Goal: Task Accomplishment & Management: Manage account settings

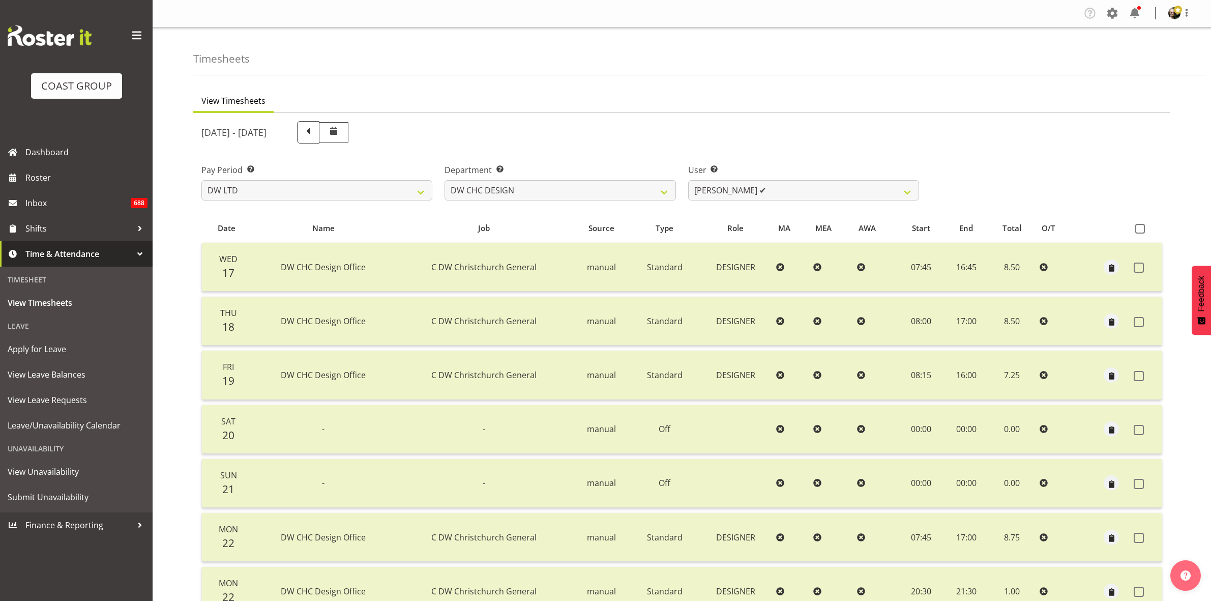
select select "8"
select select "27"
click at [60, 304] on span "View Timesheets" at bounding box center [76, 302] width 137 height 15
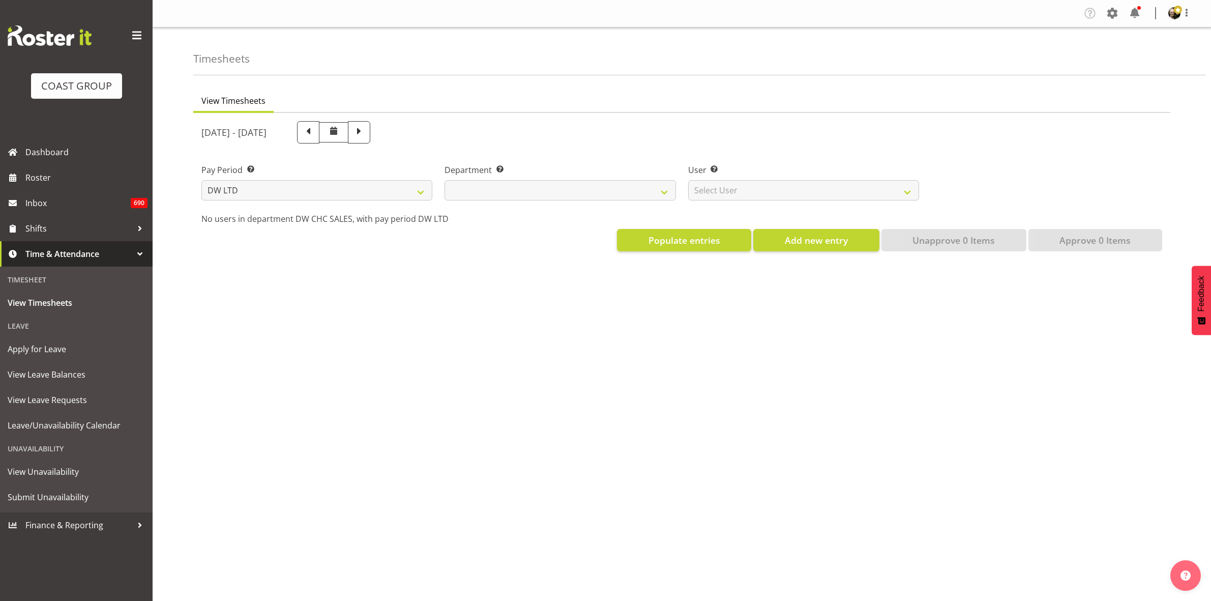
select select "8"
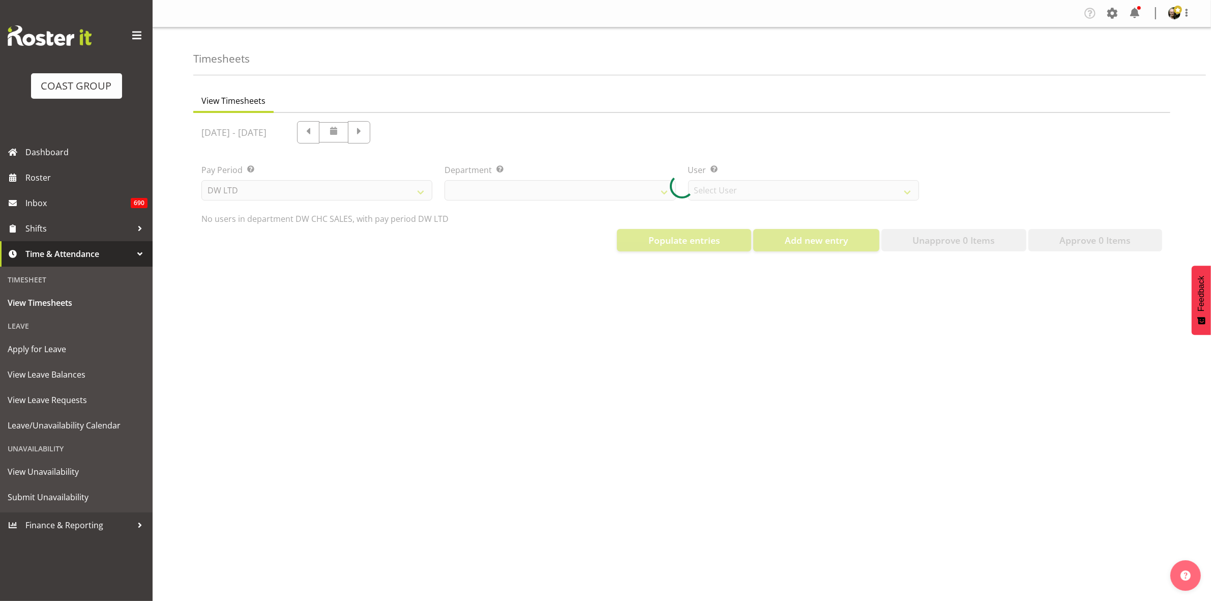
select select "30"
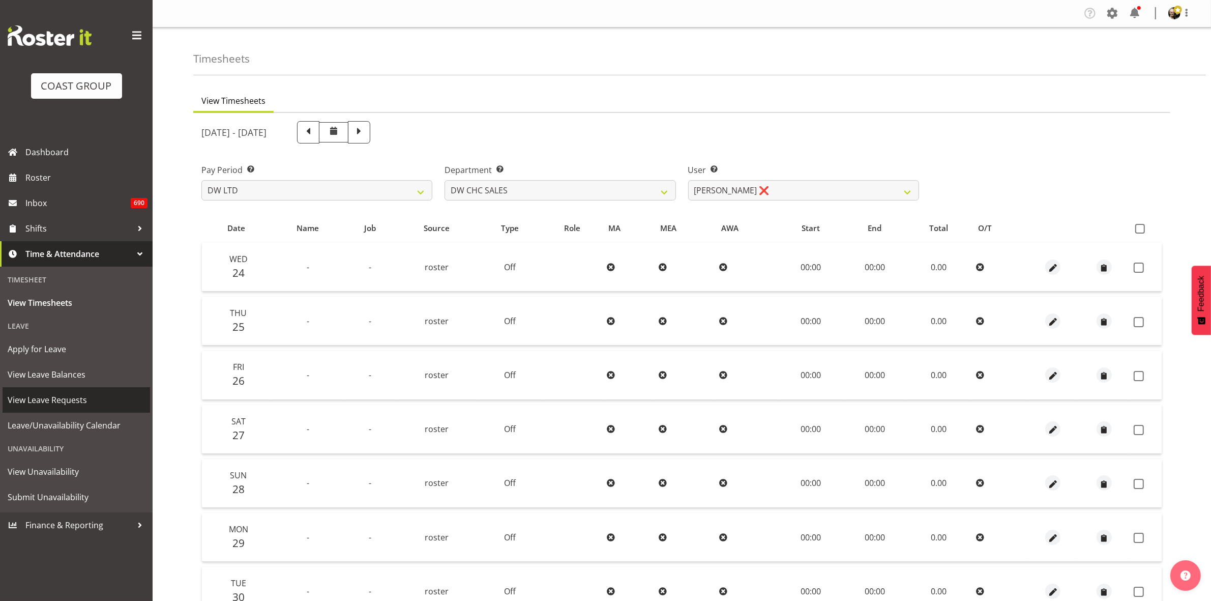
click at [98, 392] on span "View Leave Requests" at bounding box center [76, 399] width 137 height 15
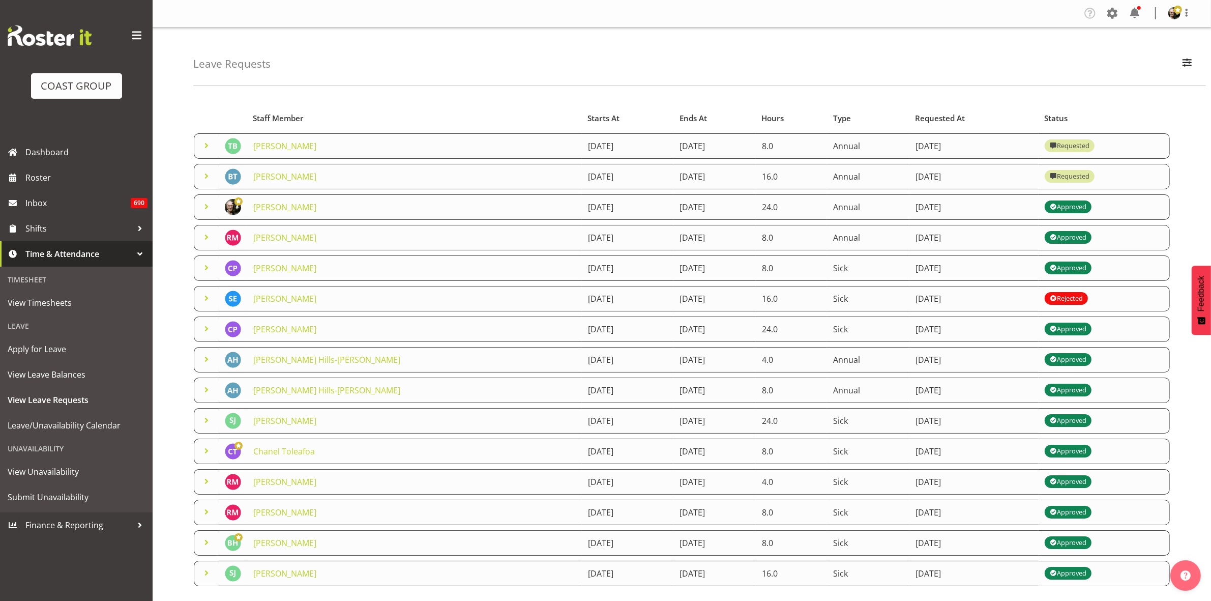
click at [209, 179] on span at bounding box center [206, 176] width 12 height 12
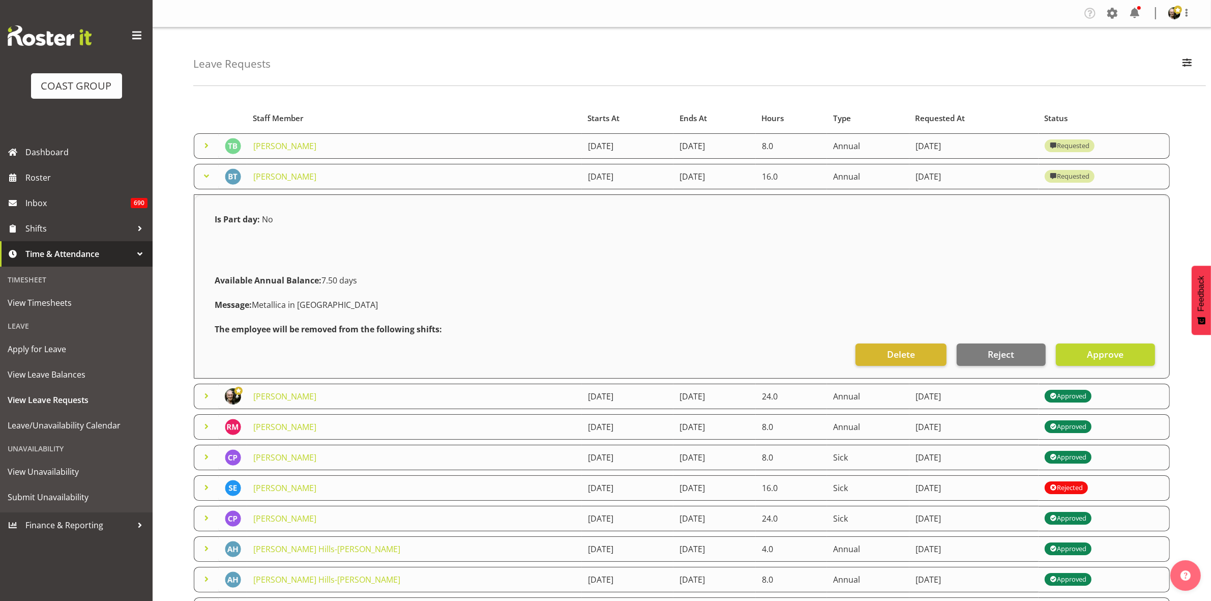
click at [209, 179] on span at bounding box center [206, 176] width 12 height 12
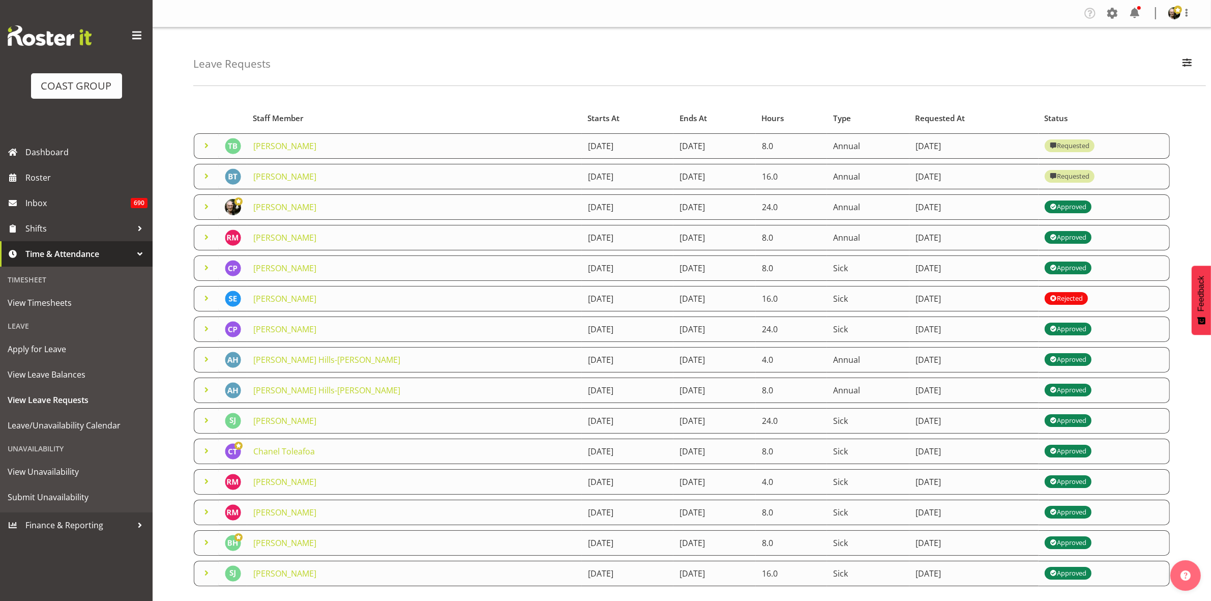
click at [209, 179] on span at bounding box center [206, 176] width 12 height 12
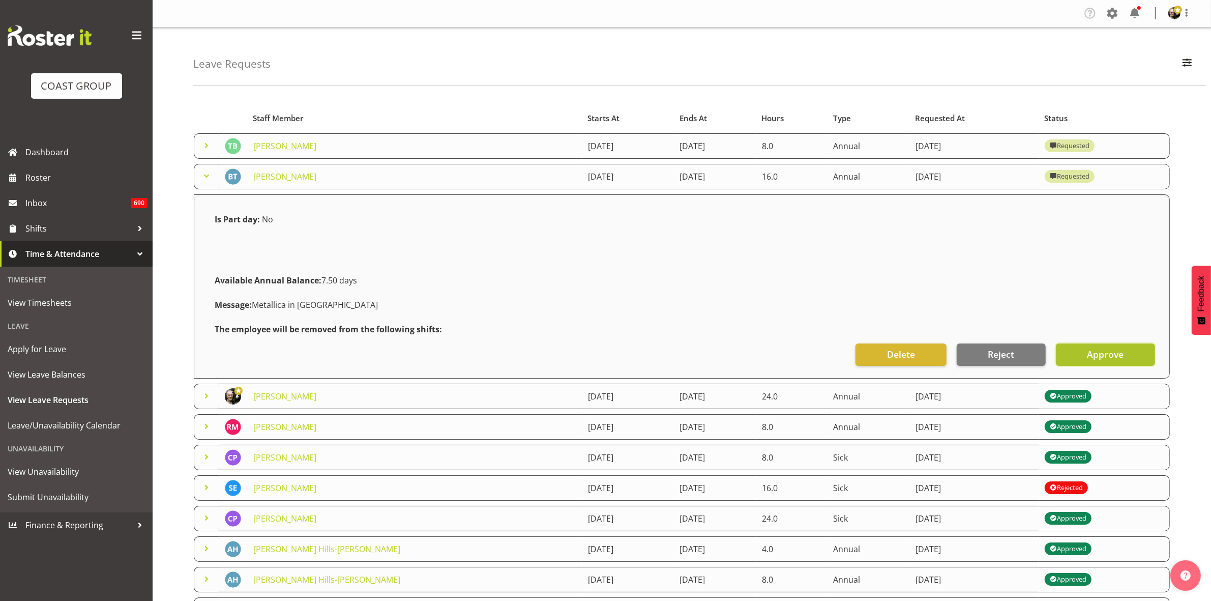
click at [1086, 355] on button "Approve" at bounding box center [1105, 354] width 99 height 22
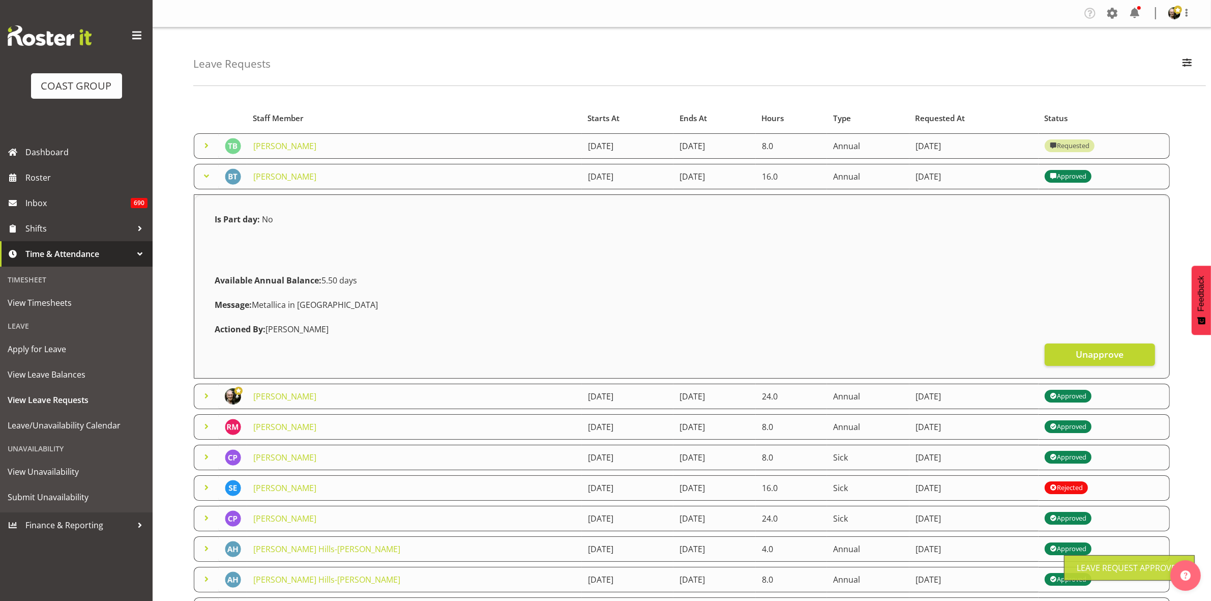
click at [209, 177] on span at bounding box center [206, 176] width 12 height 12
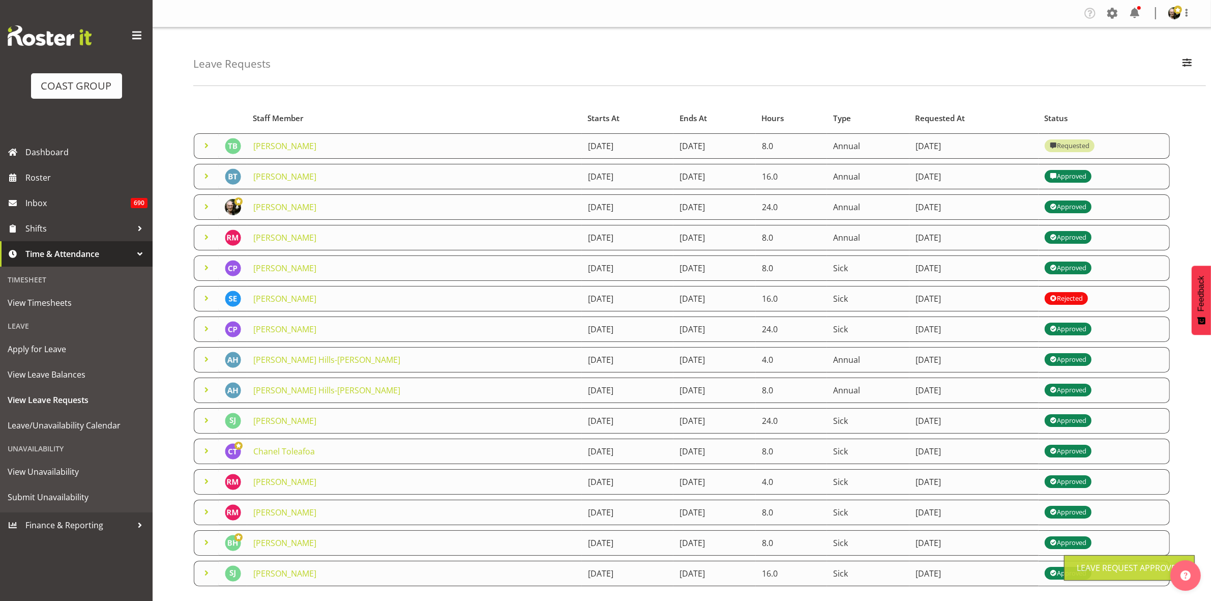
click at [207, 141] on span at bounding box center [206, 145] width 12 height 12
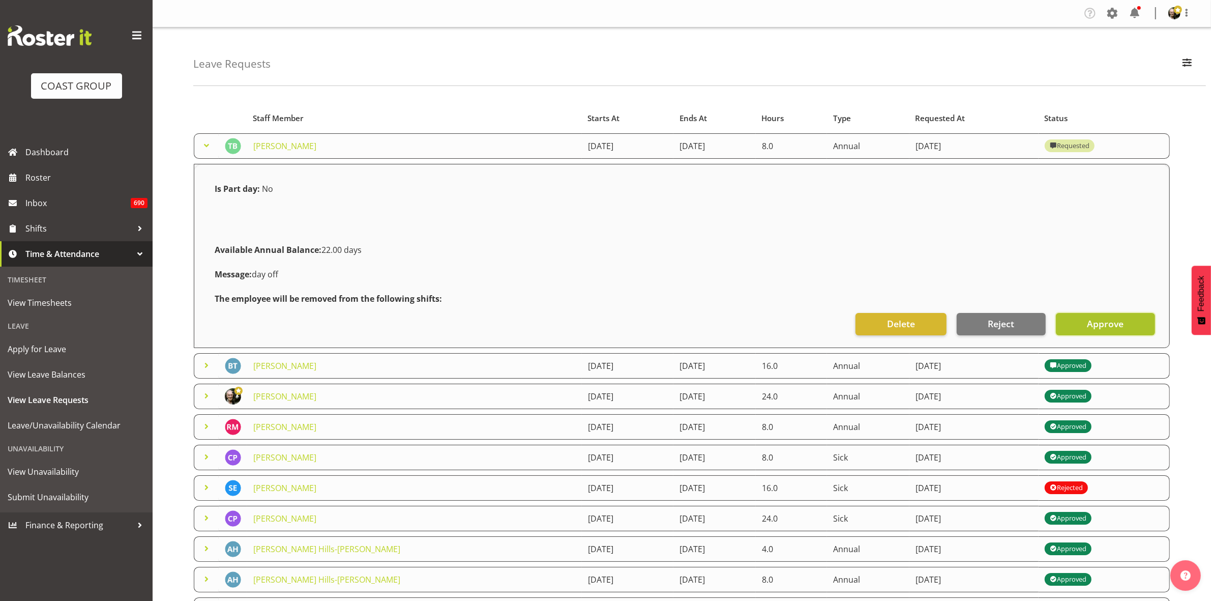
click at [1094, 321] on span "Approve" at bounding box center [1105, 323] width 37 height 13
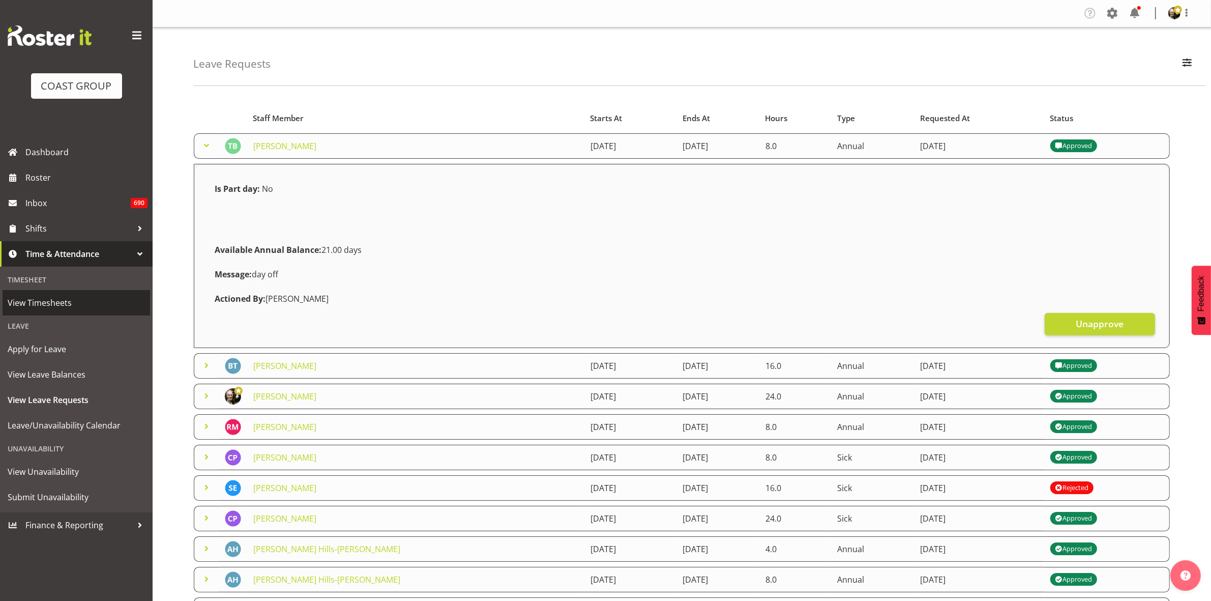
click at [43, 299] on span "View Timesheets" at bounding box center [76, 302] width 137 height 15
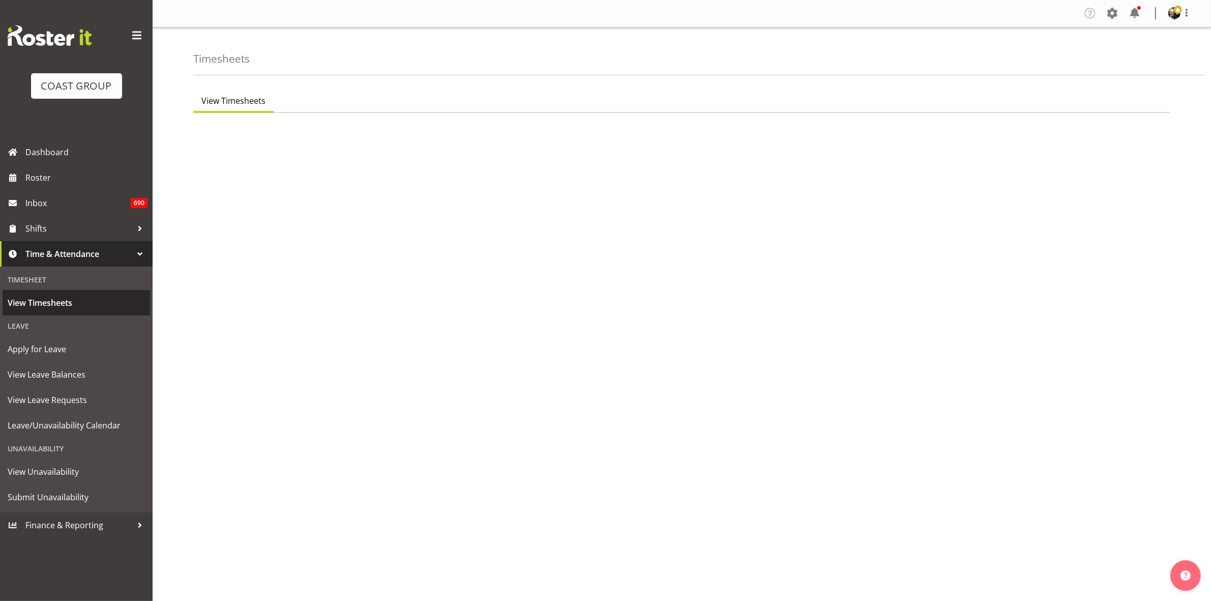
select select "8"
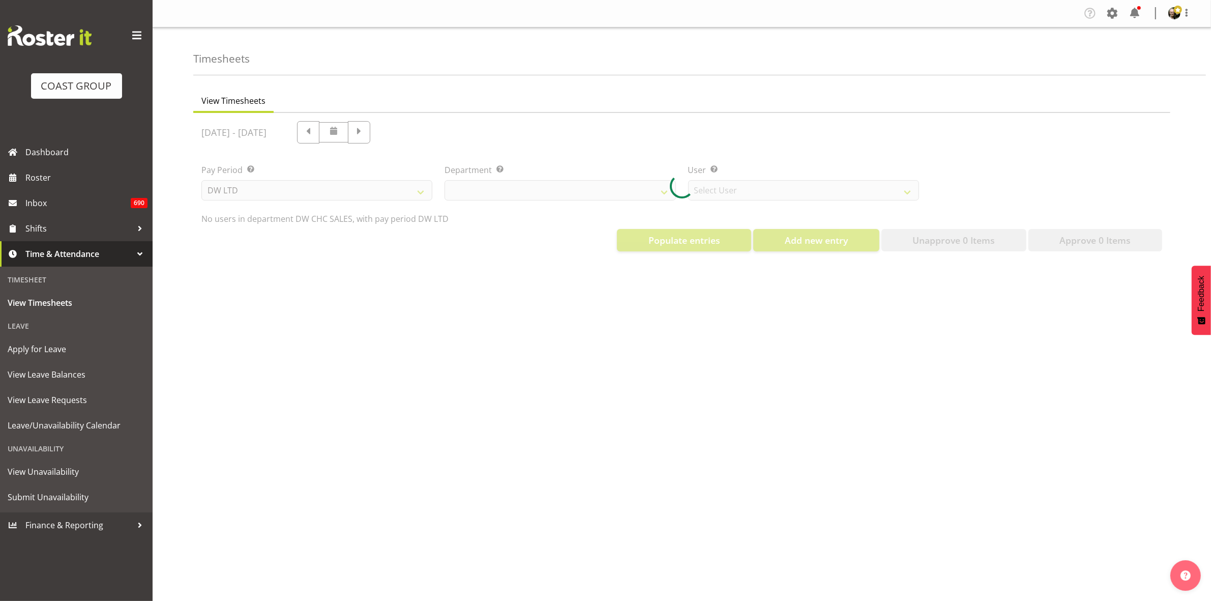
select select "30"
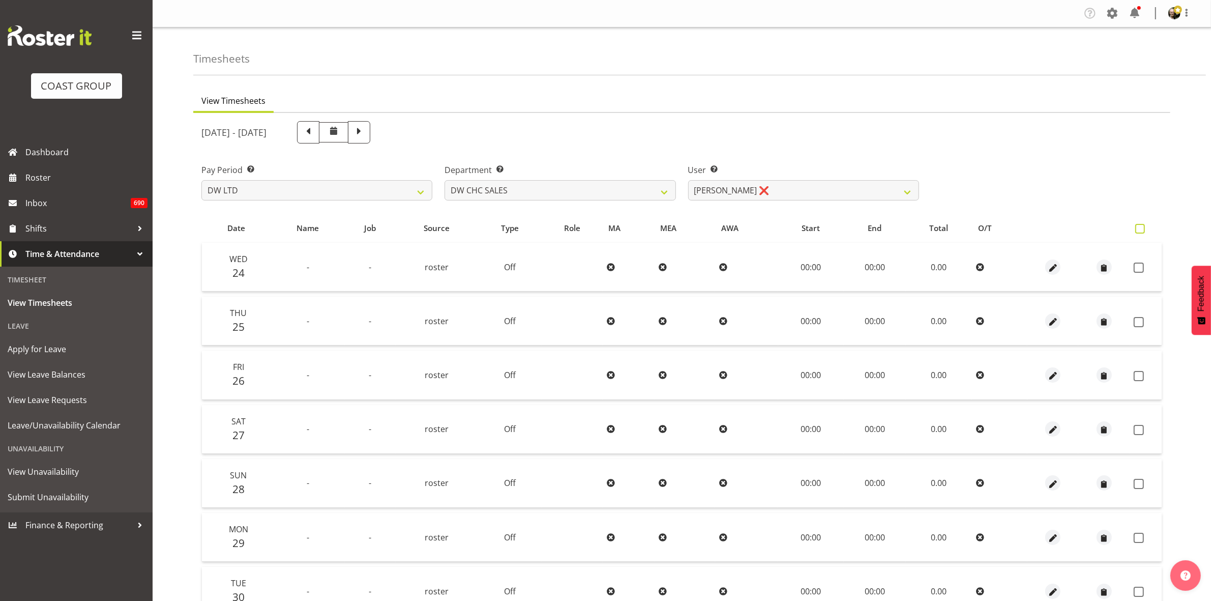
click at [1142, 229] on span at bounding box center [1140, 229] width 10 height 10
click at [1142, 229] on input "checkbox" at bounding box center [1138, 228] width 7 height 7
checkbox input "true"
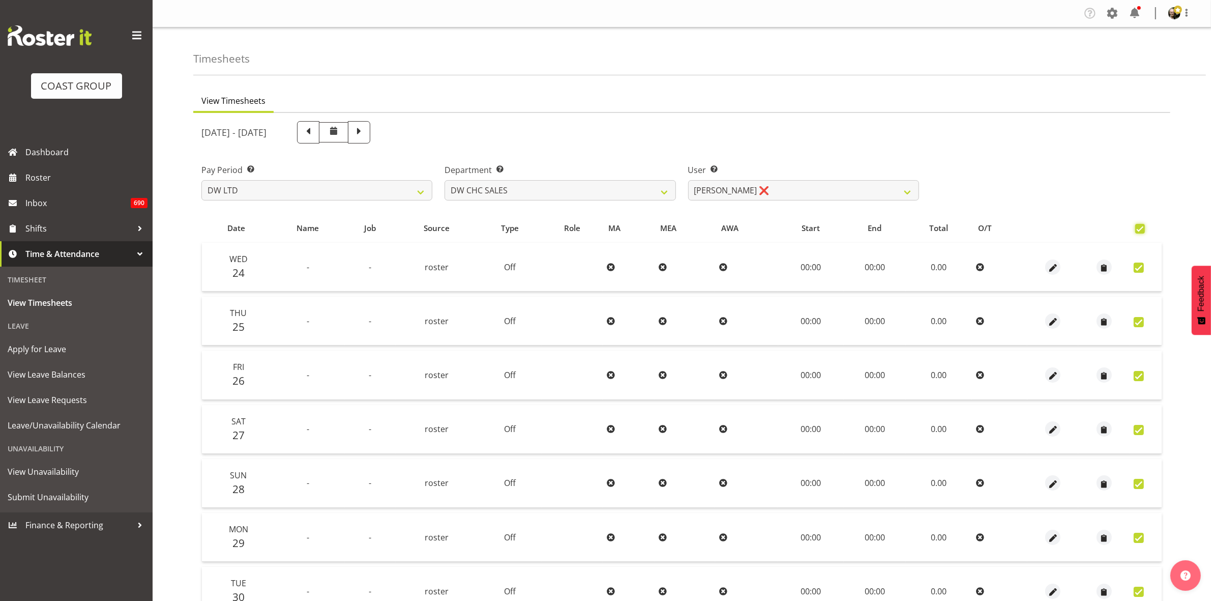
checkbox input "true"
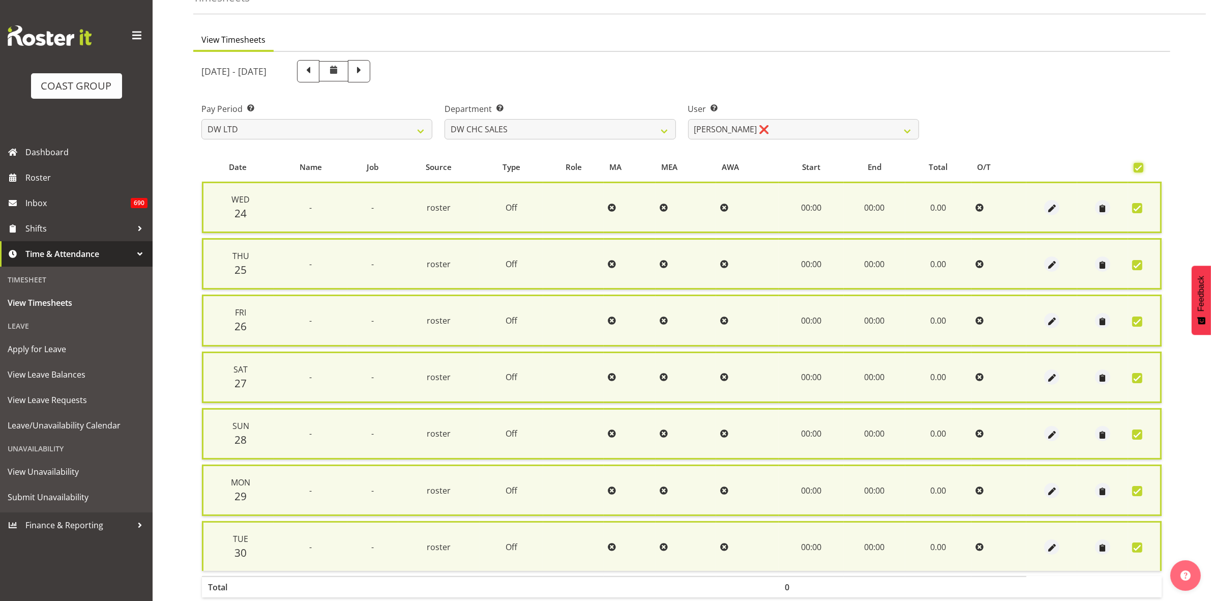
scroll to position [111, 0]
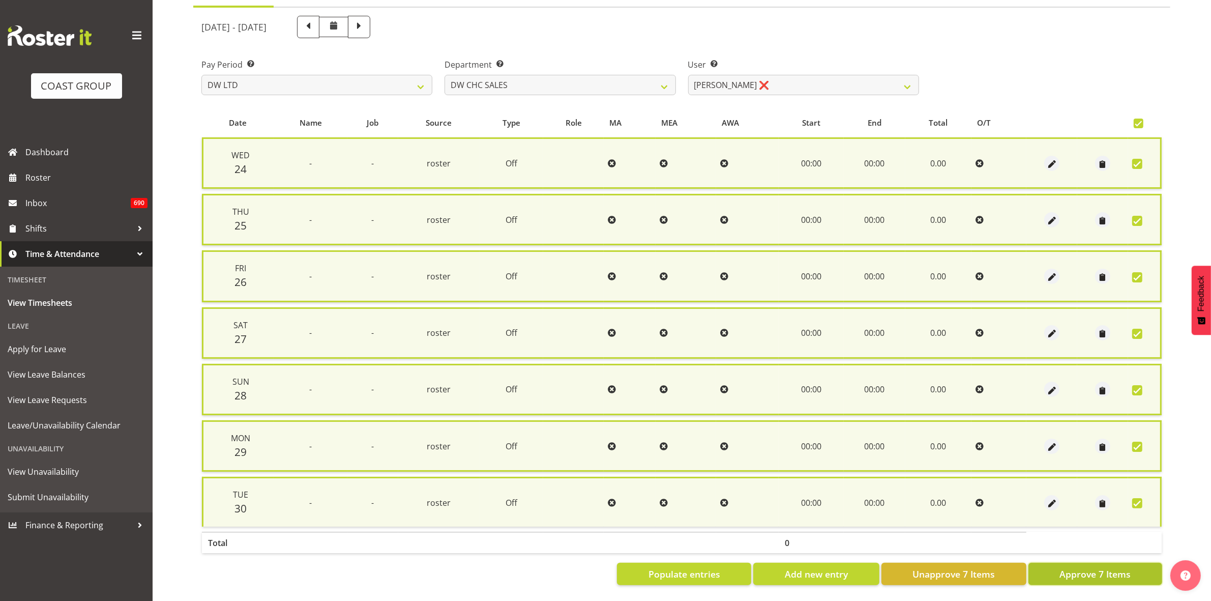
click at [1092, 567] on span "Approve 7 Items" at bounding box center [1095, 573] width 71 height 13
checkbox input "false"
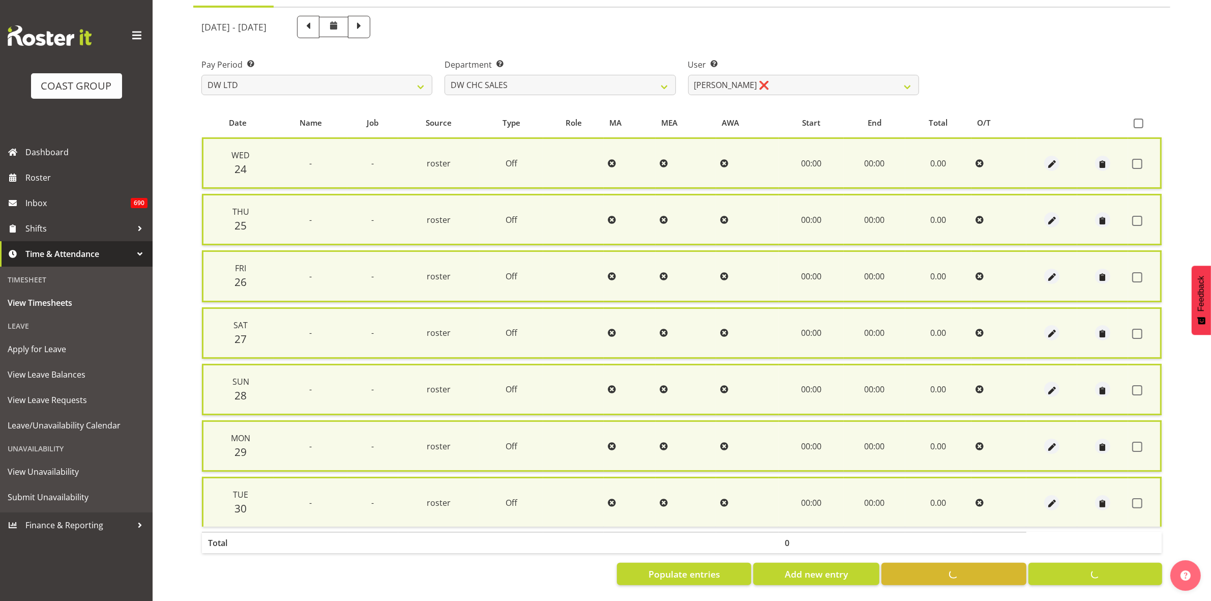
checkbox input "false"
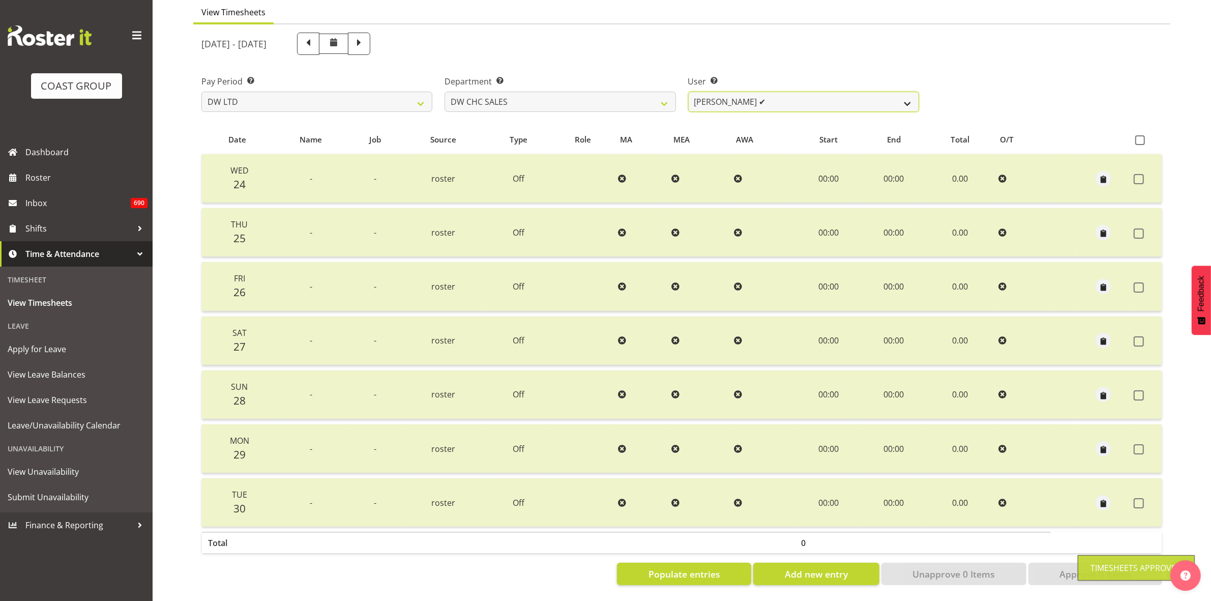
click at [903, 93] on select "Dayle Eathorne ✔" at bounding box center [803, 102] width 231 height 20
click at [669, 92] on select "DW AKL DW AKL ACCOUNTS/OFFICE DW CHC DW CHC DESIGN DW CHC PRODUCTION DW CHC SAL…" at bounding box center [560, 102] width 231 height 20
select select "112"
click at [445, 92] on select "DW AKL DW AKL ACCOUNTS/OFFICE DW CHC DW CHC DESIGN DW CHC PRODUCTION DW CHC SAL…" at bounding box center [560, 102] width 231 height 20
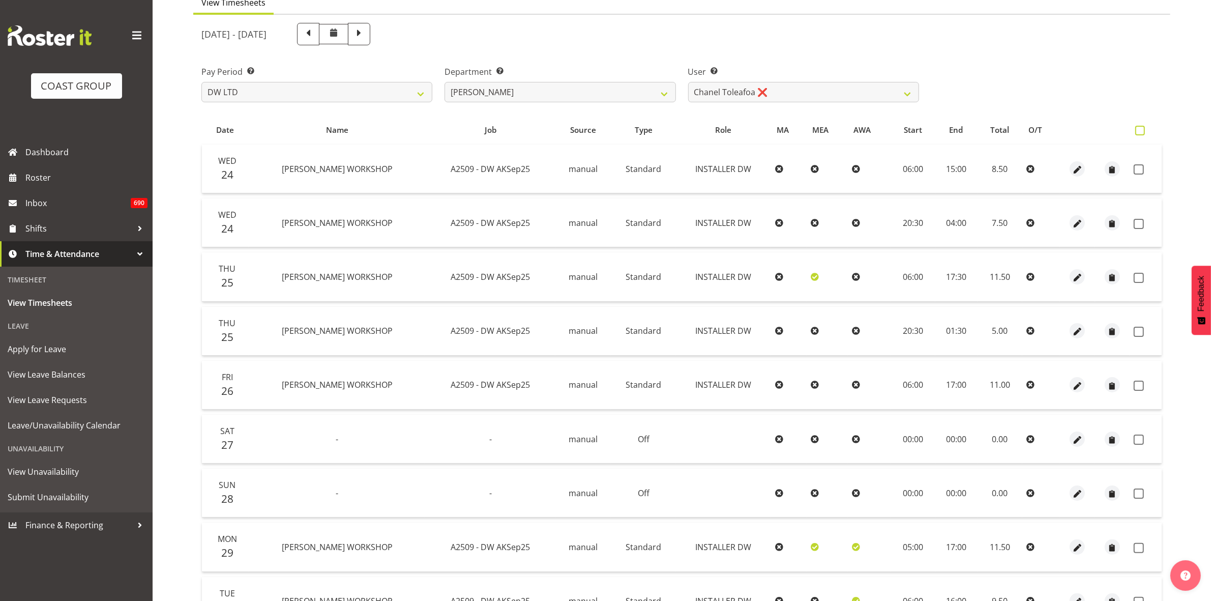
click at [1143, 128] on span at bounding box center [1140, 131] width 10 height 10
click at [1142, 128] on input "checkbox" at bounding box center [1138, 130] width 7 height 7
checkbox input "true"
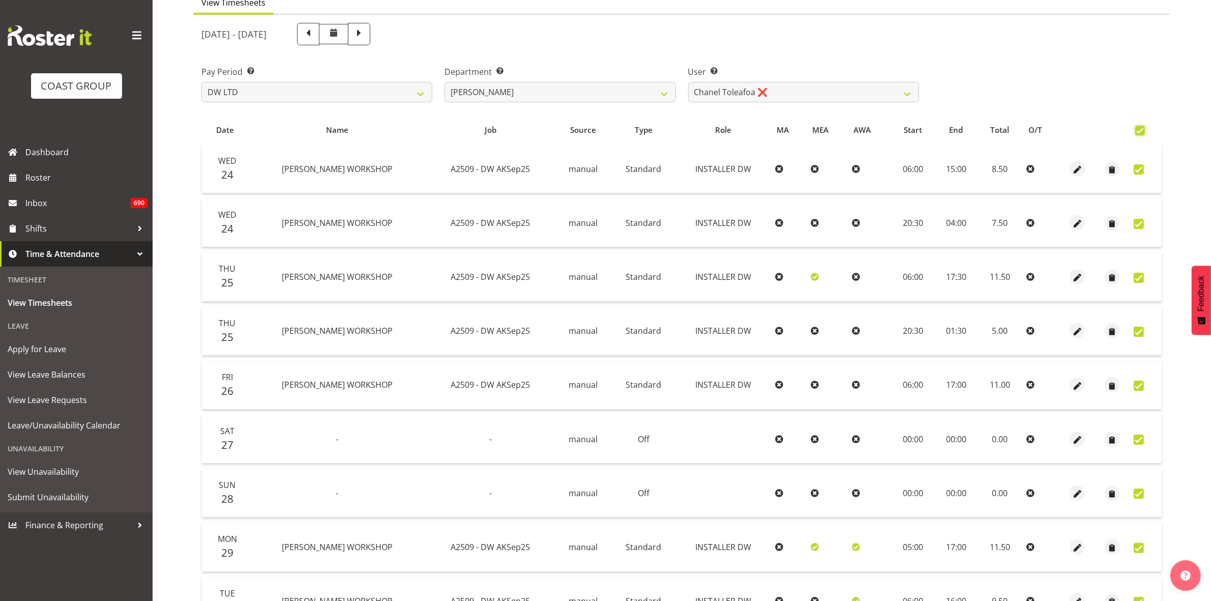
checkbox input "true"
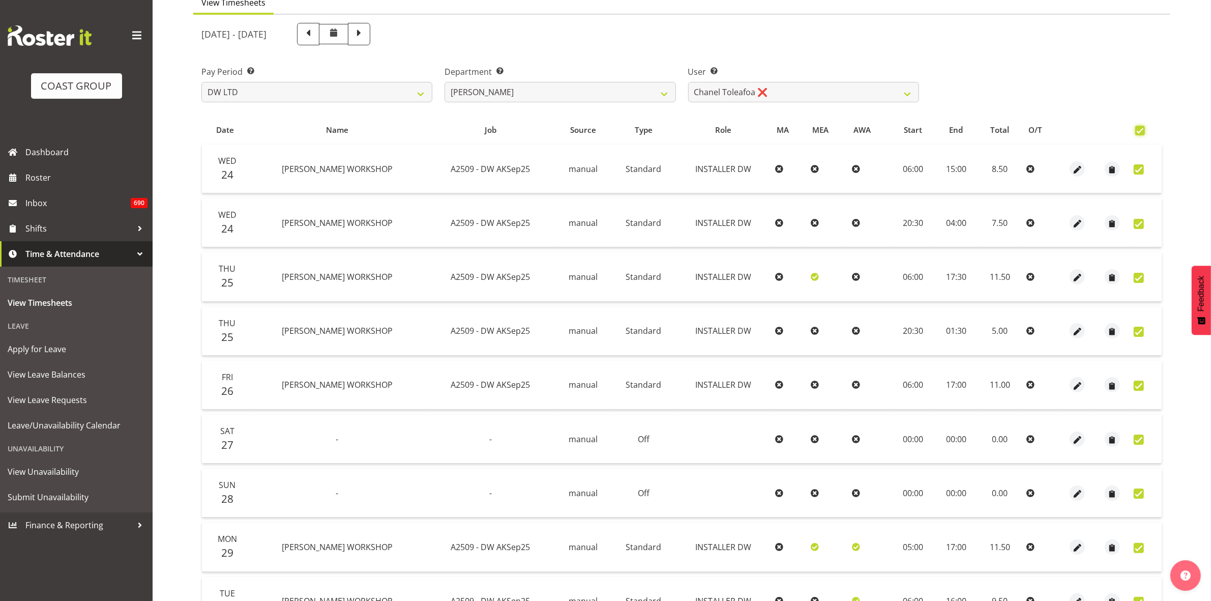
checkbox input "true"
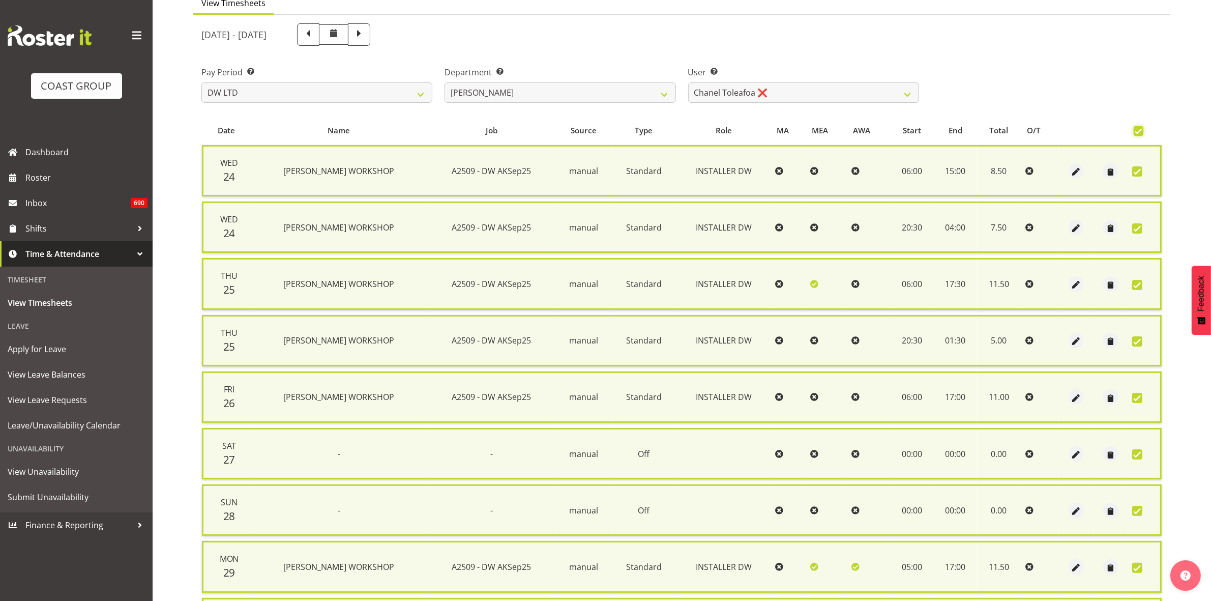
scroll to position [96, 0]
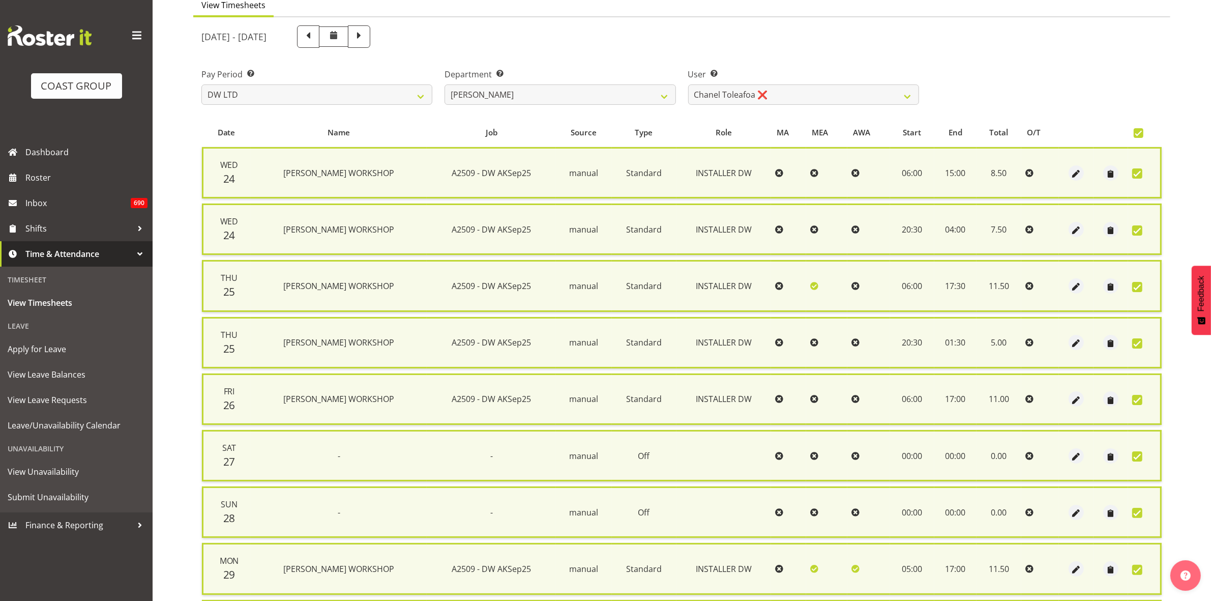
click at [1138, 130] on span at bounding box center [1139, 133] width 10 height 10
click at [1138, 130] on input "checkbox" at bounding box center [1137, 133] width 7 height 7
checkbox input "false"
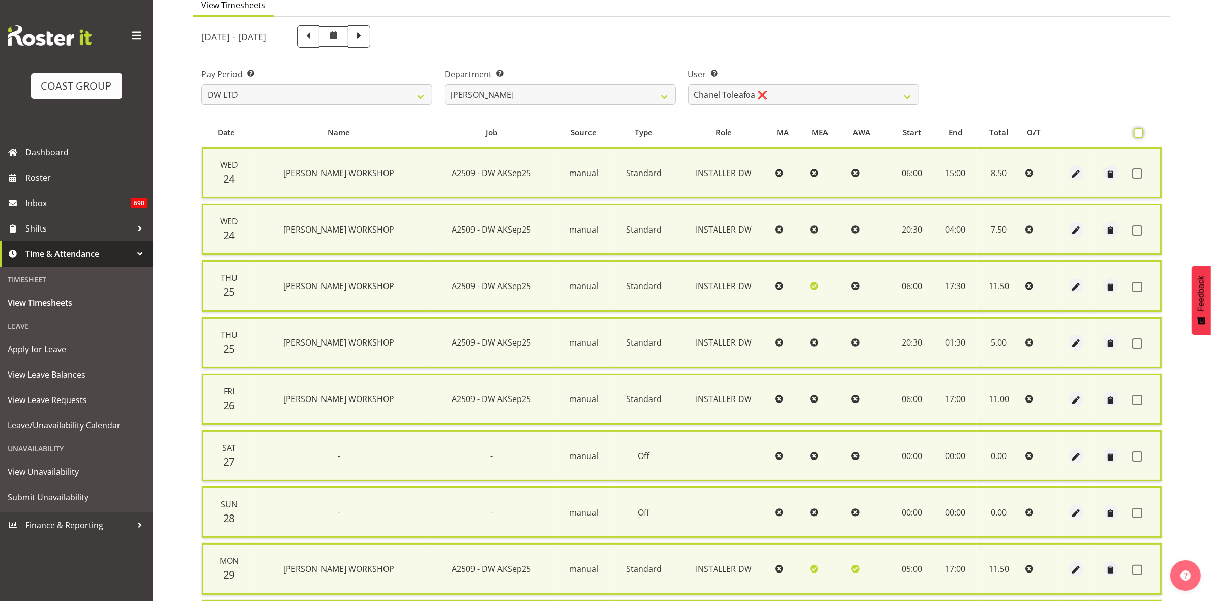
checkbox input "false"
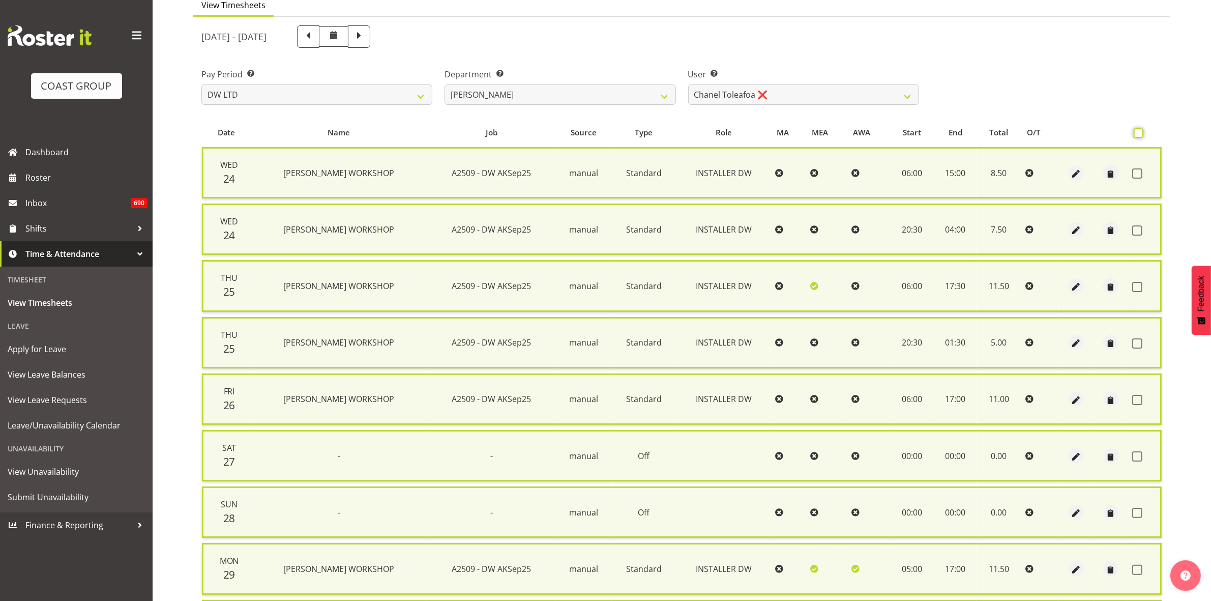
checkbox input "false"
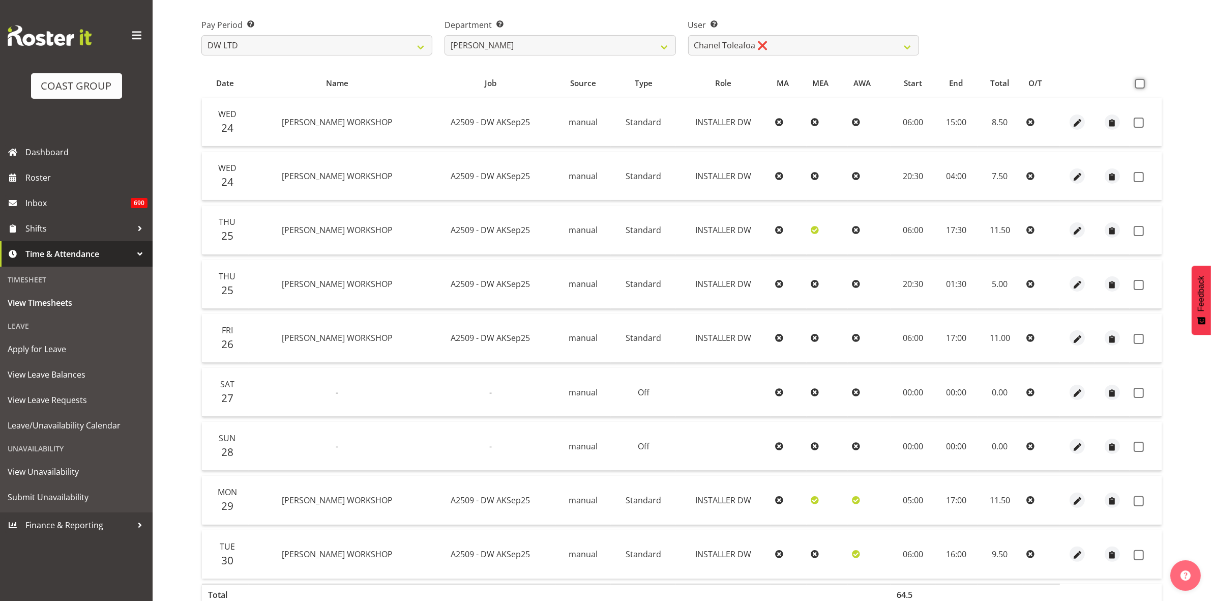
scroll to position [207, 0]
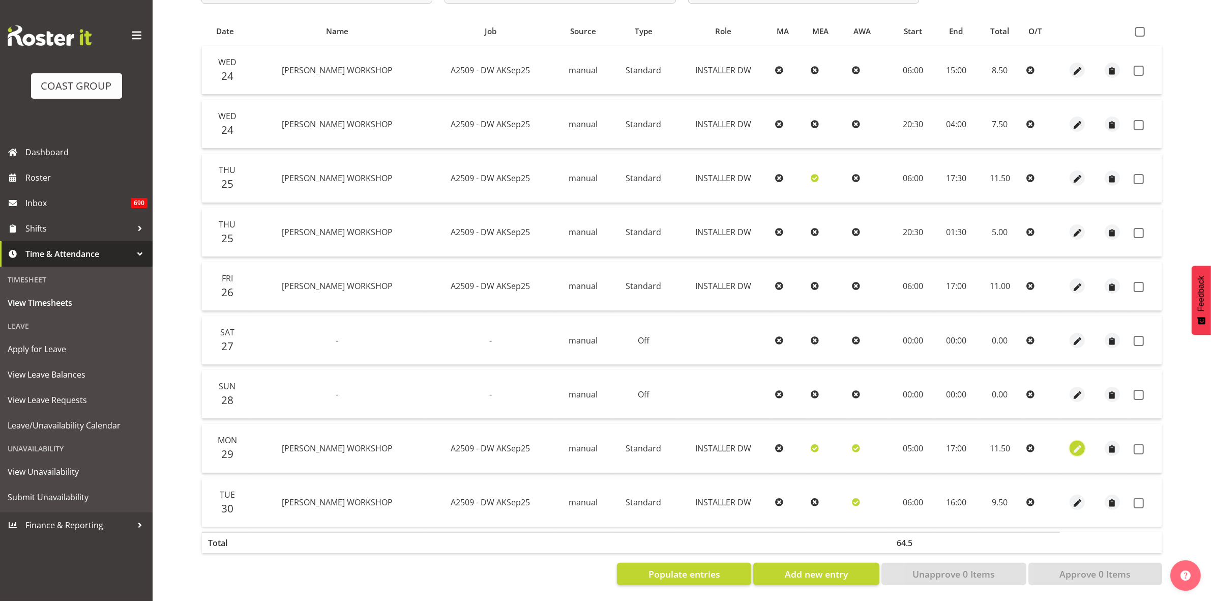
click at [1074, 443] on span "button" at bounding box center [1078, 449] width 12 height 12
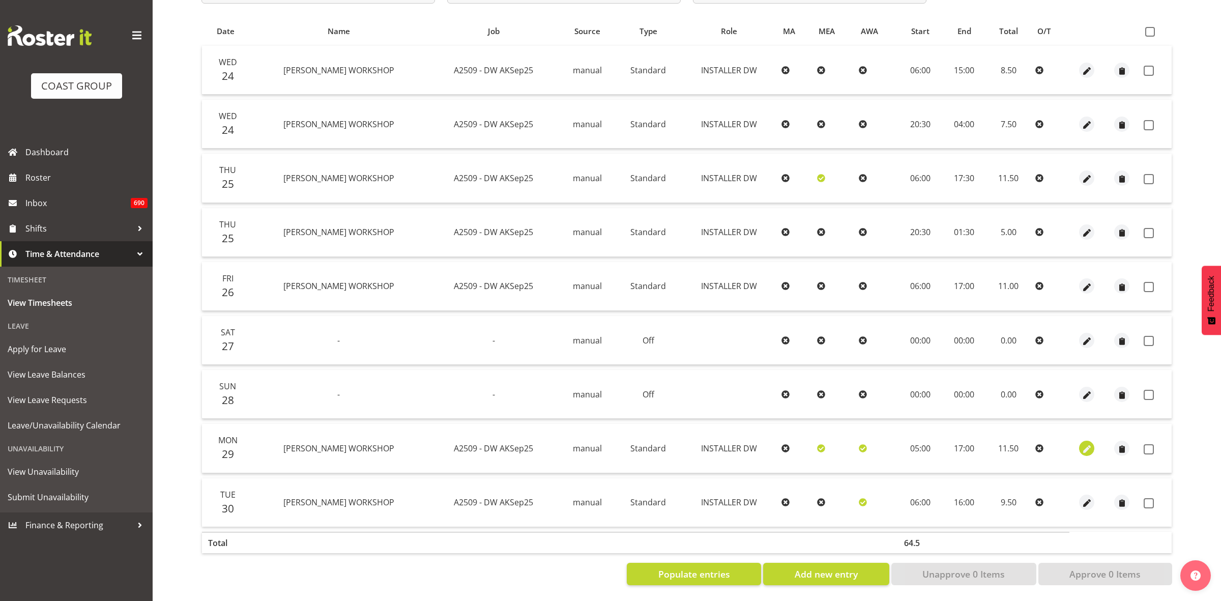
select select "Standard"
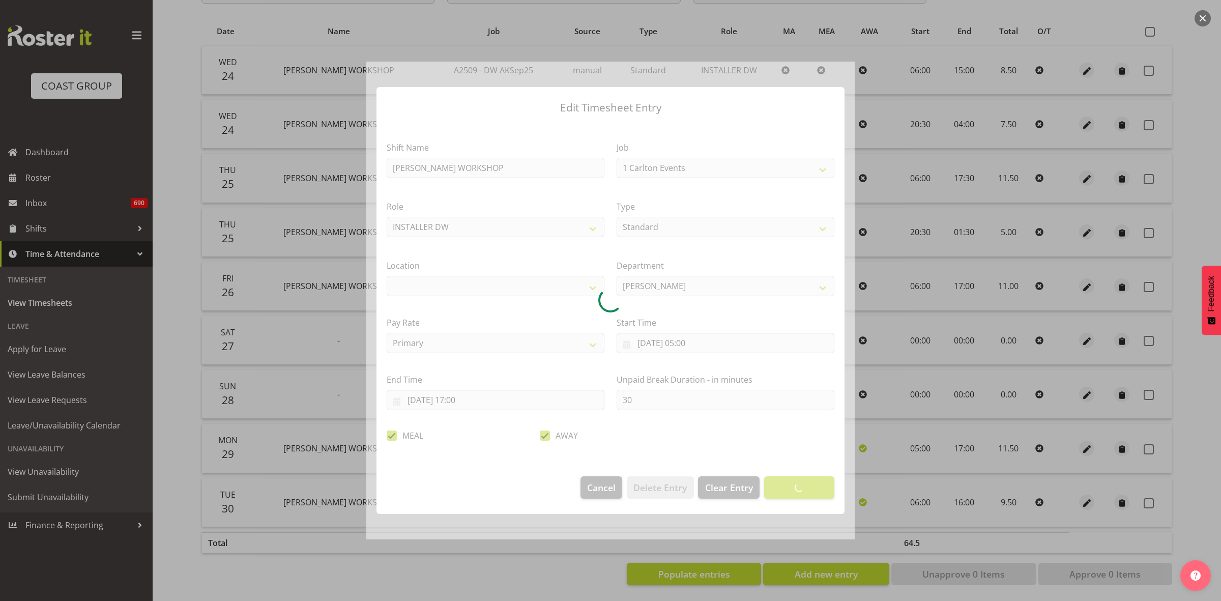
select select "9465"
select select "37"
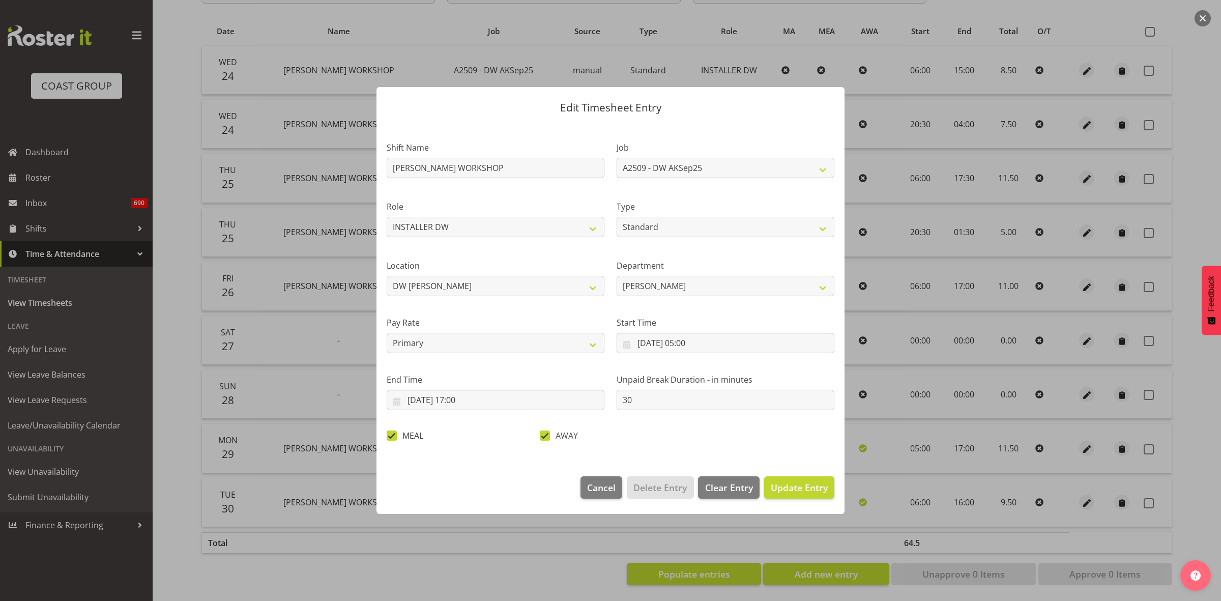
click at [393, 433] on span at bounding box center [392, 435] width 10 height 10
click at [393, 433] on input "MEAL" at bounding box center [390, 435] width 7 height 7
checkbox input "false"
click at [782, 493] on span "Update Entry" at bounding box center [799, 487] width 57 height 13
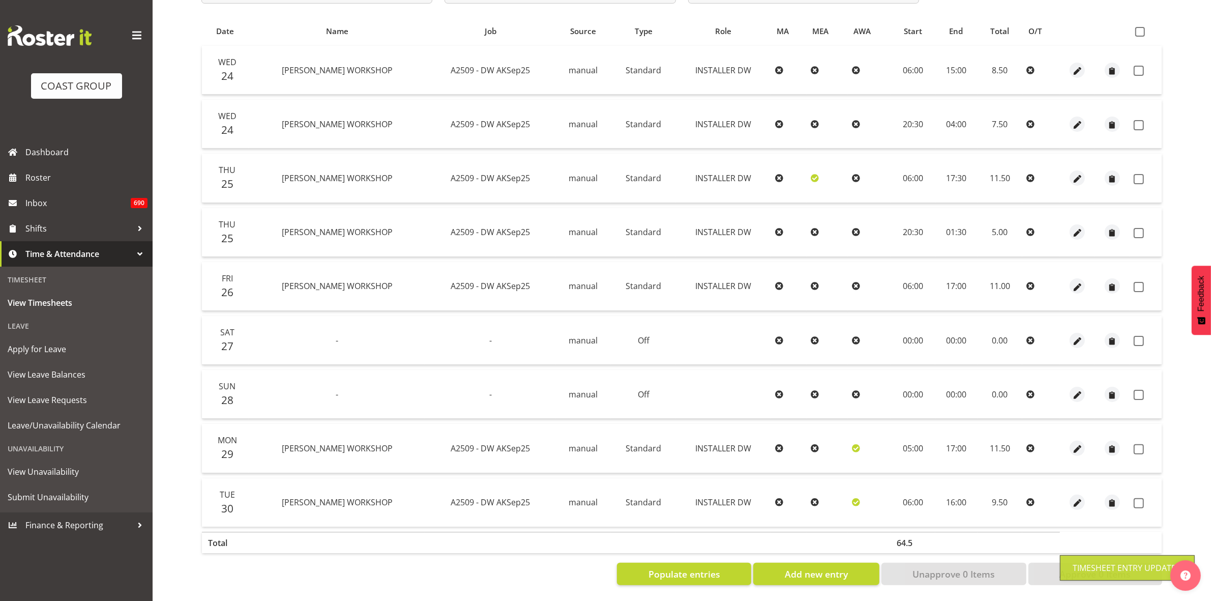
scroll to position [16, 0]
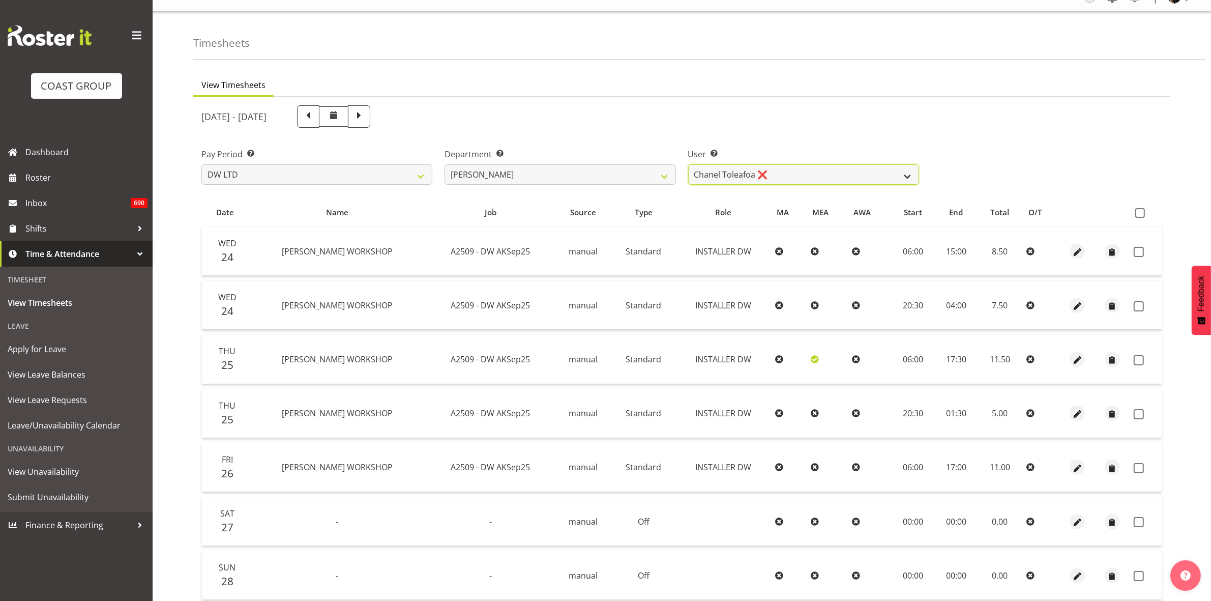
click at [909, 171] on select "Chanel Toleafoa ❌" at bounding box center [803, 174] width 231 height 20
click at [667, 173] on select "DW AKL DW AKL ACCOUNTS/OFFICE DW CHC DW CHC DESIGN DW CHC PRODUCTION DW CHC SAL…" at bounding box center [560, 174] width 231 height 20
select select "145"
click at [445, 164] on select "DW AKL DW AKL ACCOUNTS/OFFICE DW CHC DW CHC DESIGN DW CHC PRODUCTION DW CHC SAL…" at bounding box center [560, 174] width 231 height 20
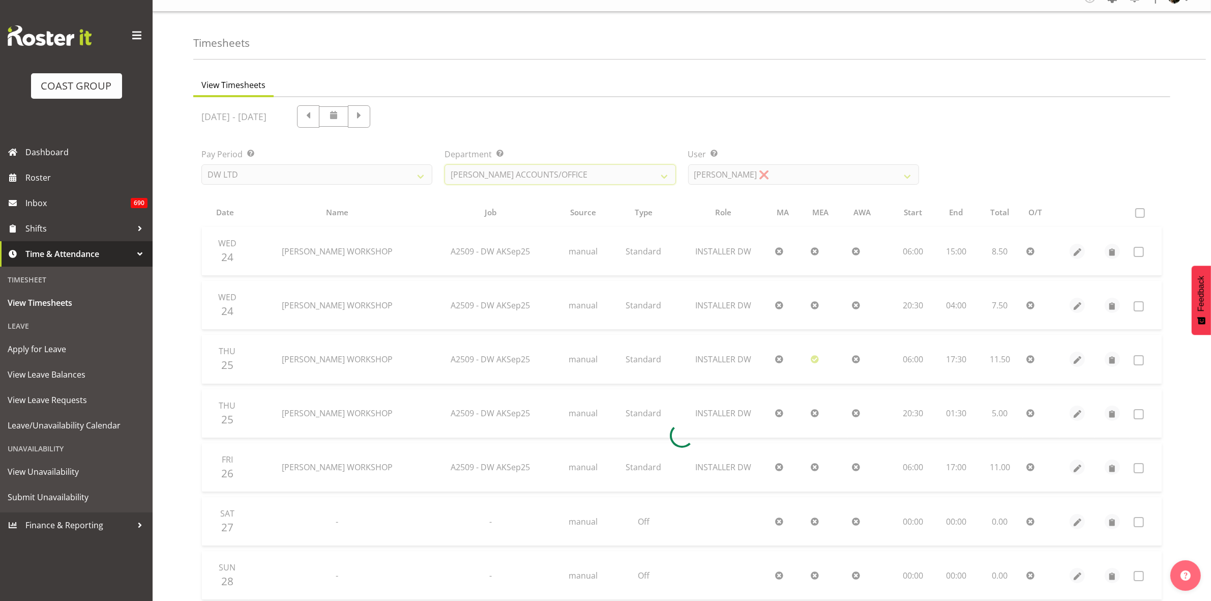
scroll to position [0, 0]
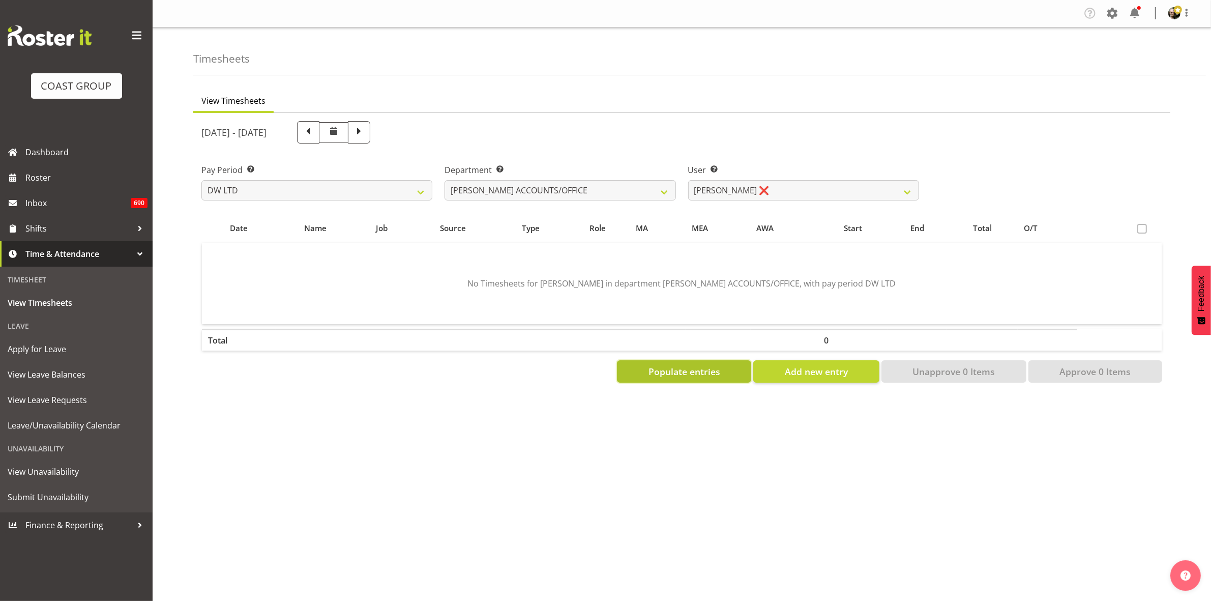
click at [715, 368] on span "Populate entries" at bounding box center [685, 371] width 72 height 13
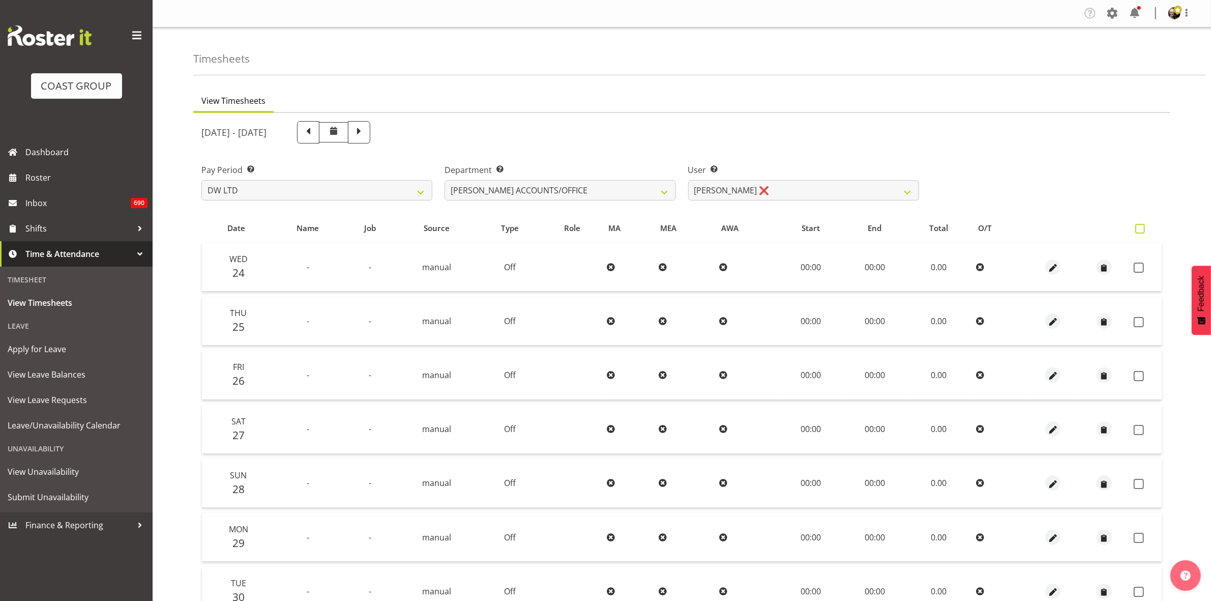
click at [1143, 229] on span at bounding box center [1140, 229] width 10 height 10
click at [1142, 229] on input "checkbox" at bounding box center [1138, 228] width 7 height 7
checkbox input "true"
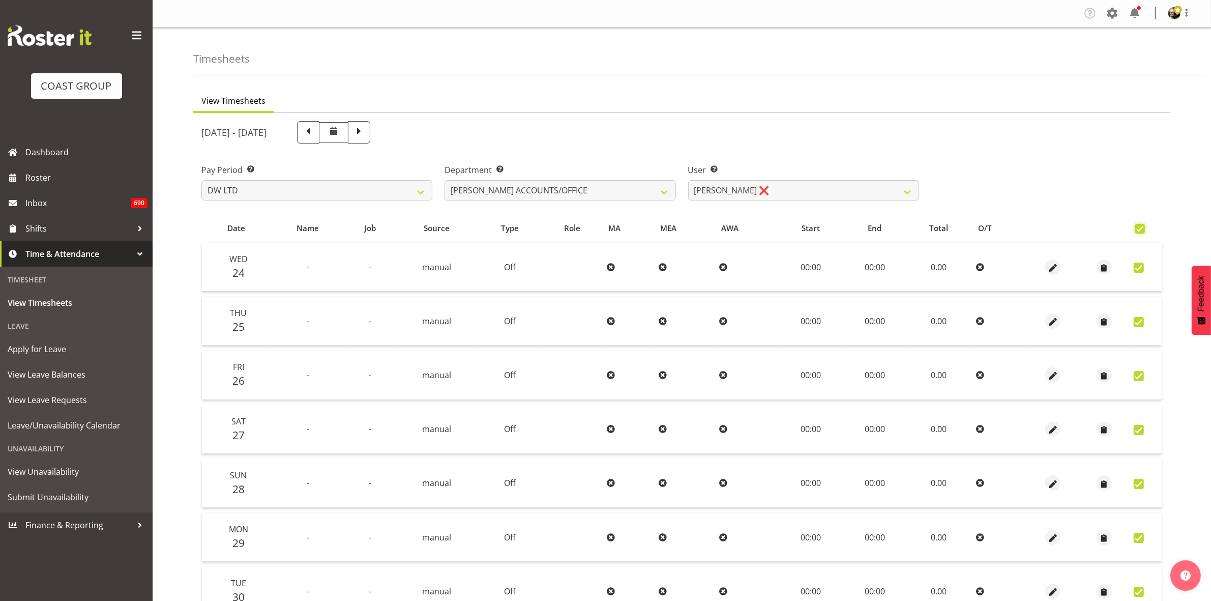
checkbox input "true"
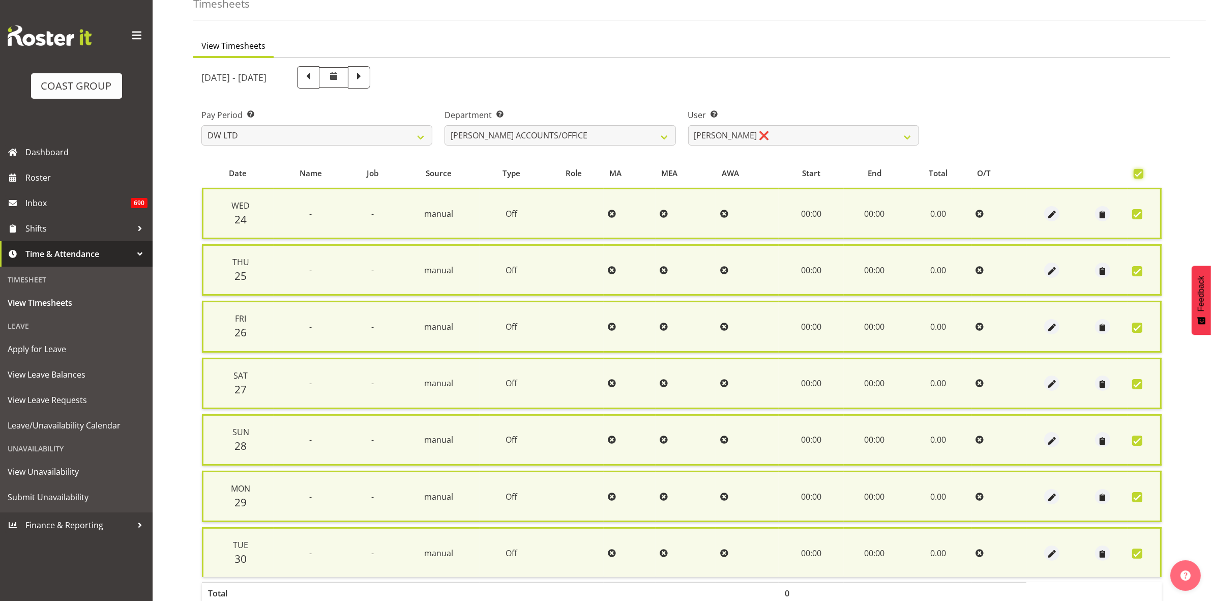
scroll to position [111, 0]
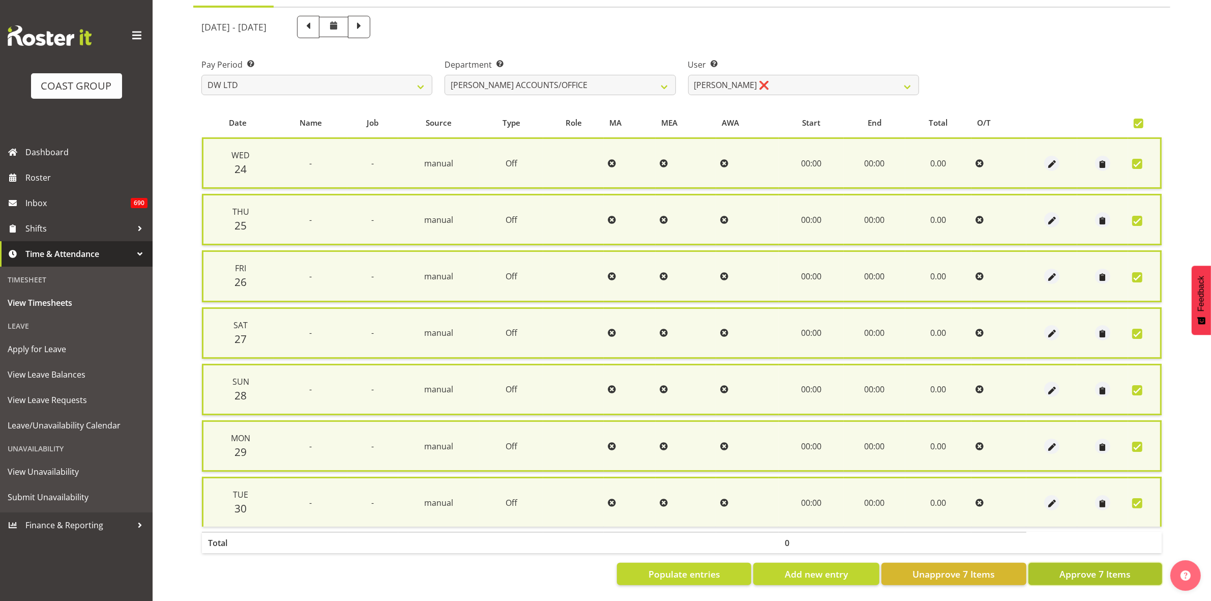
click at [1092, 567] on span "Approve 7 Items" at bounding box center [1095, 573] width 71 height 13
checkbox input "false"
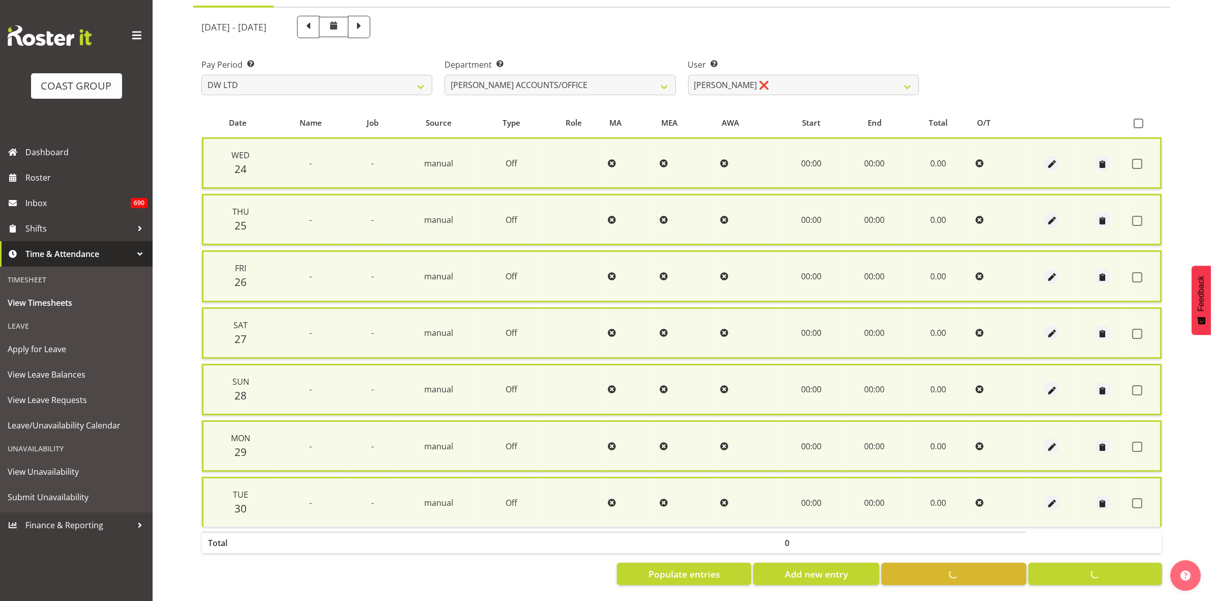
checkbox input "false"
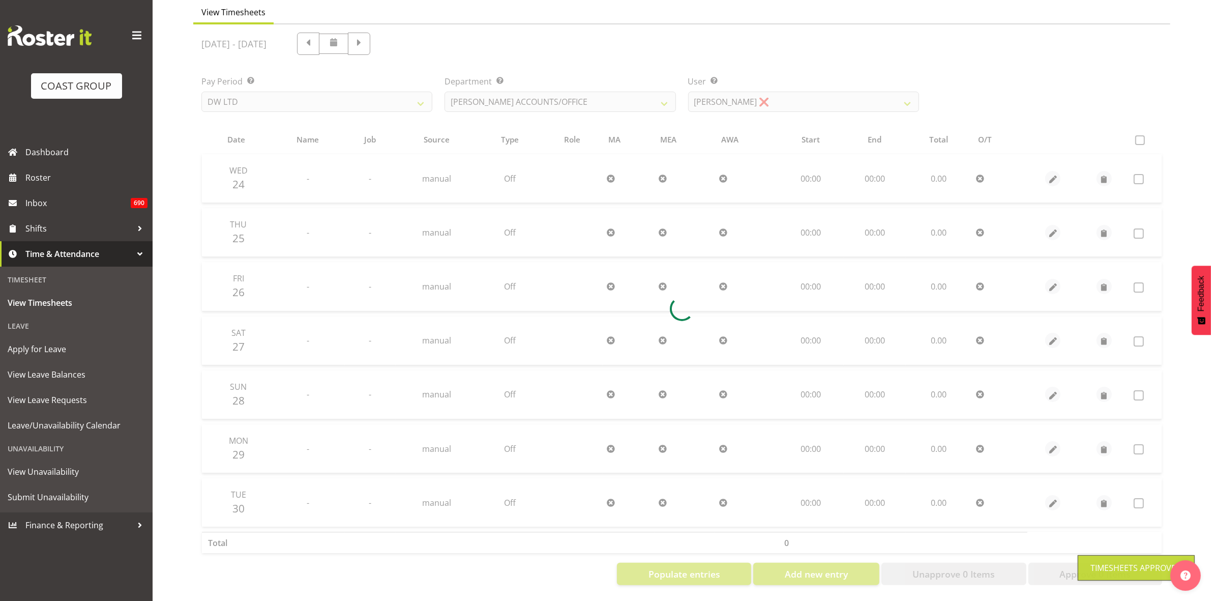
scroll to position [98, 0]
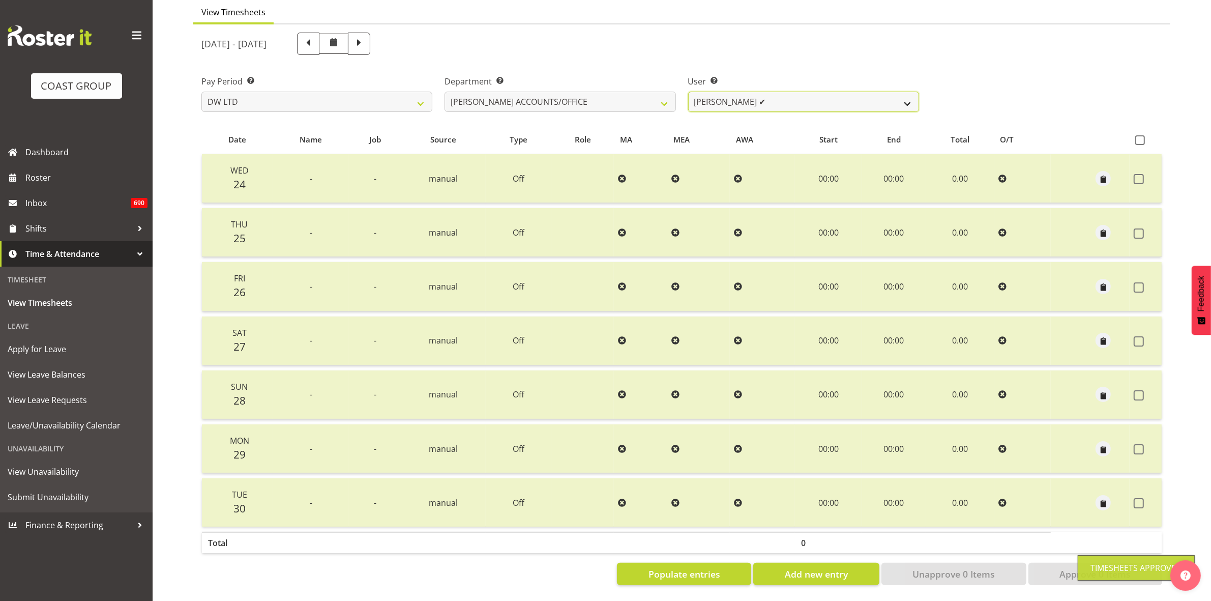
click at [911, 99] on select "Vivian McFadzean ✔" at bounding box center [803, 102] width 231 height 20
click at [665, 92] on select "DW AKL DW AKL ACCOUNTS/OFFICE DW CHC DW CHC DESIGN DW CHC PRODUCTION DW CHC SAL…" at bounding box center [560, 102] width 231 height 20
select select "28"
click at [445, 92] on select "DW AKL DW AKL ACCOUNTS/OFFICE DW CHC DW CHC DESIGN DW CHC PRODUCTION DW CHC SAL…" at bounding box center [560, 102] width 231 height 20
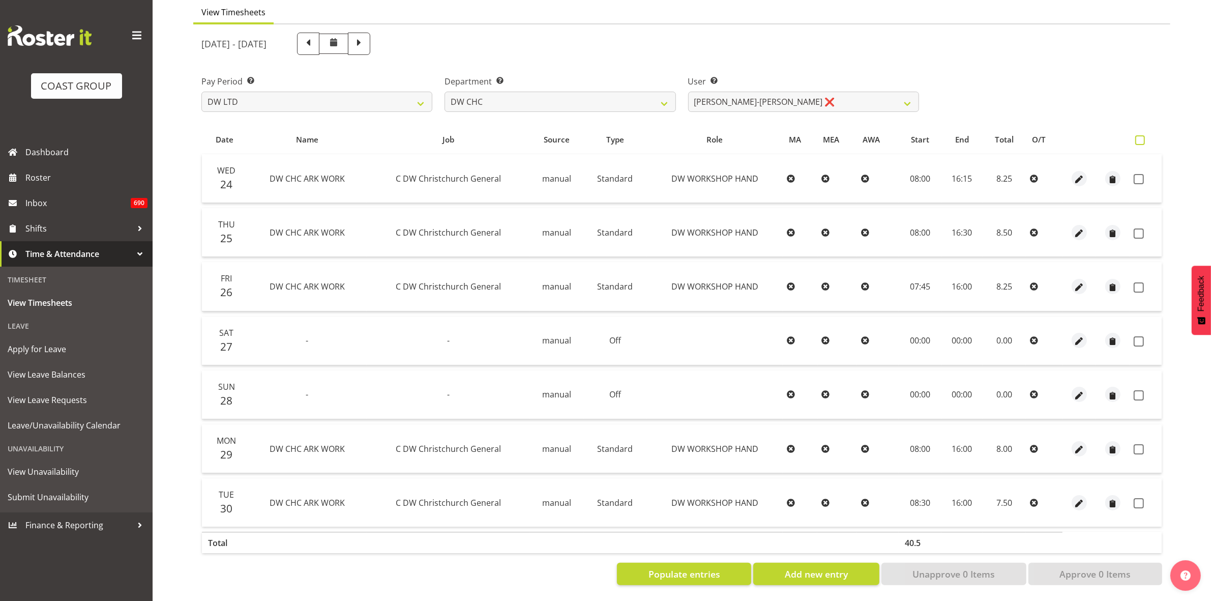
click at [1144, 135] on span at bounding box center [1140, 140] width 10 height 10
click at [1142, 137] on input "checkbox" at bounding box center [1138, 140] width 7 height 7
checkbox input "true"
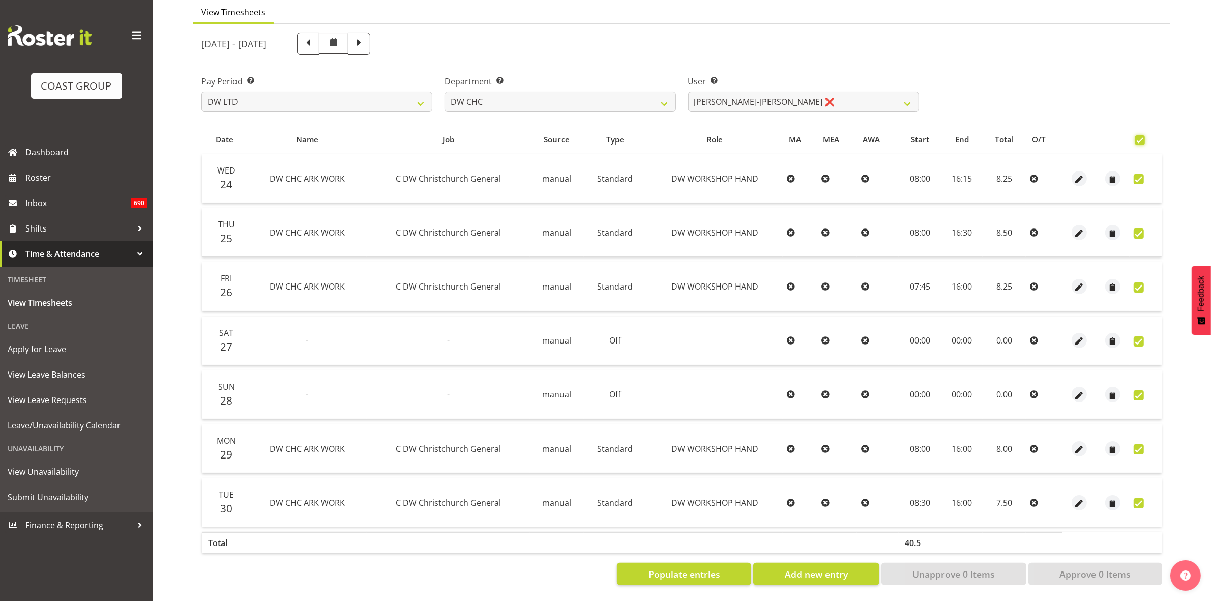
checkbox input "true"
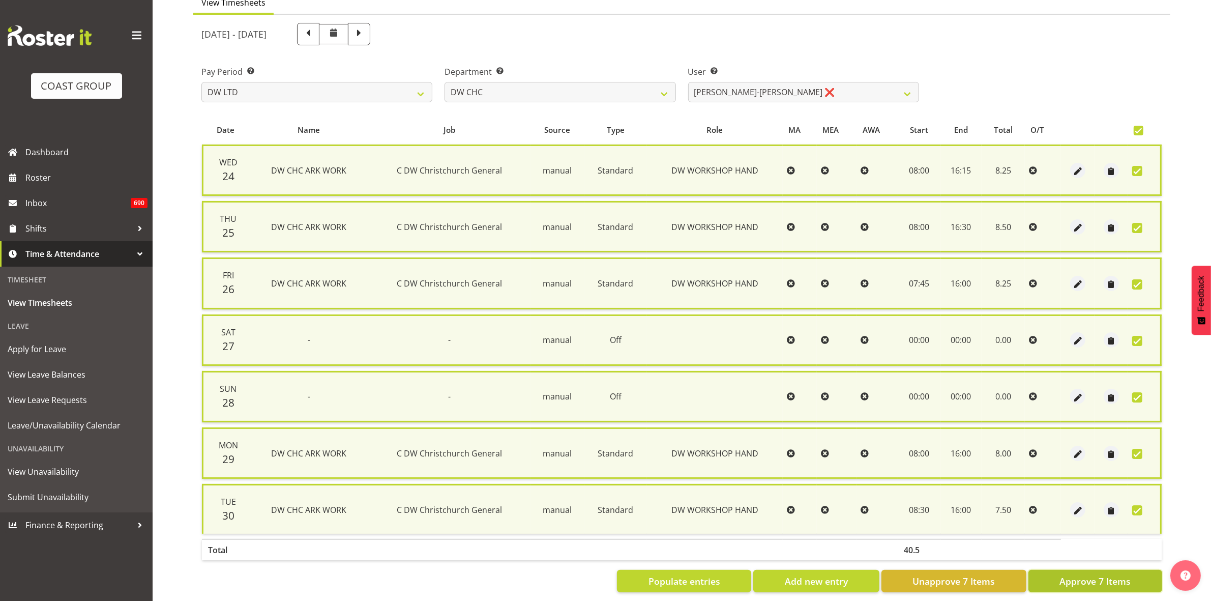
click at [1115, 575] on span "Approve 7 Items" at bounding box center [1095, 580] width 71 height 13
checkbox input "false"
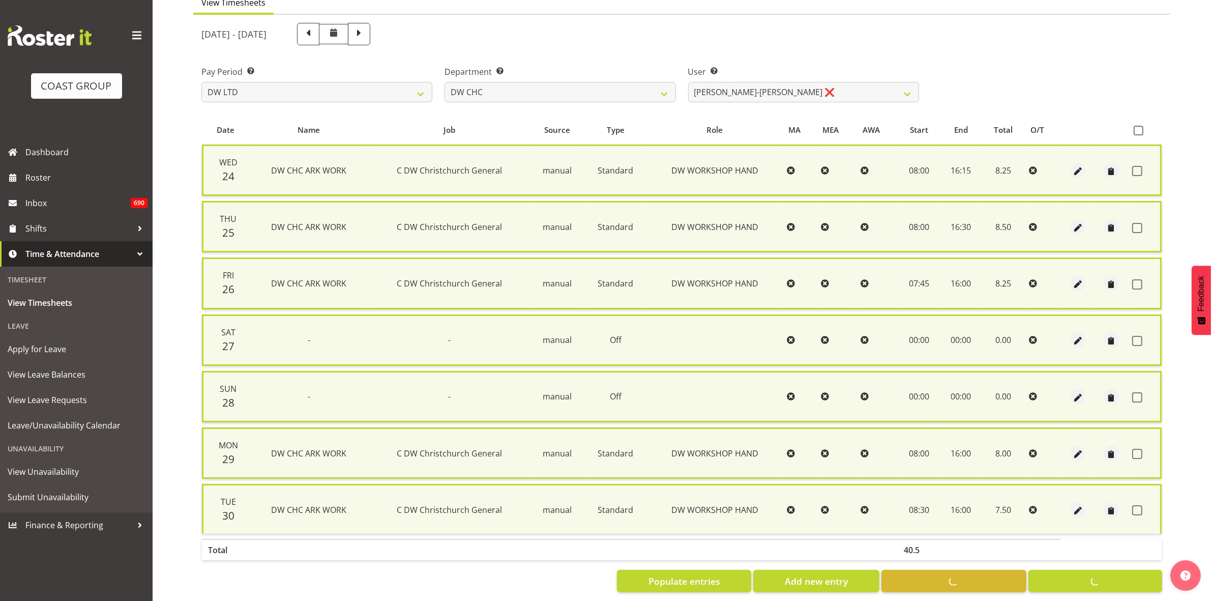
checkbox input "false"
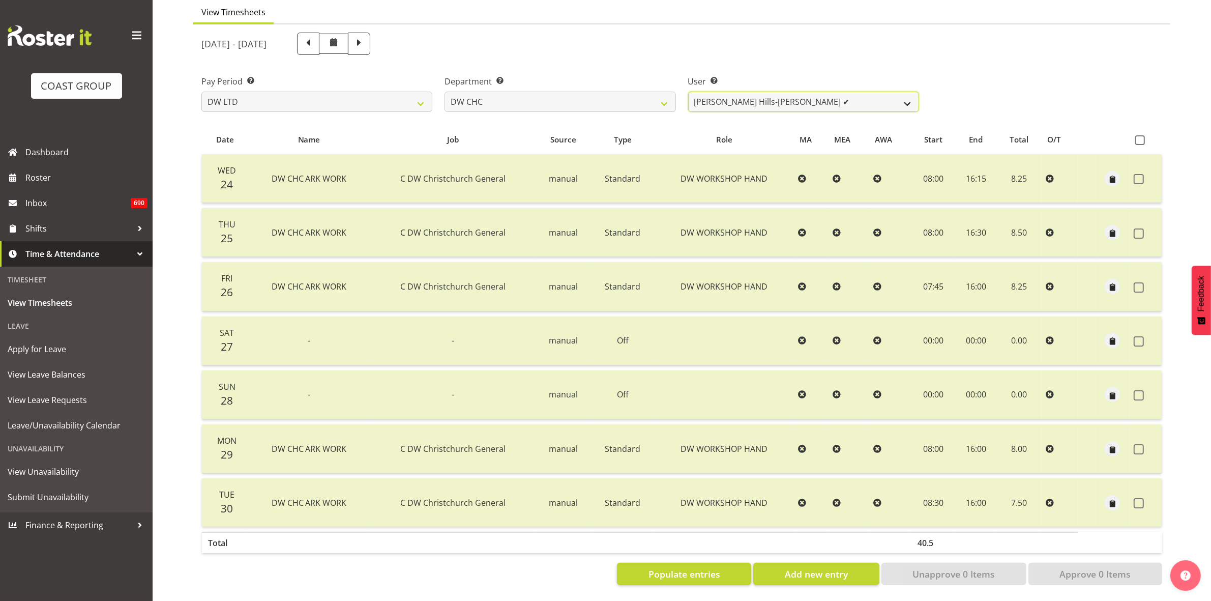
click at [915, 100] on select "Ambrose Hills-Simonsen ✔ Brad Tweedy ❌ Bryan Humprhries ❌ Callum Jack O'Leary S…" at bounding box center [803, 102] width 231 height 20
select select "4936"
click at [688, 92] on select "Ambrose Hills-Simonsen ✔ Brad Tweedy ❌ Bryan Humprhries ❌ Callum Jack O'Leary S…" at bounding box center [803, 102] width 231 height 20
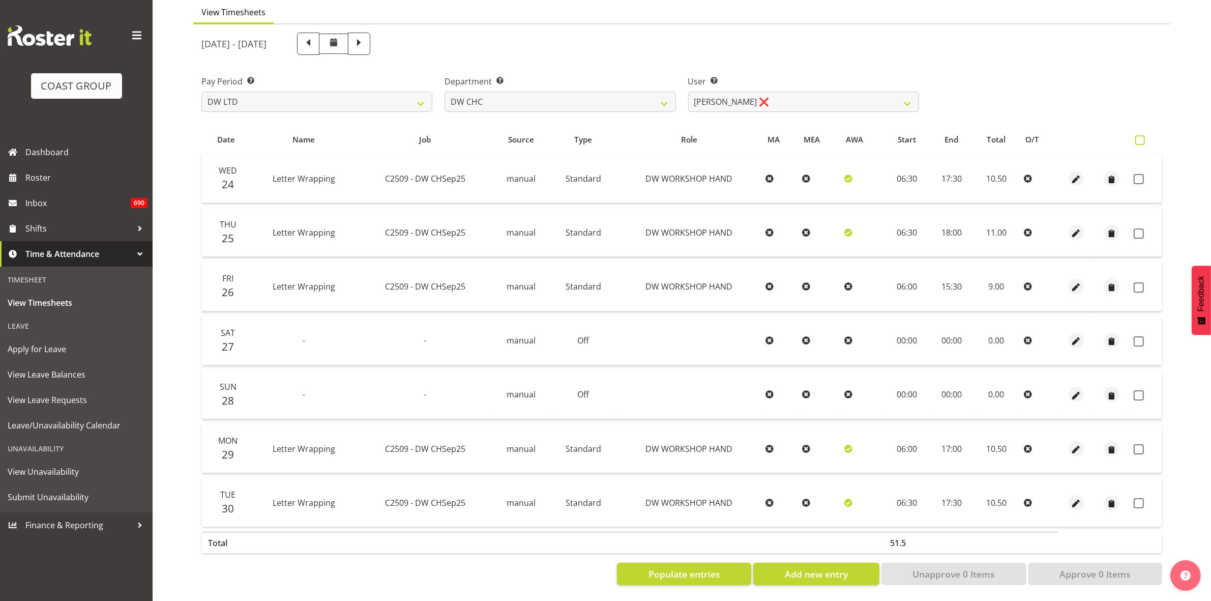
click at [1139, 135] on span at bounding box center [1140, 140] width 10 height 10
click at [1139, 137] on input "checkbox" at bounding box center [1138, 140] width 7 height 7
checkbox input "true"
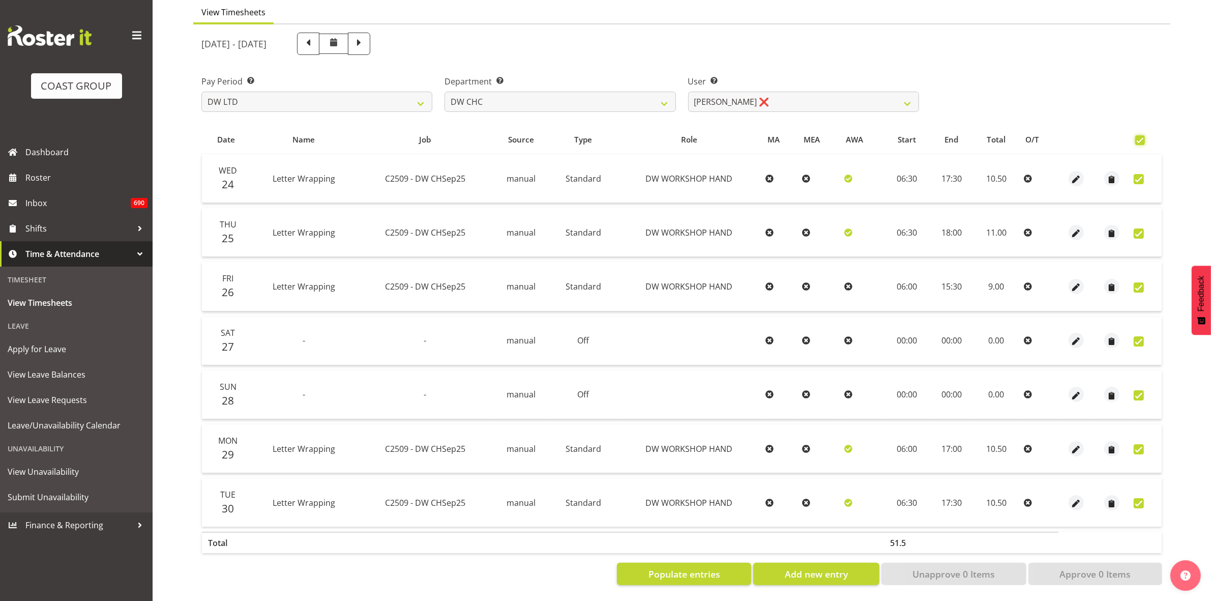
checkbox input "true"
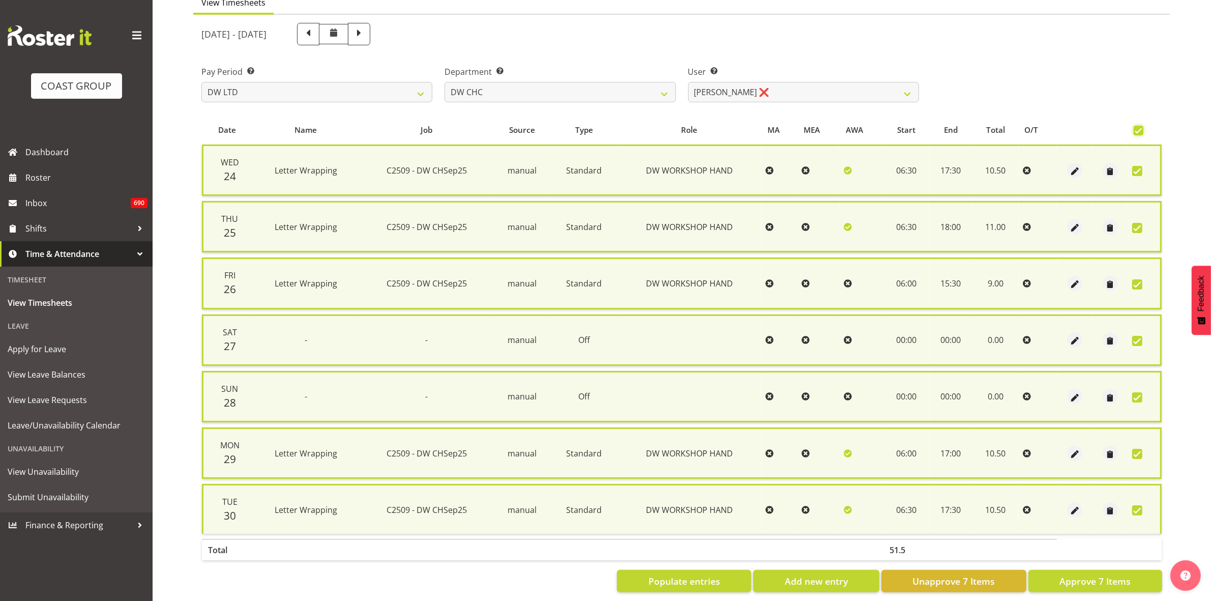
scroll to position [111, 0]
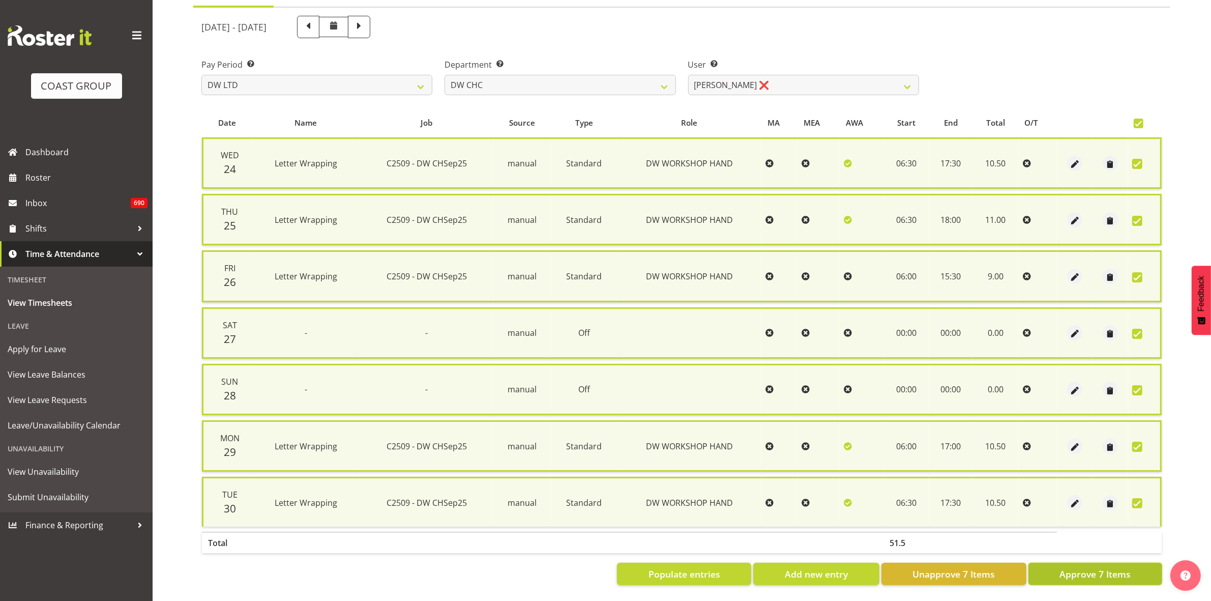
click at [1108, 567] on span "Approve 7 Items" at bounding box center [1095, 573] width 71 height 13
checkbox input "false"
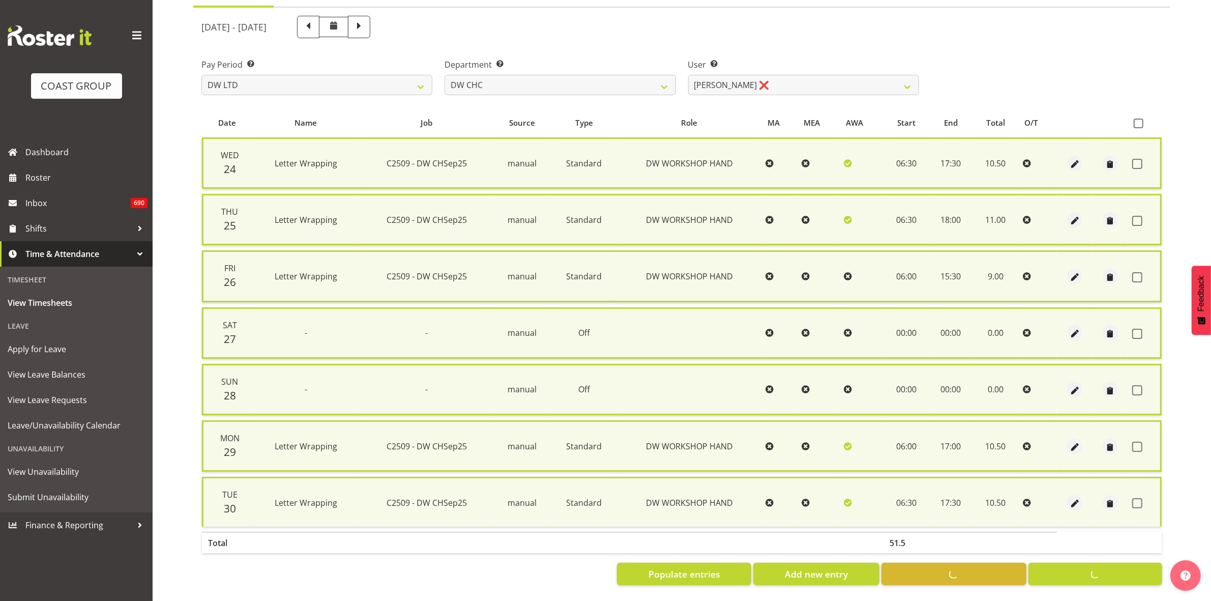
checkbox input "false"
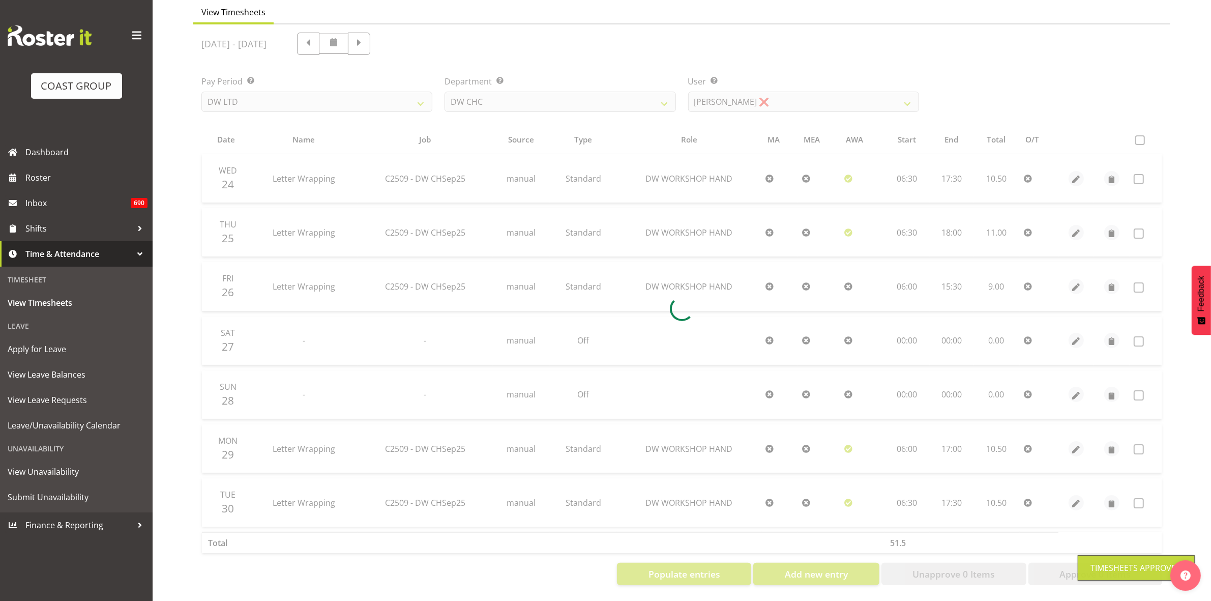
scroll to position [98, 0]
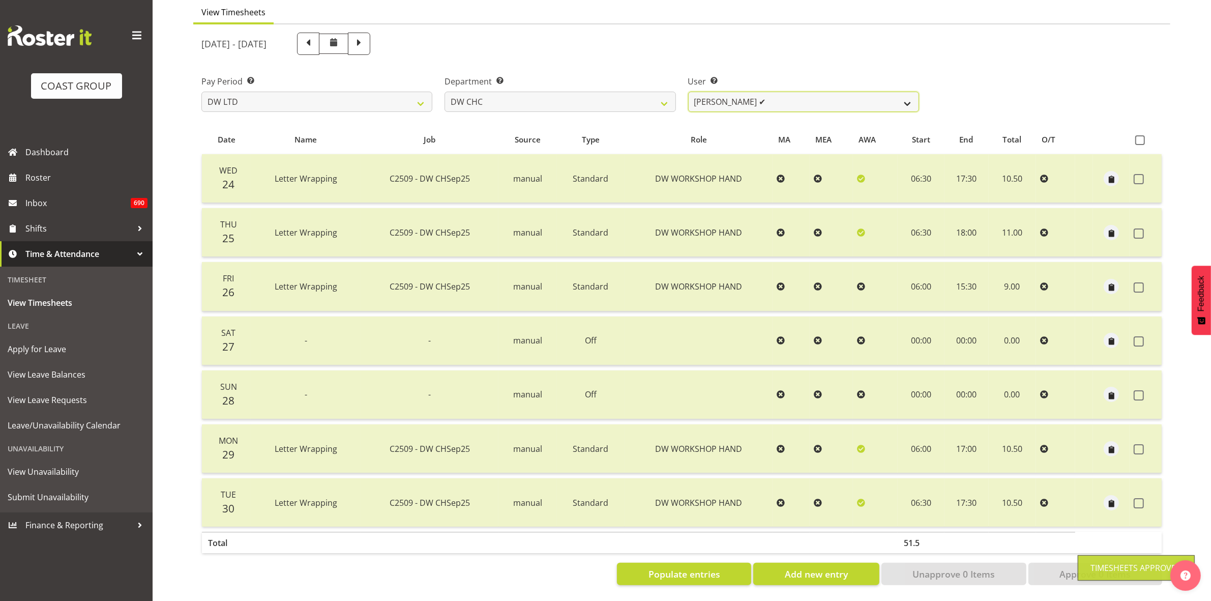
click at [903, 95] on select "Ambrose Hills-Simonsen ✔ Brad Tweedy ✔ Bryan Humprhries ❌ Callum Jack O'Leary S…" at bounding box center [803, 102] width 231 height 20
click at [688, 92] on select "Ambrose Hills-Simonsen ✔ Brad Tweedy ✔ Bryan Humprhries ❌ Callum Jack O'Leary S…" at bounding box center [803, 102] width 231 height 20
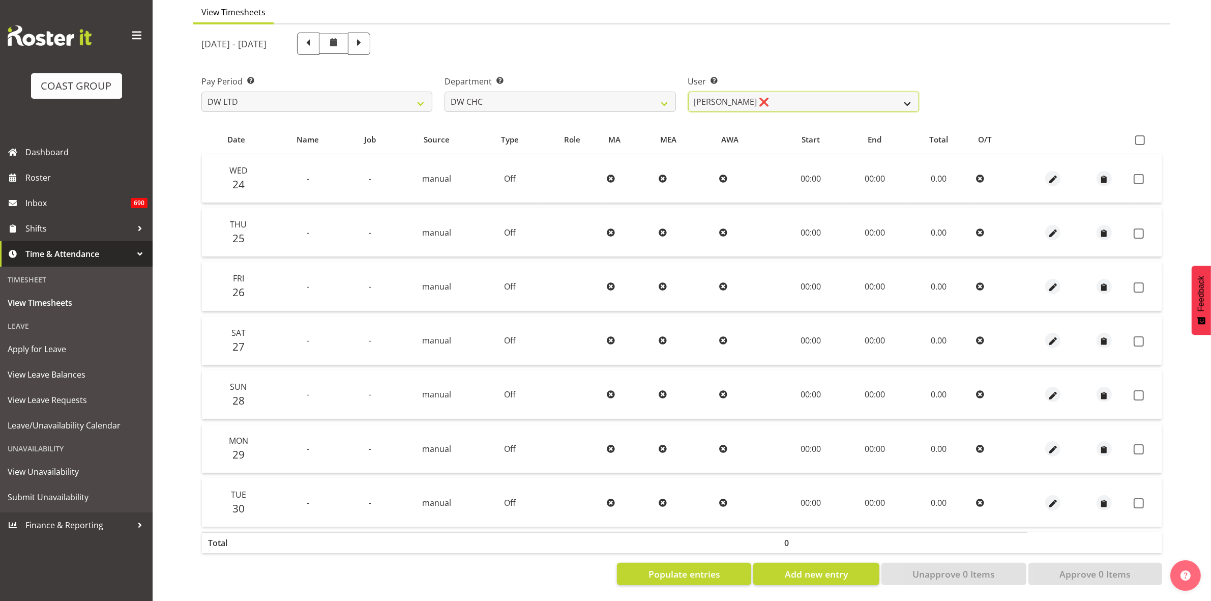
click at [906, 95] on select "Ambrose Hills-Simonsen ✔ Brad Tweedy ✔ Bryan Humprhries ❌ Callum Jack O'Leary S…" at bounding box center [803, 102] width 231 height 20
select select "11178"
click at [688, 92] on select "Ambrose Hills-Simonsen ✔ Brad Tweedy ✔ Bryan Humprhries ❌ Callum Jack O'Leary S…" at bounding box center [803, 102] width 231 height 20
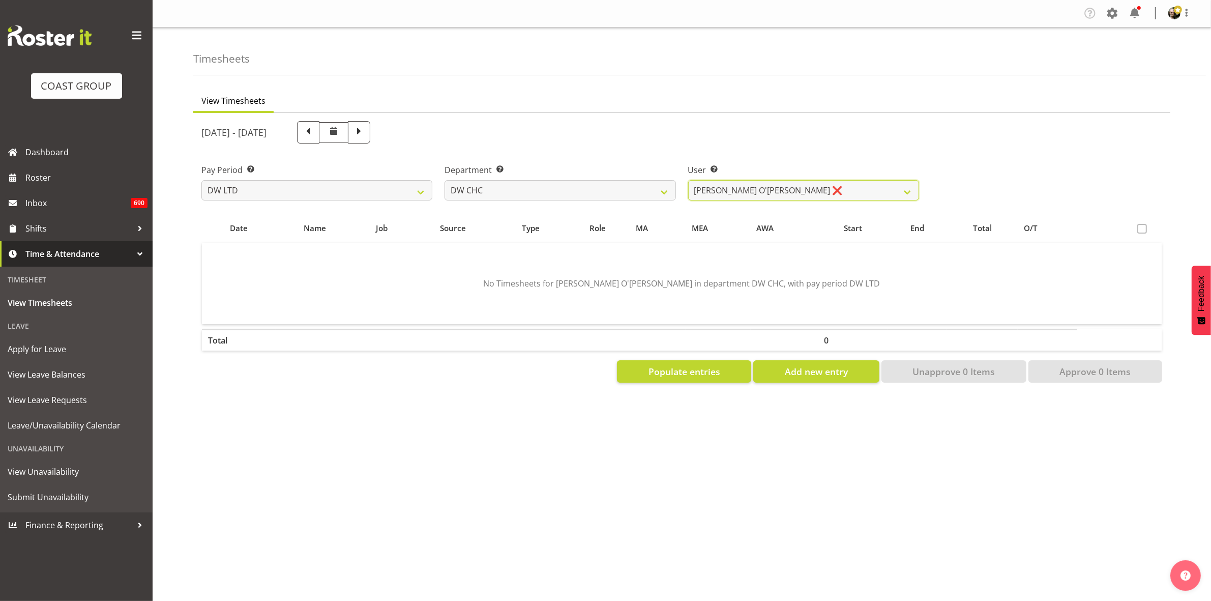
scroll to position [0, 0]
click at [684, 372] on span "Populate entries" at bounding box center [685, 371] width 72 height 13
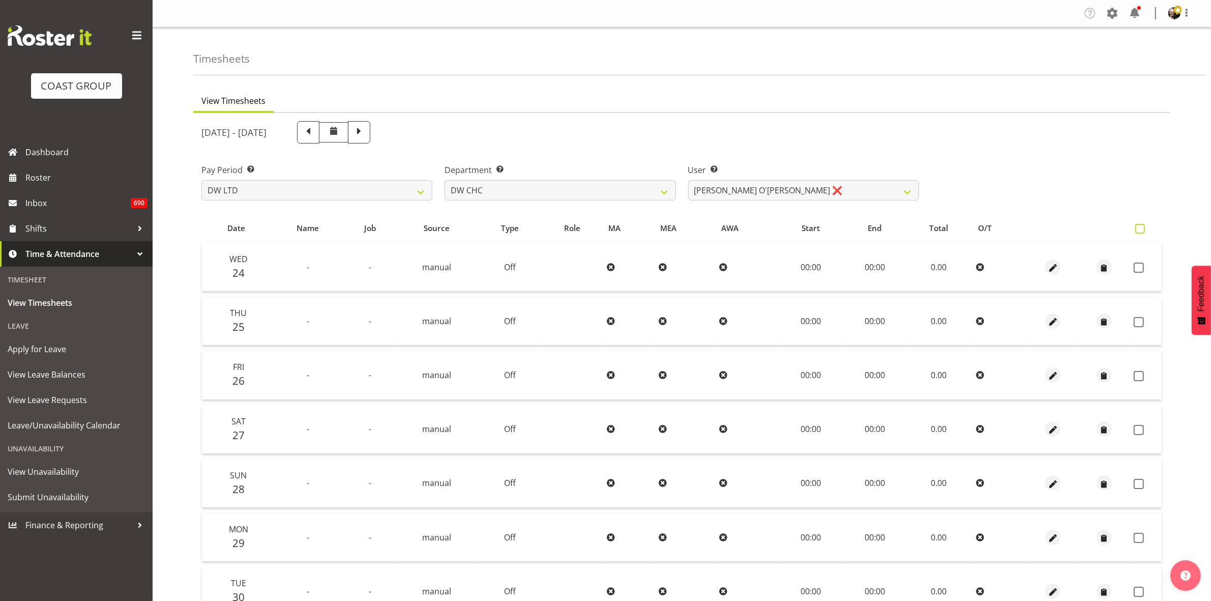
click at [1142, 229] on span at bounding box center [1140, 229] width 10 height 10
click at [1142, 229] on input "checkbox" at bounding box center [1138, 228] width 7 height 7
checkbox input "true"
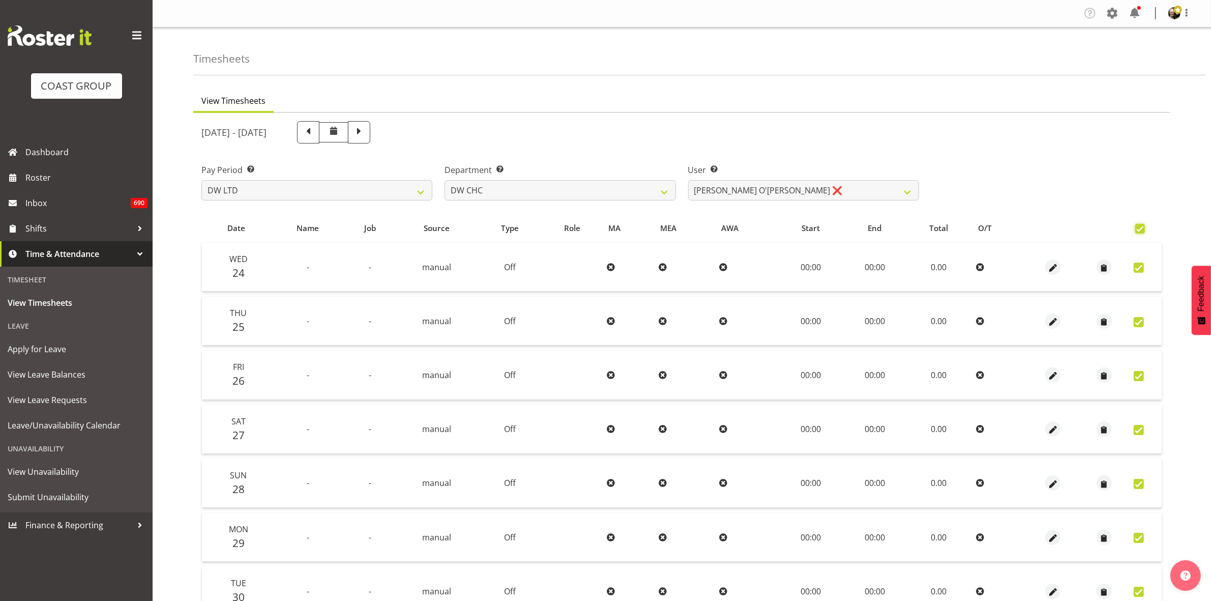
checkbox input "true"
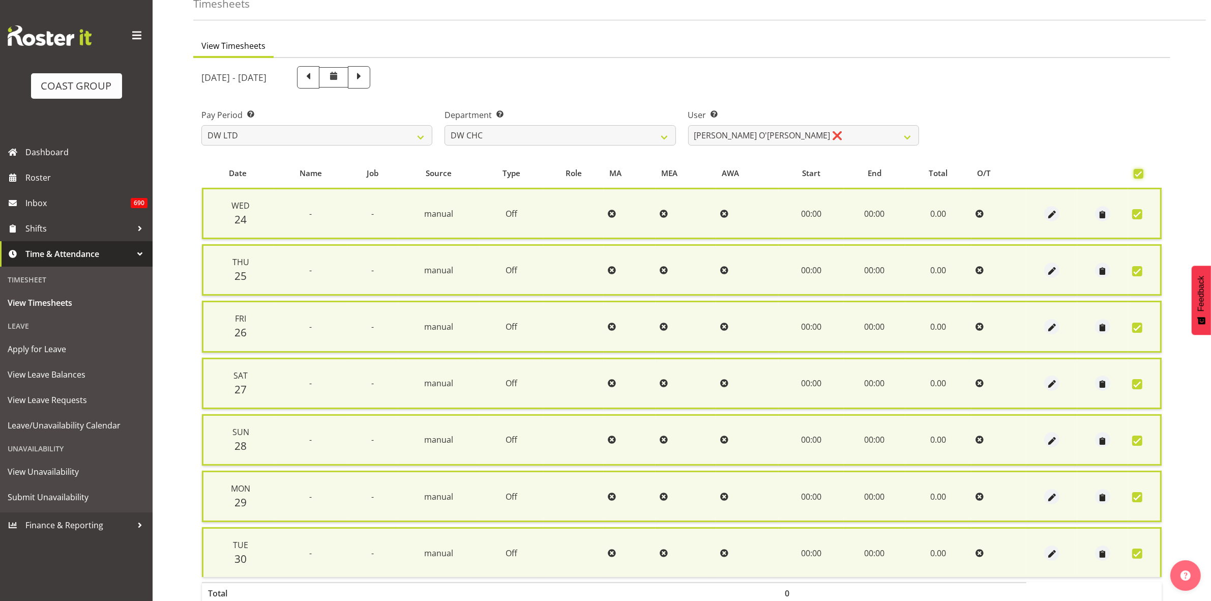
scroll to position [111, 0]
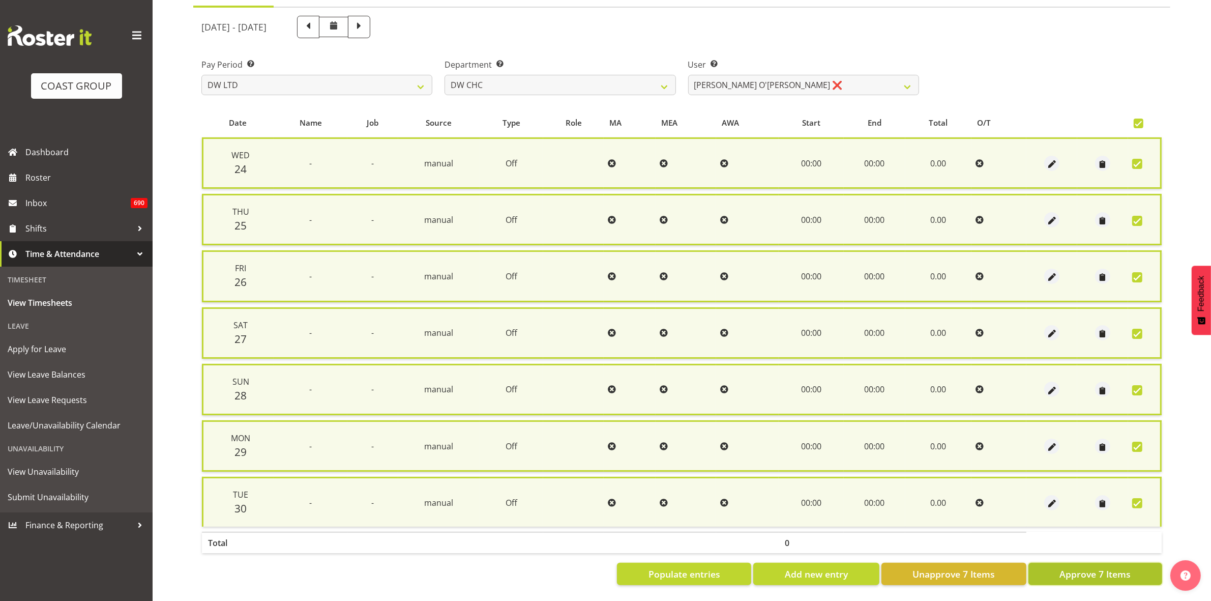
click at [1122, 567] on span "Approve 7 Items" at bounding box center [1095, 573] width 71 height 13
checkbox input "false"
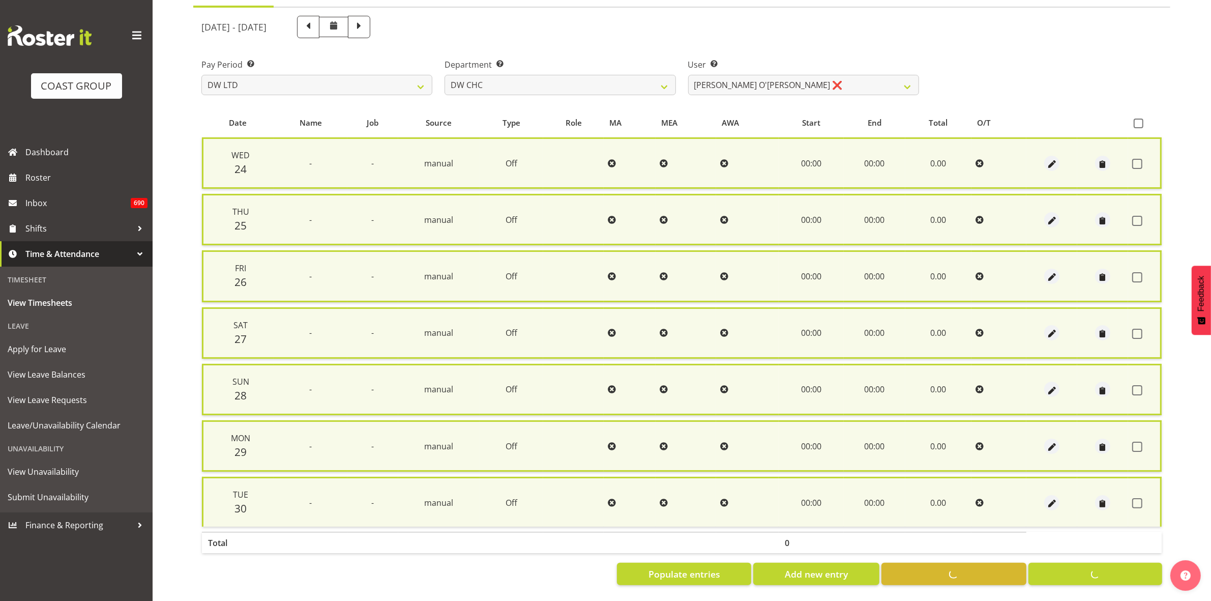
checkbox input "false"
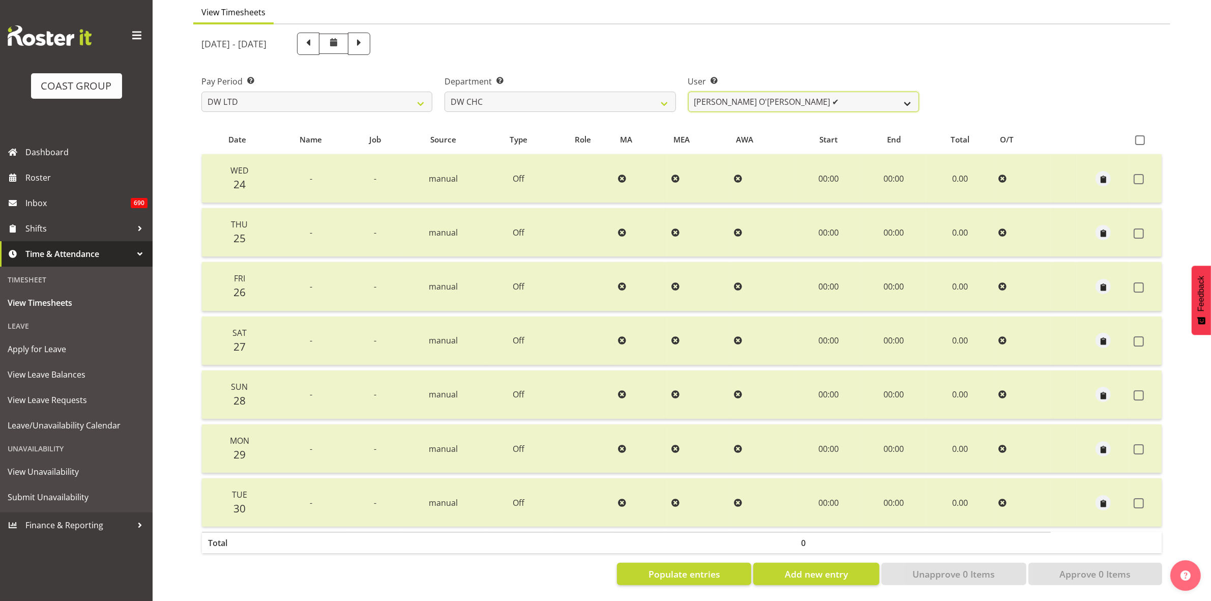
click at [906, 92] on select "Ambrose Hills-Simonsen ✔ Brad Tweedy ✔ Bryan Humprhries ❌ Callum Jack O'Leary S…" at bounding box center [803, 102] width 231 height 20
select select "10862"
click at [688, 92] on select "Ambrose Hills-Simonsen ✔ Brad Tweedy ✔ Bryan Humprhries ❌ Callum Jack O'Leary S…" at bounding box center [803, 102] width 231 height 20
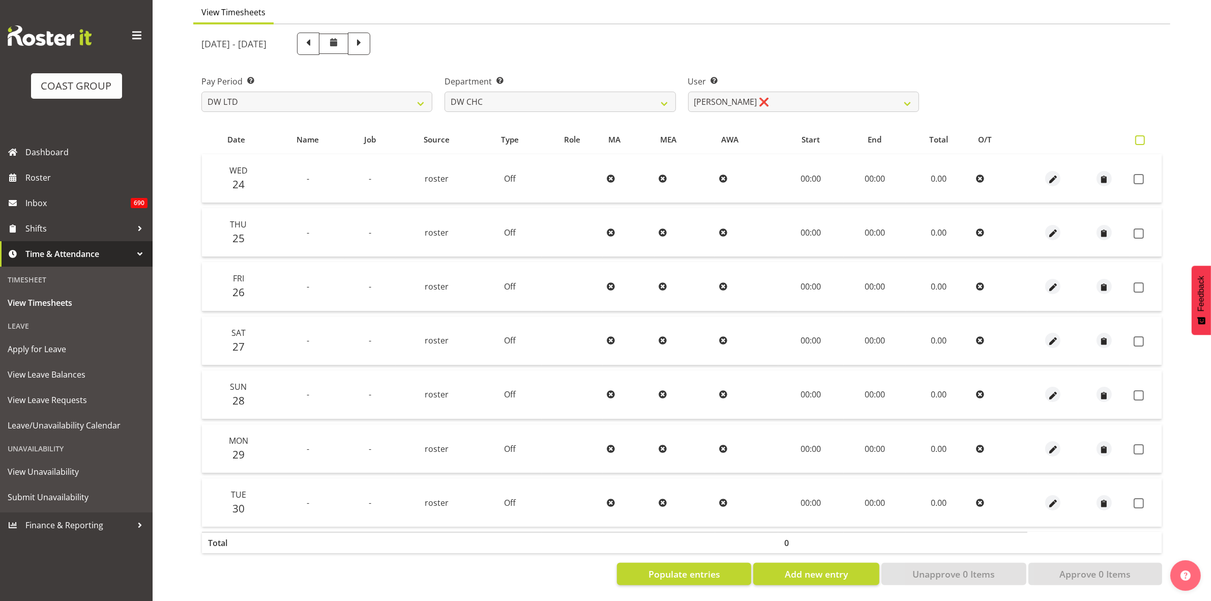
click at [1140, 135] on span at bounding box center [1140, 140] width 10 height 10
click at [1140, 137] on input "checkbox" at bounding box center [1138, 140] width 7 height 7
checkbox input "true"
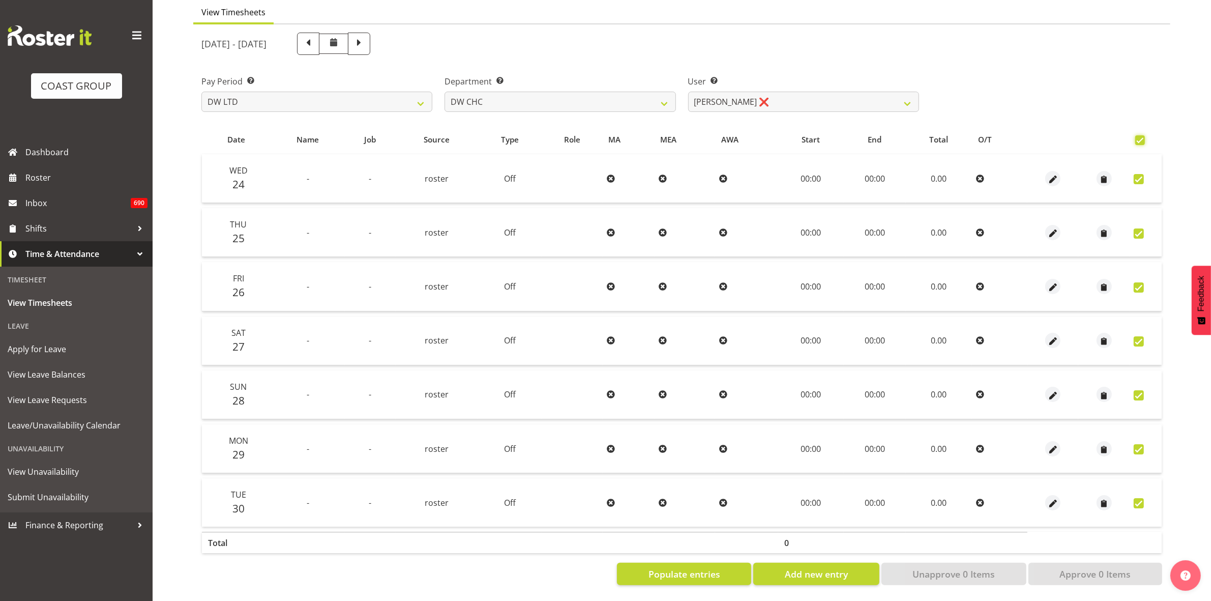
checkbox input "true"
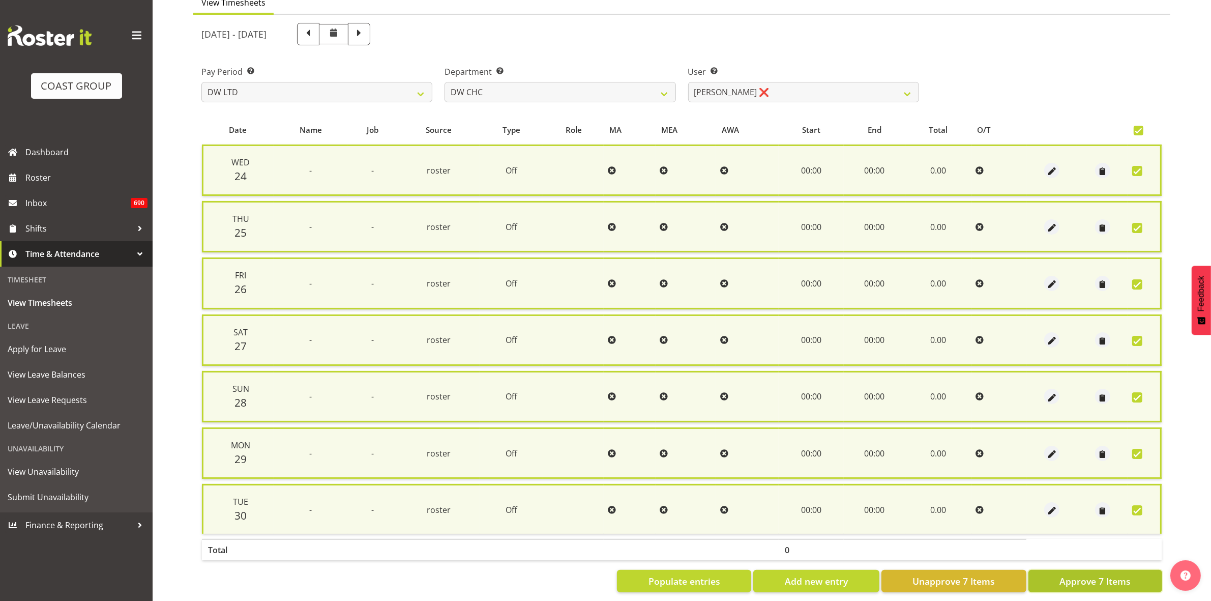
click at [1118, 578] on span "Approve 7 Items" at bounding box center [1095, 580] width 71 height 13
checkbox input "false"
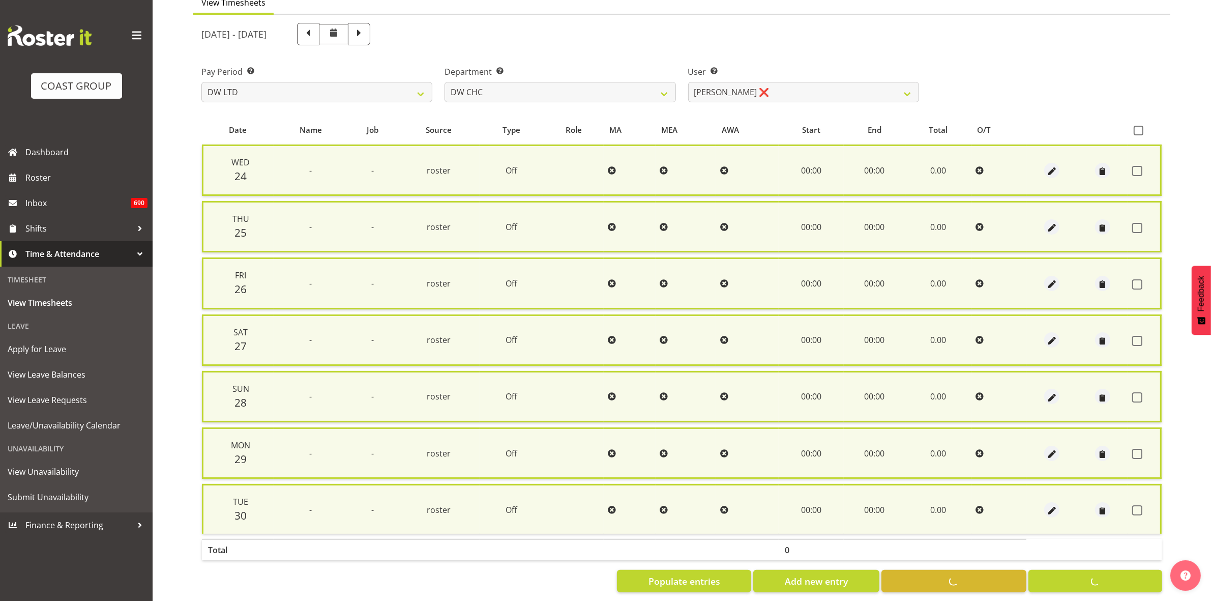
checkbox input "false"
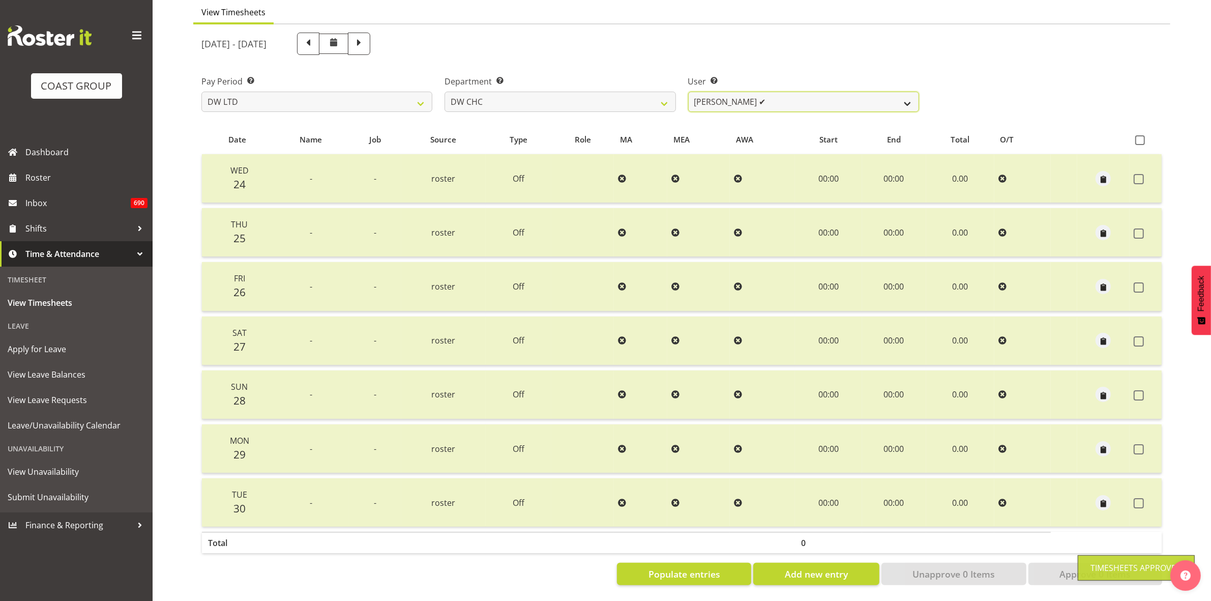
click at [916, 97] on select "Ambrose Hills-Simonsen ✔ Brad Tweedy ✔ Bryan Humprhries ❌ Callum Jack O'Leary S…" at bounding box center [803, 102] width 231 height 20
select select "1178"
click at [688, 92] on select "Ambrose Hills-Simonsen ✔ Brad Tweedy ✔ Bryan Humprhries ❌ Callum Jack O'Leary S…" at bounding box center [803, 102] width 231 height 20
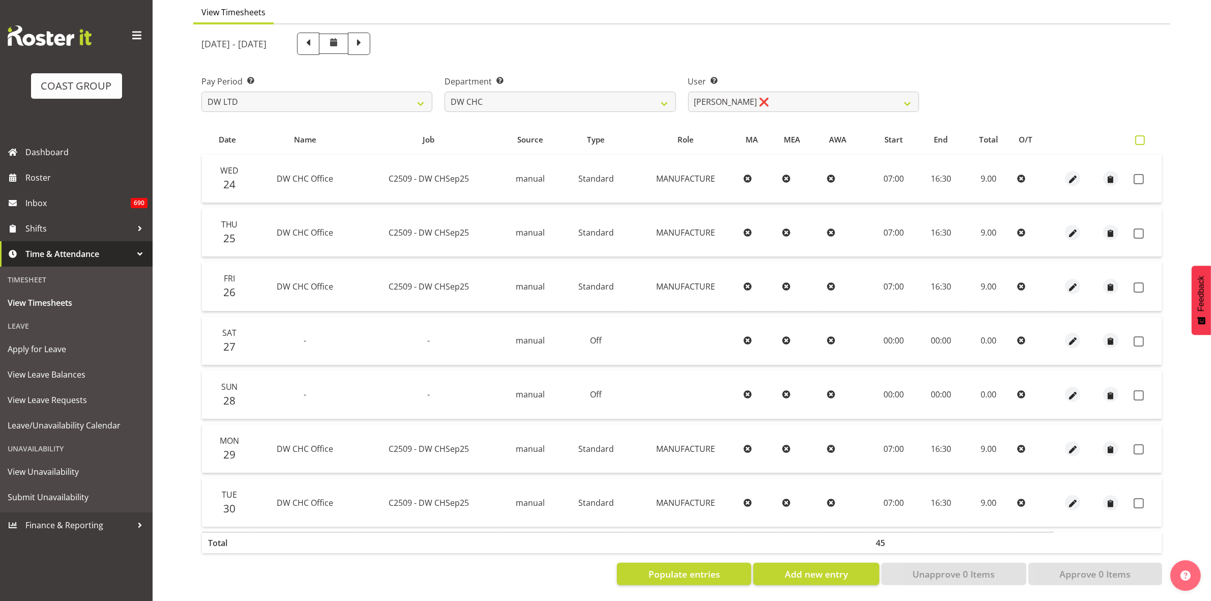
click at [1136, 135] on span at bounding box center [1140, 140] width 10 height 10
click at [1136, 137] on input "checkbox" at bounding box center [1138, 140] width 7 height 7
checkbox input "true"
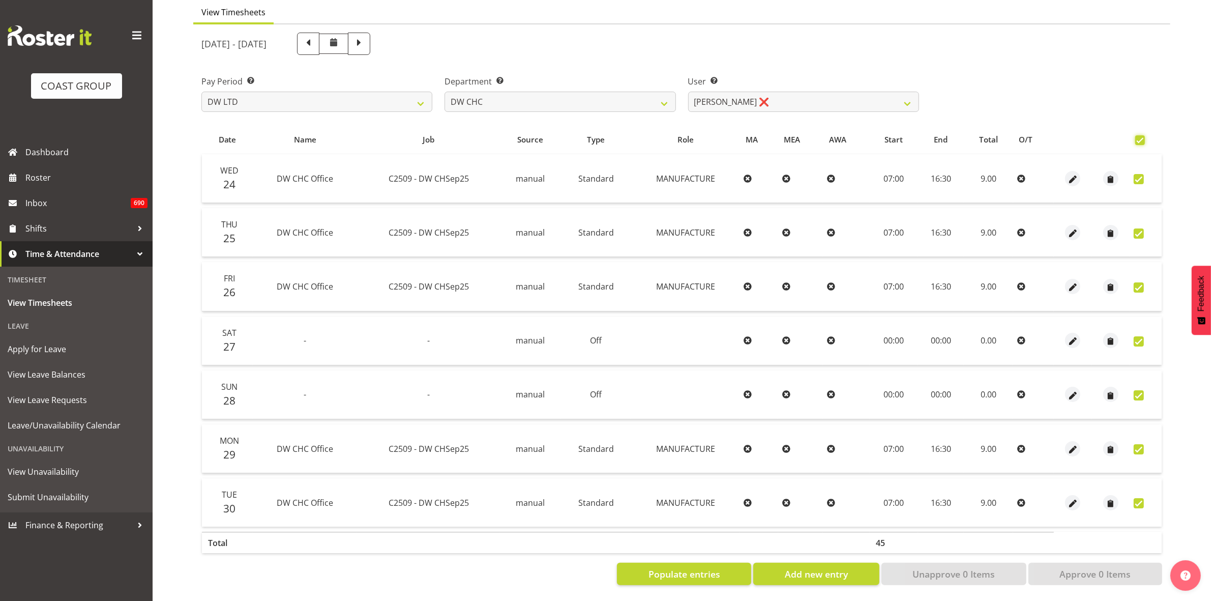
checkbox input "true"
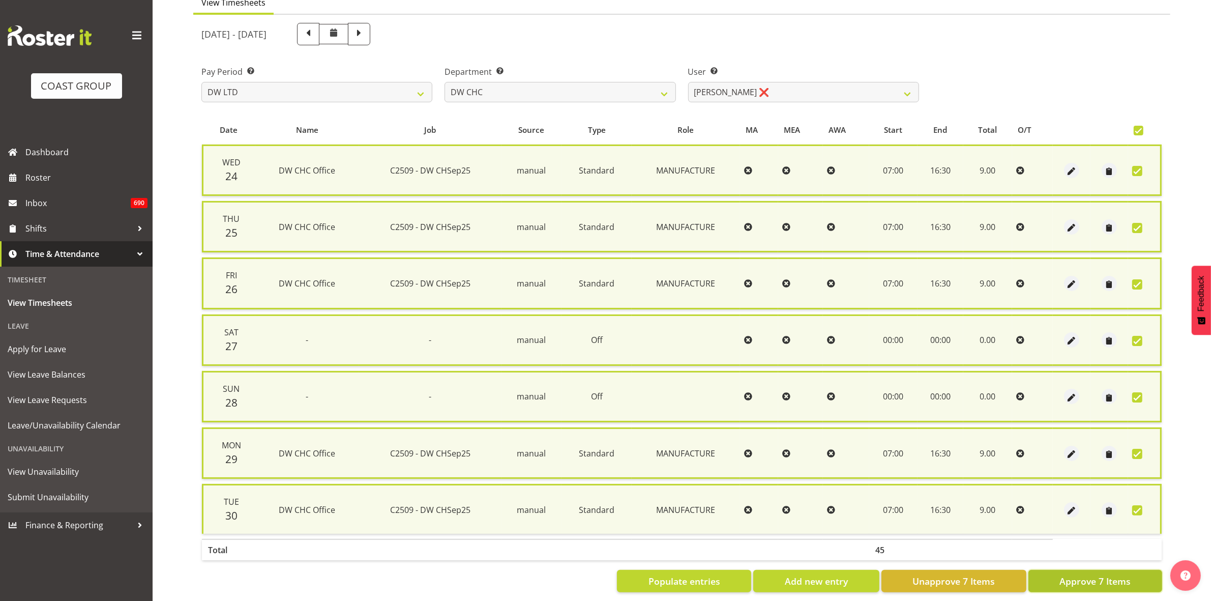
click at [1117, 577] on span "Approve 7 Items" at bounding box center [1095, 580] width 71 height 13
checkbox input "false"
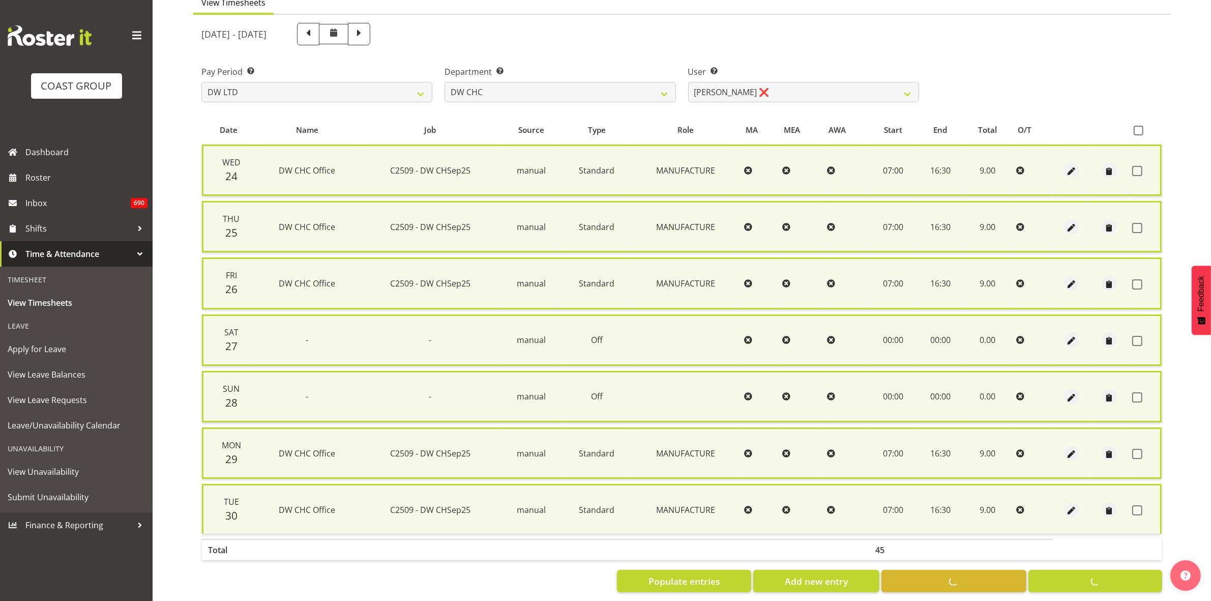
checkbox input "false"
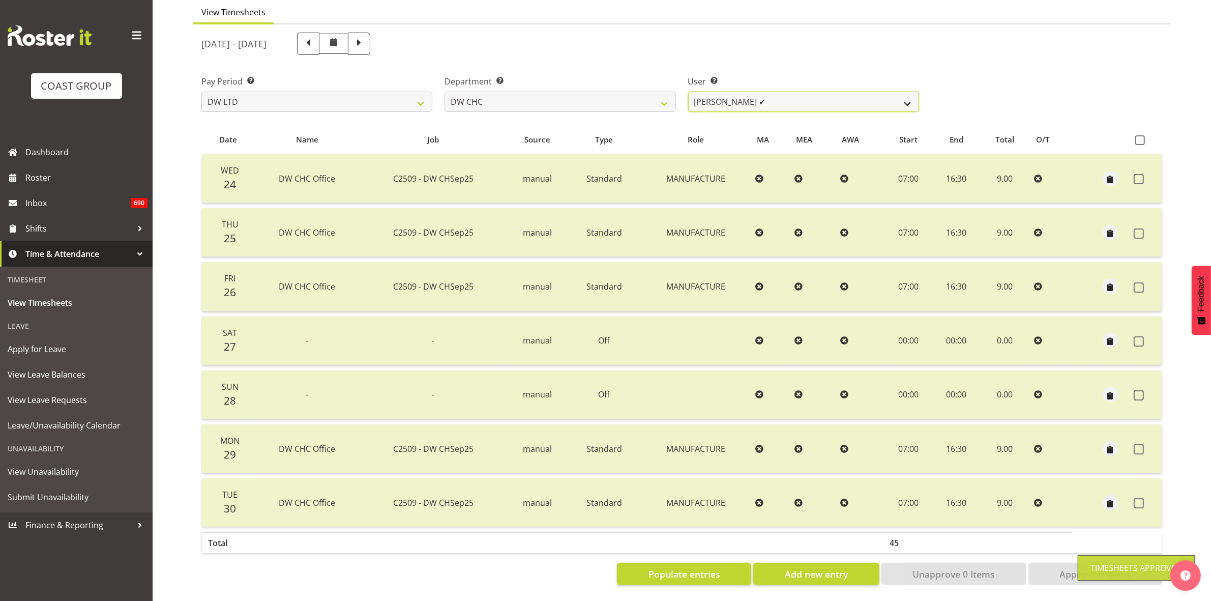
click at [906, 98] on select "Ambrose Hills-Simonsen ✔ Brad Tweedy ✔ Bryan Humprhries ❌ Callum Jack O'Leary S…" at bounding box center [803, 102] width 231 height 20
select select "3937"
click at [688, 92] on select "Ambrose Hills-Simonsen ✔ Brad Tweedy ✔ Bryan Humprhries ❌ Callum Jack O'Leary S…" at bounding box center [803, 102] width 231 height 20
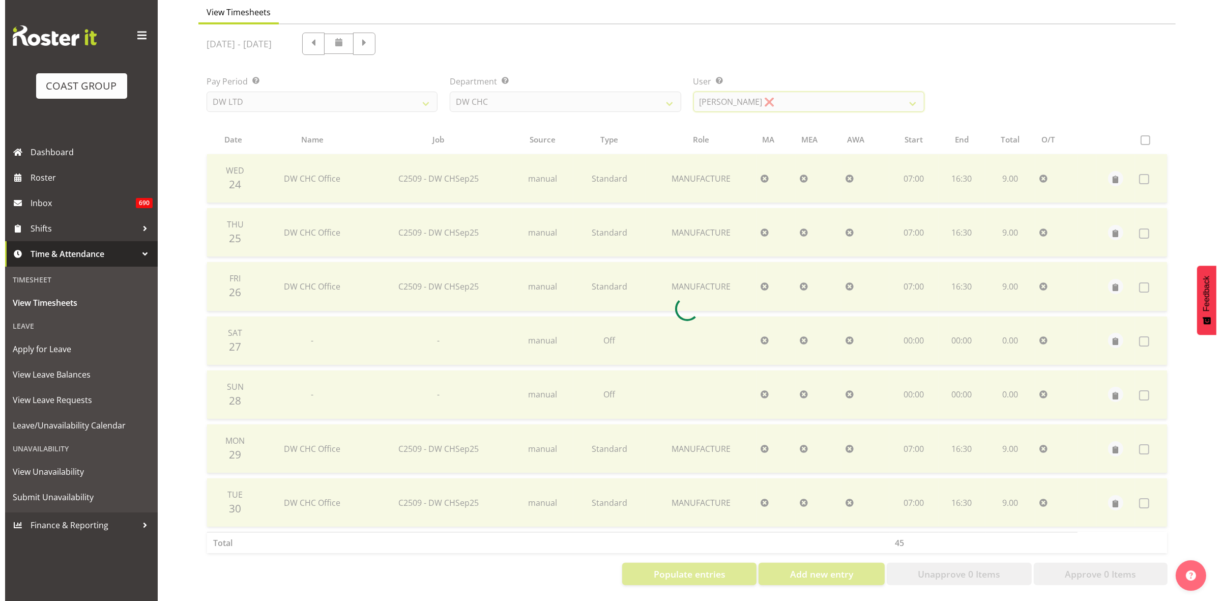
scroll to position [0, 0]
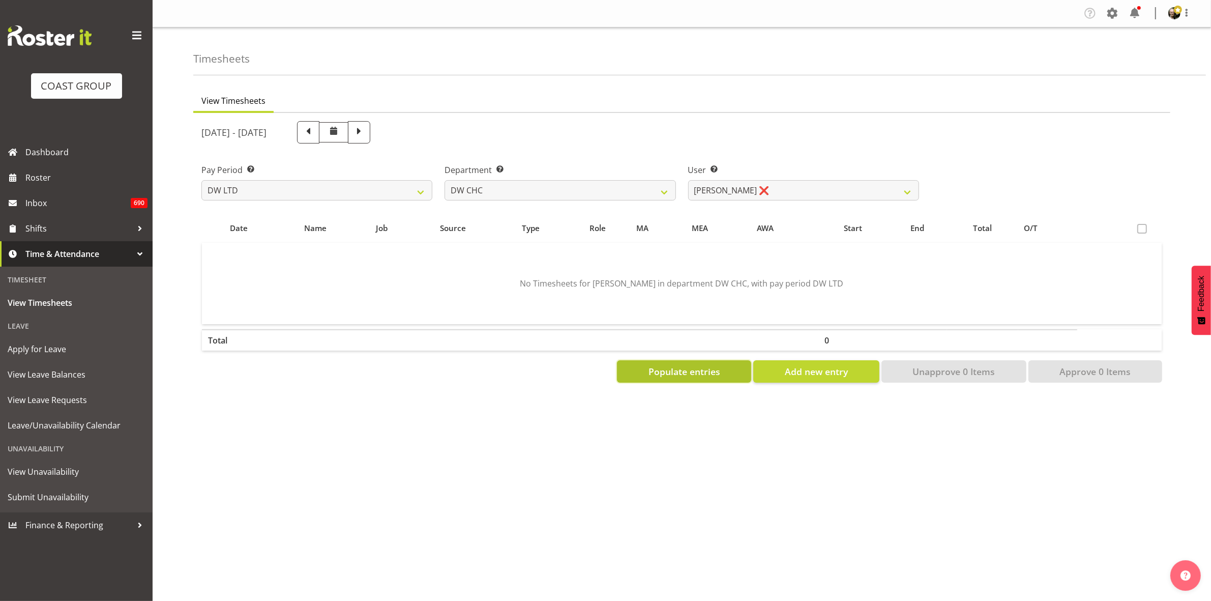
click at [715, 366] on span "Populate entries" at bounding box center [685, 371] width 72 height 13
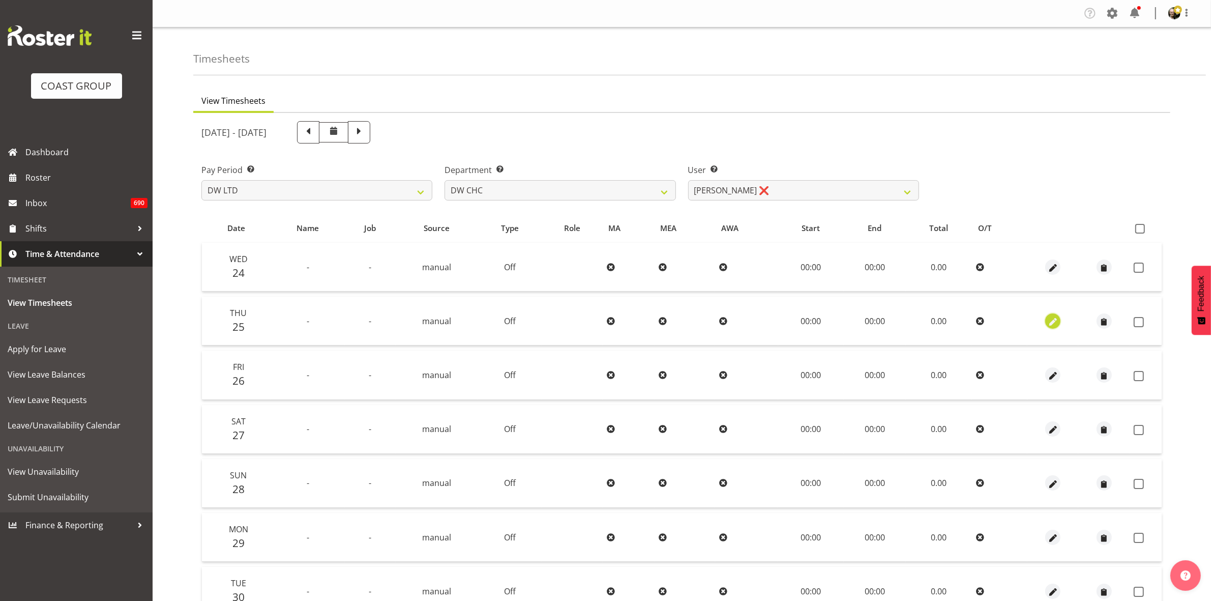
click at [1056, 321] on span "button" at bounding box center [1053, 322] width 12 height 12
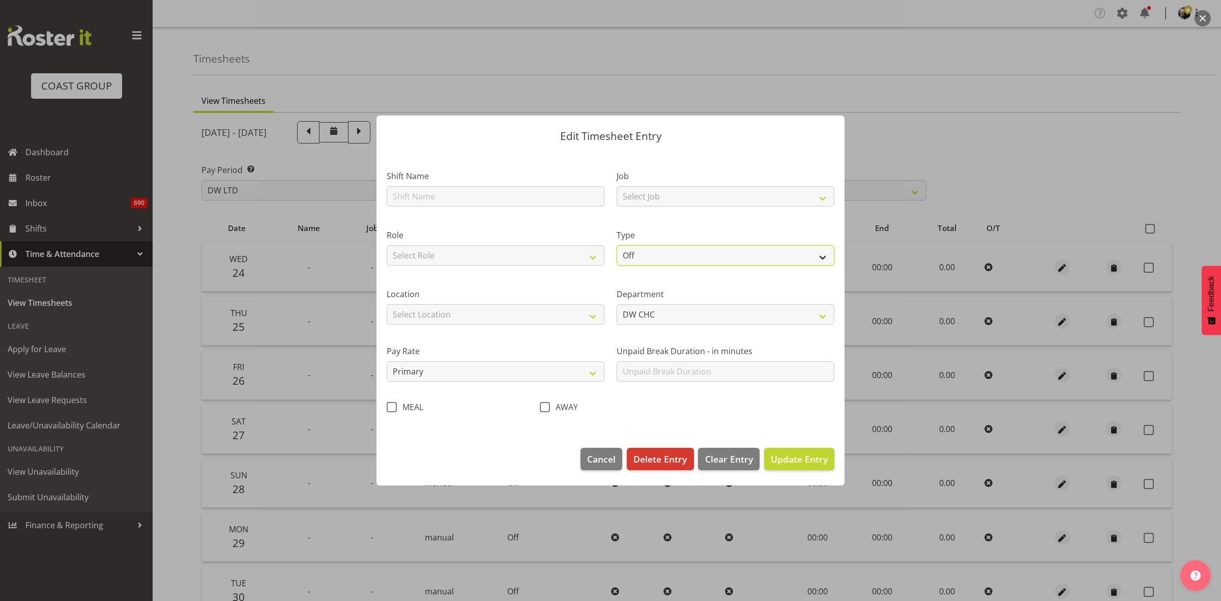
click at [819, 258] on select "Off Standard Public Holiday Public Holiday (Worked) Day In Lieu Annual Leave Si…" at bounding box center [725, 255] width 218 height 20
select select "Standard"
click at [616, 245] on select "Off Standard Public Holiday Public Holiday (Worked) Day In Lieu Annual Leave Si…" at bounding box center [725, 255] width 218 height 20
select select "8"
select select "2025"
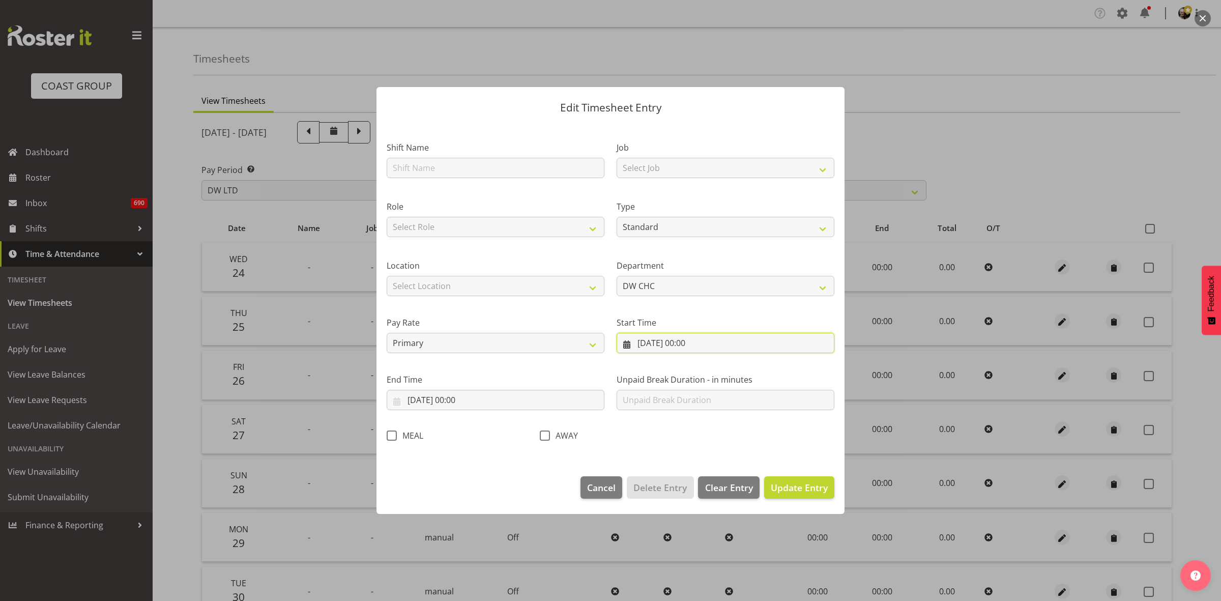
click at [736, 343] on input "25/09/2025, 00:00" at bounding box center [725, 343] width 218 height 20
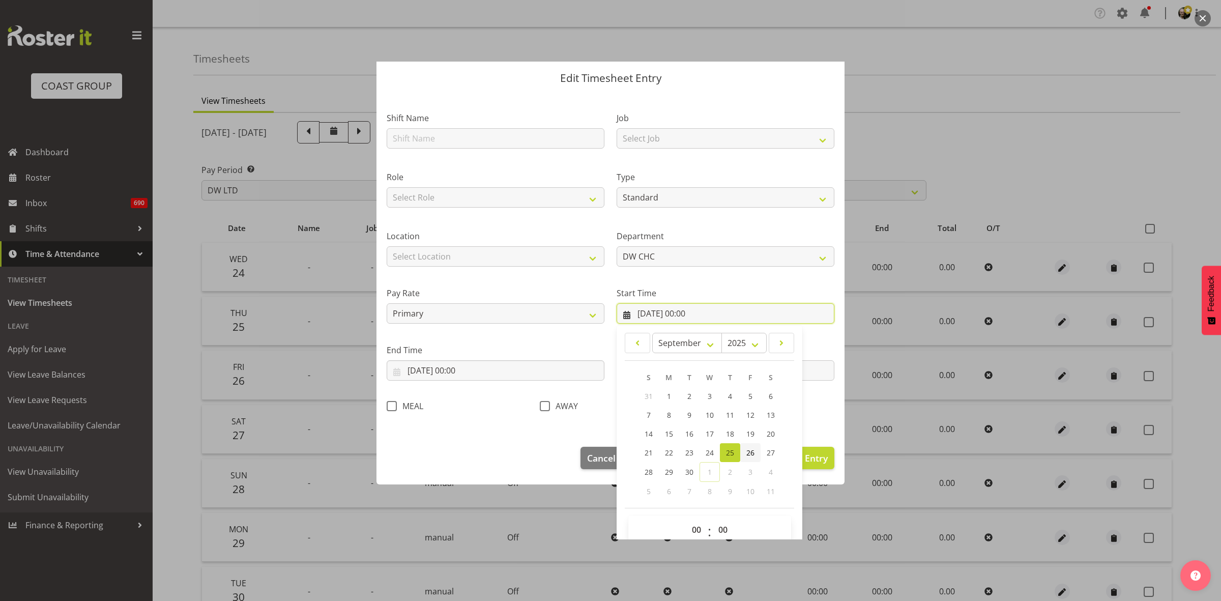
scroll to position [46, 0]
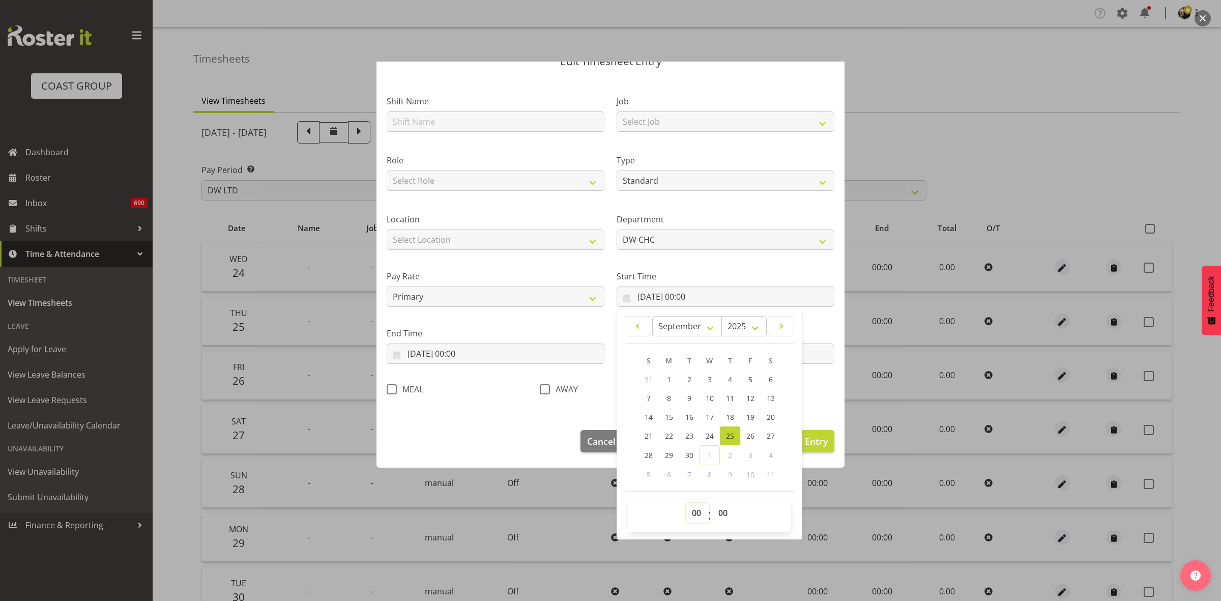
click at [691, 517] on select "00 01 02 03 04 05 06 07 08 09 10 11 12 13 14 15 16 17 18 19 20 21 22 23" at bounding box center [697, 513] width 23 height 20
select select "9"
click at [686, 503] on select "00 01 02 03 04 05 06 07 08 09 10 11 12 13 14 15 16 17 18 19 20 21 22 23" at bounding box center [697, 513] width 23 height 20
type input "25/09/2025, 09:00"
click at [476, 355] on input "25/09/2025, 00:00" at bounding box center [496, 353] width 218 height 20
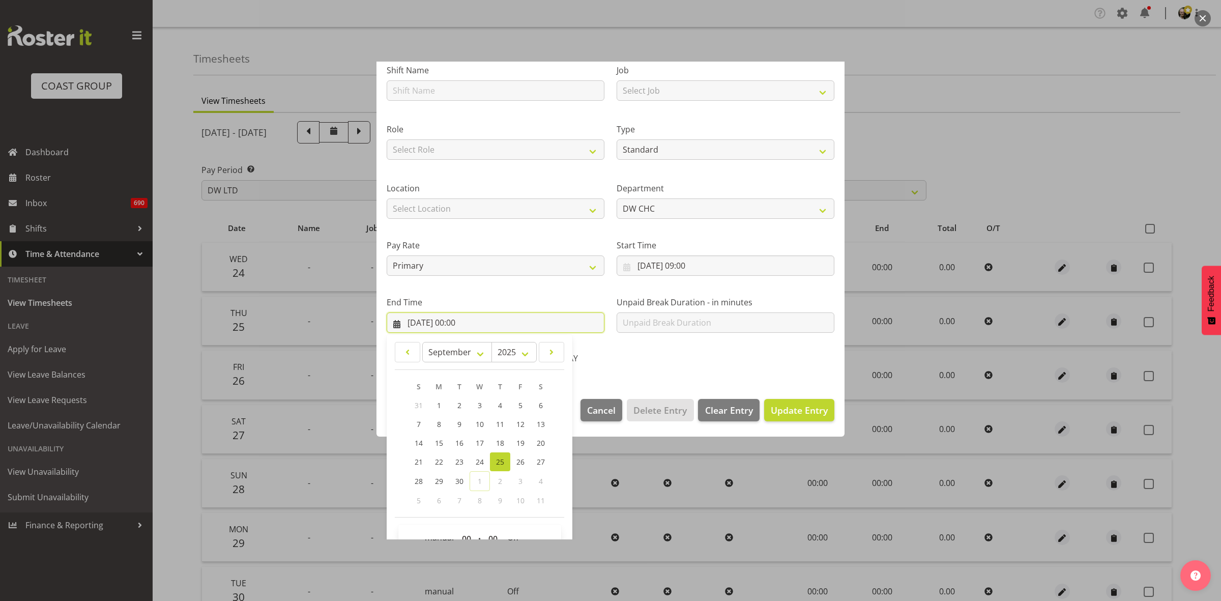
scroll to position [103, 0]
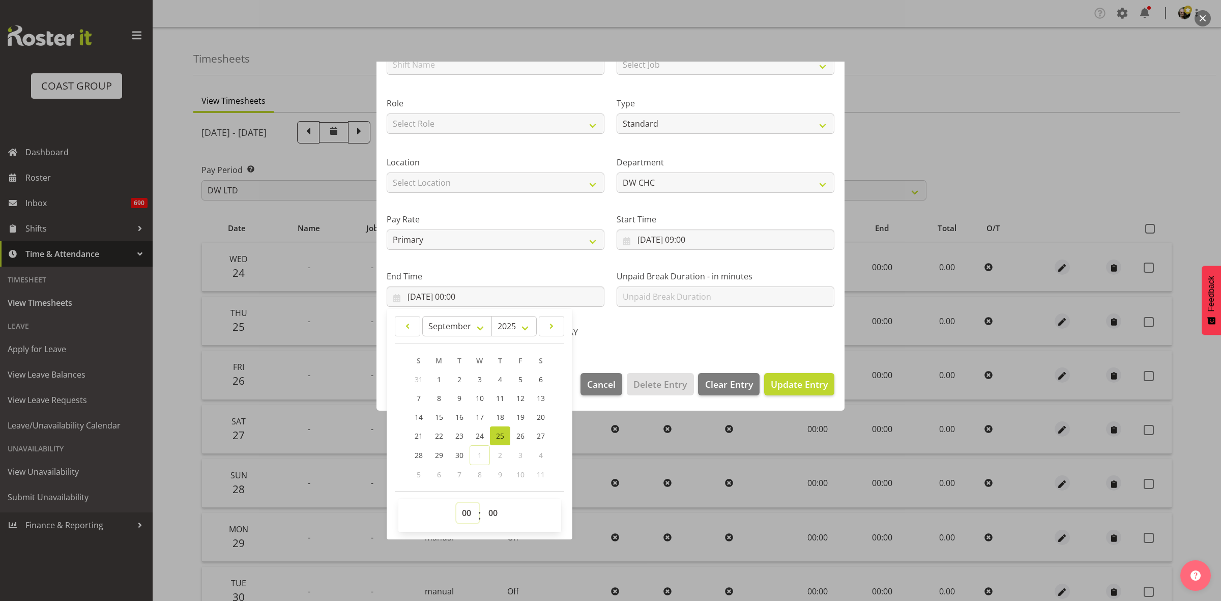
click at [472, 512] on select "00 01 02 03 04 05 06 07 08 09 10 11 12 13 14 15 16 17 18 19 20 21 22 23" at bounding box center [467, 513] width 23 height 20
select select "14"
click at [456, 503] on select "00 01 02 03 04 05 06 07 08 09 10 11 12 13 14 15 16 17 18 19 20 21 22 23" at bounding box center [467, 513] width 23 height 20
type input "25/09/2025, 14:00"
click at [492, 509] on select "00 01 02 03 04 05 06 07 08 09 10 11 12 13 14 15 16 17 18 19 20 21 22 23 24 25 2…" at bounding box center [494, 513] width 23 height 20
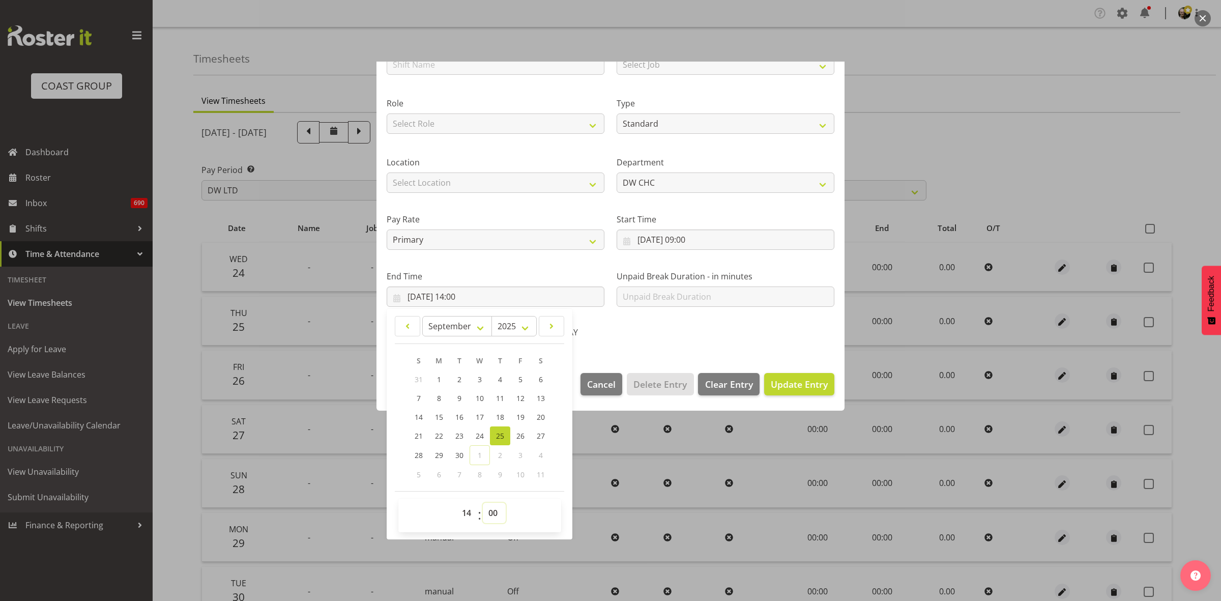
select select "30"
click at [483, 503] on select "00 01 02 03 04 05 06 07 08 09 10 11 12 13 14 15 16 17 18 19 20 21 22 23 24 25 2…" at bounding box center [494, 513] width 23 height 20
type input "25/09/2025, 14:30"
click at [777, 385] on span "Update Entry" at bounding box center [799, 384] width 57 height 12
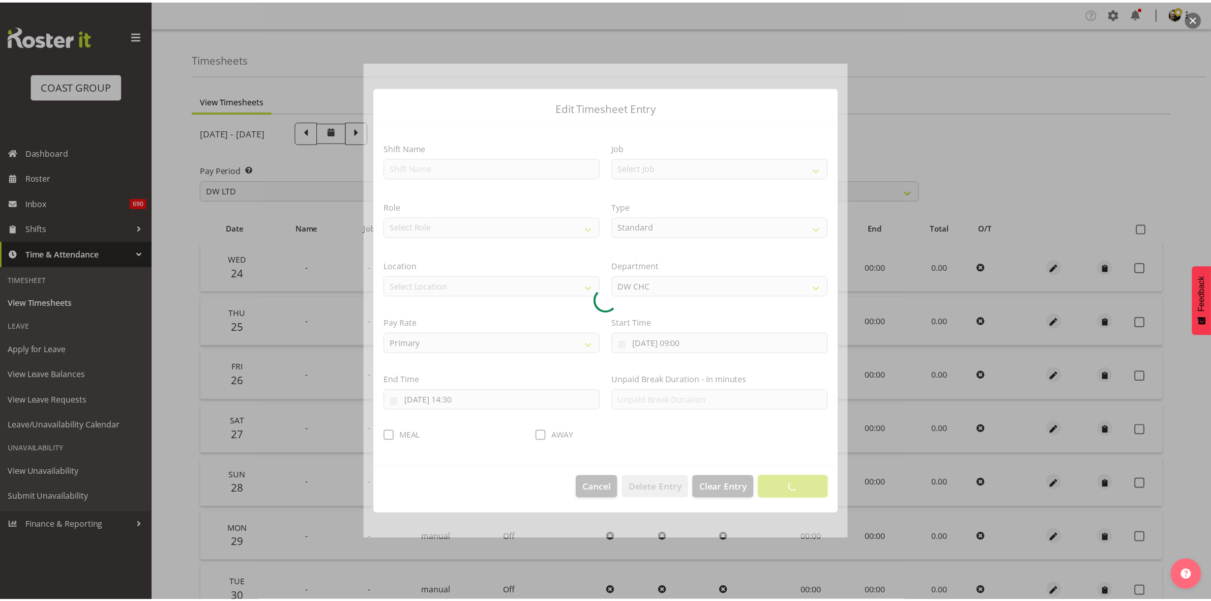
scroll to position [0, 0]
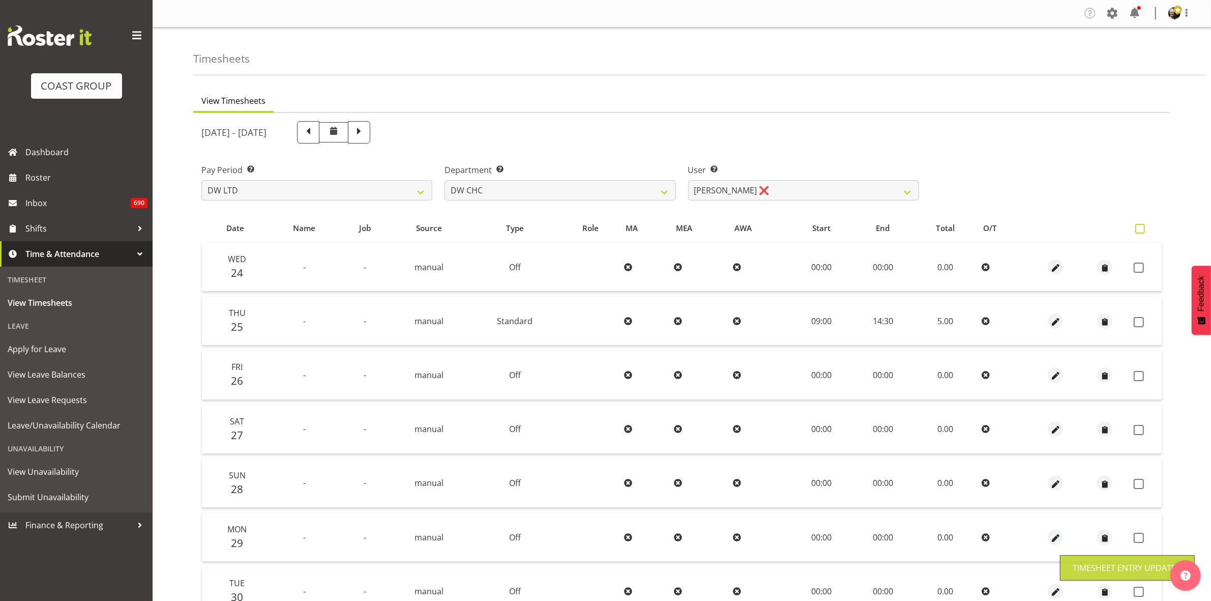
click at [1143, 225] on span at bounding box center [1140, 229] width 10 height 10
click at [1142, 225] on input "checkbox" at bounding box center [1138, 228] width 7 height 7
checkbox input "true"
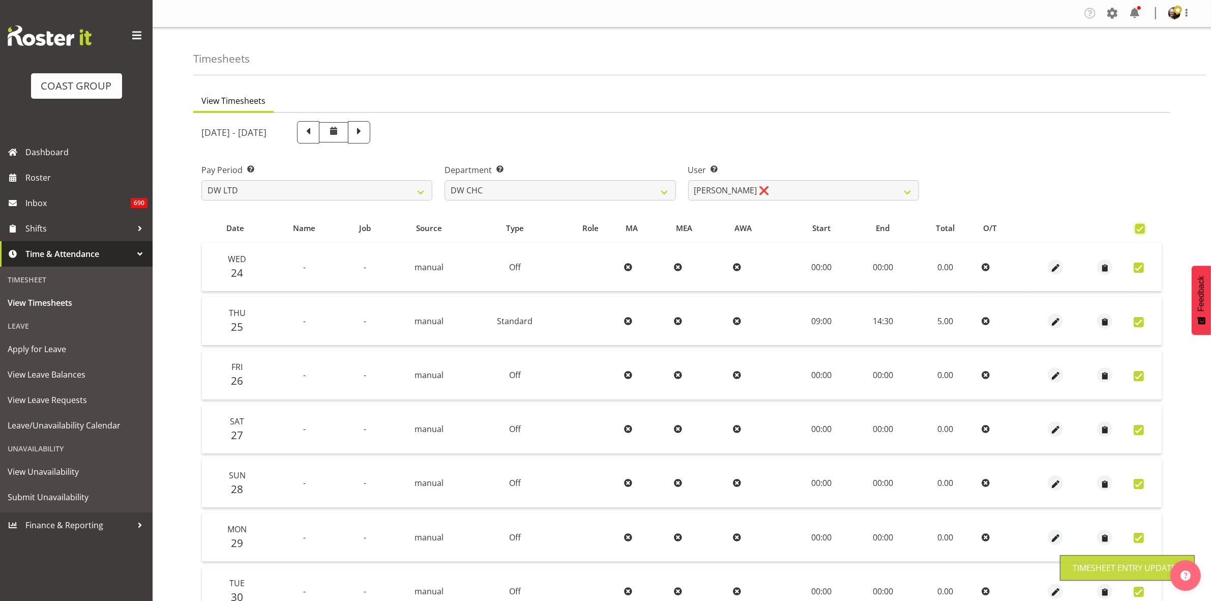
checkbox input "true"
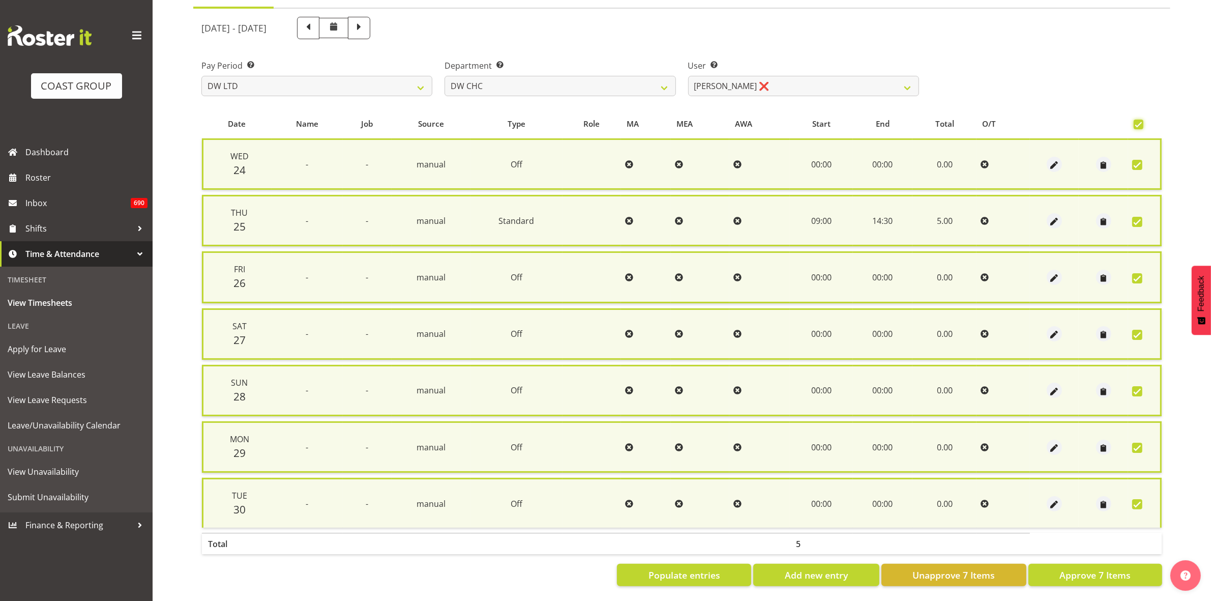
scroll to position [111, 0]
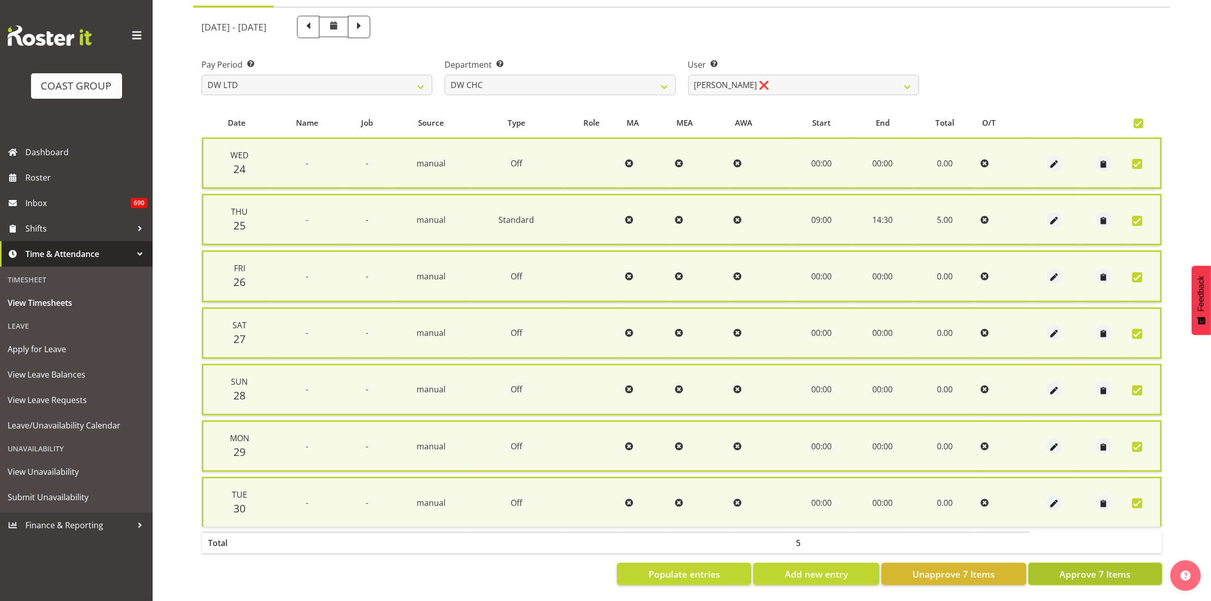
click at [1129, 567] on span "Approve 7 Items" at bounding box center [1095, 573] width 71 height 13
checkbox input "false"
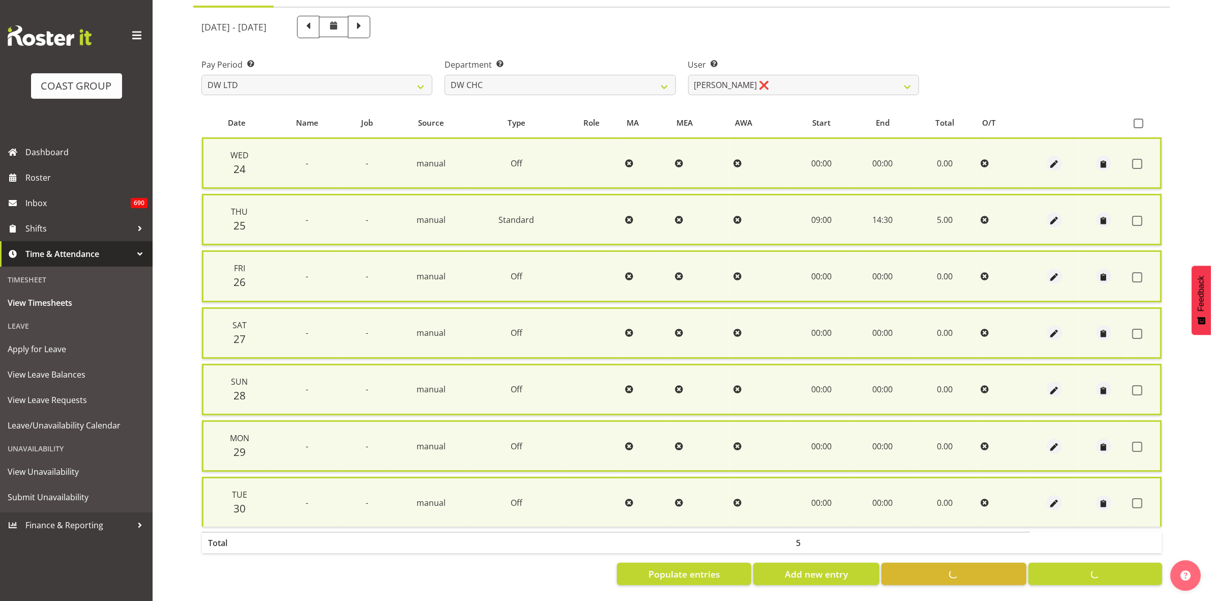
checkbox input "false"
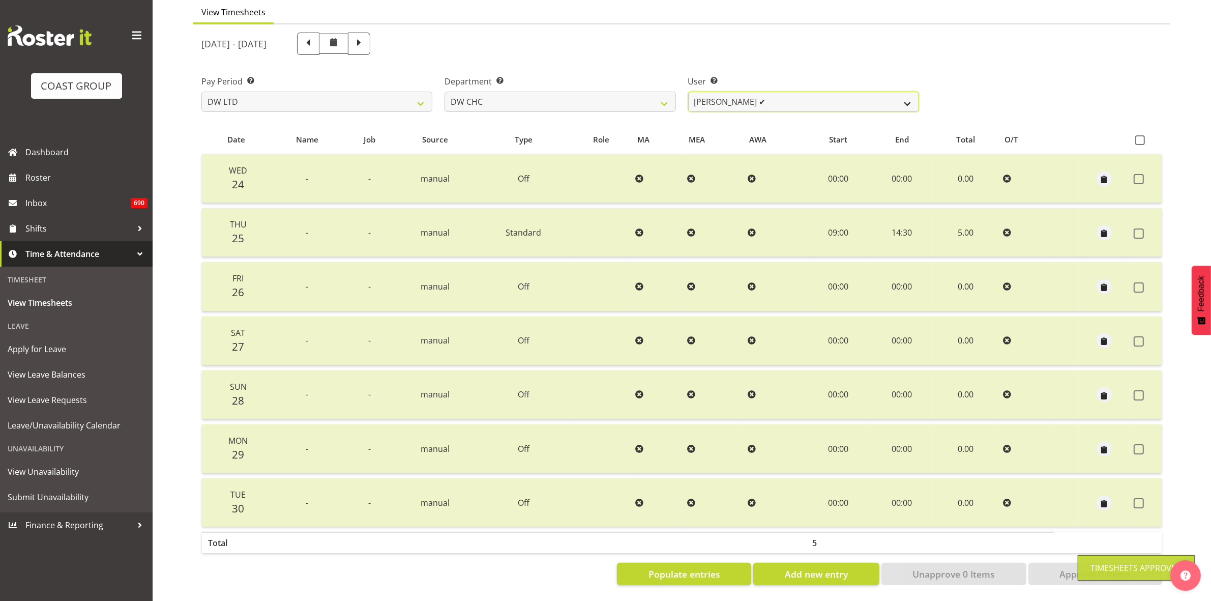
click at [909, 93] on select "Ambrose Hills-Simonsen ✔ Brad Tweedy ✔ Bryan Humprhries ❌ Callum Jack O'Leary S…" at bounding box center [803, 102] width 231 height 20
select select "3865"
click at [688, 92] on select "Ambrose Hills-Simonsen ✔ Brad Tweedy ✔ Bryan Humprhries ❌ Callum Jack O'Leary S…" at bounding box center [803, 102] width 231 height 20
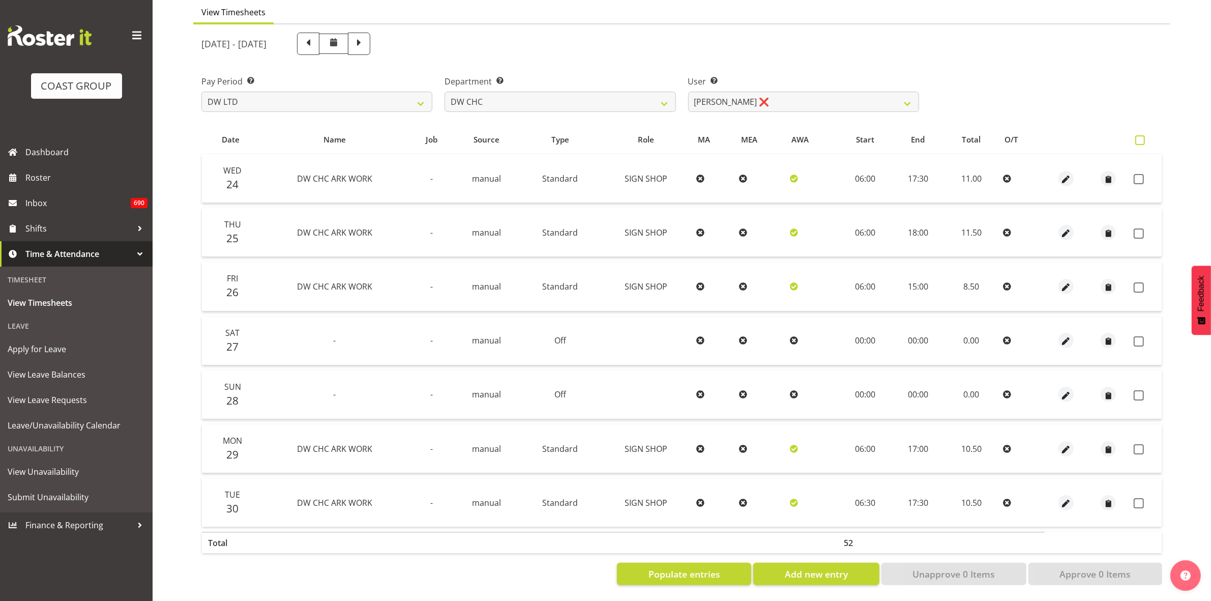
click at [1139, 135] on span at bounding box center [1140, 140] width 10 height 10
click at [1139, 137] on input "checkbox" at bounding box center [1138, 140] width 7 height 7
checkbox input "true"
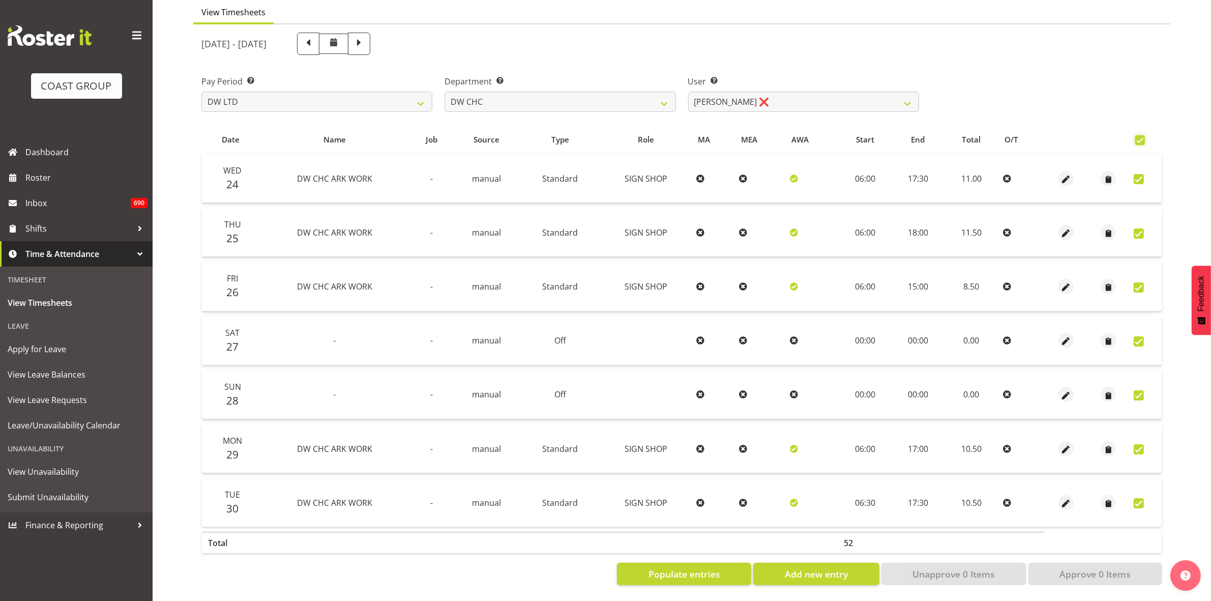
checkbox input "true"
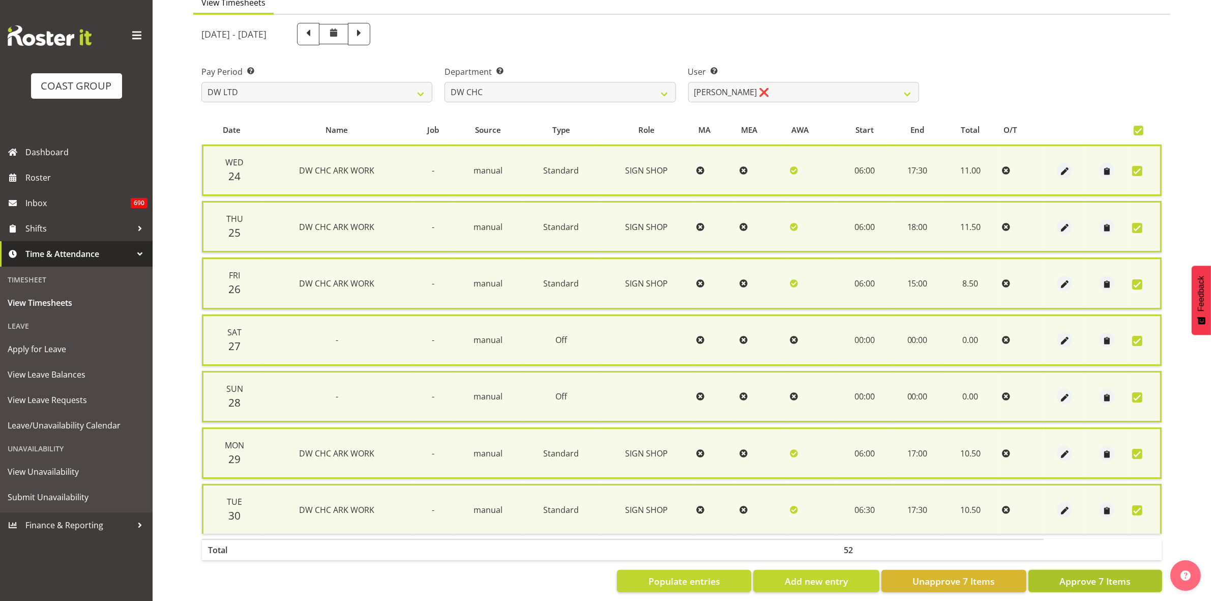
click at [1110, 574] on span "Approve 7 Items" at bounding box center [1095, 580] width 71 height 13
checkbox input "false"
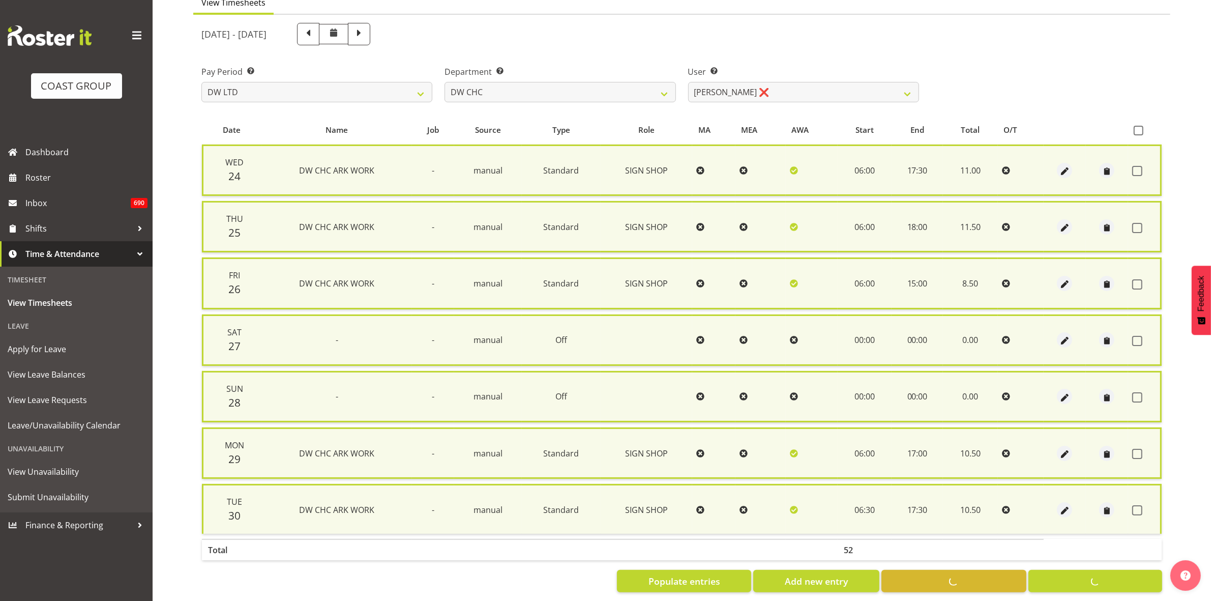
checkbox input "false"
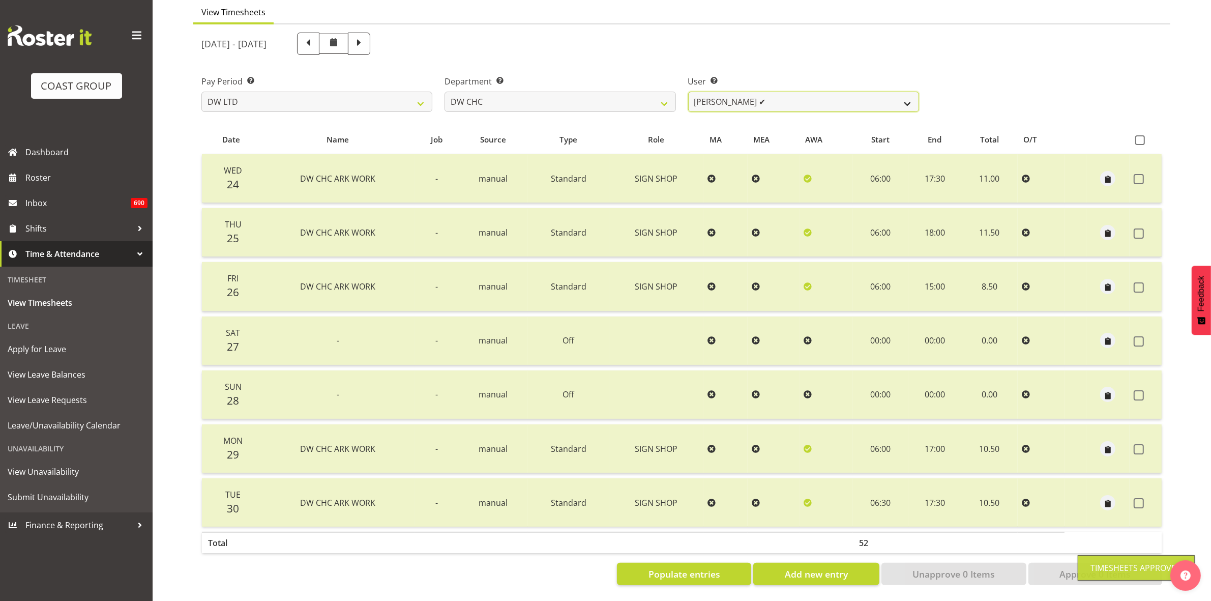
click at [908, 93] on select "Ambrose Hills-Simonsen ✔ Brad Tweedy ✔ Bryan Humprhries ❌ Callum Jack O'Leary S…" at bounding box center [803, 102] width 231 height 20
select select "1173"
click at [688, 92] on select "Ambrose Hills-Simonsen ✔ Brad Tweedy ✔ Bryan Humprhries ❌ Callum Jack O'Leary S…" at bounding box center [803, 102] width 231 height 20
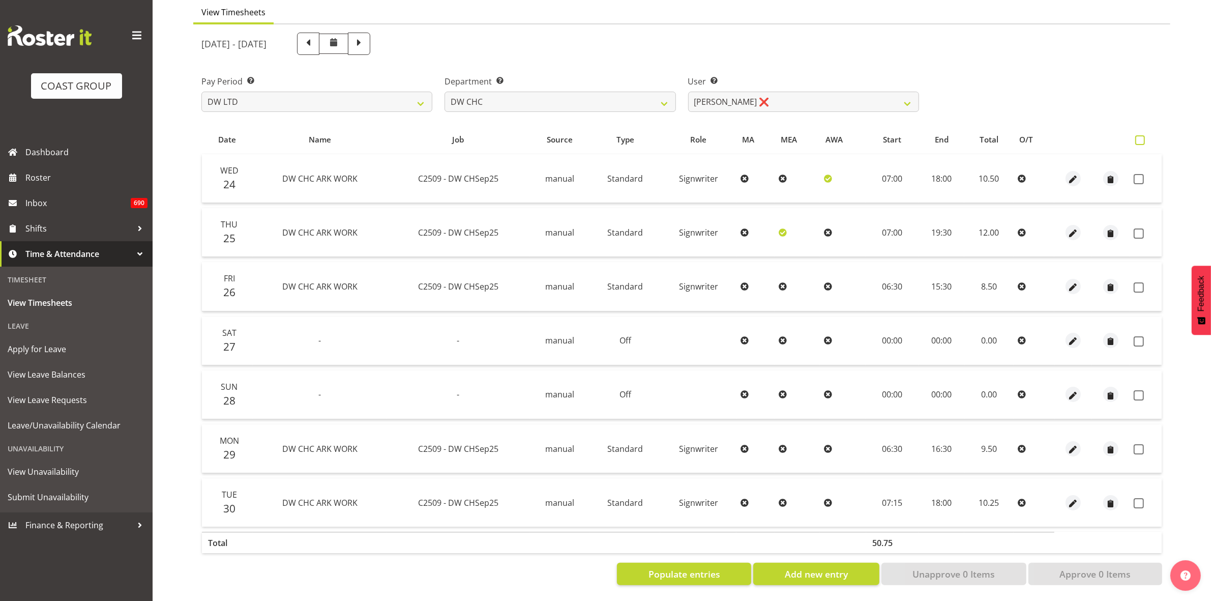
click at [1135, 135] on span at bounding box center [1140, 140] width 10 height 10
click at [1135, 137] on input "checkbox" at bounding box center [1138, 140] width 7 height 7
checkbox input "true"
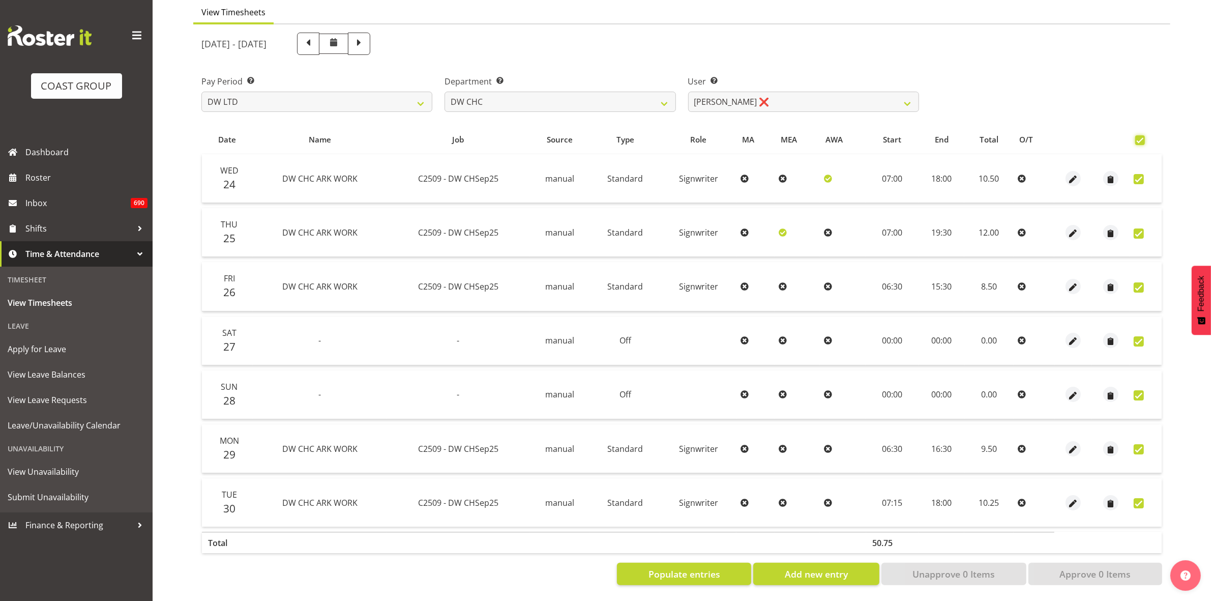
checkbox input "true"
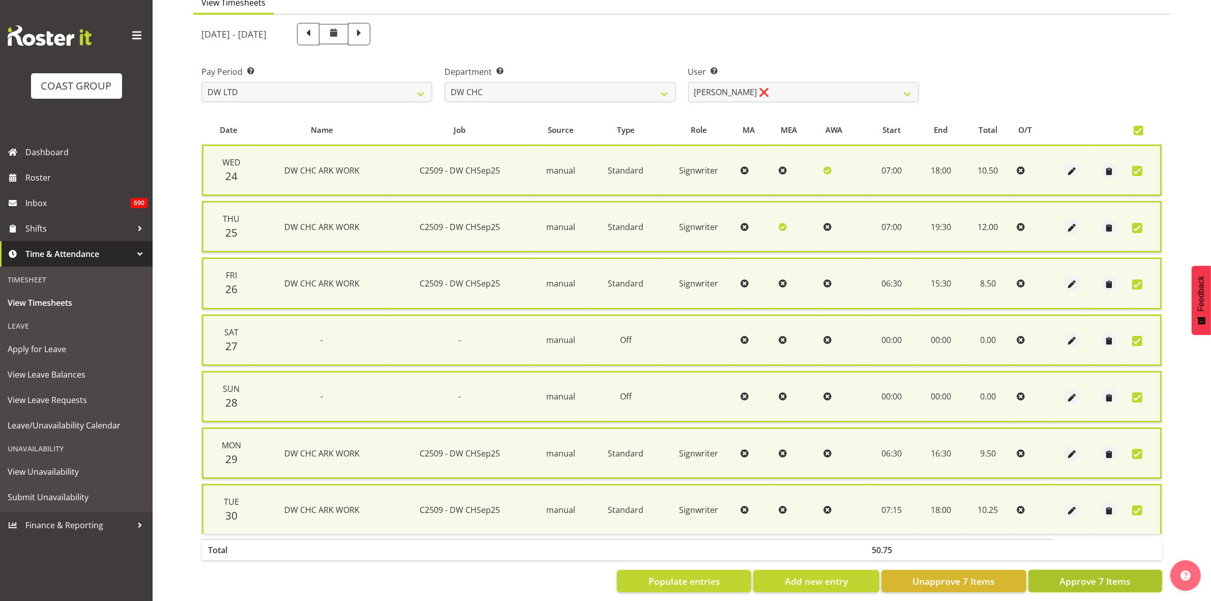
click at [1103, 576] on span "Approve 7 Items" at bounding box center [1095, 580] width 71 height 13
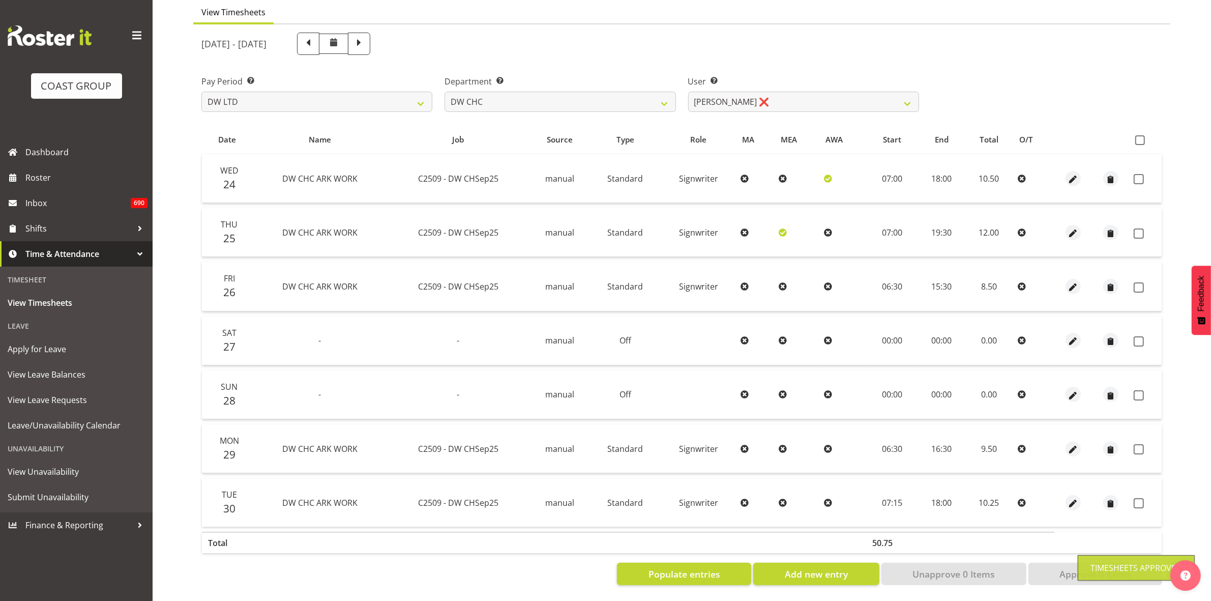
checkbox input "false"
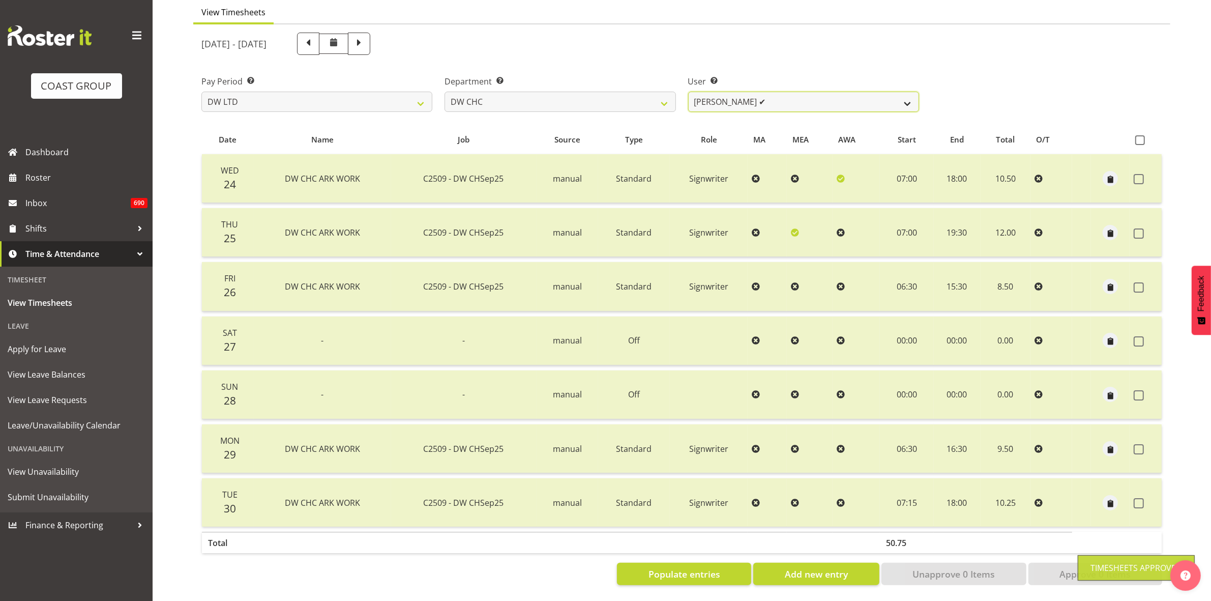
click at [904, 92] on select "Ambrose Hills-Simonsen ✔ Brad Tweedy ✔ Bryan Humprhries ❌ Callum Jack O'Leary S…" at bounding box center [803, 102] width 231 height 20
click at [688, 92] on select "Ambrose Hills-Simonsen ✔ Brad Tweedy ✔ Bryan Humprhries ❌ Callum Jack O'Leary S…" at bounding box center [803, 102] width 231 height 20
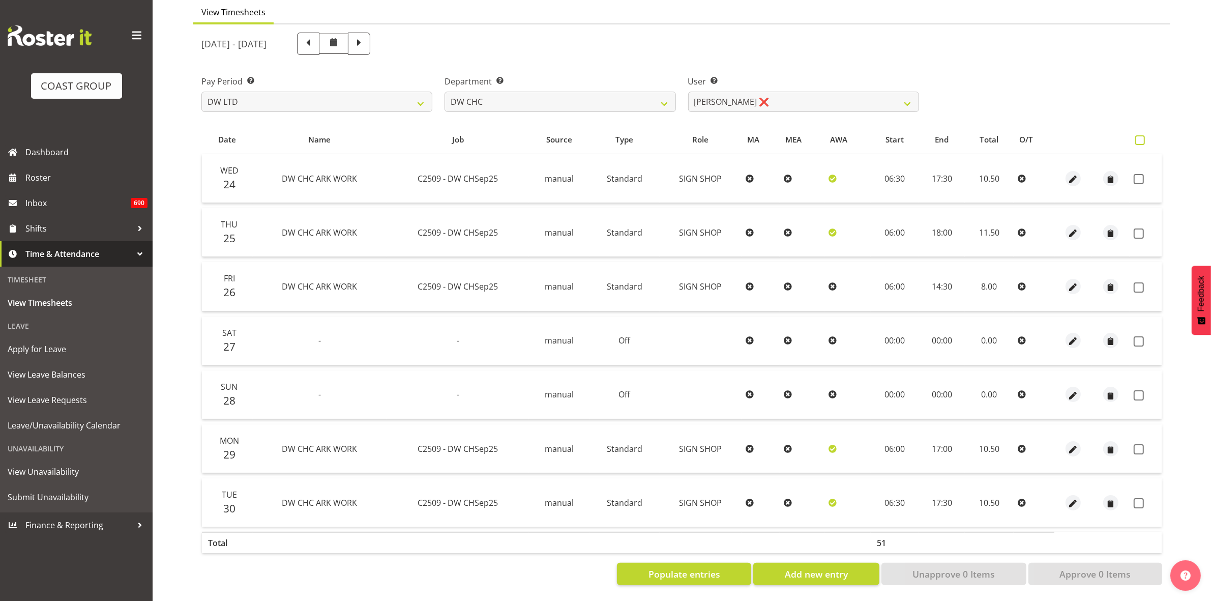
click at [1138, 135] on span at bounding box center [1140, 140] width 10 height 10
click at [1138, 137] on input "checkbox" at bounding box center [1138, 140] width 7 height 7
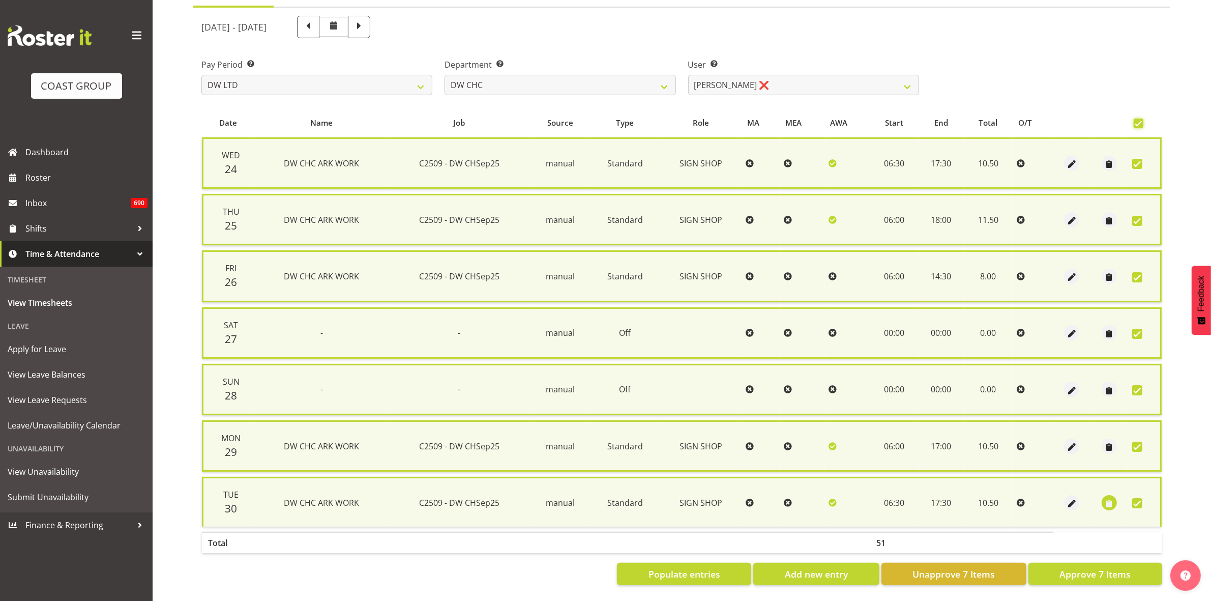
scroll to position [111, 0]
click at [1109, 567] on span "Approve 7 Items" at bounding box center [1095, 573] width 71 height 13
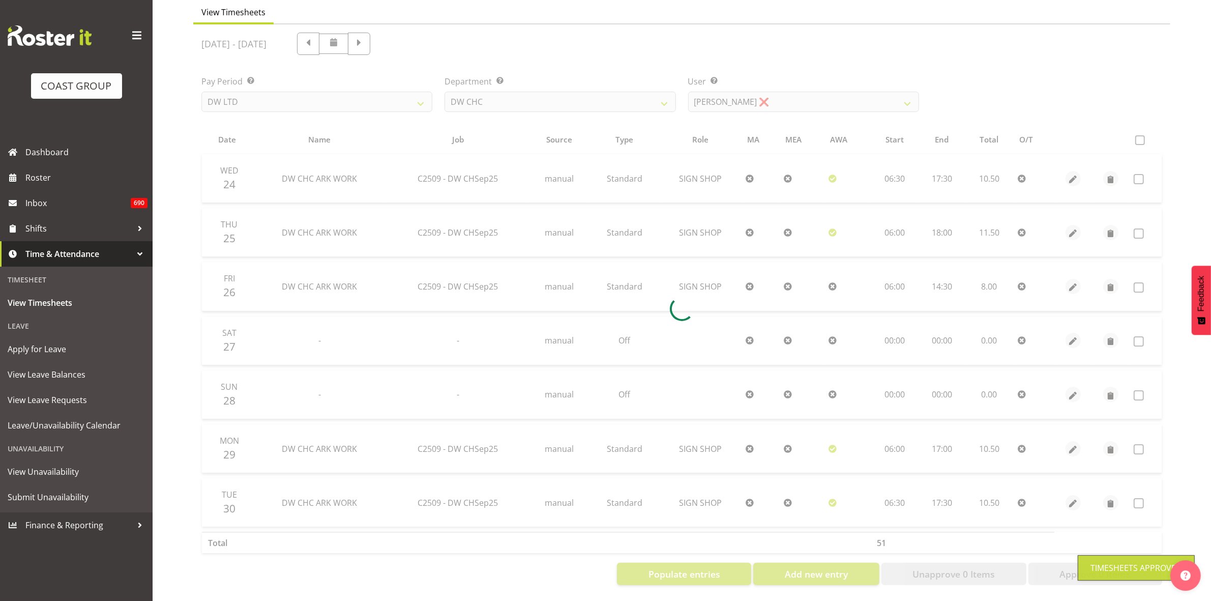
scroll to position [98, 0]
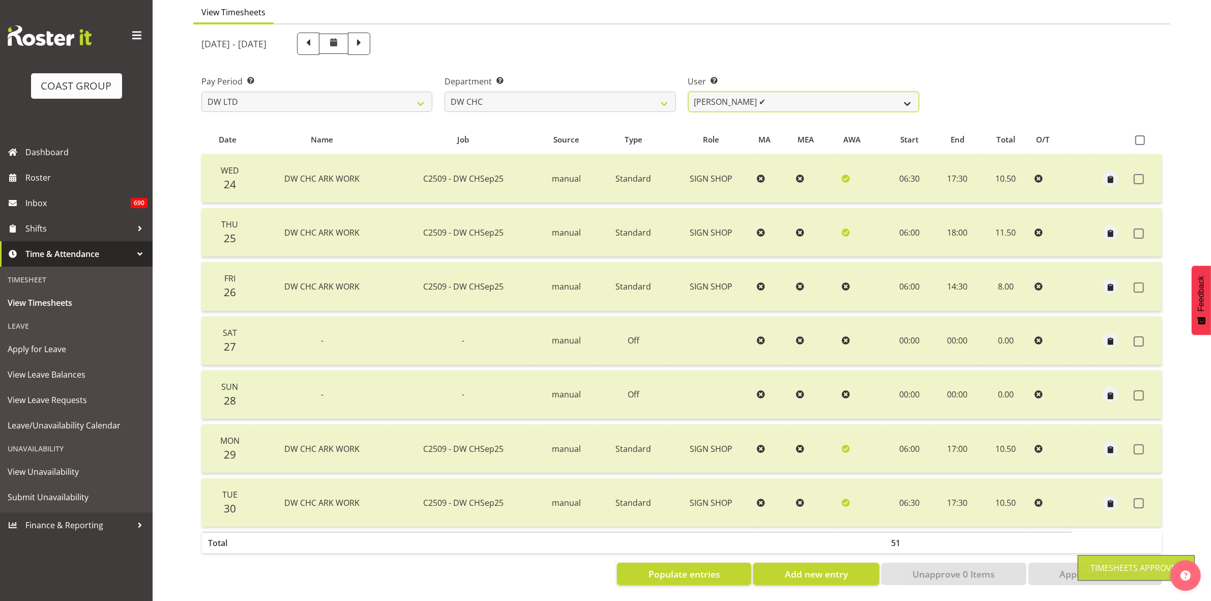
click at [907, 95] on select "Ambrose Hills-Simonsen ✔ Brad Tweedy ✔ Bryan Humprhries ❌ Callum Jack O'Leary S…" at bounding box center [803, 102] width 231 height 20
click at [688, 92] on select "Ambrose Hills-Simonsen ✔ Brad Tweedy ✔ Bryan Humprhries ❌ Callum Jack O'Leary S…" at bounding box center [803, 102] width 231 height 20
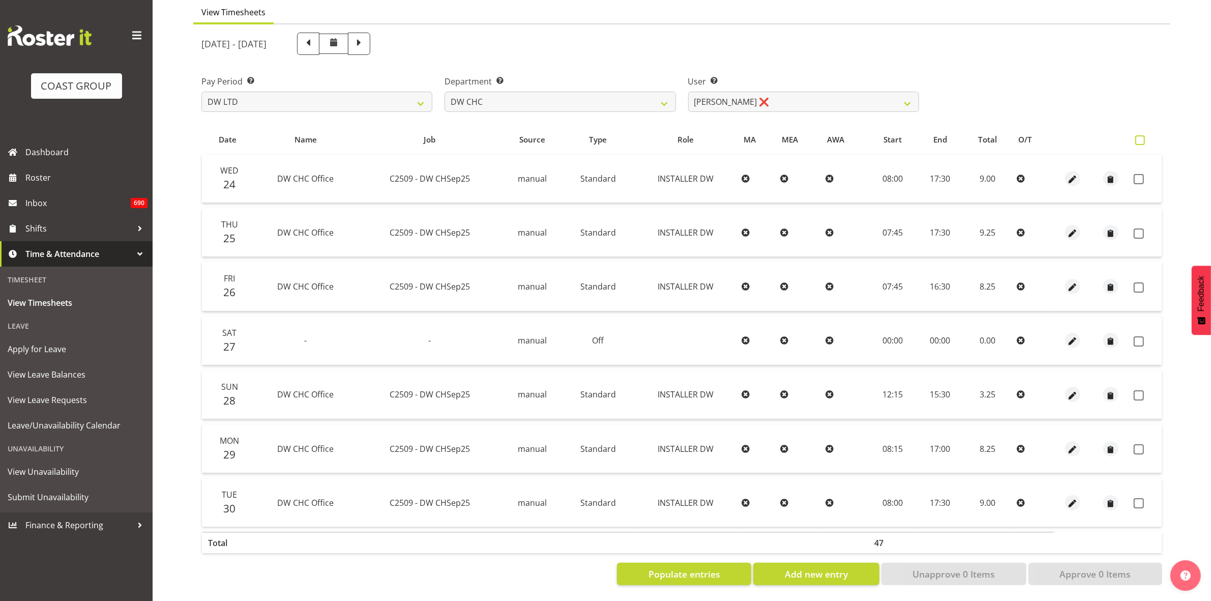
click at [1142, 135] on span at bounding box center [1140, 140] width 10 height 10
click at [1142, 137] on input "checkbox" at bounding box center [1138, 140] width 7 height 7
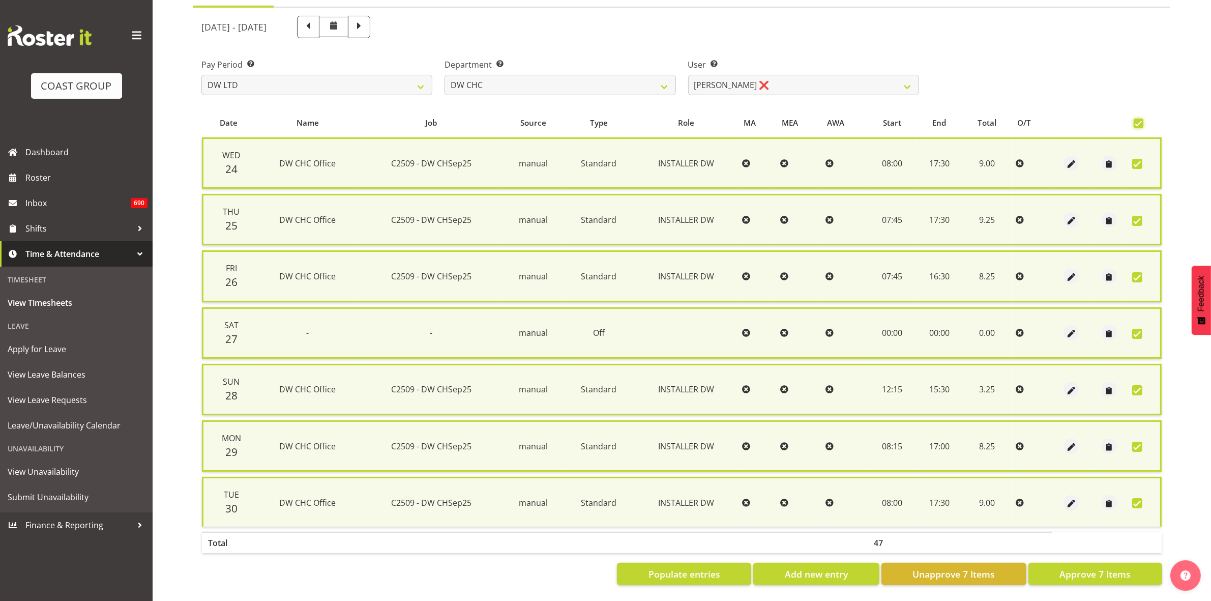
scroll to position [111, 0]
click at [1104, 567] on span "Approve 7 Items" at bounding box center [1095, 573] width 71 height 13
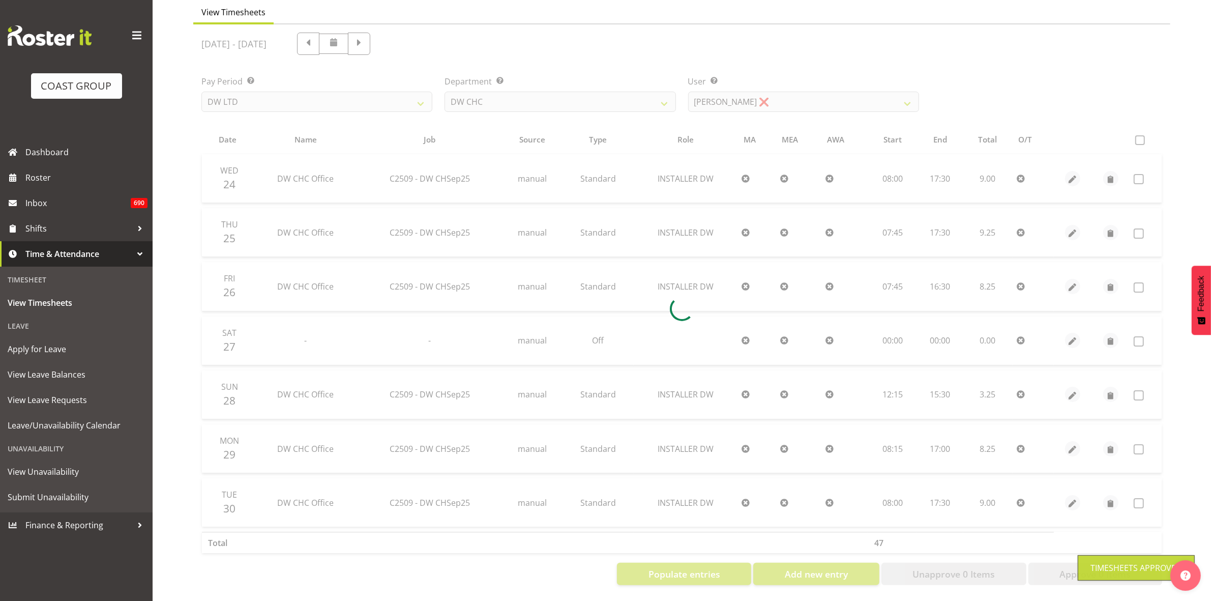
scroll to position [98, 0]
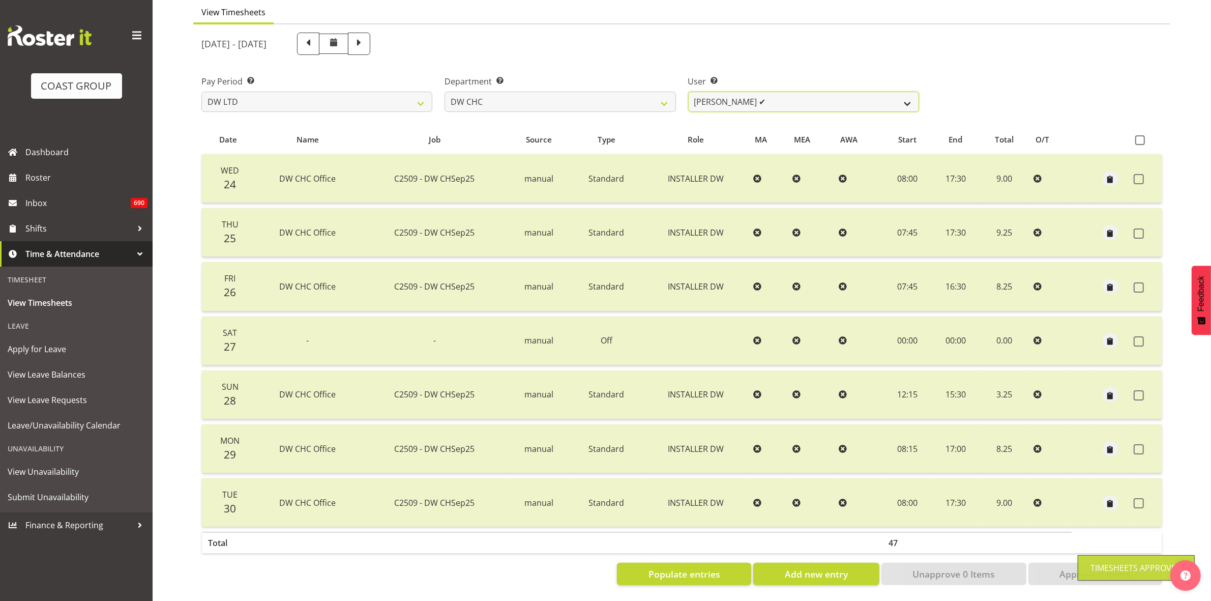
click at [901, 97] on select "Ambrose Hills-Simonsen ✔ Brad Tweedy ✔ Bryan Humprhries ❌ Callum Jack O'Leary S…" at bounding box center [803, 102] width 231 height 20
click at [688, 92] on select "Ambrose Hills-Simonsen ✔ Brad Tweedy ✔ Bryan Humprhries ❌ Callum Jack O'Leary S…" at bounding box center [803, 102] width 231 height 20
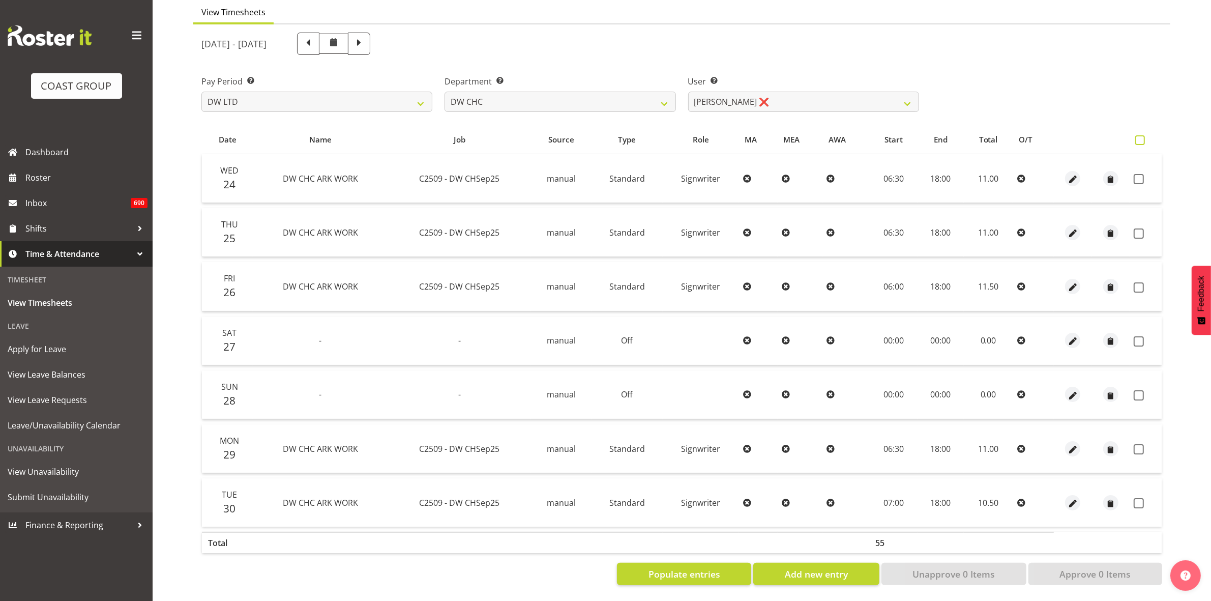
click at [1141, 135] on span at bounding box center [1140, 140] width 10 height 10
click at [1141, 137] on input "checkbox" at bounding box center [1138, 140] width 7 height 7
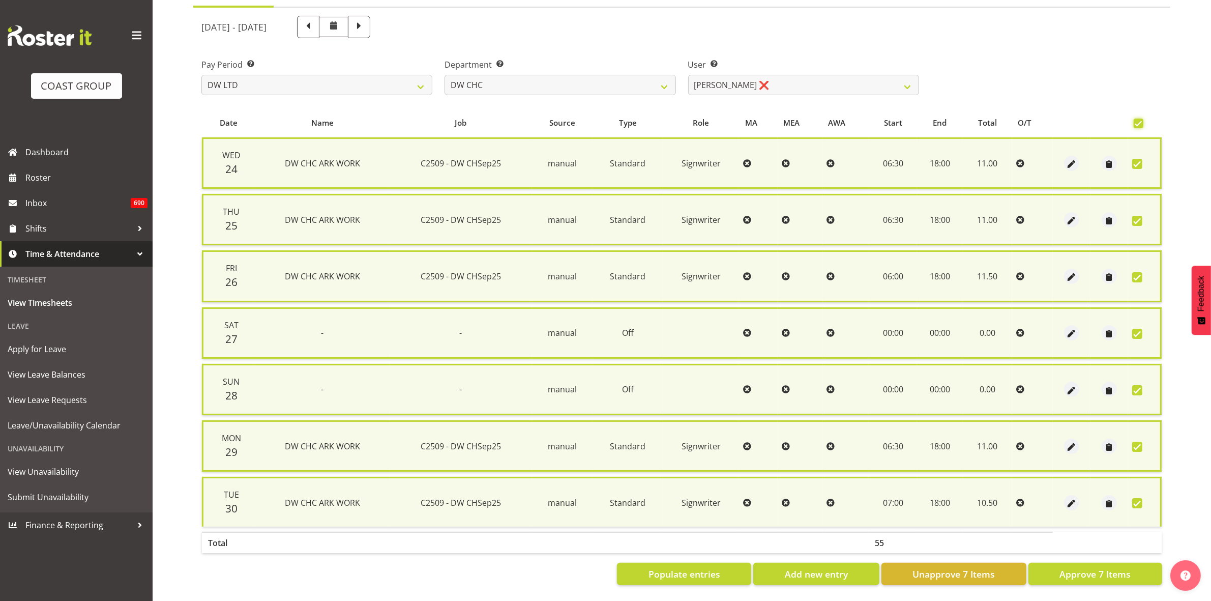
scroll to position [111, 0]
click at [1114, 567] on span "Approve 7 Items" at bounding box center [1095, 573] width 71 height 13
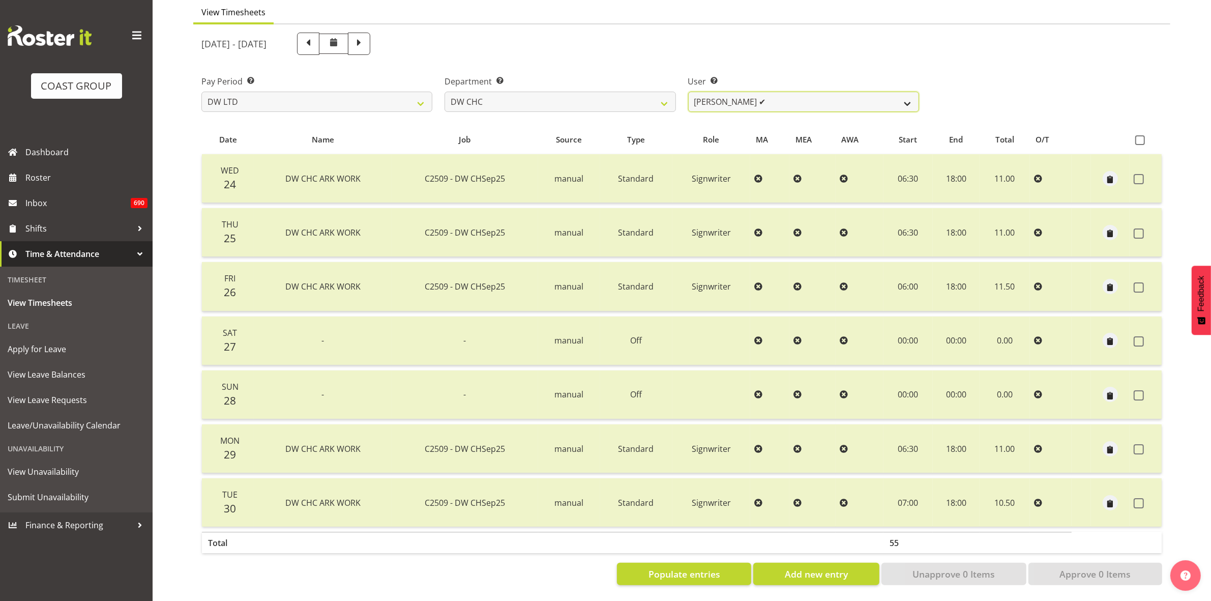
click at [905, 95] on select "Ambrose Hills-Simonsen ✔ Brad Tweedy ✔ Bryan Humprhries ❌ Callum Jack O'Leary S…" at bounding box center [803, 102] width 231 height 20
click at [688, 92] on select "Ambrose Hills-Simonsen ✔ Brad Tweedy ✔ Bryan Humprhries ❌ Callum Jack O'Leary S…" at bounding box center [803, 102] width 231 height 20
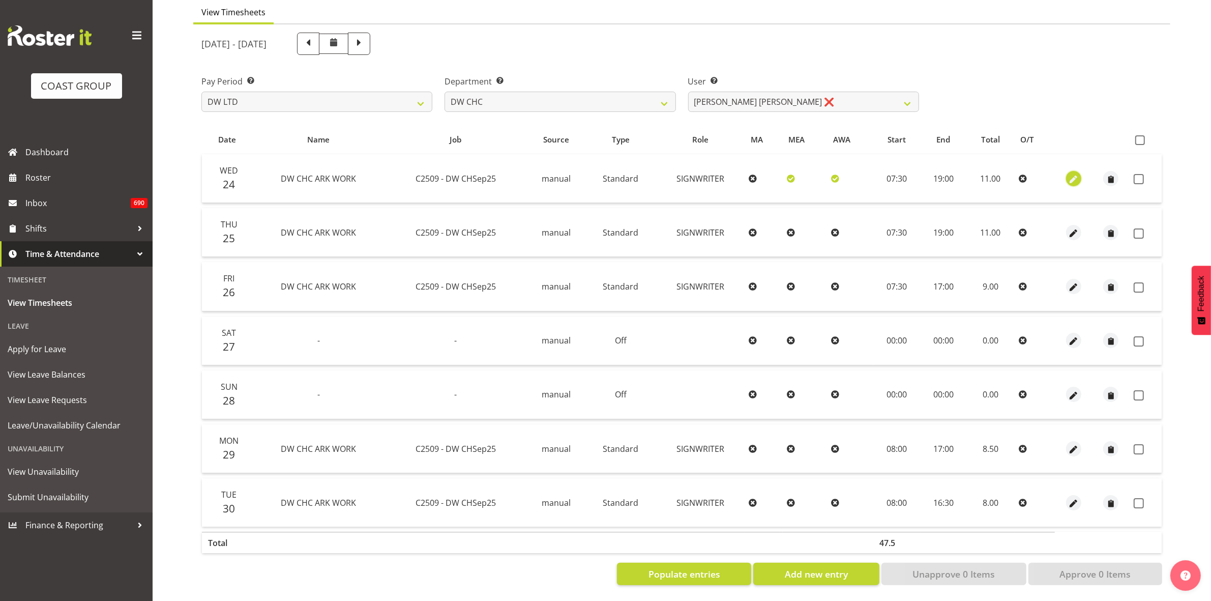
click at [1069, 173] on span "button" at bounding box center [1074, 179] width 12 height 12
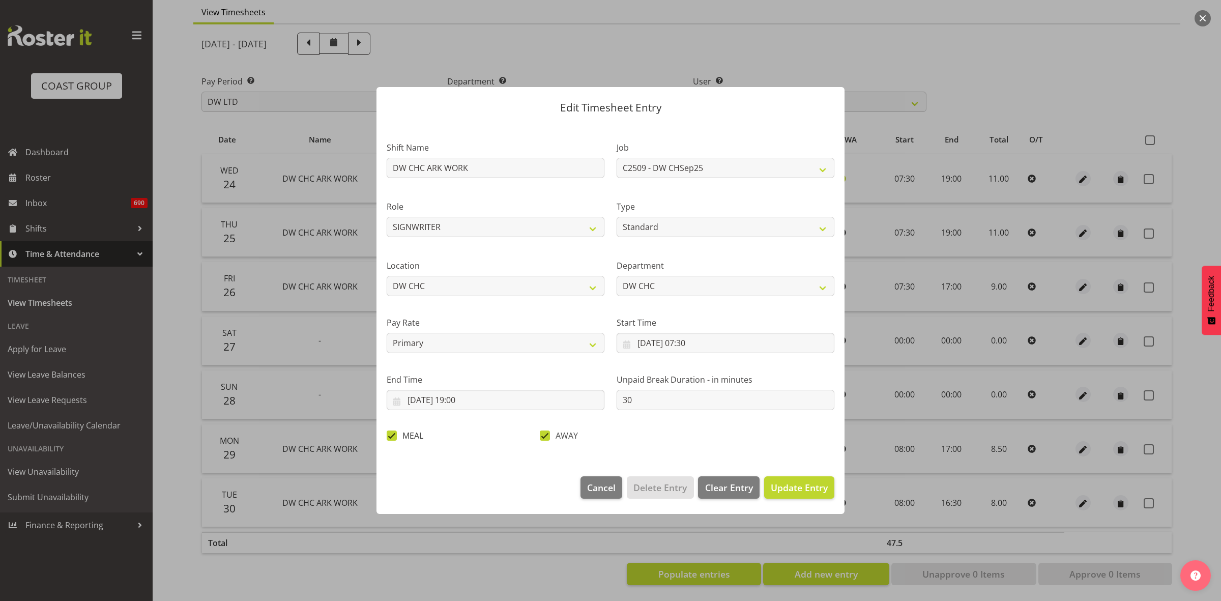
click at [392, 433] on span at bounding box center [392, 435] width 10 height 10
click at [392, 433] on input "MEAL" at bounding box center [390, 435] width 7 height 7
click at [795, 489] on span "Update Entry" at bounding box center [799, 487] width 57 height 12
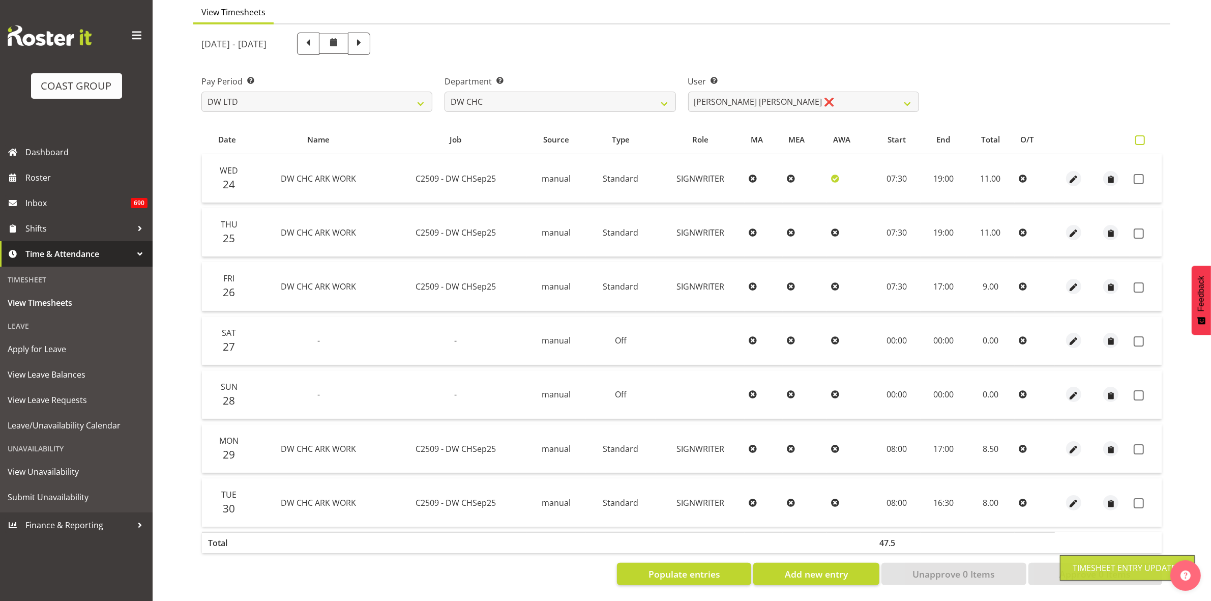
click at [1142, 135] on span at bounding box center [1140, 140] width 10 height 10
click at [1142, 137] on input "checkbox" at bounding box center [1138, 140] width 7 height 7
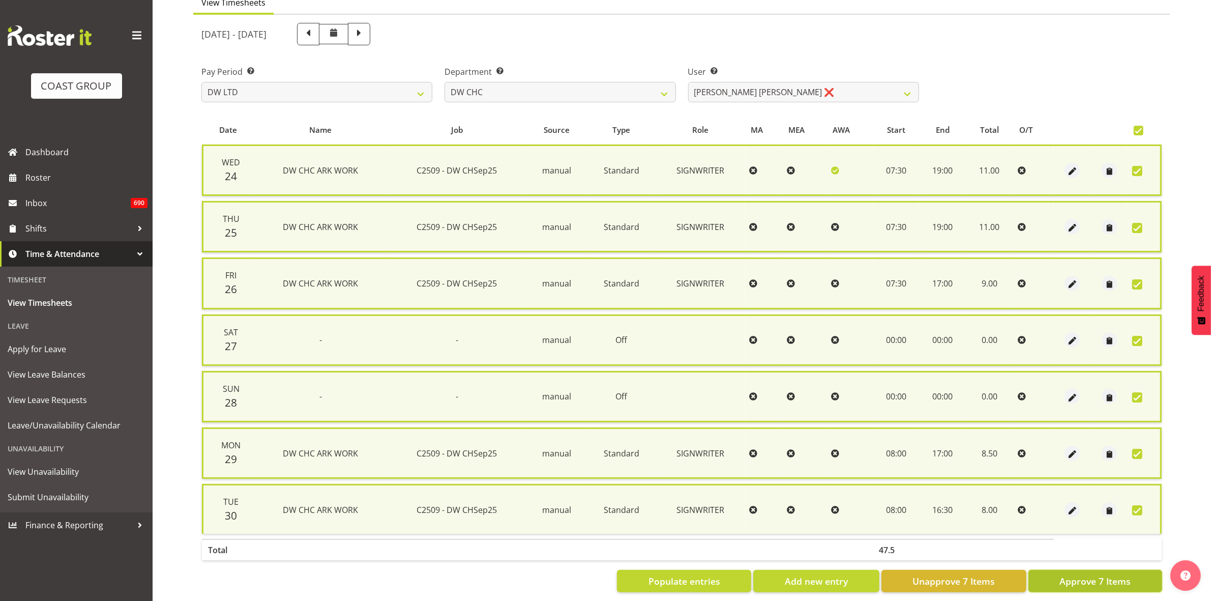
click at [1137, 580] on button "Approve 7 Items" at bounding box center [1096, 581] width 134 height 22
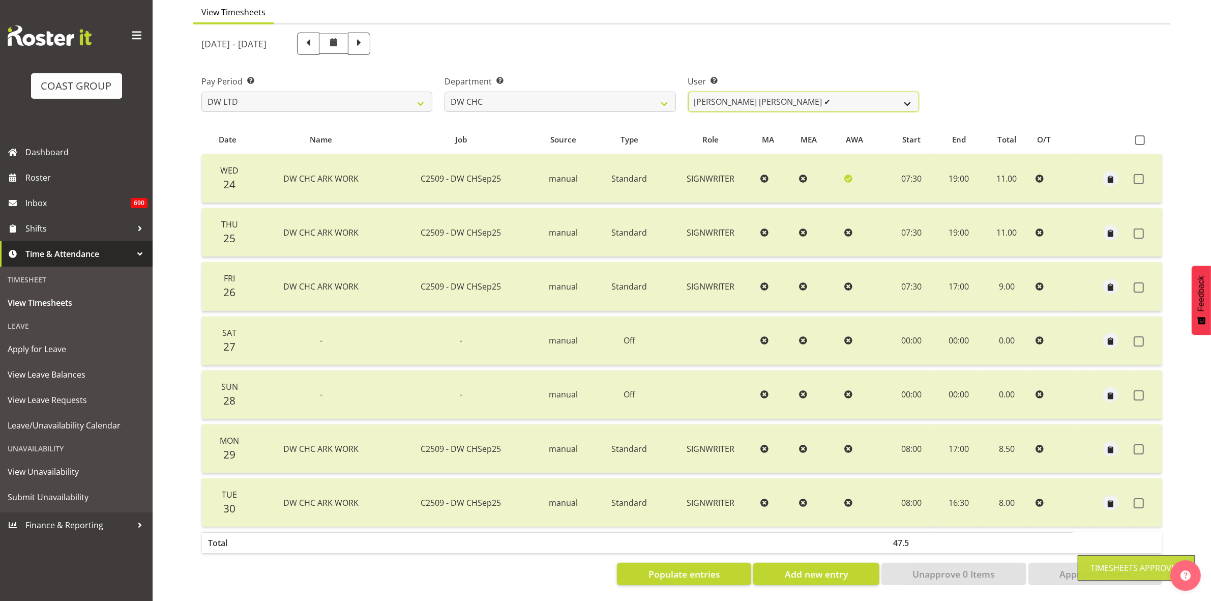
click at [912, 95] on select "Ambrose Hills-Simonsen ✔ Brad Tweedy ✔ Bryan Humprhries ❌ Callum Jack O'Leary S…" at bounding box center [803, 102] width 231 height 20
click at [688, 92] on select "Ambrose Hills-Simonsen ✔ Brad Tweedy ✔ Bryan Humprhries ❌ Callum Jack O'Leary S…" at bounding box center [803, 102] width 231 height 20
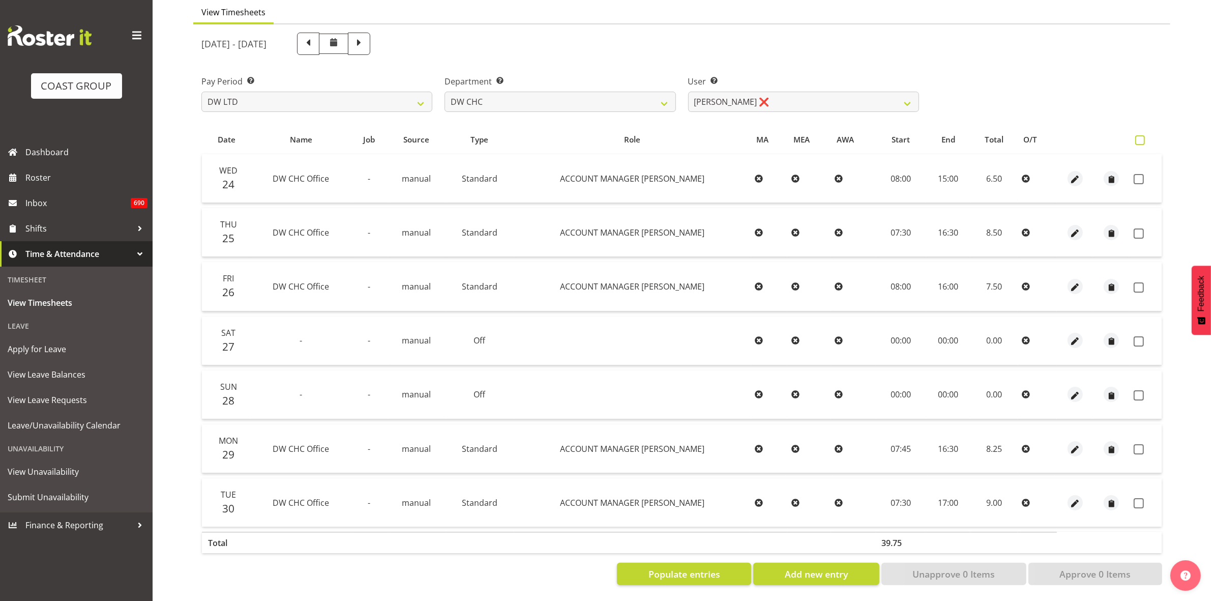
click at [1140, 135] on span at bounding box center [1140, 140] width 10 height 10
click at [1140, 137] on input "checkbox" at bounding box center [1138, 140] width 7 height 7
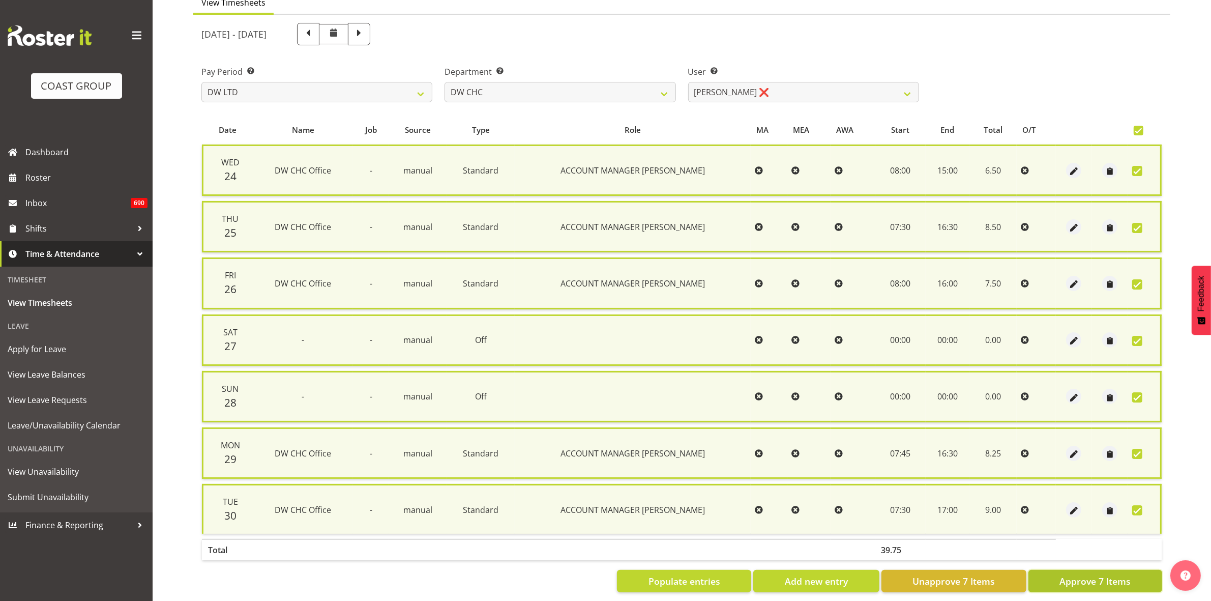
click at [1112, 581] on span "Approve 7 Items" at bounding box center [1095, 580] width 71 height 13
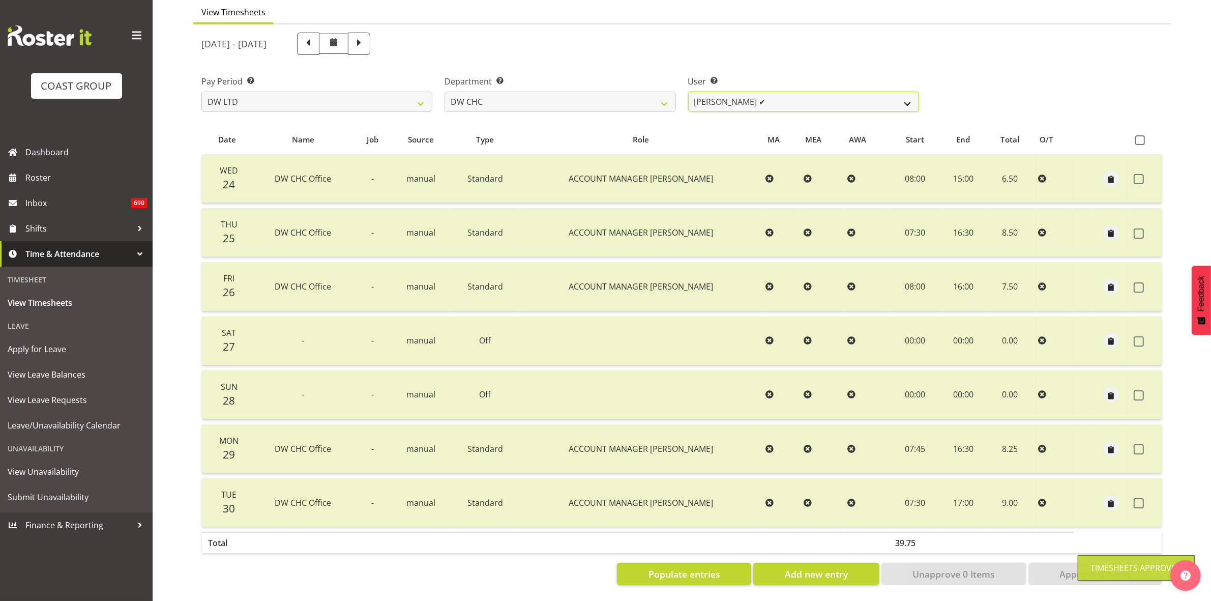
click at [909, 96] on select "Ambrose Hills-Simonsen ✔ Brad Tweedy ✔ Bryan Humprhries ❌ Callum Jack O'Leary S…" at bounding box center [803, 102] width 231 height 20
click at [688, 92] on select "Ambrose Hills-Simonsen ✔ Brad Tweedy ✔ Bryan Humprhries ❌ Callum Jack O'Leary S…" at bounding box center [803, 102] width 231 height 20
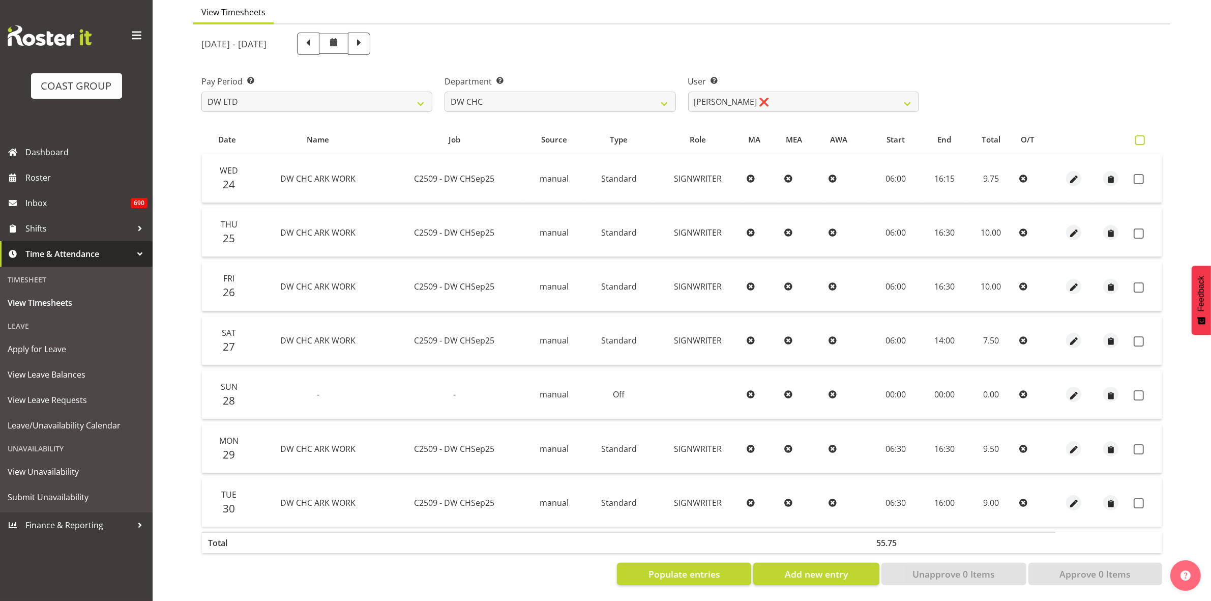
click at [1142, 135] on span at bounding box center [1140, 140] width 10 height 10
click at [1142, 137] on input "checkbox" at bounding box center [1138, 140] width 7 height 7
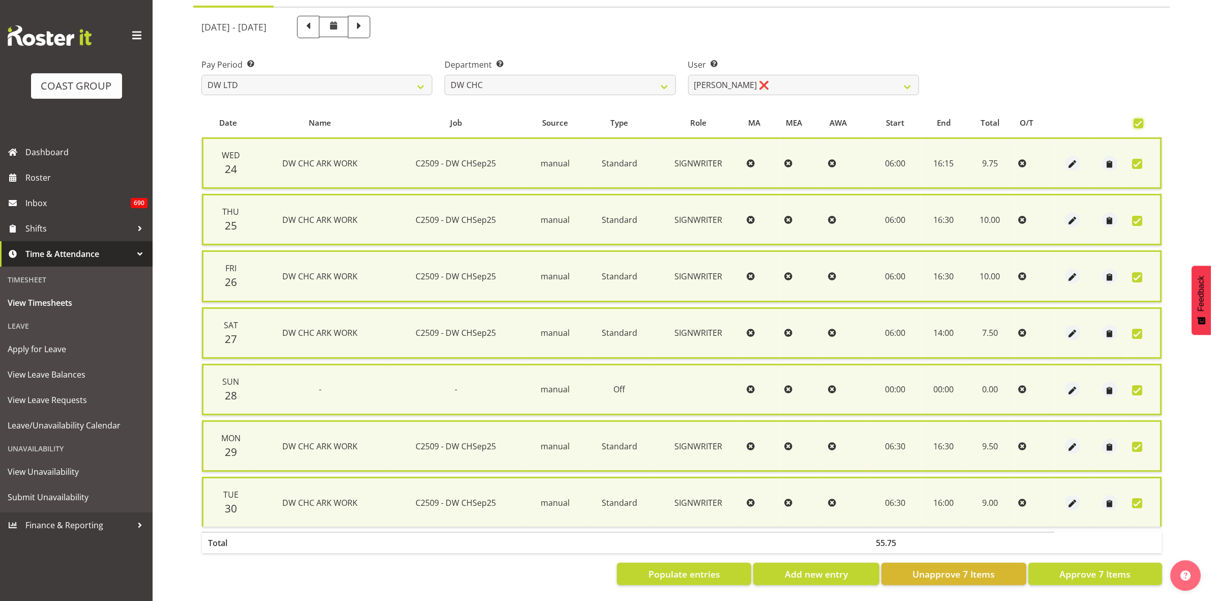
scroll to position [111, 0]
click at [1110, 567] on span "Approve 7 Items" at bounding box center [1095, 573] width 71 height 13
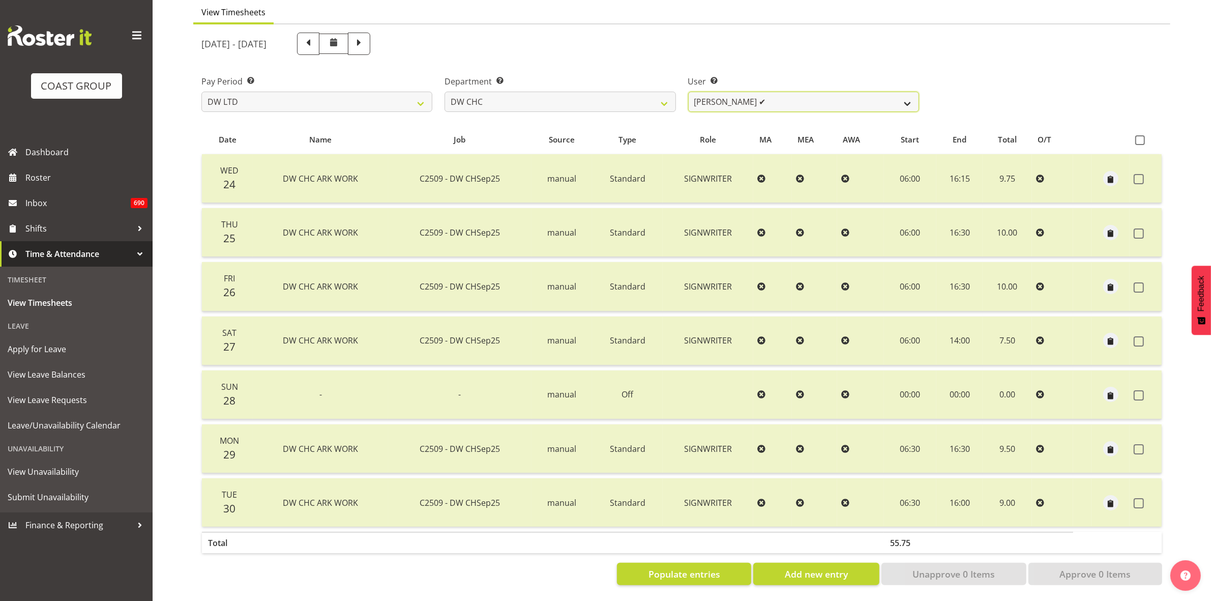
click at [907, 92] on select "Ambrose Hills-Simonsen ✔ Brad Tweedy ✔ Bryan Humprhries ❌ Callum Jack O'Leary S…" at bounding box center [803, 102] width 231 height 20
click at [688, 92] on select "Ambrose Hills-Simonsen ✔ Brad Tweedy ✔ Bryan Humprhries ❌ Callum Jack O'Leary S…" at bounding box center [803, 102] width 231 height 20
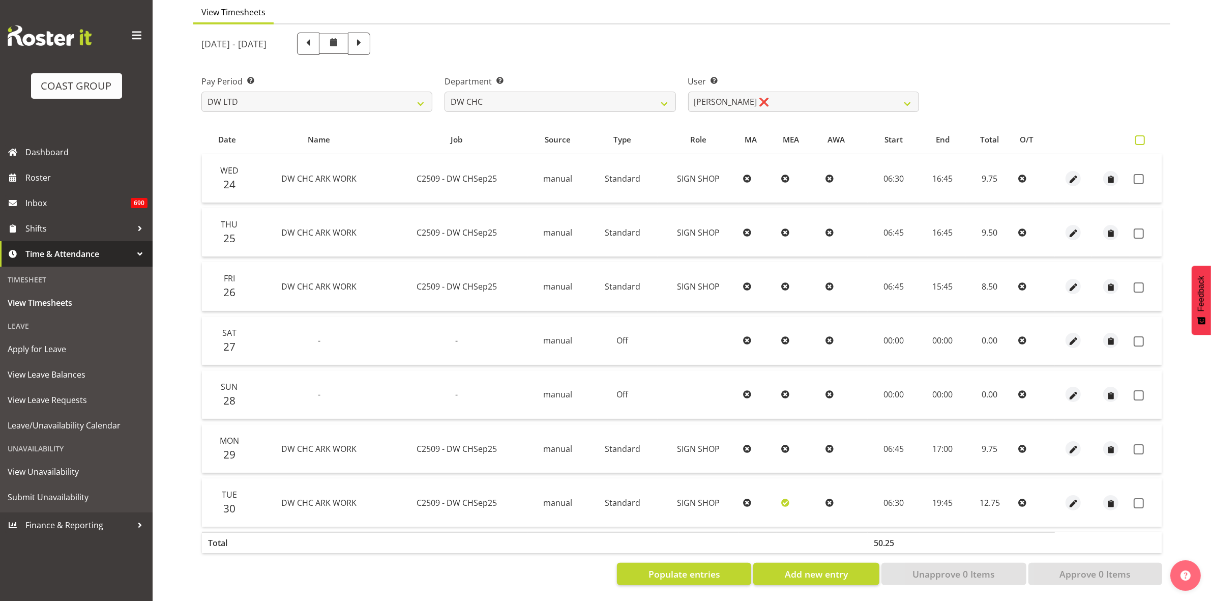
click at [1139, 135] on span at bounding box center [1140, 140] width 10 height 10
click at [1139, 137] on input "checkbox" at bounding box center [1138, 140] width 7 height 7
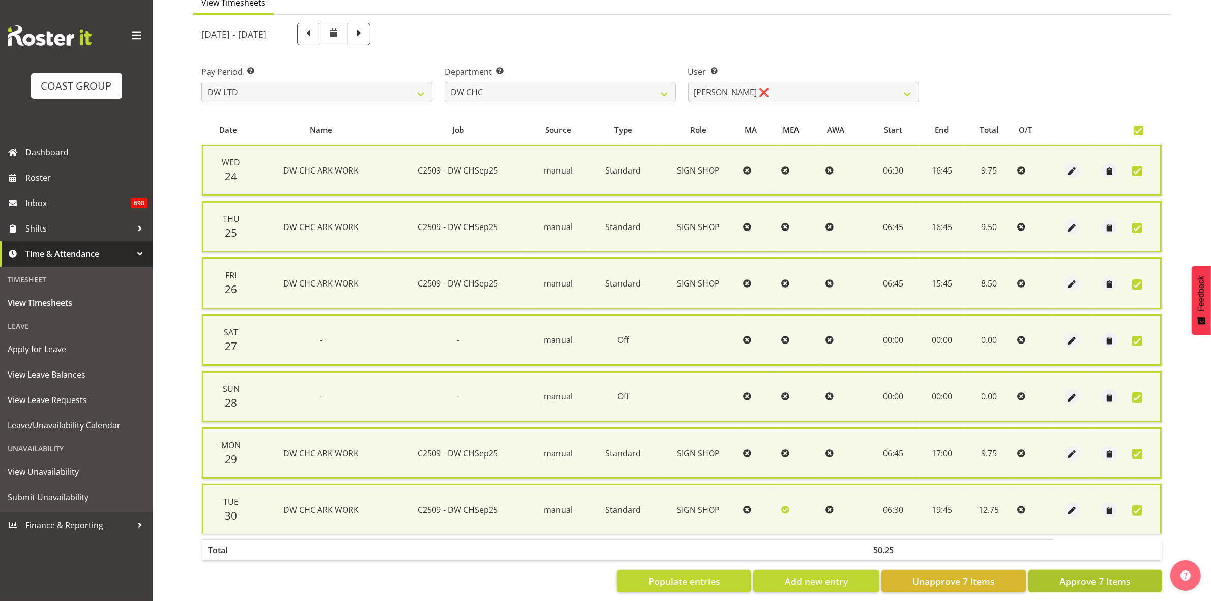
click at [1100, 576] on span "Approve 7 Items" at bounding box center [1095, 580] width 71 height 13
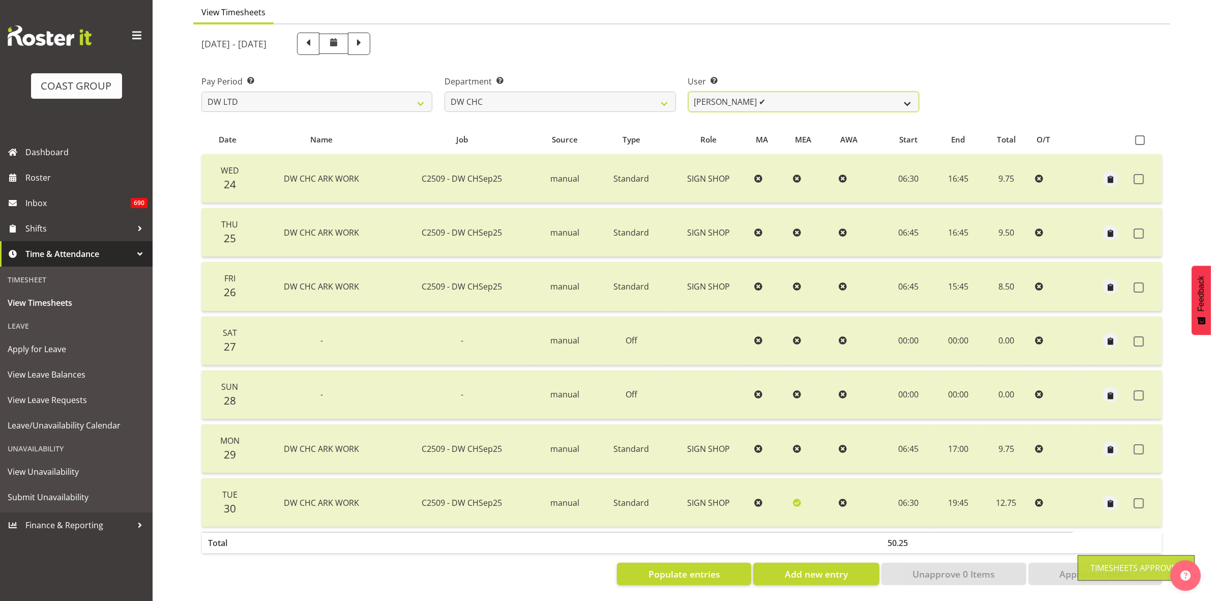
click at [905, 96] on select "Ambrose Hills-Simonsen ✔ Brad Tweedy ✔ Bryan Humprhries ❌ Callum Jack O'Leary S…" at bounding box center [803, 102] width 231 height 20
click at [662, 92] on select "DW AKL DW AKL ACCOUNTS/OFFICE DW CHC DW CHC DESIGN DW CHC PRODUCTION DW CHC SAL…" at bounding box center [560, 102] width 231 height 20
click at [445, 92] on select "DW AKL DW AKL ACCOUNTS/OFFICE DW CHC DW CHC DESIGN DW CHC PRODUCTION DW CHC SAL…" at bounding box center [560, 102] width 231 height 20
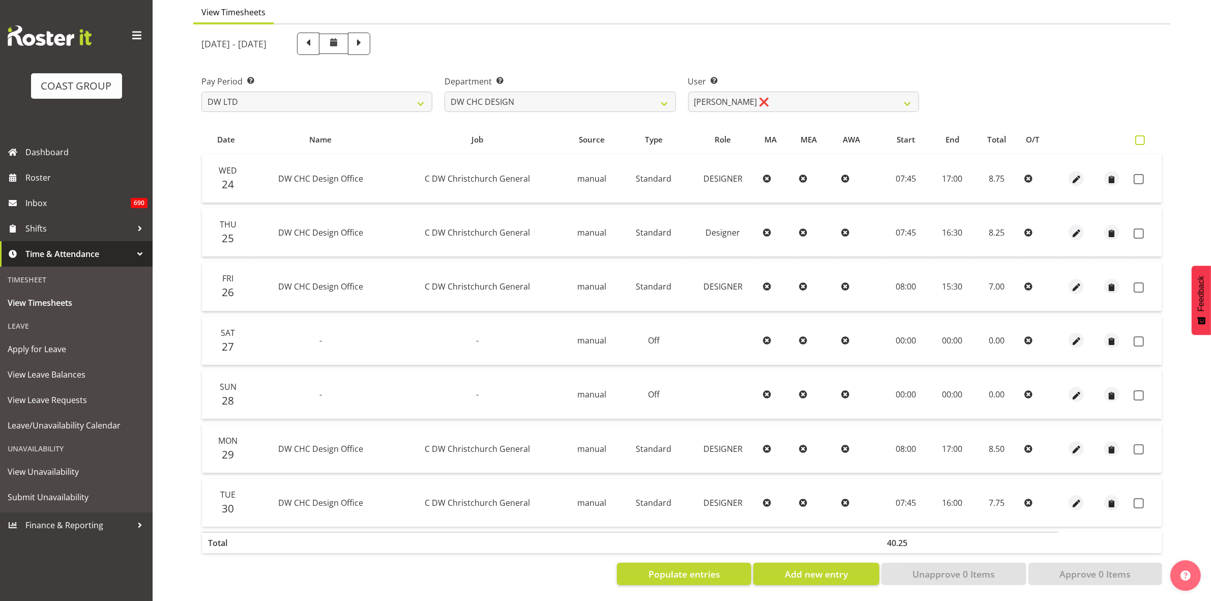
click at [1140, 135] on span at bounding box center [1140, 140] width 10 height 10
click at [1140, 137] on input "checkbox" at bounding box center [1138, 140] width 7 height 7
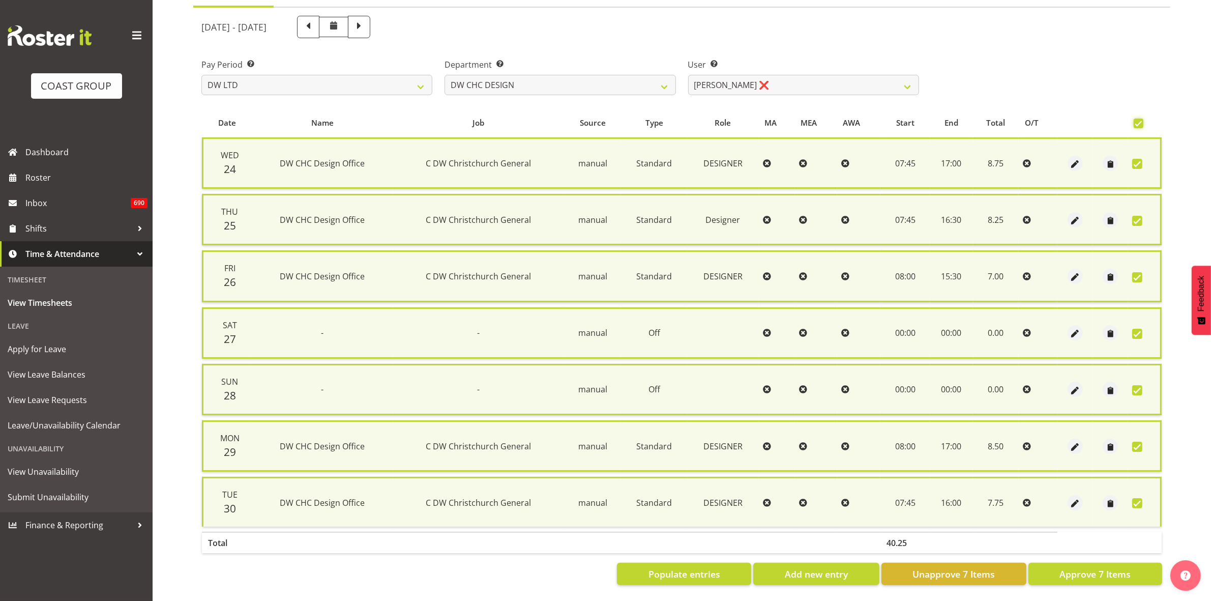
scroll to position [111, 0]
click at [1105, 567] on span "Approve 7 Items" at bounding box center [1095, 573] width 71 height 13
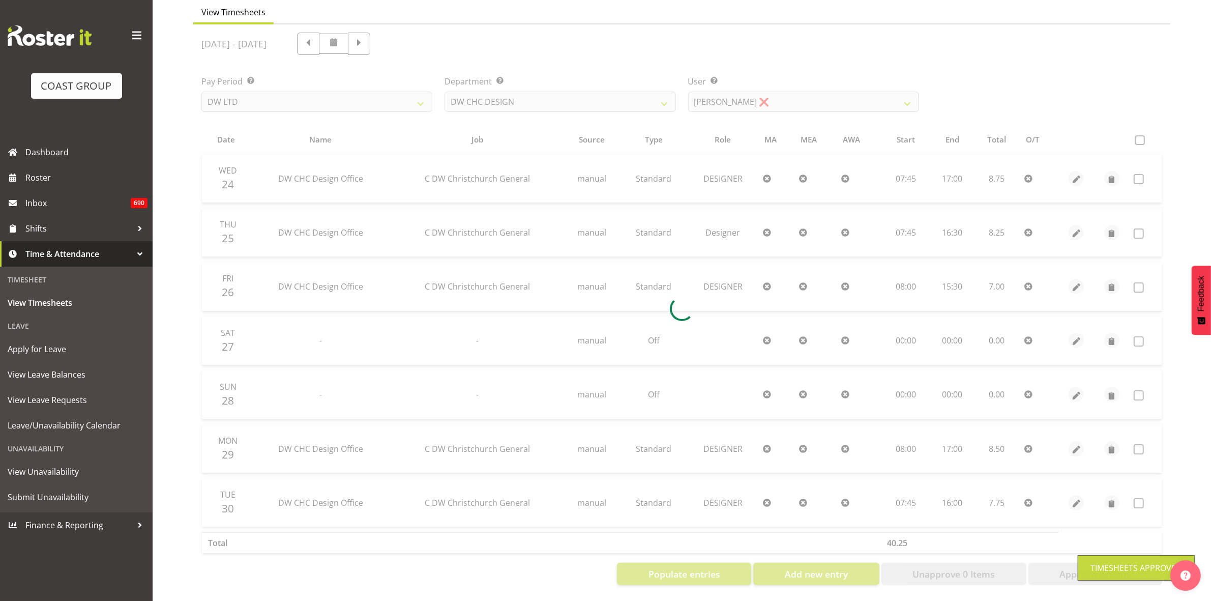
scroll to position [98, 0]
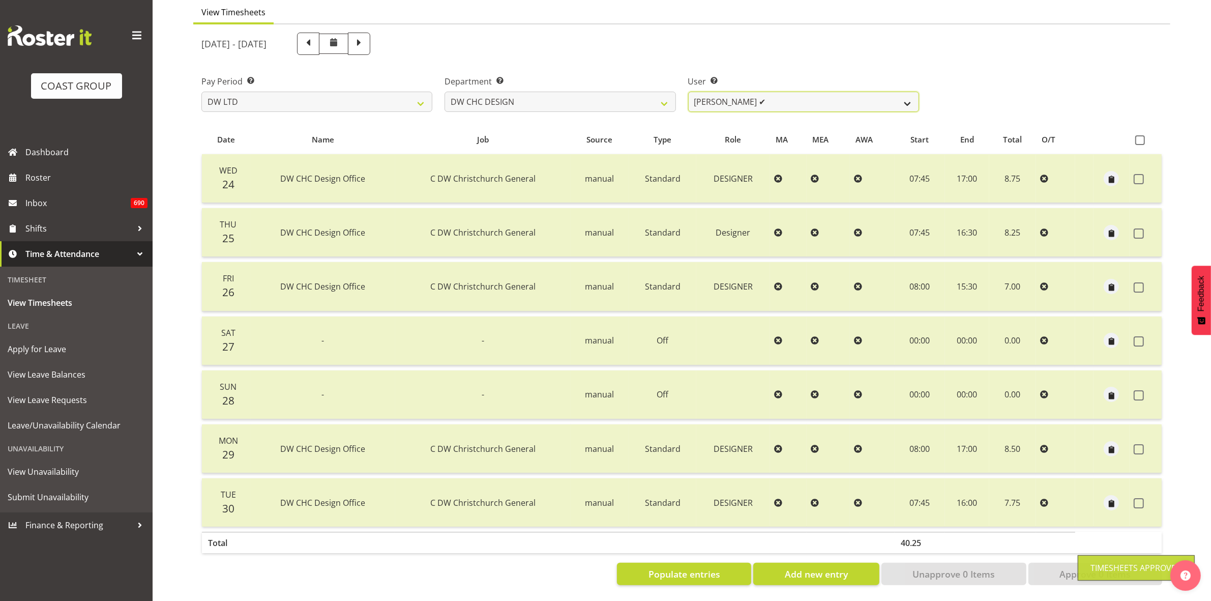
click at [914, 92] on select "Amy Robinson ✔ Jeremy Hogan ❌ Jorgelina Villar ❌" at bounding box center [803, 102] width 231 height 20
click at [688, 92] on select "Amy Robinson ✔ Jeremy Hogan ❌ Jorgelina Villar ❌" at bounding box center [803, 102] width 231 height 20
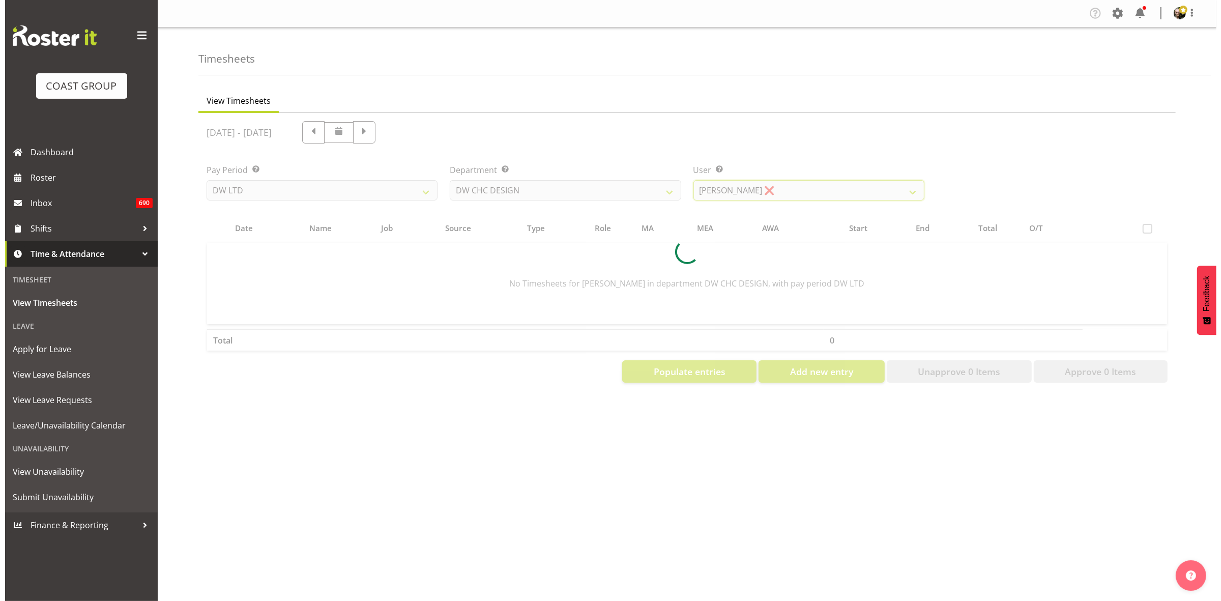
scroll to position [0, 0]
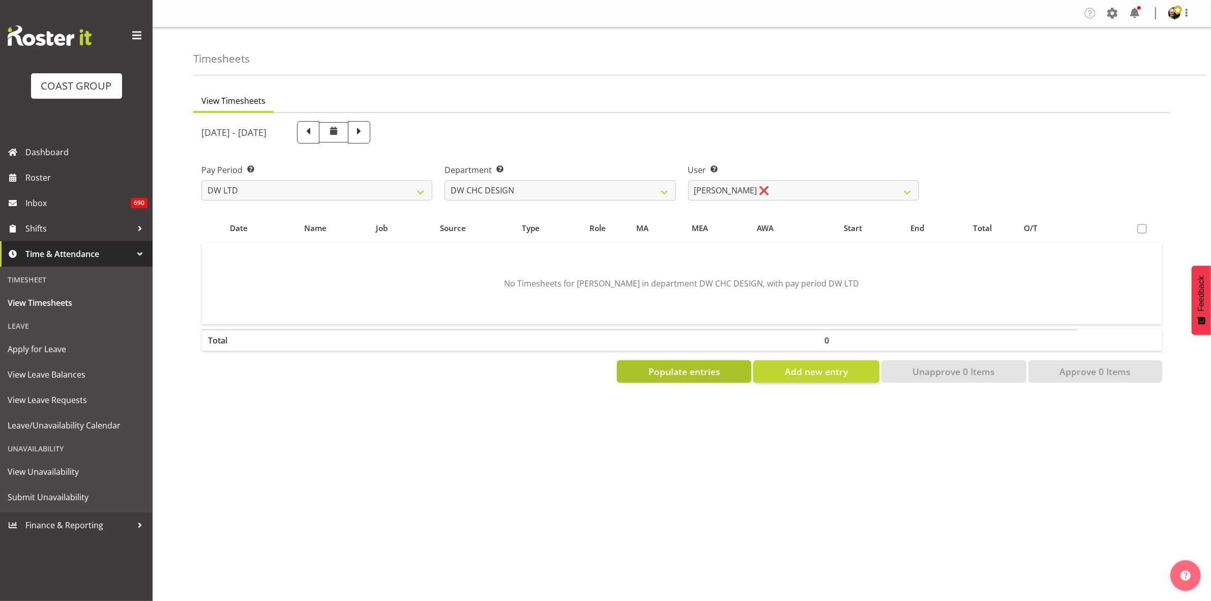
click at [713, 375] on span "Populate entries" at bounding box center [685, 371] width 72 height 13
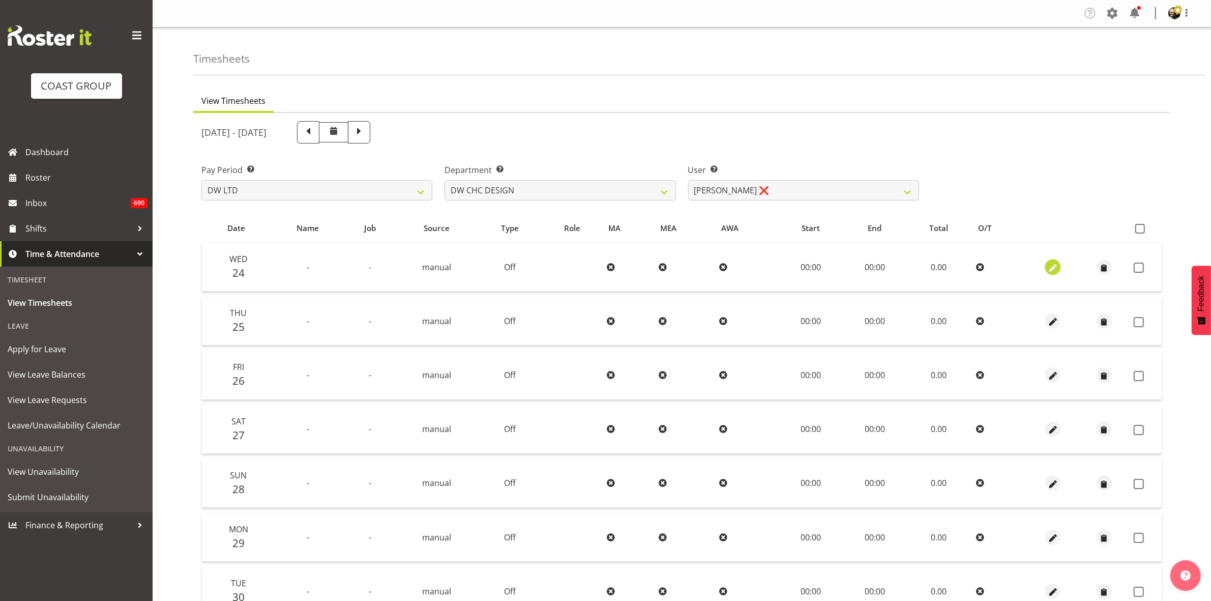
click at [1058, 265] on span "button" at bounding box center [1053, 268] width 12 height 12
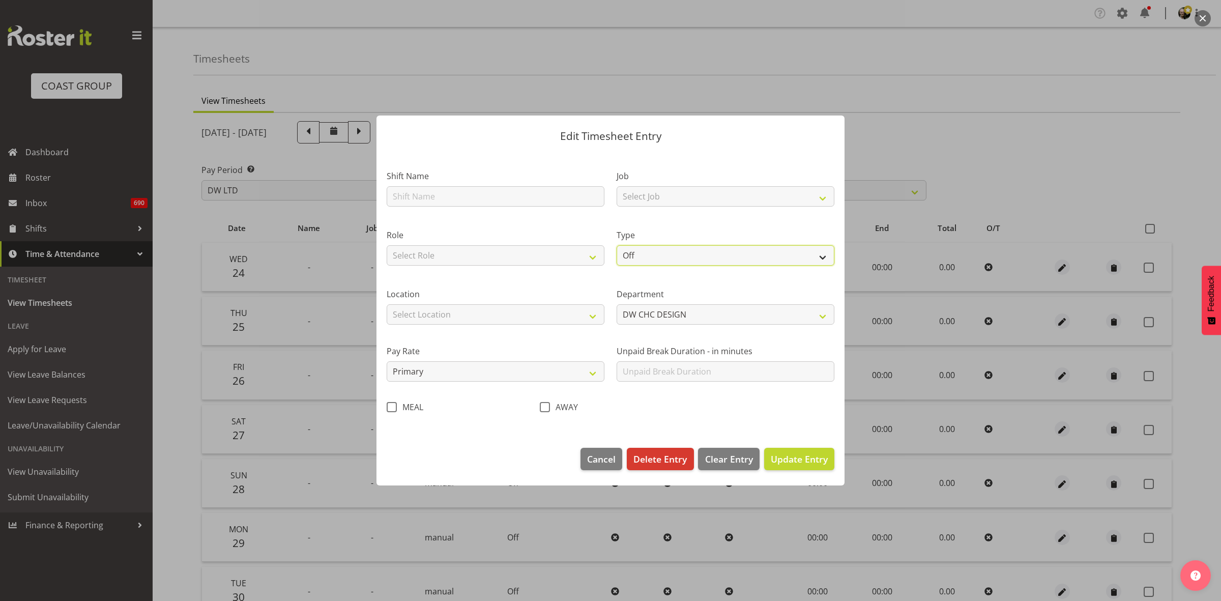
click at [822, 257] on select "Off Standard Public Holiday Public Holiday (Worked) Day In Lieu Annual Leave Si…" at bounding box center [725, 255] width 218 height 20
click at [616, 245] on select "Off Standard Public Holiday Public Holiday (Worked) Day In Lieu Annual Leave Si…" at bounding box center [725, 255] width 218 height 20
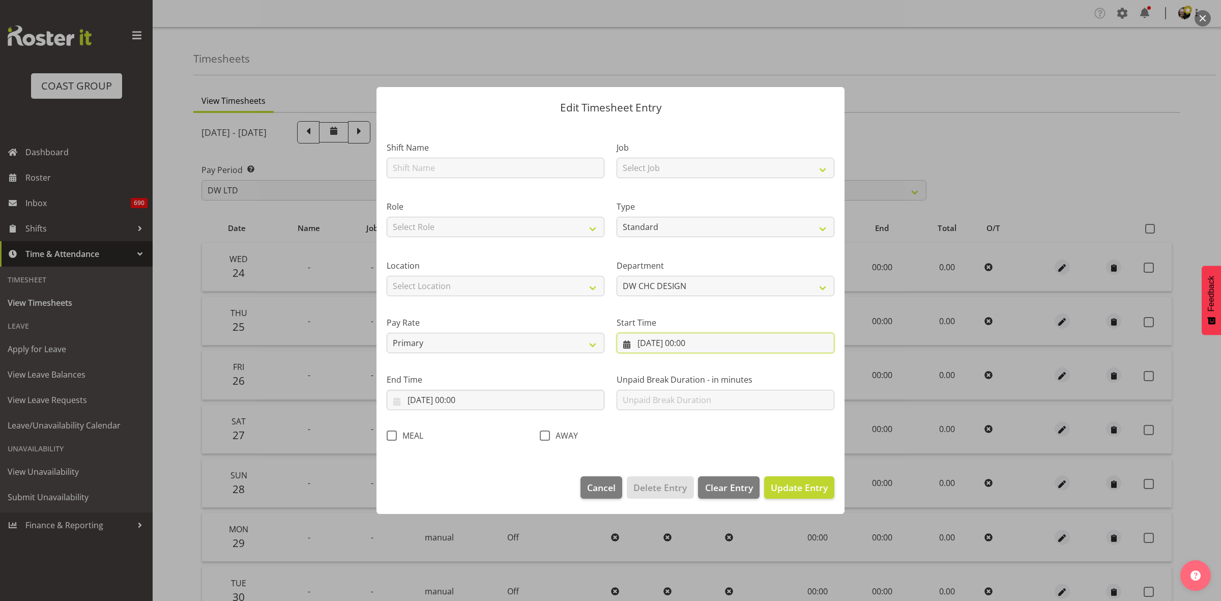
click at [738, 342] on input "24/09/2025, 00:00" at bounding box center [725, 343] width 218 height 20
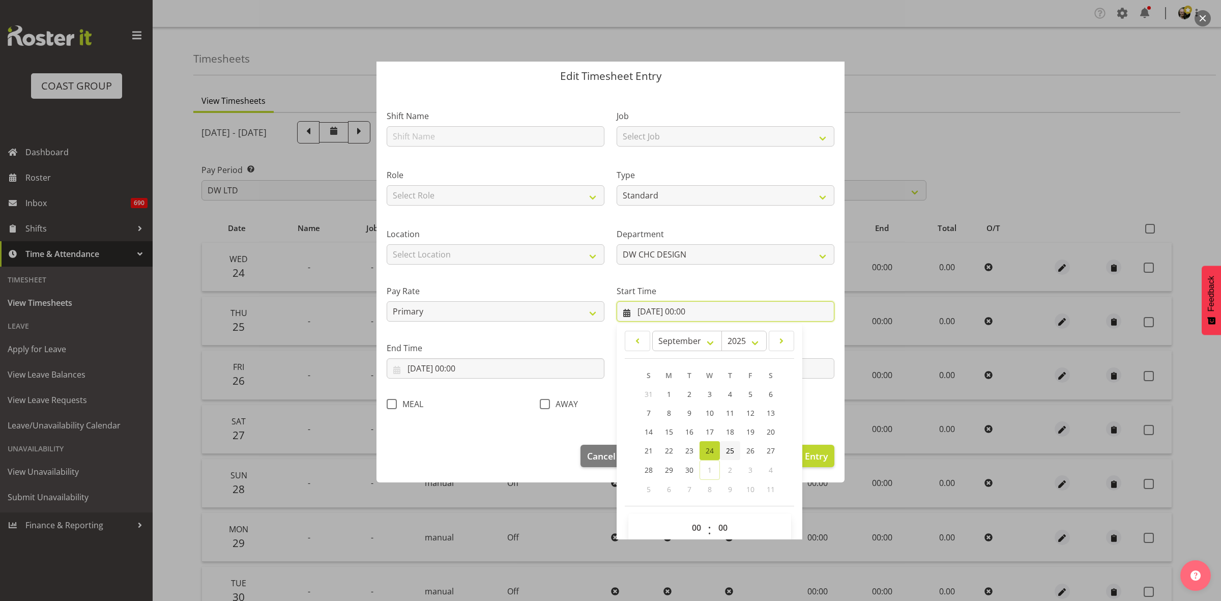
scroll to position [46, 0]
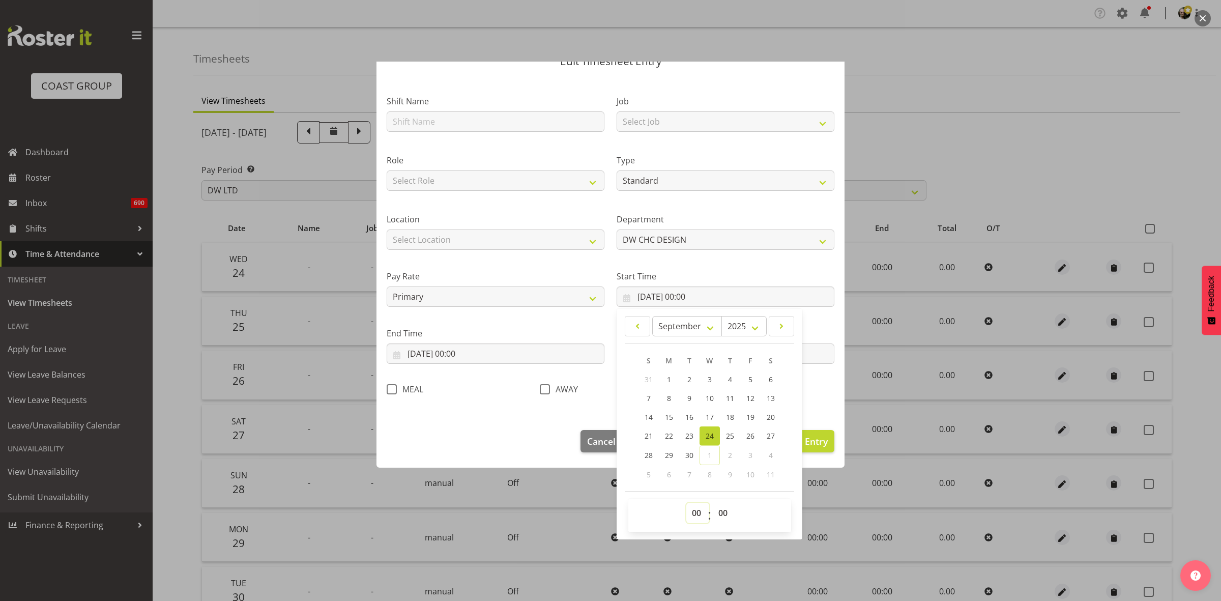
click at [692, 519] on select "00 01 02 03 04 05 06 07 08 09 10 11 12 13 14 15 16 17 18 19 20 21 22 23" at bounding box center [697, 513] width 23 height 20
click at [686, 503] on select "00 01 02 03 04 05 06 07 08 09 10 11 12 13 14 15 16 17 18 19 20 21 22 23" at bounding box center [697, 513] width 23 height 20
click at [494, 357] on input "24/09/2025, 00:00" at bounding box center [496, 353] width 218 height 20
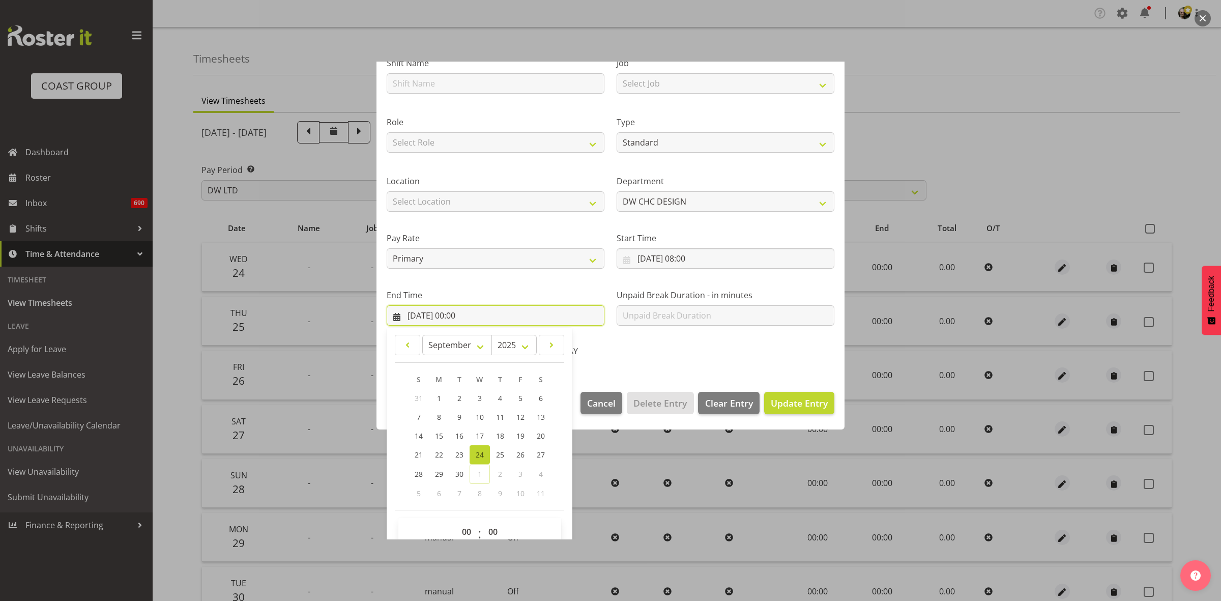
scroll to position [103, 0]
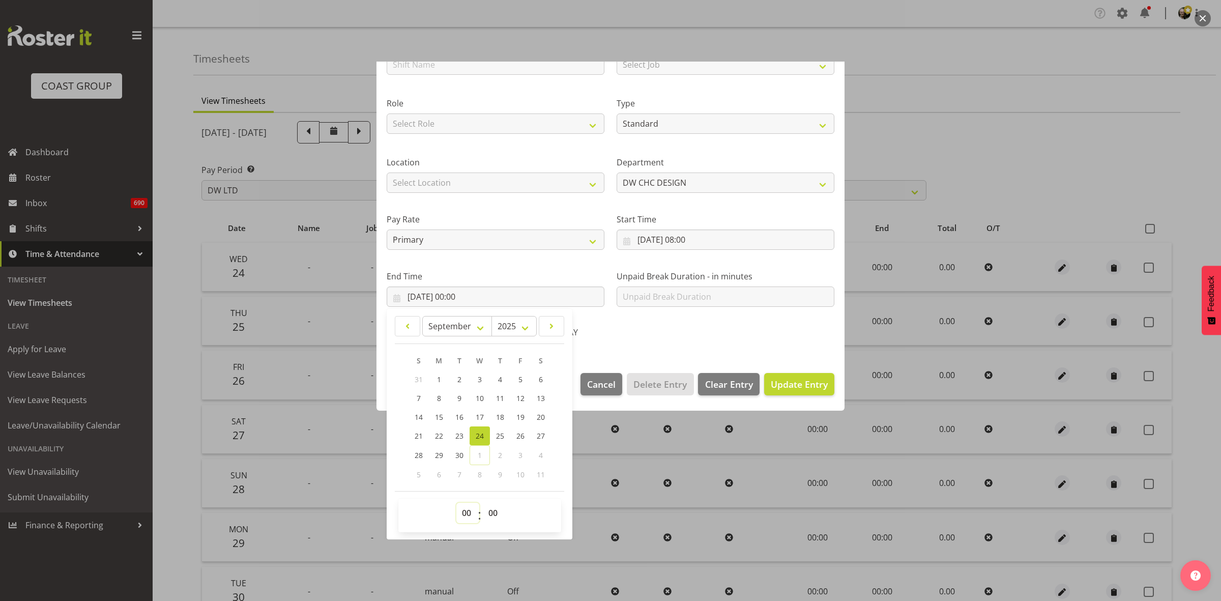
click at [471, 512] on select "00 01 02 03 04 05 06 07 08 09 10 11 12 13 14 15 16 17 18 19 20 21 22 23" at bounding box center [467, 513] width 23 height 20
click at [456, 503] on select "00 01 02 03 04 05 06 07 08 09 10 11 12 13 14 15 16 17 18 19 20 21 22 23" at bounding box center [467, 513] width 23 height 20
click at [491, 517] on select "00 01 02 03 04 05 06 07 08 09 10 11 12 13 14 15 16 17 18 19 20 21 22 23 24 25 2…" at bounding box center [494, 513] width 23 height 20
click at [483, 503] on select "00 01 02 03 04 05 06 07 08 09 10 11 12 13 14 15 16 17 18 19 20 21 22 23 24 25 2…" at bounding box center [494, 513] width 23 height 20
click at [781, 381] on span "Update Entry" at bounding box center [799, 384] width 57 height 12
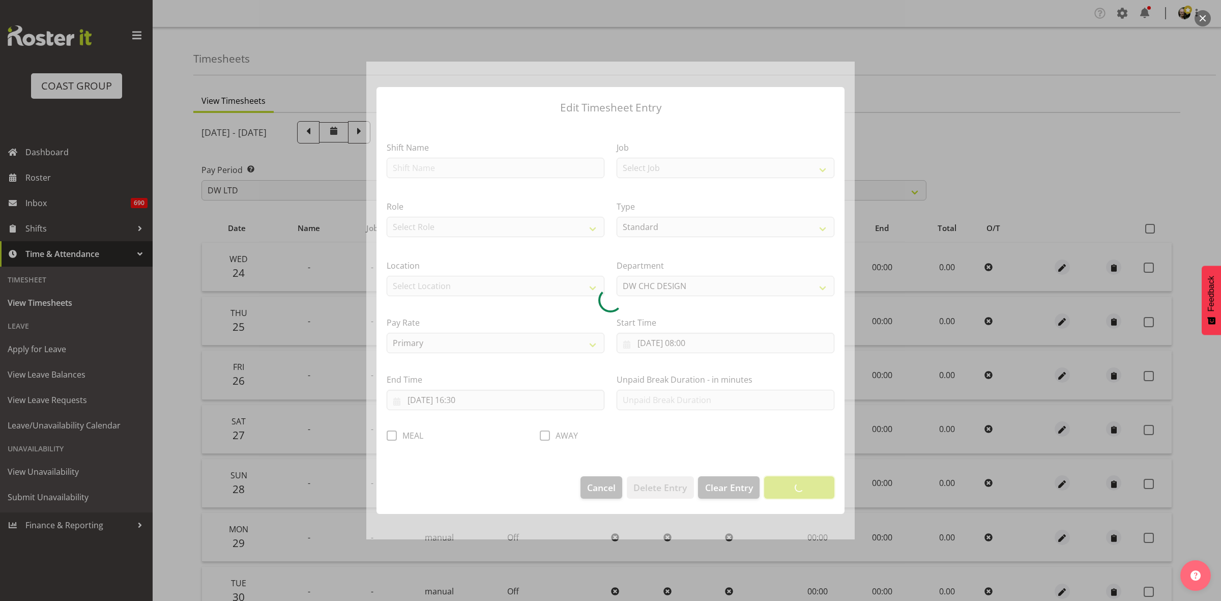
scroll to position [0, 0]
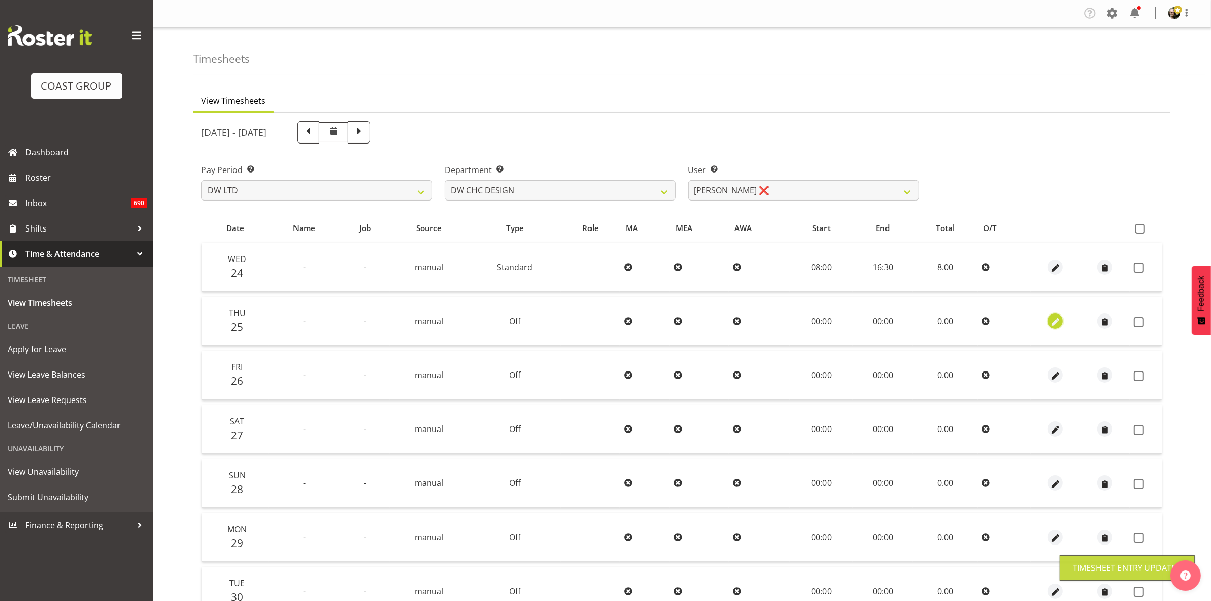
click at [1057, 323] on span "button" at bounding box center [1056, 322] width 12 height 12
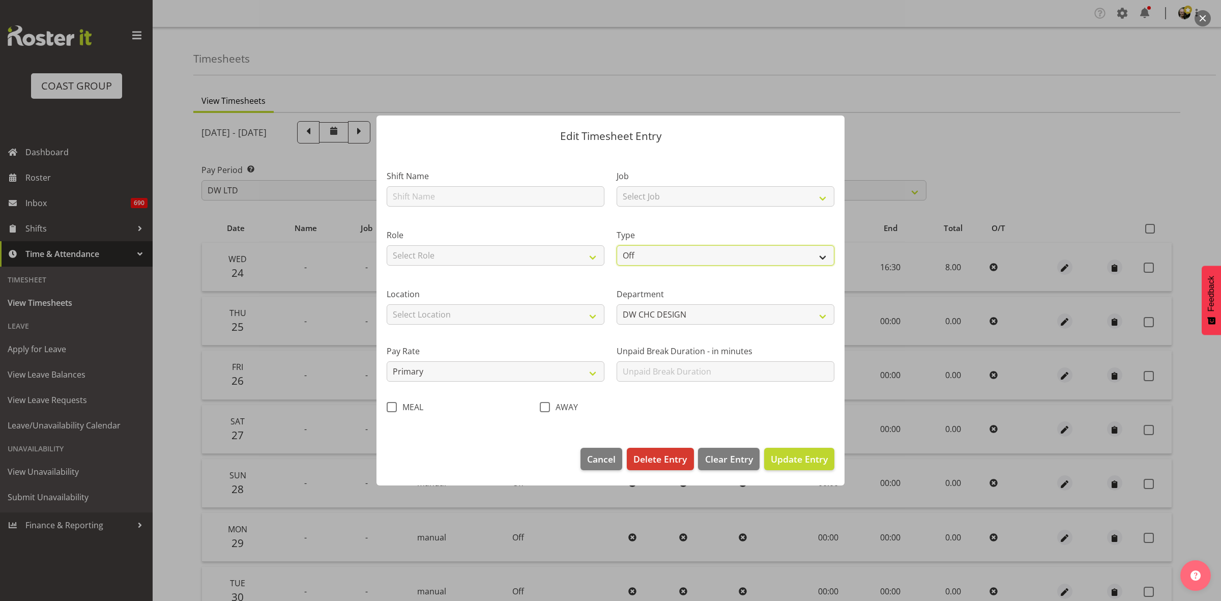
click at [827, 254] on select "Off Standard Public Holiday Public Holiday (Worked) Day In Lieu Annual Leave Si…" at bounding box center [725, 255] width 218 height 20
click at [616, 245] on select "Off Standard Public Holiday Public Holiday (Worked) Day In Lieu Annual Leave Si…" at bounding box center [725, 255] width 218 height 20
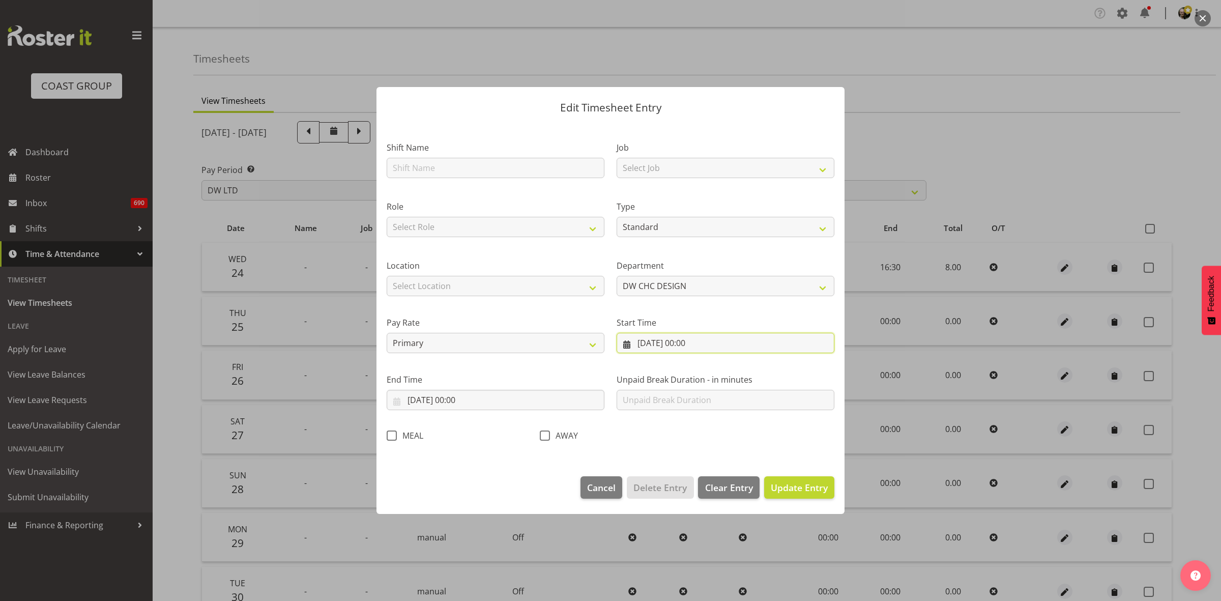
click at [738, 344] on input "25/09/2025, 00:00" at bounding box center [725, 343] width 218 height 20
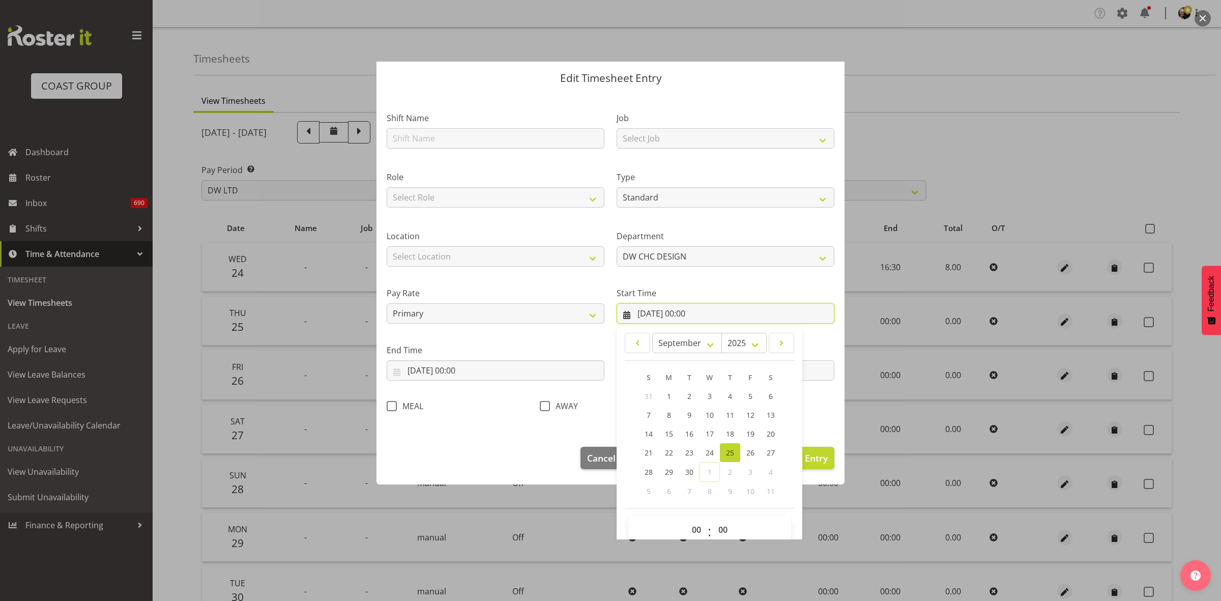
scroll to position [46, 0]
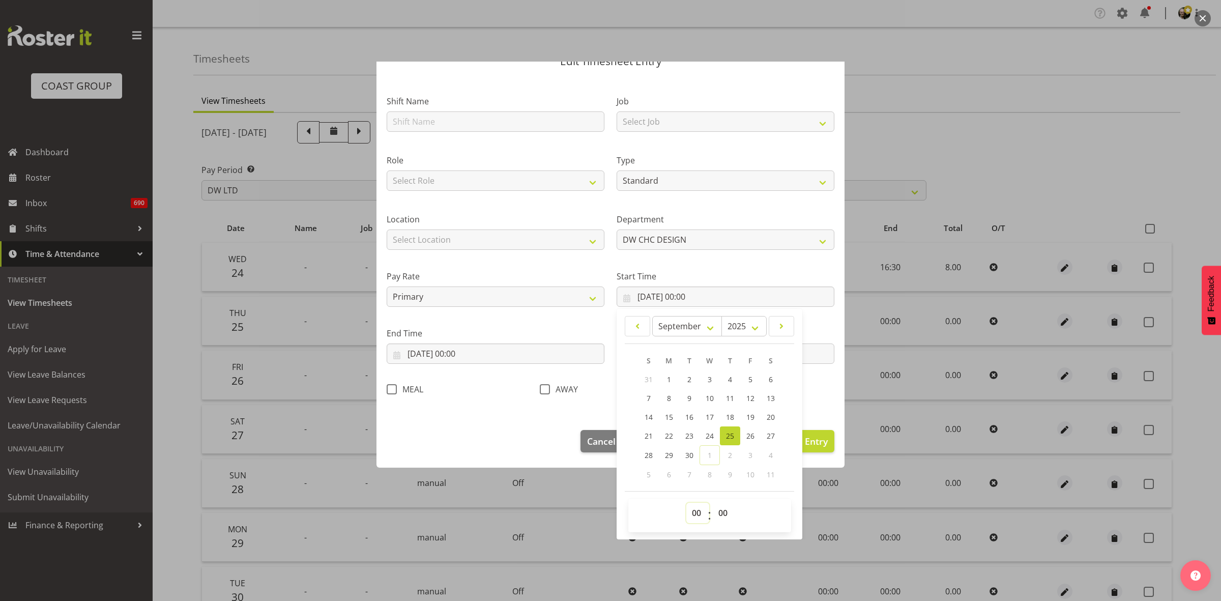
click at [691, 514] on select "00 01 02 03 04 05 06 07 08 09 10 11 12 13 14 15 16 17 18 19 20 21 22 23" at bounding box center [697, 513] width 23 height 20
click at [686, 503] on select "00 01 02 03 04 05 06 07 08 09 10 11 12 13 14 15 16 17 18 19 20 21 22 23" at bounding box center [697, 513] width 23 height 20
click at [493, 352] on input "25/09/2025, 00:00" at bounding box center [496, 353] width 218 height 20
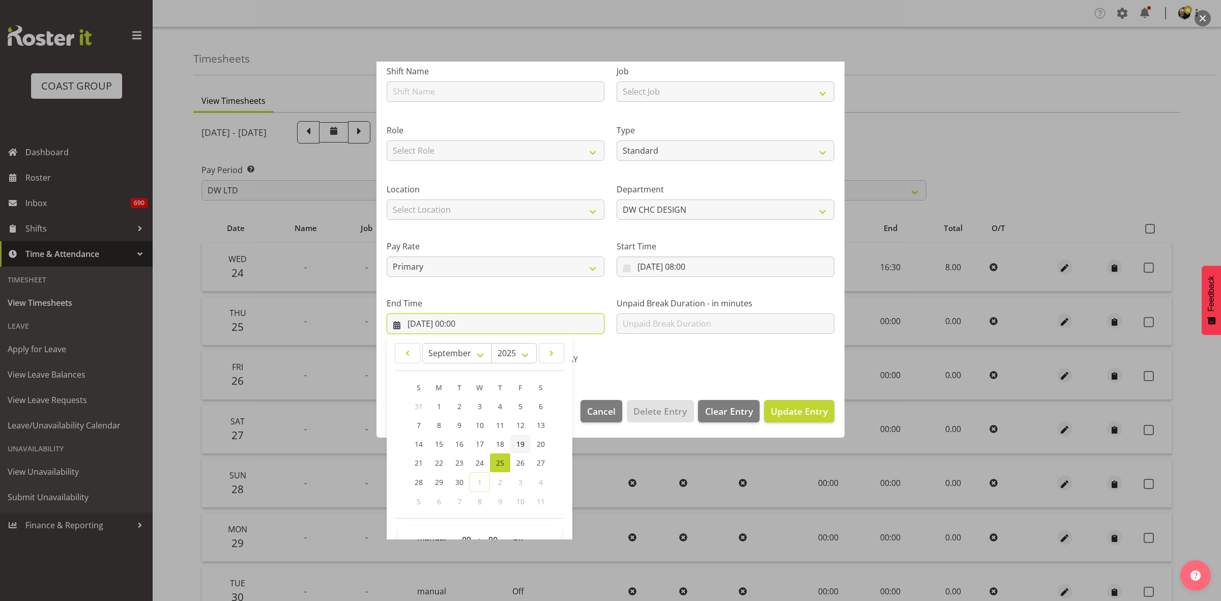
scroll to position [103, 0]
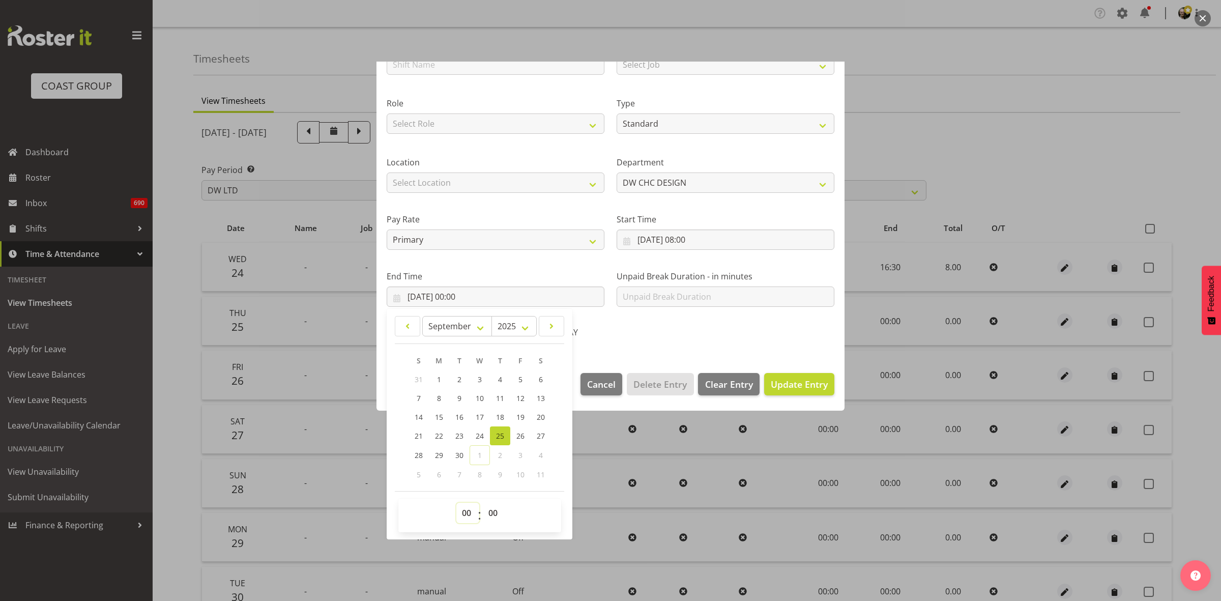
click at [472, 510] on select "00 01 02 03 04 05 06 07 08 09 10 11 12 13 14 15 16 17 18 19 20 21 22 23" at bounding box center [467, 513] width 23 height 20
click at [456, 503] on select "00 01 02 03 04 05 06 07 08 09 10 11 12 13 14 15 16 17 18 19 20 21 22 23" at bounding box center [467, 513] width 23 height 20
click at [496, 516] on select "00 01 02 03 04 05 06 07 08 09 10 11 12 13 14 15 16 17 18 19 20 21 22 23 24 25 2…" at bounding box center [494, 513] width 23 height 20
click at [483, 503] on select "00 01 02 03 04 05 06 07 08 09 10 11 12 13 14 15 16 17 18 19 20 21 22 23 24 25 2…" at bounding box center [494, 513] width 23 height 20
click at [800, 384] on span "Update Entry" at bounding box center [799, 384] width 57 height 12
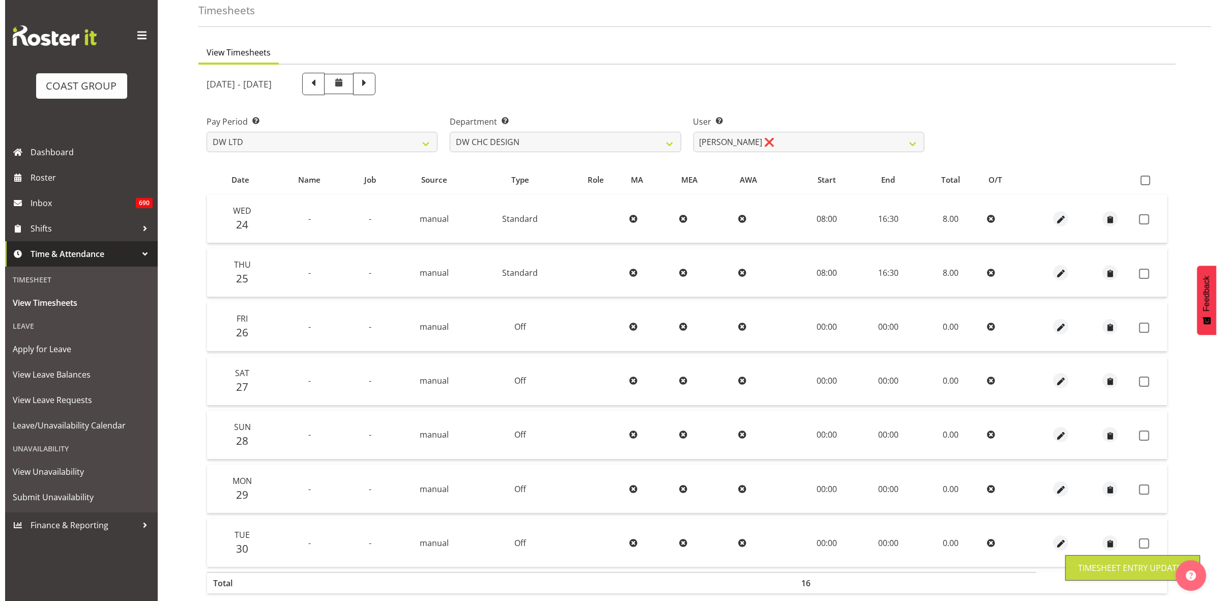
scroll to position [98, 0]
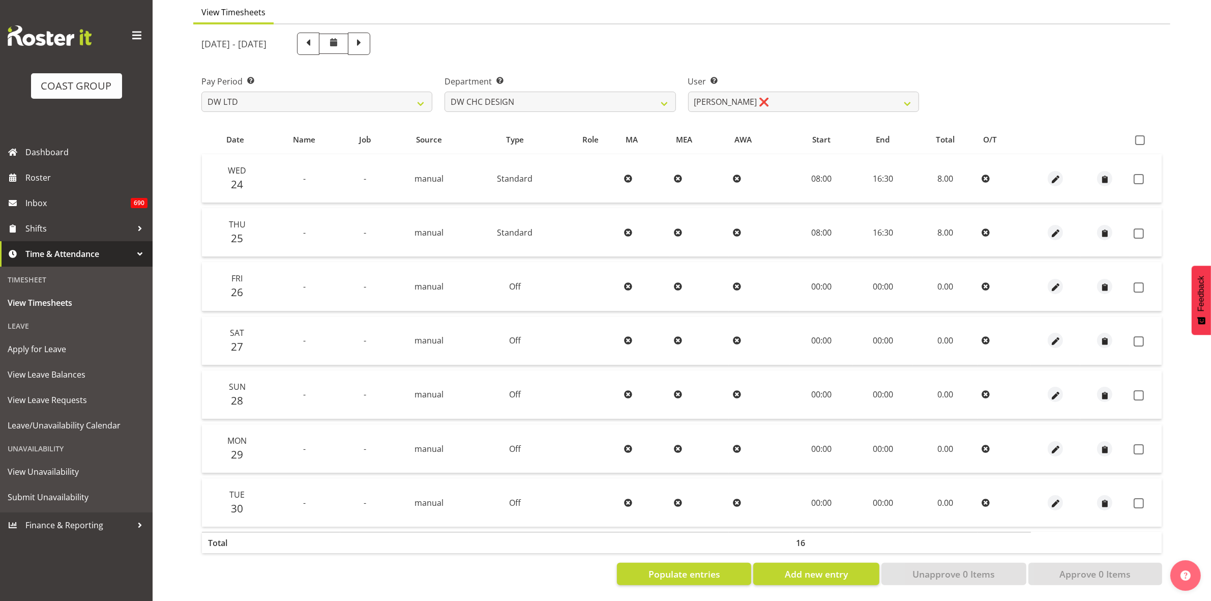
click at [1062, 282] on div at bounding box center [1055, 286] width 41 height 15
click at [1043, 279] on div at bounding box center [1055, 286] width 41 height 15
click at [1053, 281] on span "button" at bounding box center [1056, 287] width 12 height 12
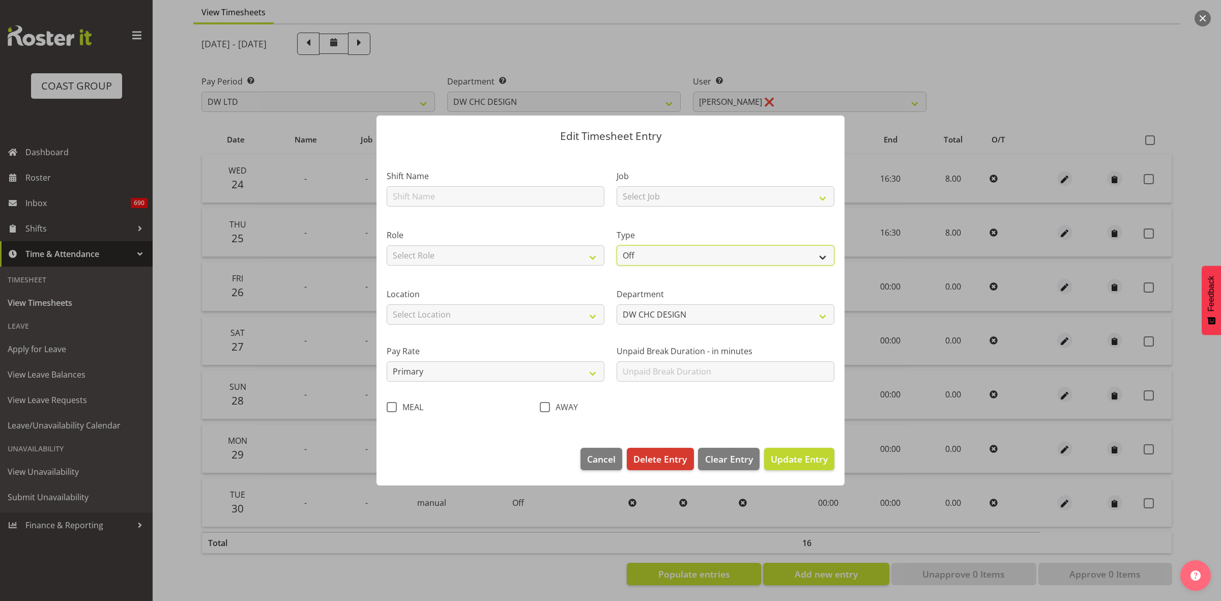
click at [826, 257] on select "Off Standard Public Holiday Public Holiday (Worked) Day In Lieu Annual Leave Si…" at bounding box center [725, 255] width 218 height 20
click at [616, 245] on select "Off Standard Public Holiday Public Holiday (Worked) Day In Lieu Annual Leave Si…" at bounding box center [725, 255] width 218 height 20
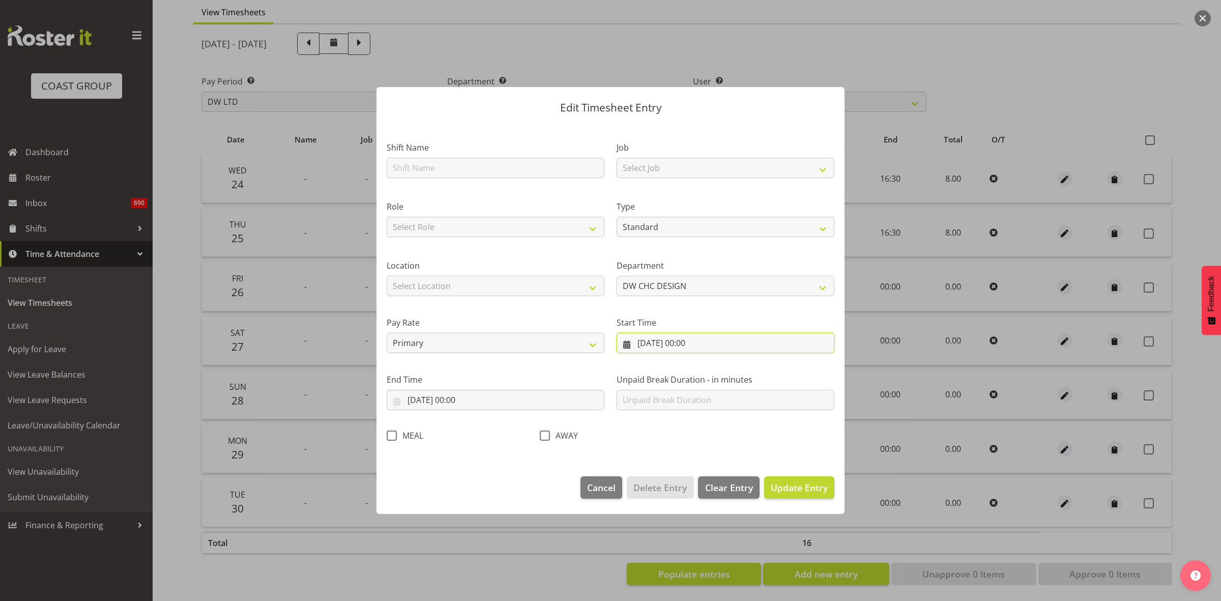
click at [725, 342] on input "26/09/2025, 00:00" at bounding box center [725, 343] width 218 height 20
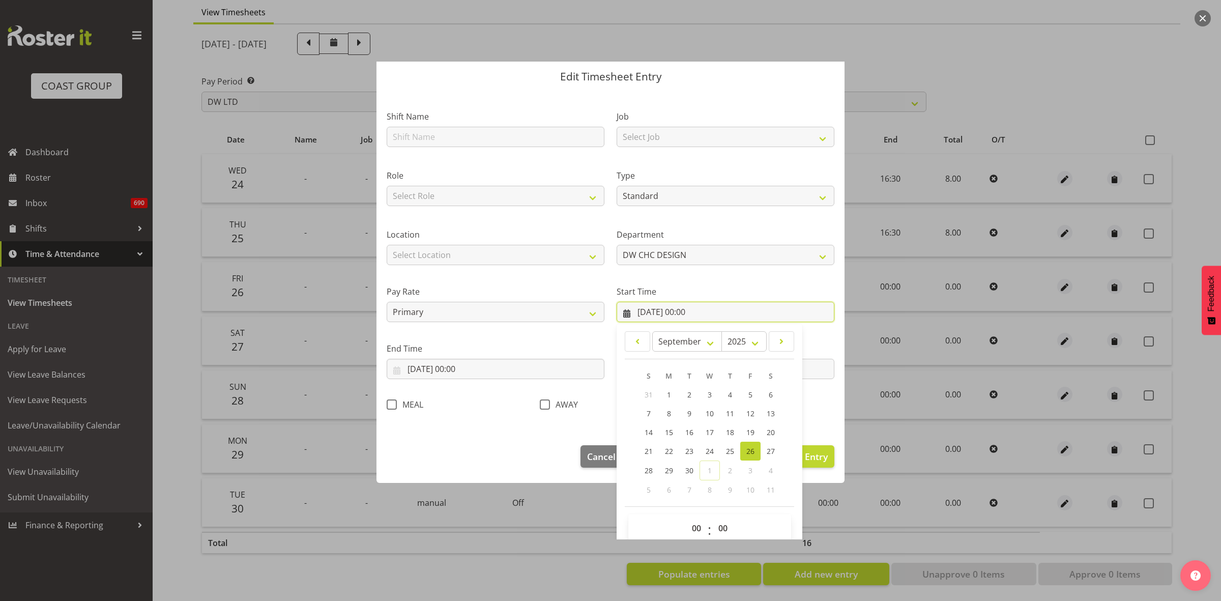
scroll to position [46, 0]
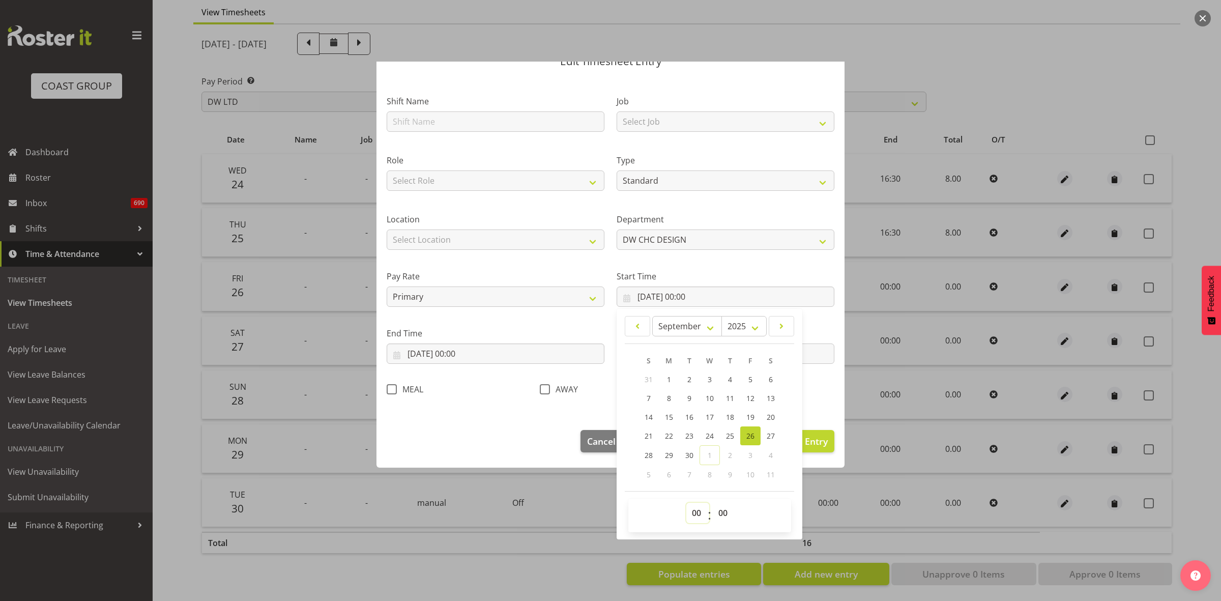
click at [693, 510] on select "00 01 02 03 04 05 06 07 08 09 10 11 12 13 14 15 16 17 18 19 20 21 22 23" at bounding box center [697, 513] width 23 height 20
click at [686, 503] on select "00 01 02 03 04 05 06 07 08 09 10 11 12 13 14 15 16 17 18 19 20 21 22 23" at bounding box center [697, 513] width 23 height 20
click at [494, 351] on input "26/09/2025, 00:00" at bounding box center [496, 353] width 218 height 20
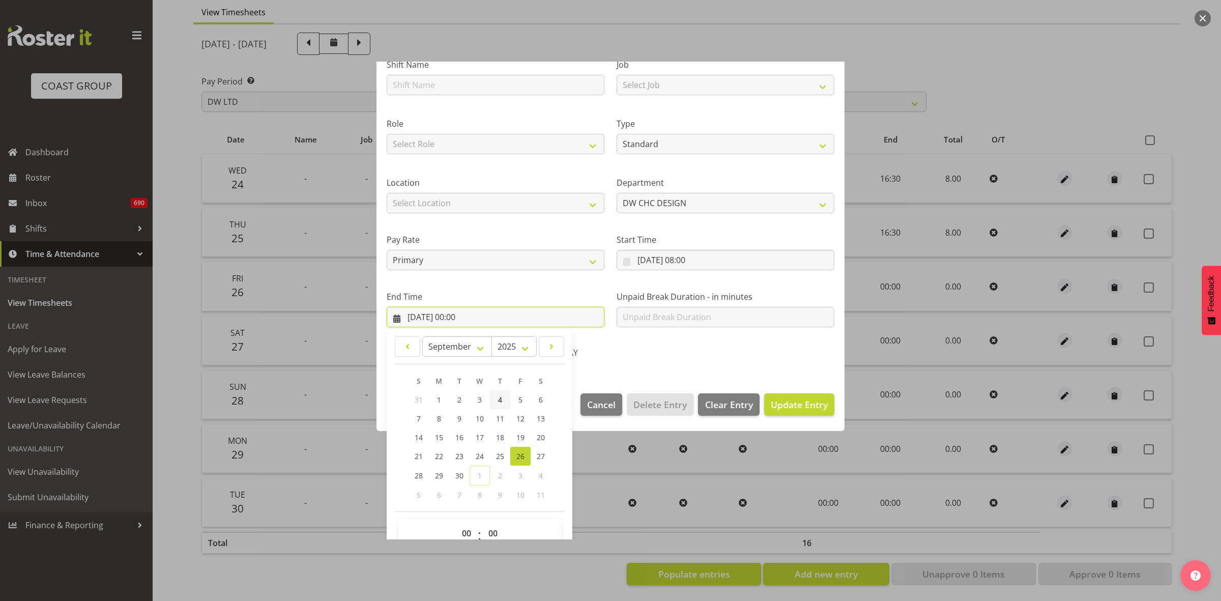
scroll to position [103, 0]
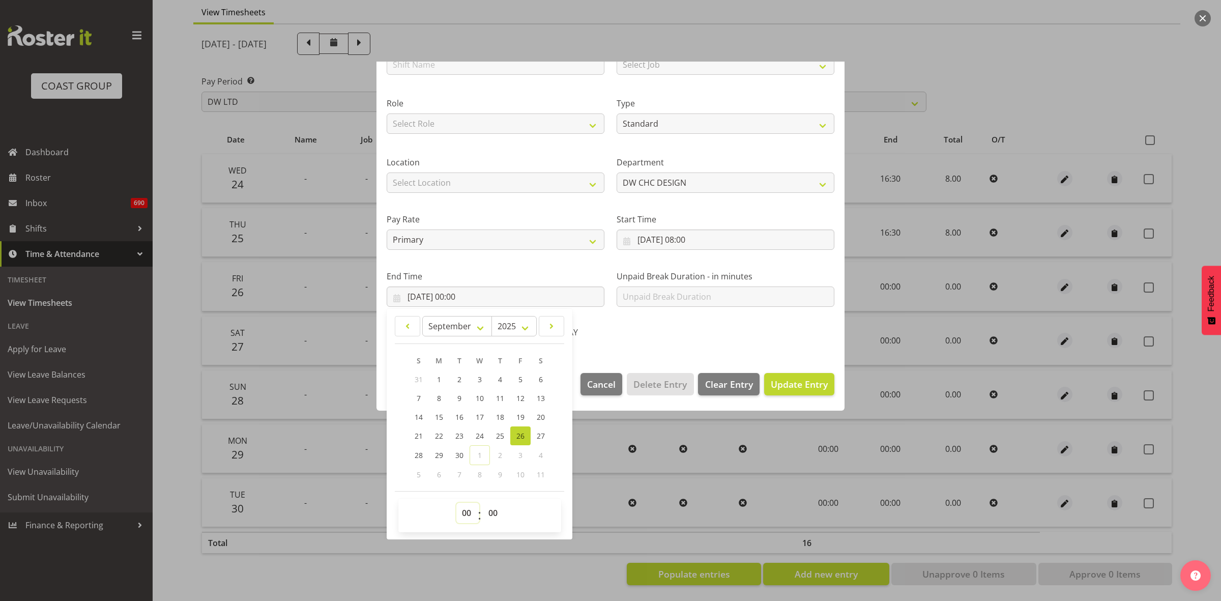
click at [465, 514] on select "00 01 02 03 04 05 06 07 08 09 10 11 12 13 14 15 16 17 18 19 20 21 22 23" at bounding box center [467, 513] width 23 height 20
click at [456, 503] on select "00 01 02 03 04 05 06 07 08 09 10 11 12 13 14 15 16 17 18 19 20 21 22 23" at bounding box center [467, 513] width 23 height 20
click at [500, 510] on select "00 01 02 03 04 05 06 07 08 09 10 11 12 13 14 15 16 17 18 19 20 21 22 23 24 25 2…" at bounding box center [494, 513] width 23 height 20
click at [483, 503] on select "00 01 02 03 04 05 06 07 08 09 10 11 12 13 14 15 16 17 18 19 20 21 22 23 24 25 2…" at bounding box center [494, 513] width 23 height 20
click at [784, 383] on span "Update Entry" at bounding box center [799, 384] width 57 height 12
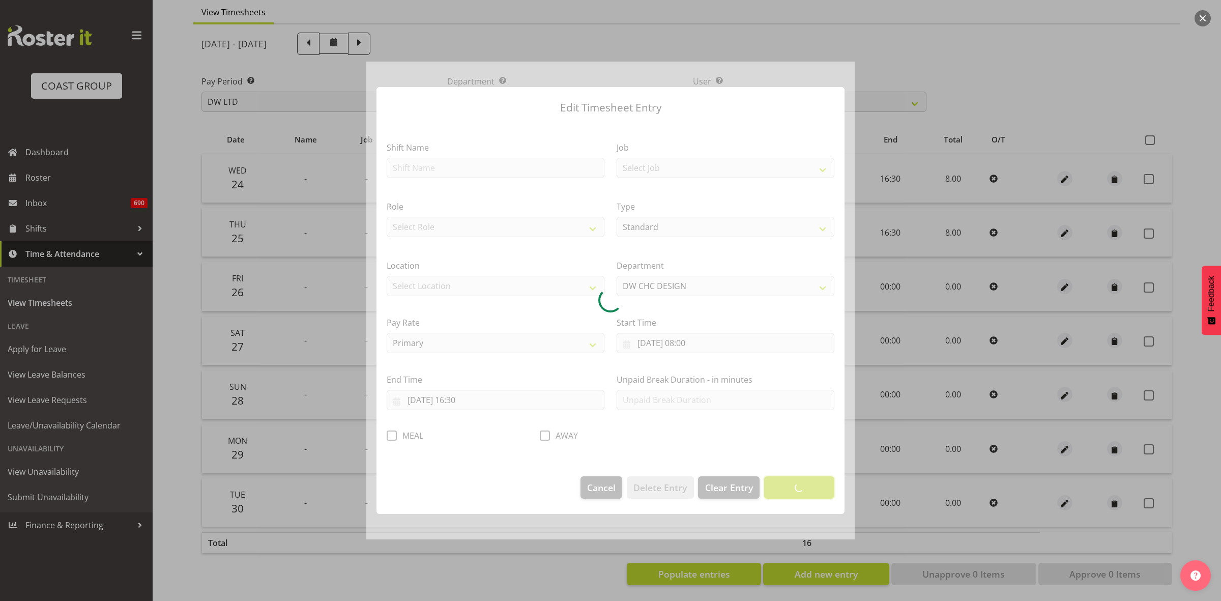
scroll to position [0, 0]
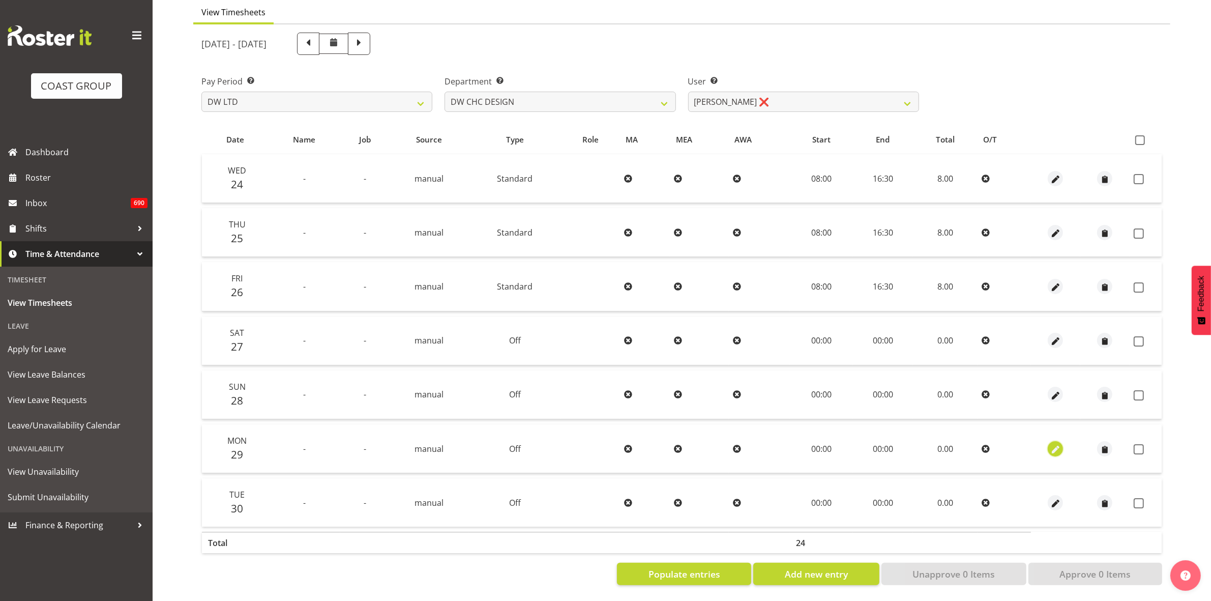
click at [1057, 444] on span "button" at bounding box center [1056, 450] width 12 height 12
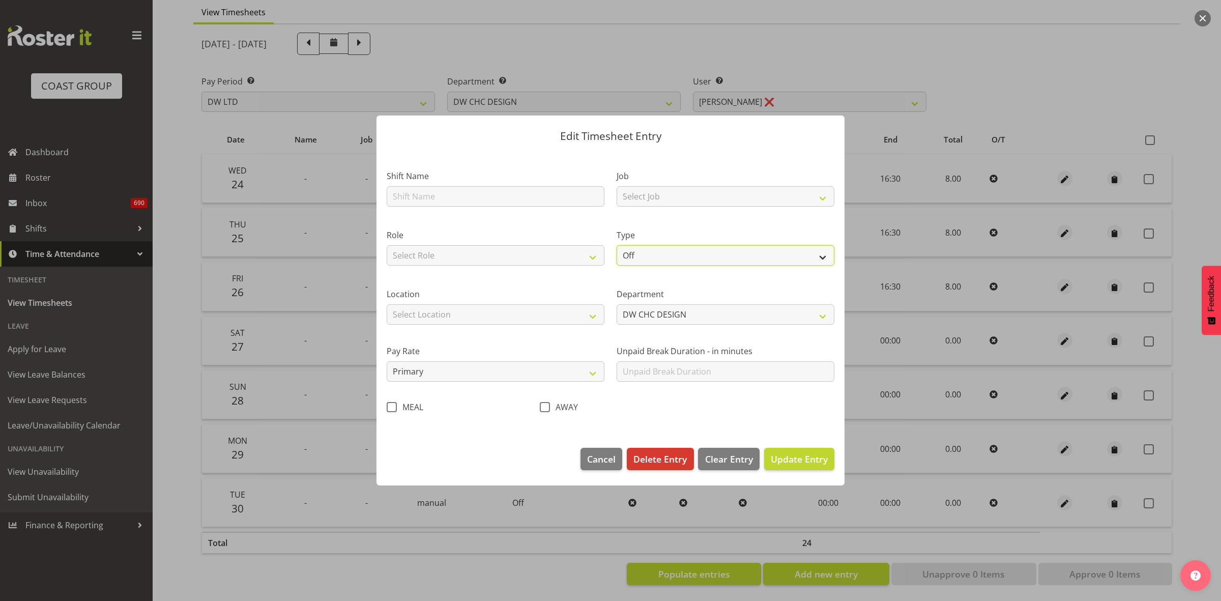
click at [825, 255] on select "Off Standard Public Holiday Public Holiday (Worked) Day In Lieu Annual Leave Si…" at bounding box center [725, 255] width 218 height 20
click at [616, 245] on select "Off Standard Public Holiday Public Holiday (Worked) Day In Lieu Annual Leave Si…" at bounding box center [725, 255] width 218 height 20
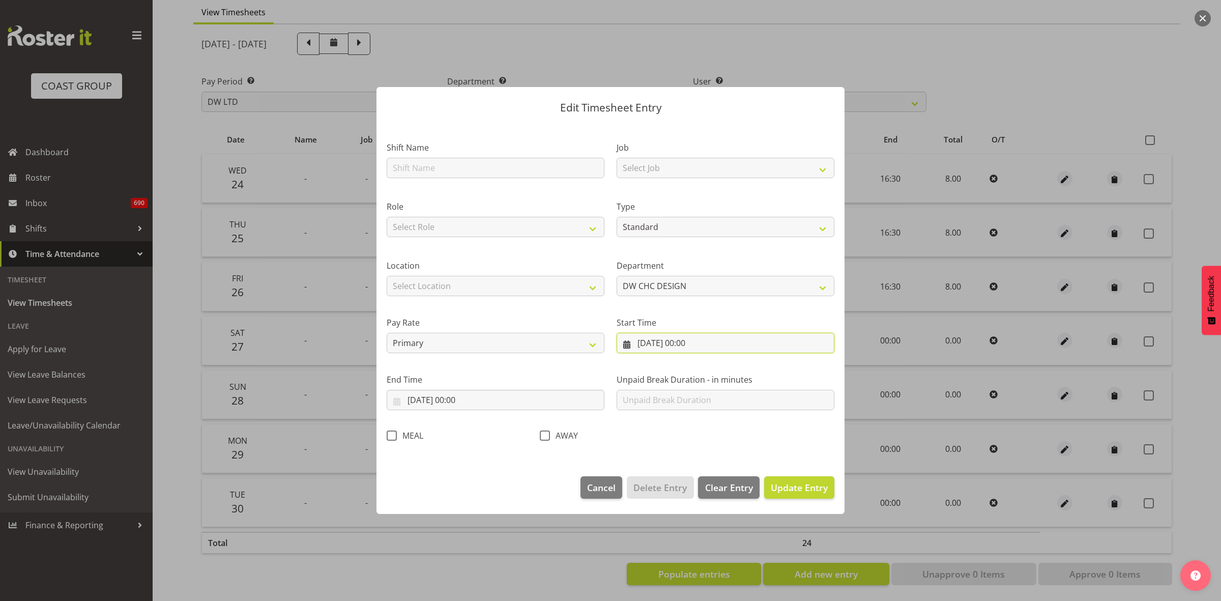
click at [720, 351] on input "29/09/2025, 00:00" at bounding box center [725, 343] width 218 height 20
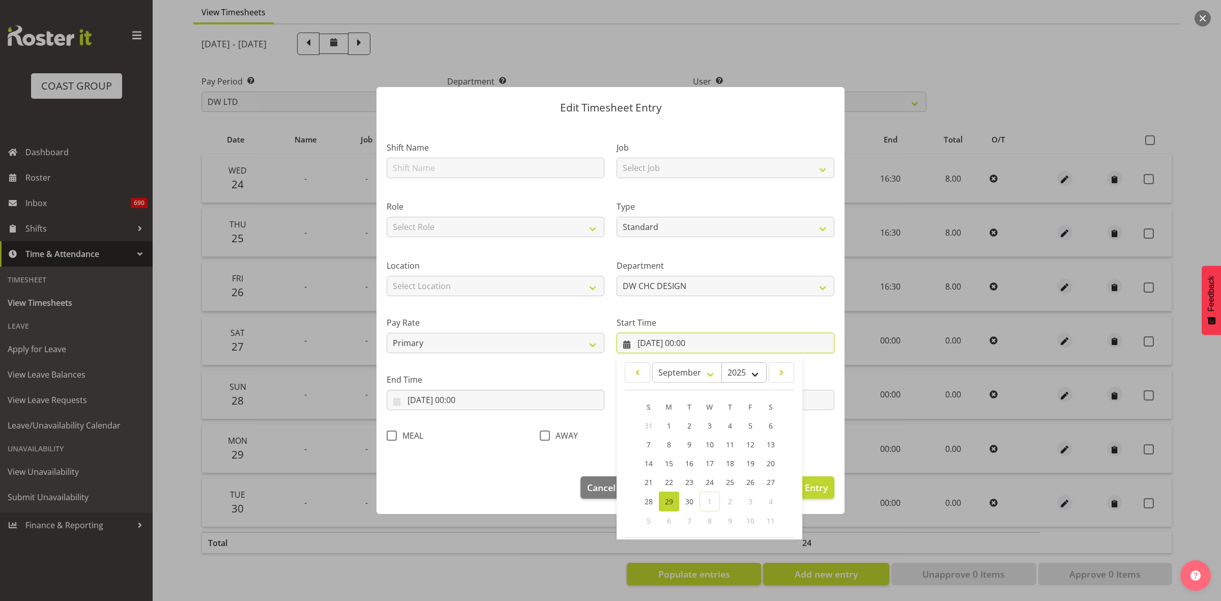
scroll to position [46, 0]
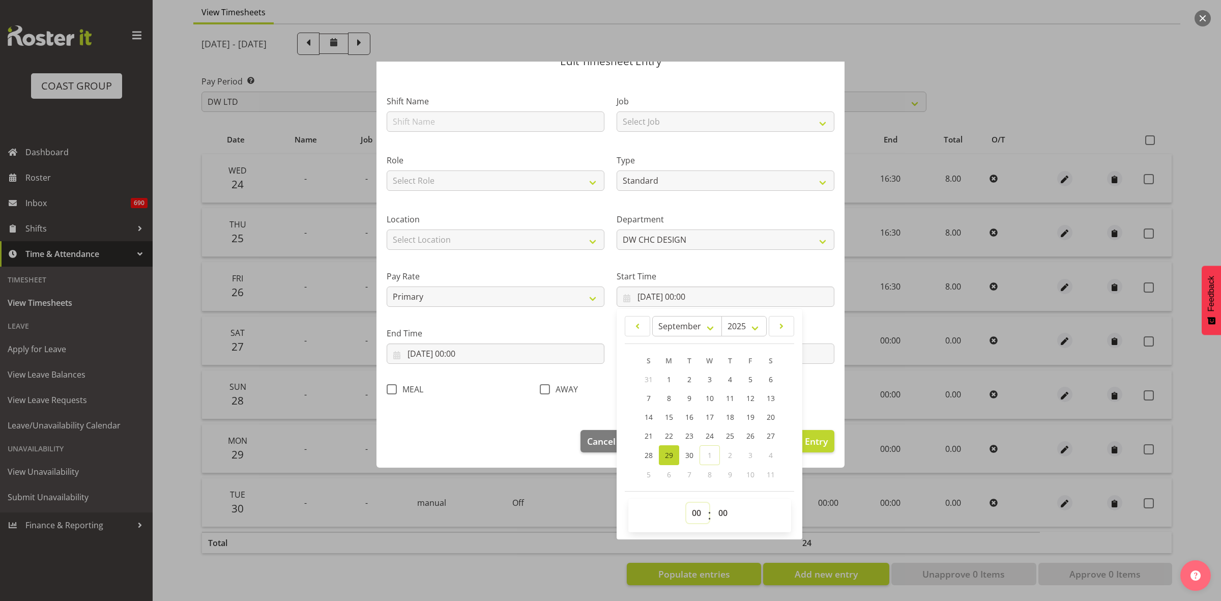
click at [693, 510] on select "00 01 02 03 04 05 06 07 08 09 10 11 12 13 14 15 16 17 18 19 20 21 22 23" at bounding box center [697, 513] width 23 height 20
click at [686, 503] on select "00 01 02 03 04 05 06 07 08 09 10 11 12 13 14 15 16 17 18 19 20 21 22 23" at bounding box center [697, 513] width 23 height 20
click at [430, 355] on input "29/09/2025, 00:00" at bounding box center [496, 353] width 218 height 20
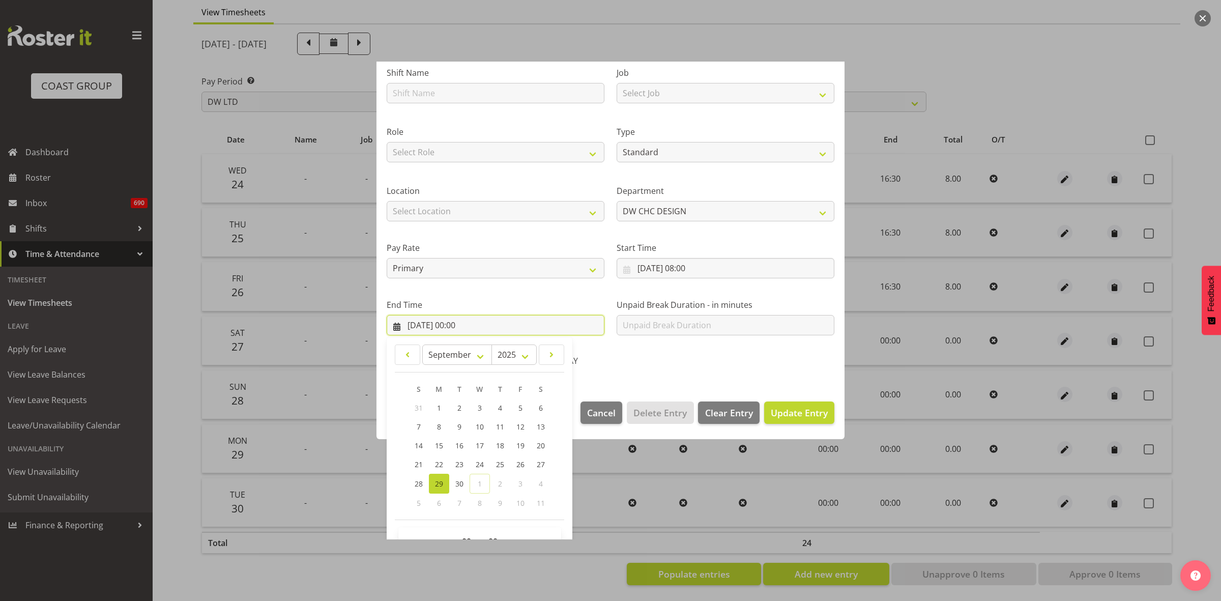
scroll to position [103, 0]
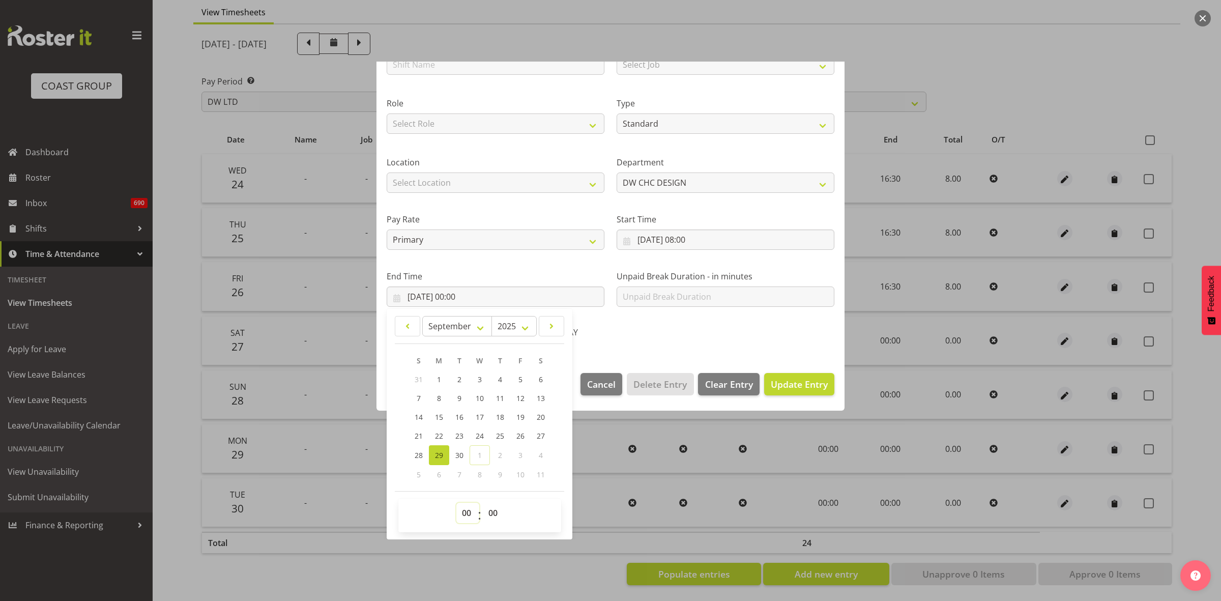
click at [466, 515] on select "00 01 02 03 04 05 06 07 08 09 10 11 12 13 14 15 16 17 18 19 20 21 22 23" at bounding box center [467, 513] width 23 height 20
click at [456, 503] on select "00 01 02 03 04 05 06 07 08 09 10 11 12 13 14 15 16 17 18 19 20 21 22 23" at bounding box center [467, 513] width 23 height 20
click at [496, 509] on select "00 01 02 03 04 05 06 07 08 09 10 11 12 13 14 15 16 17 18 19 20 21 22 23 24 25 2…" at bounding box center [494, 513] width 23 height 20
click at [483, 503] on select "00 01 02 03 04 05 06 07 08 09 10 11 12 13 14 15 16 17 18 19 20 21 22 23 24 25 2…" at bounding box center [494, 513] width 23 height 20
click at [789, 384] on span "Update Entry" at bounding box center [799, 384] width 57 height 12
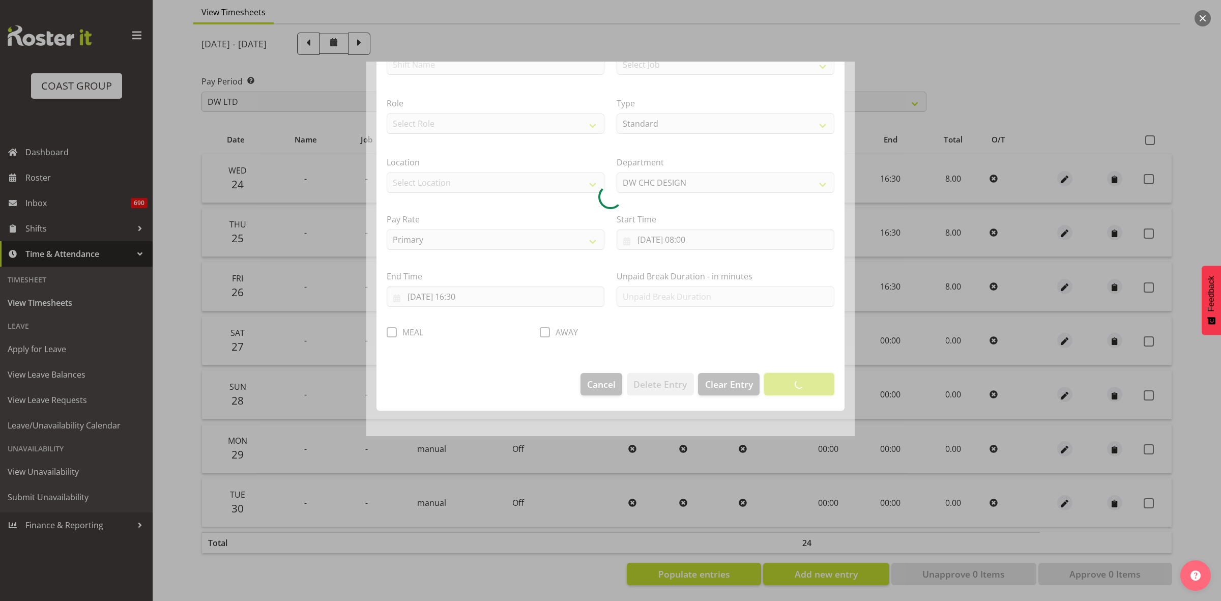
scroll to position [0, 0]
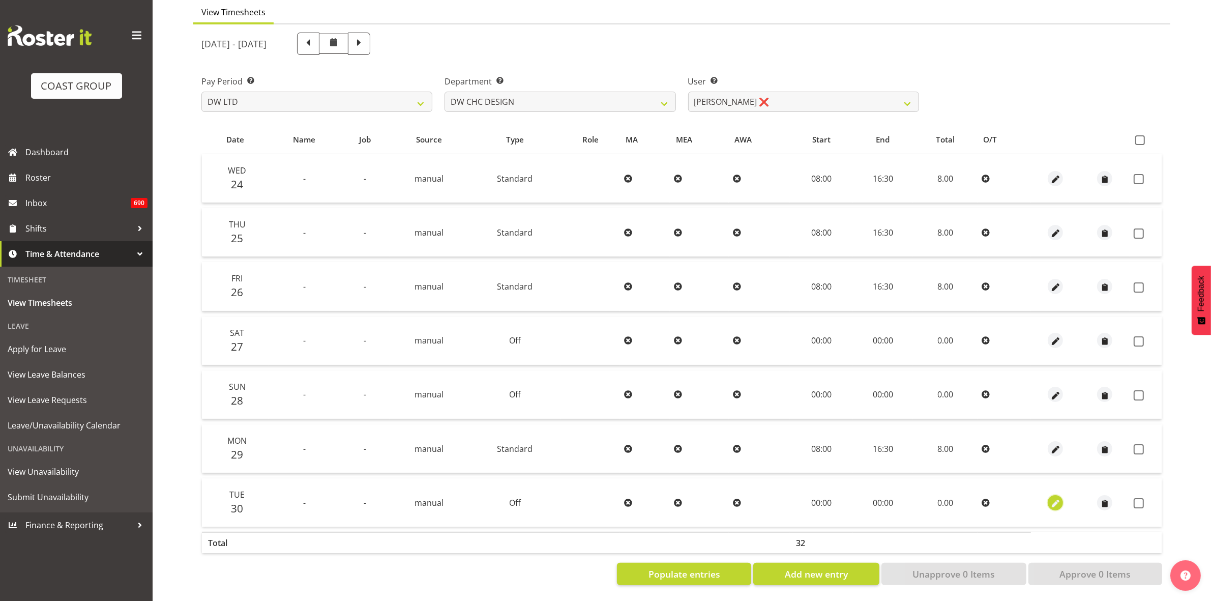
click at [1059, 497] on span "button" at bounding box center [1056, 503] width 12 height 12
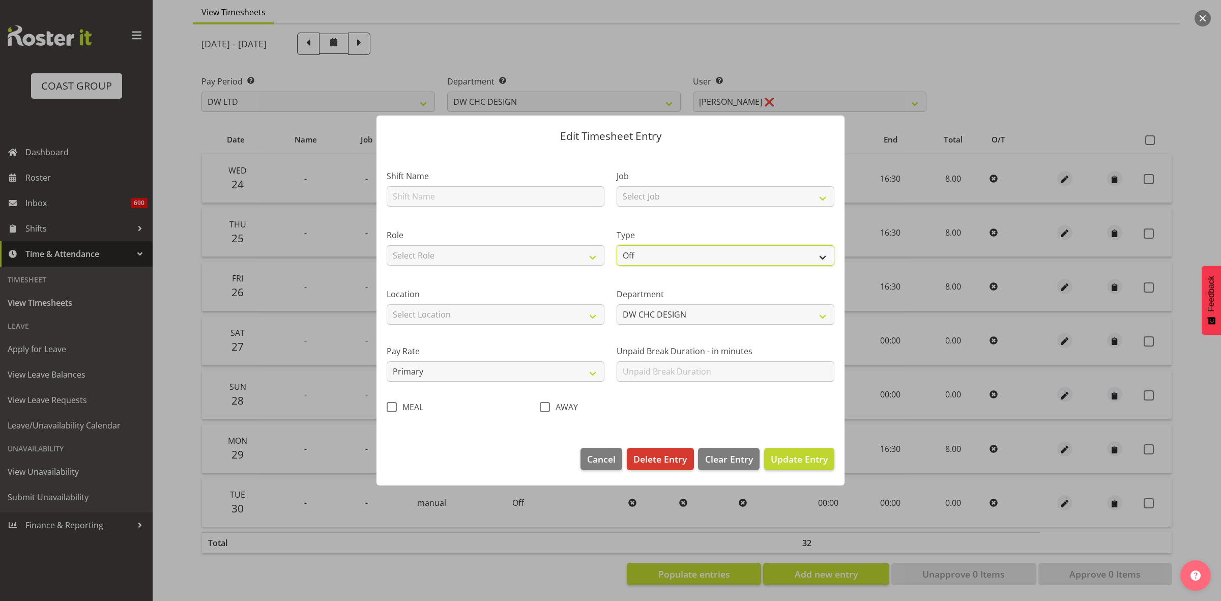
click at [823, 262] on select "Off Standard Public Holiday Public Holiday (Worked) Day In Lieu Annual Leave Si…" at bounding box center [725, 255] width 218 height 20
click at [616, 245] on select "Off Standard Public Holiday Public Holiday (Worked) Day In Lieu Annual Leave Si…" at bounding box center [725, 255] width 218 height 20
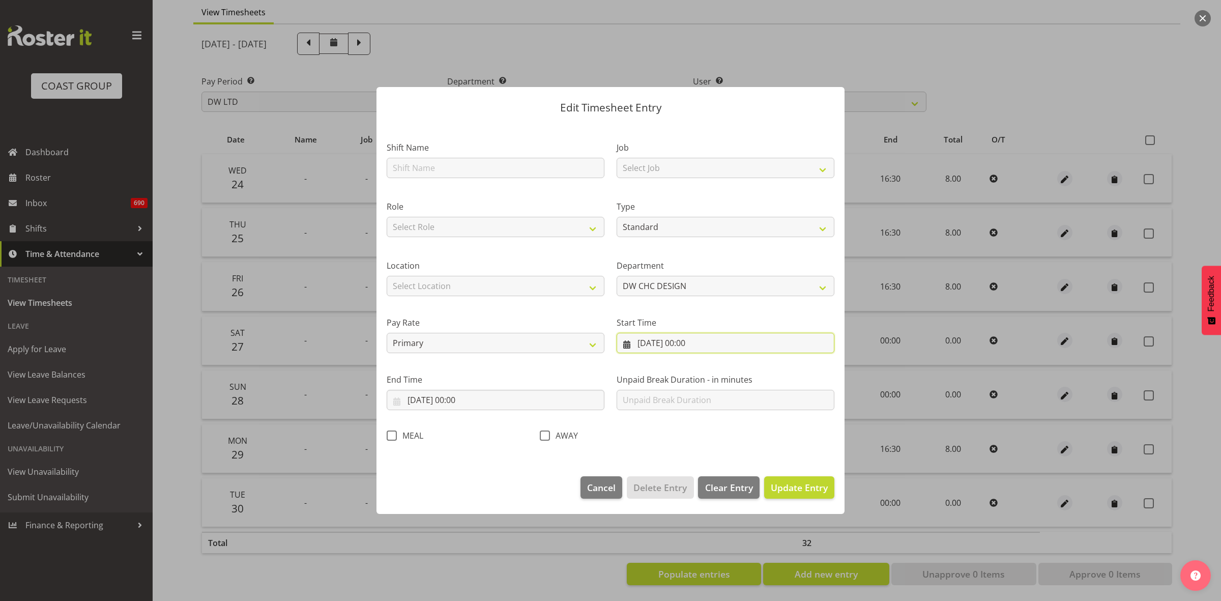
click at [800, 349] on input "30/09/2025, 00:00" at bounding box center [725, 343] width 218 height 20
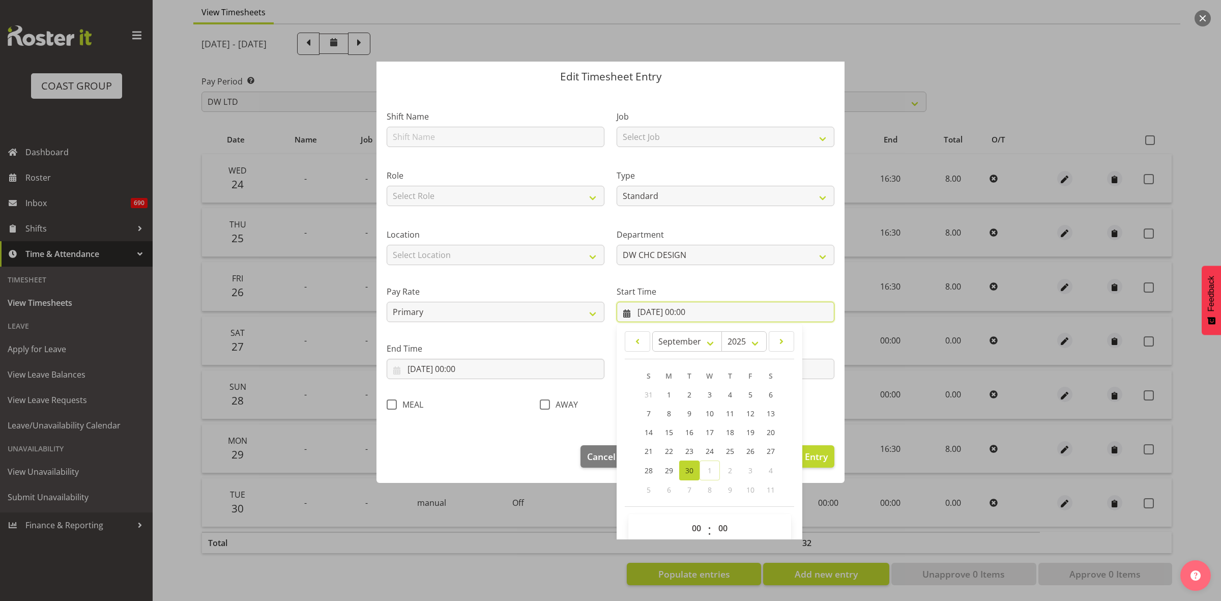
scroll to position [46, 0]
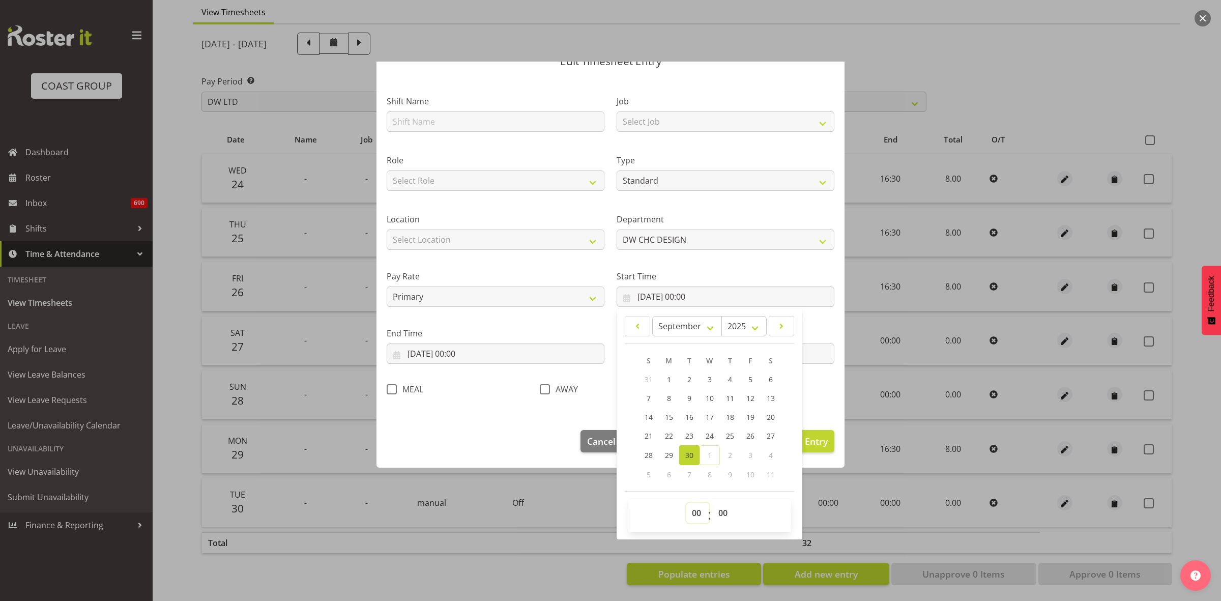
click at [689, 514] on select "00 01 02 03 04 05 06 07 08 09 10 11 12 13 14 15 16 17 18 19 20 21 22 23" at bounding box center [697, 513] width 23 height 20
click at [686, 503] on select "00 01 02 03 04 05 06 07 08 09 10 11 12 13 14 15 16 17 18 19 20 21 22 23" at bounding box center [697, 513] width 23 height 20
click at [497, 349] on input "30/09/2025, 00:00" at bounding box center [496, 353] width 218 height 20
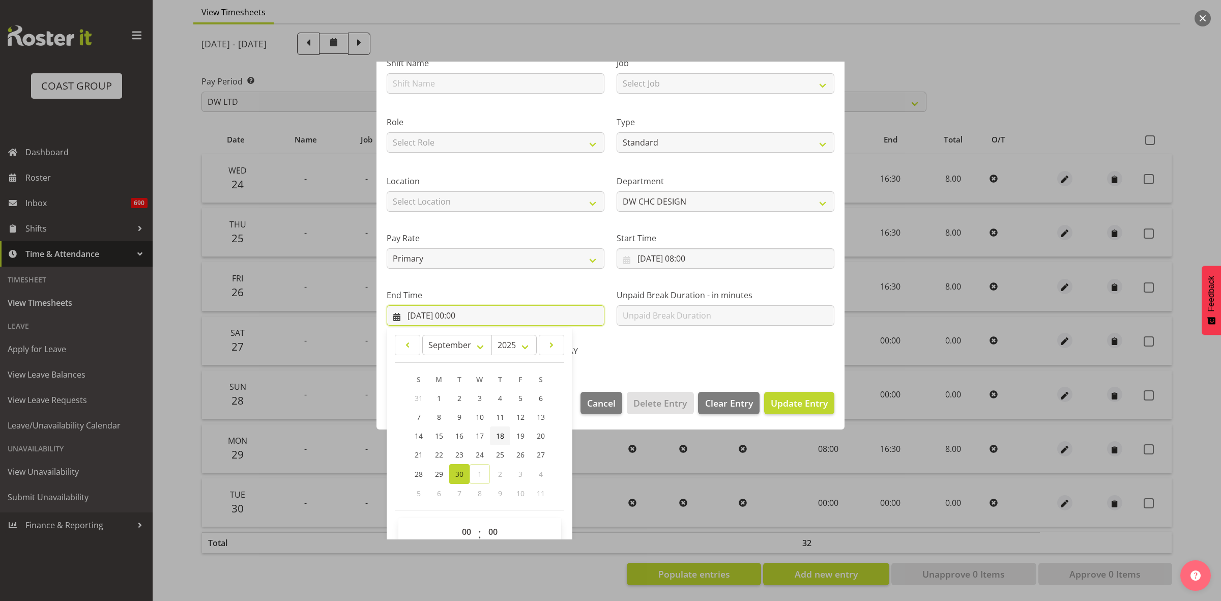
scroll to position [103, 0]
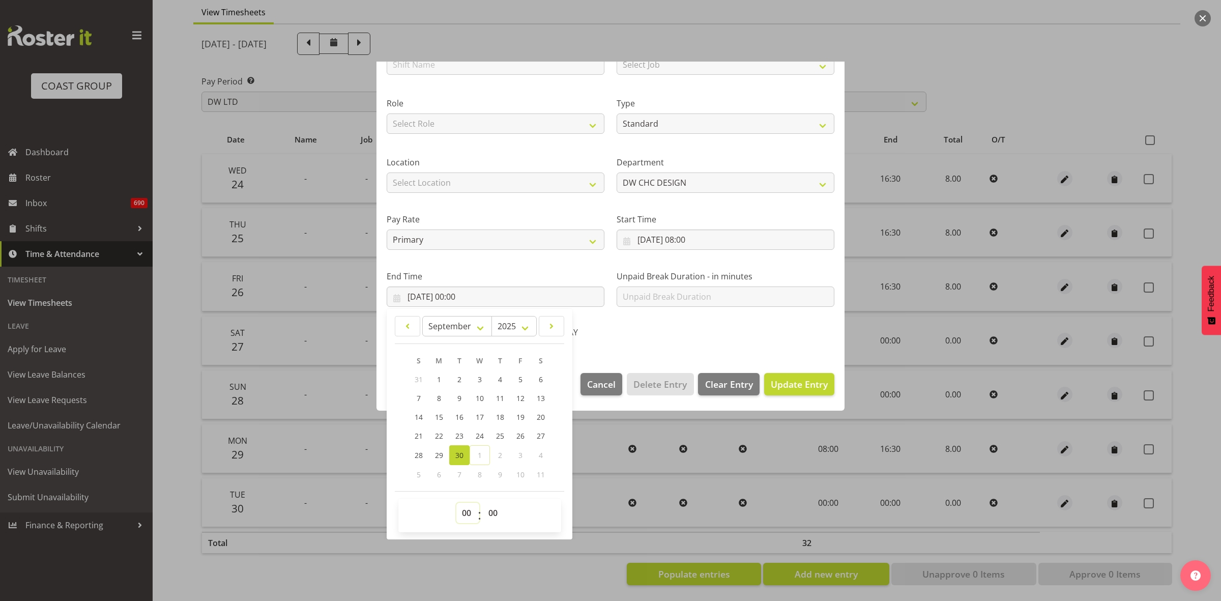
click at [471, 512] on select "00 01 02 03 04 05 06 07 08 09 10 11 12 13 14 15 16 17 18 19 20 21 22 23" at bounding box center [467, 513] width 23 height 20
click at [456, 503] on select "00 01 02 03 04 05 06 07 08 09 10 11 12 13 14 15 16 17 18 19 20 21 22 23" at bounding box center [467, 513] width 23 height 20
click at [497, 505] on select "00 01 02 03 04 05 06 07 08 09 10 11 12 13 14 15 16 17 18 19 20 21 22 23 24 25 2…" at bounding box center [494, 513] width 23 height 20
click at [483, 503] on select "00 01 02 03 04 05 06 07 08 09 10 11 12 13 14 15 16 17 18 19 20 21 22 23 24 25 2…" at bounding box center [494, 513] width 23 height 20
click at [795, 384] on span "Update Entry" at bounding box center [799, 384] width 57 height 12
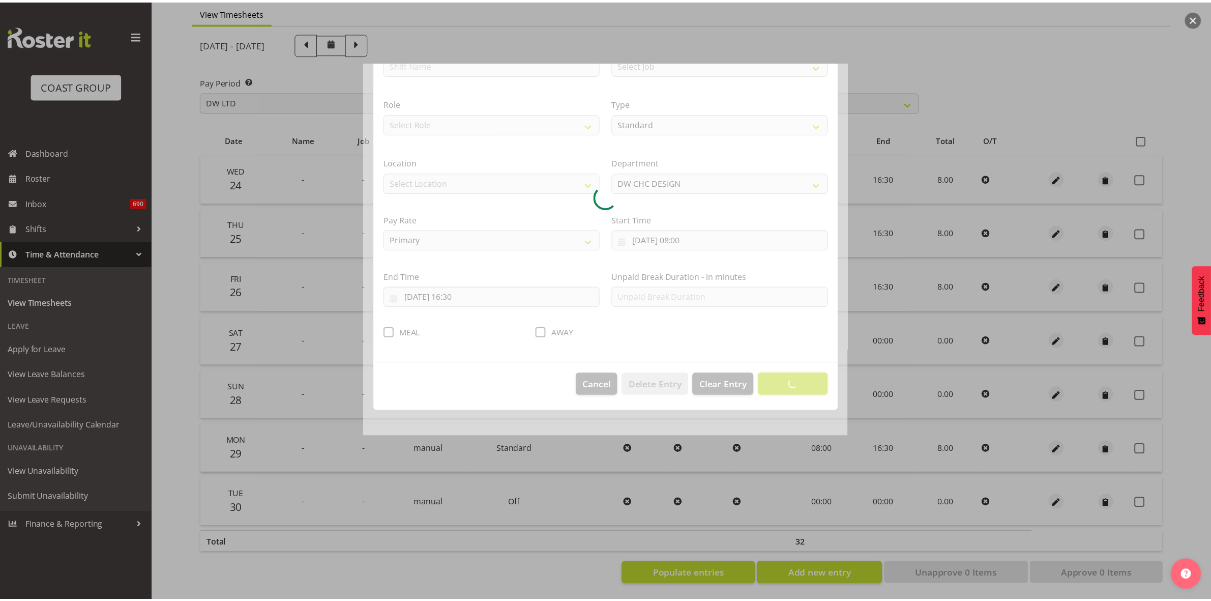
scroll to position [0, 0]
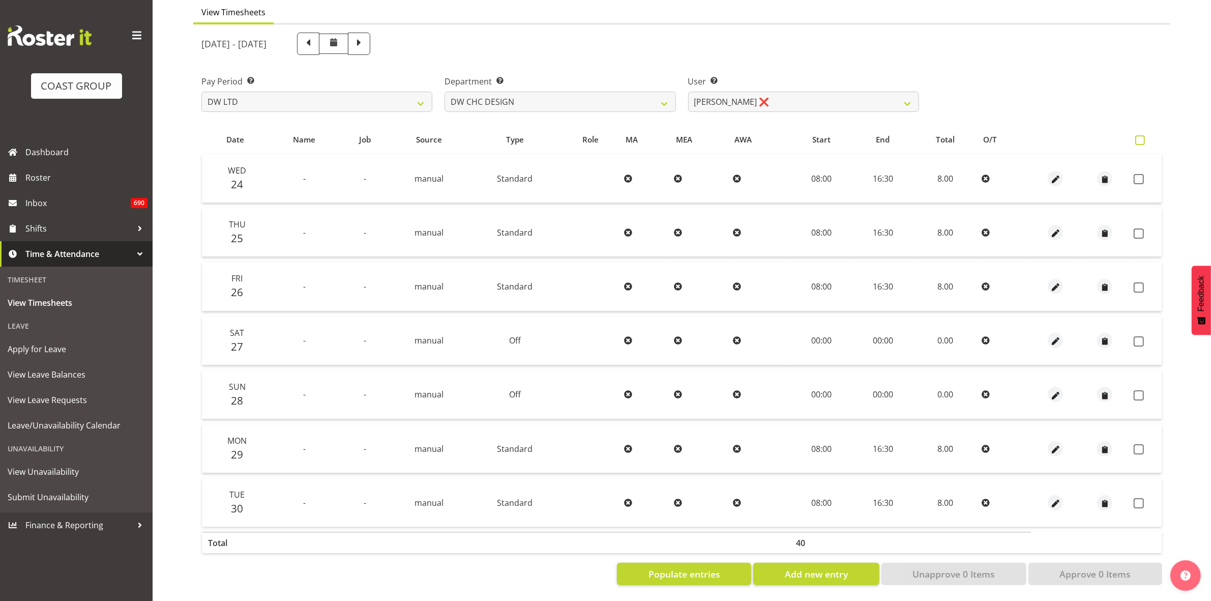
click at [1143, 135] on span at bounding box center [1140, 140] width 10 height 10
click at [1142, 137] on input "checkbox" at bounding box center [1138, 140] width 7 height 7
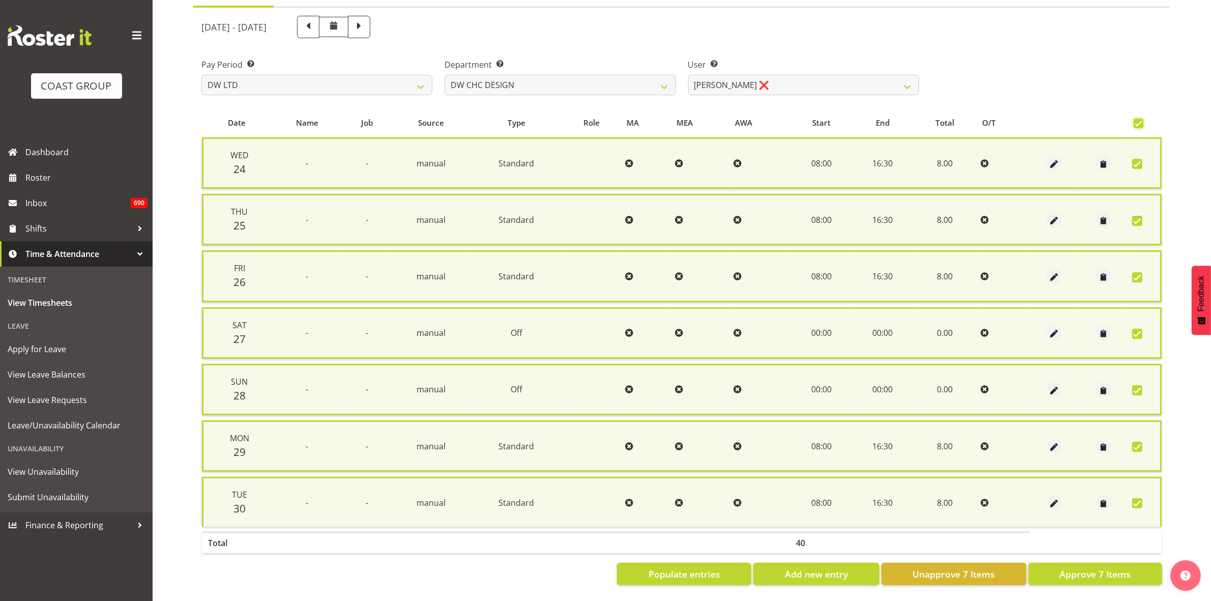
scroll to position [111, 0]
click at [1118, 567] on span "Approve 7 Items" at bounding box center [1095, 573] width 71 height 13
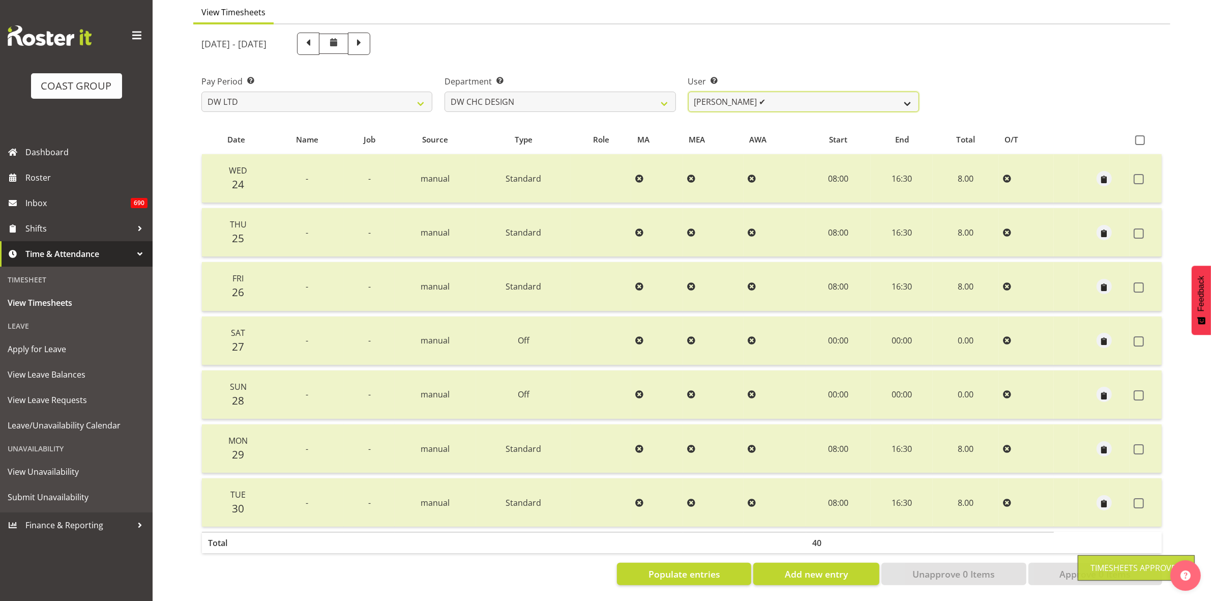
click at [904, 95] on select "Amy Robinson ✔ Jeremy Hogan ✔ Jorgelina Villar ❌" at bounding box center [803, 102] width 231 height 20
click at [688, 92] on select "Amy Robinson ✔ Jeremy Hogan ✔ Jorgelina Villar ❌" at bounding box center [803, 102] width 231 height 20
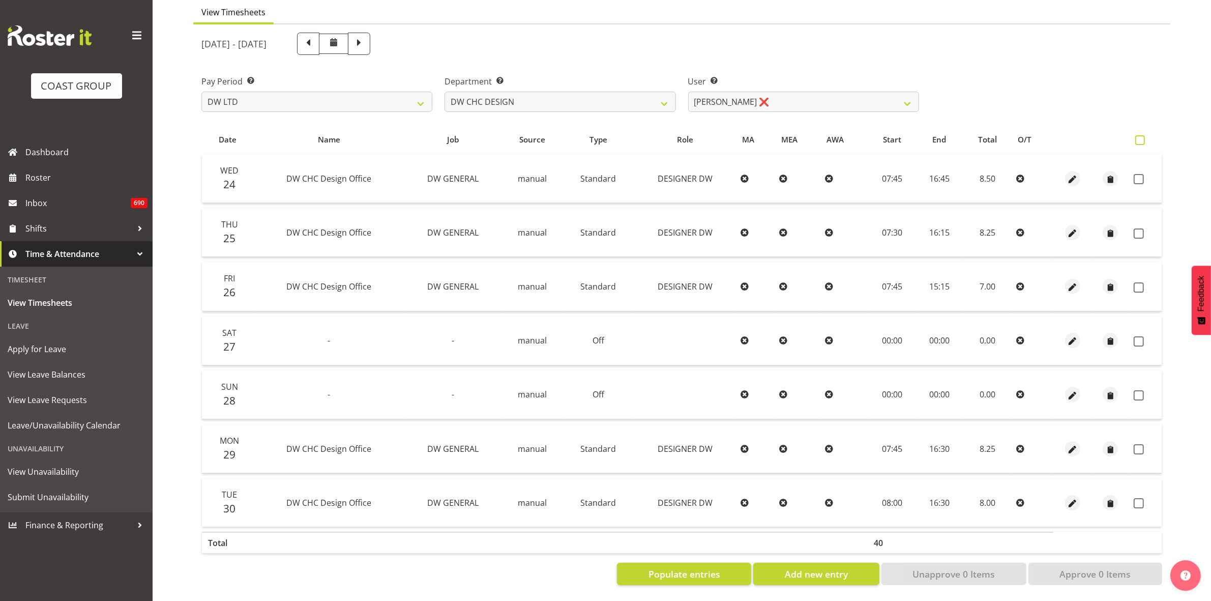
click at [1142, 135] on span at bounding box center [1140, 140] width 10 height 10
click at [1142, 137] on input "checkbox" at bounding box center [1138, 140] width 7 height 7
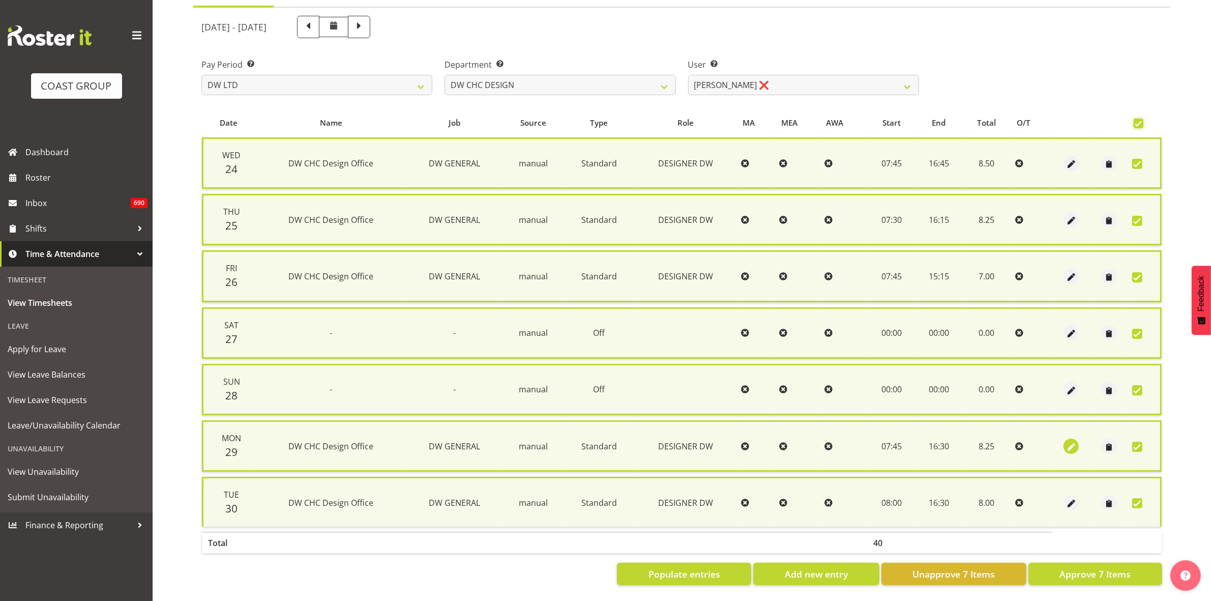
scroll to position [111, 0]
click at [1081, 567] on span "Approve 7 Items" at bounding box center [1095, 573] width 71 height 13
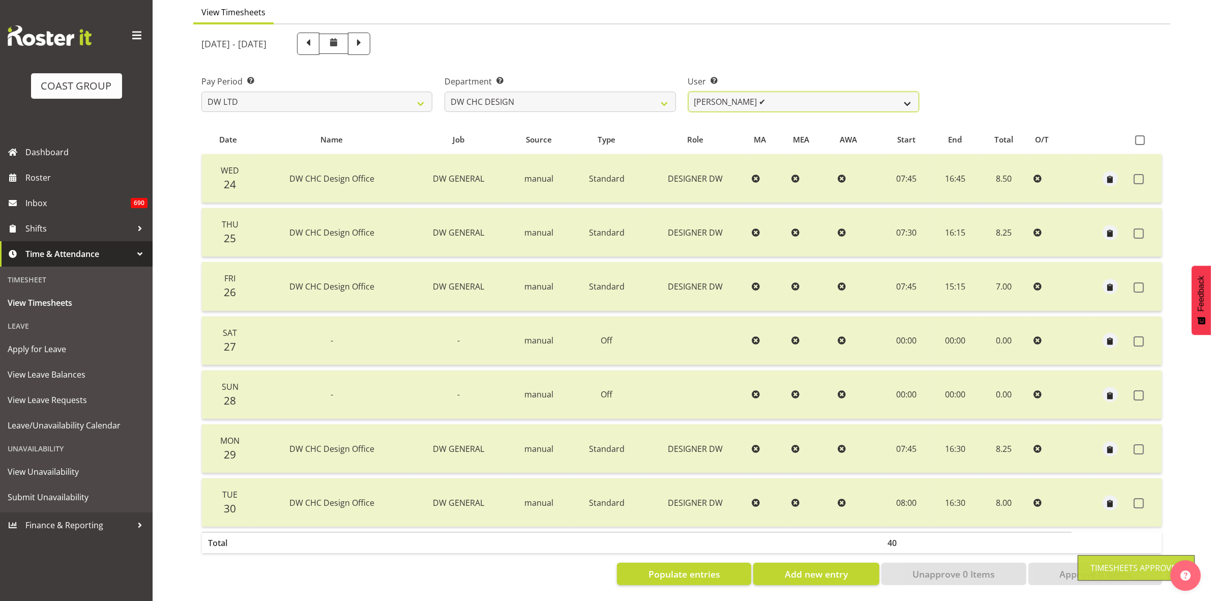
click at [904, 92] on select "Amy Robinson ✔ Jeremy Hogan ✔ Jorgelina Villar ✔" at bounding box center [803, 102] width 231 height 20
click at [658, 93] on select "DW AKL DW AKL ACCOUNTS/OFFICE DW CHC DW CHC DESIGN DW CHC PRODUCTION DW CHC SAL…" at bounding box center [560, 102] width 231 height 20
click at [445, 92] on select "DW AKL DW AKL ACCOUNTS/OFFICE DW CHC DW CHC DESIGN DW CHC PRODUCTION DW CHC SAL…" at bounding box center [560, 102] width 231 height 20
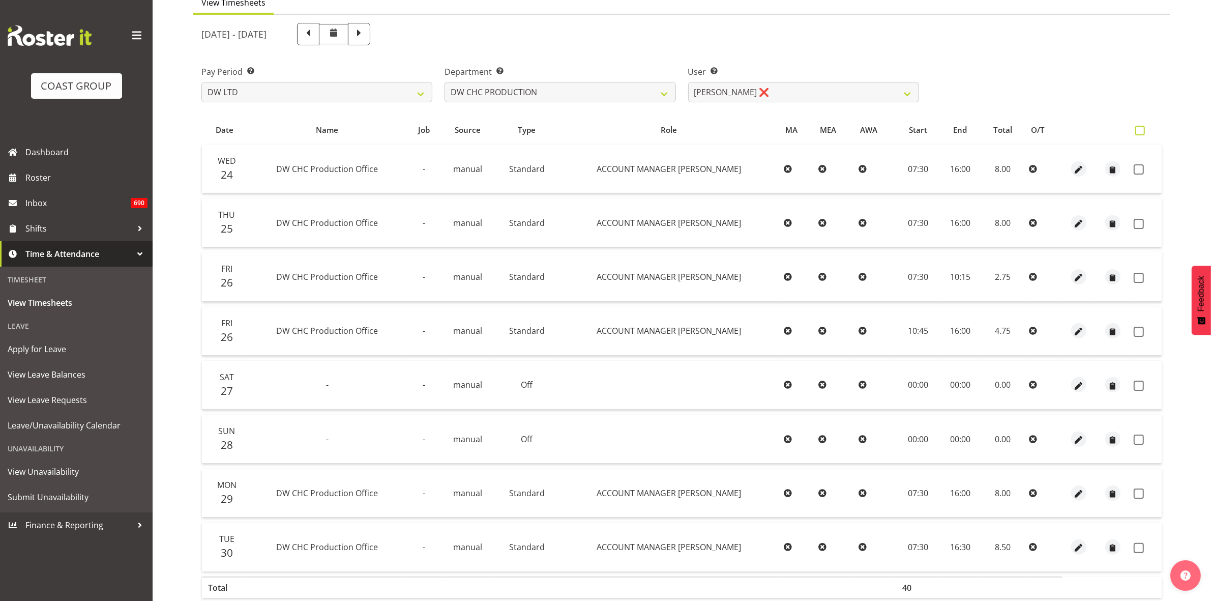
click at [1138, 128] on span at bounding box center [1140, 131] width 10 height 10
click at [1138, 128] on input "checkbox" at bounding box center [1138, 130] width 7 height 7
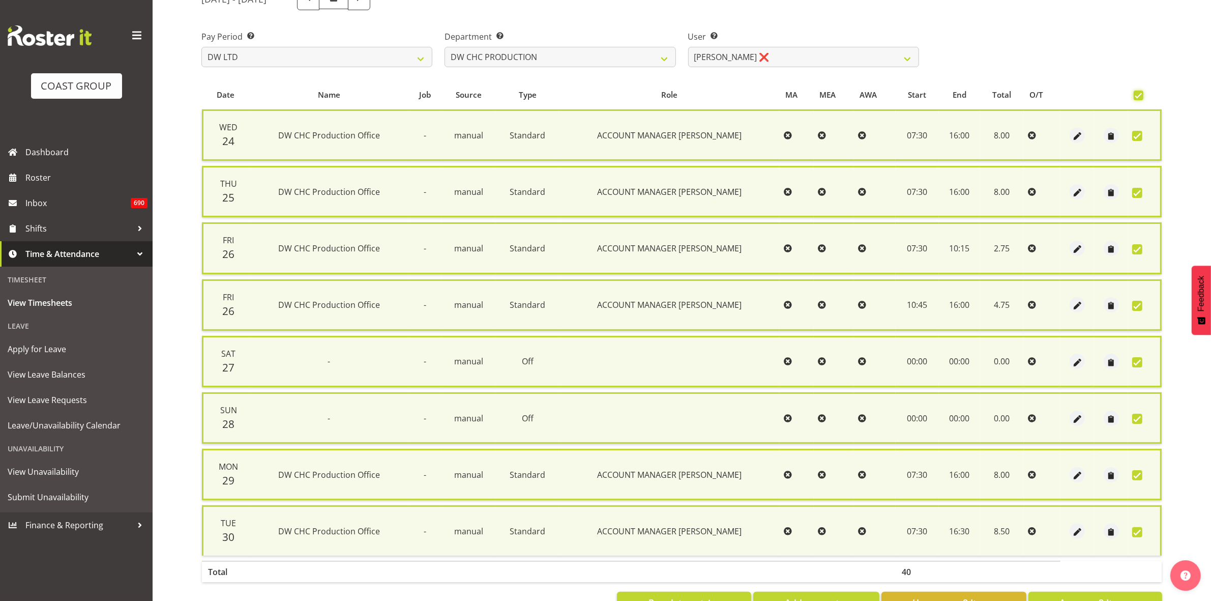
scroll to position [167, 0]
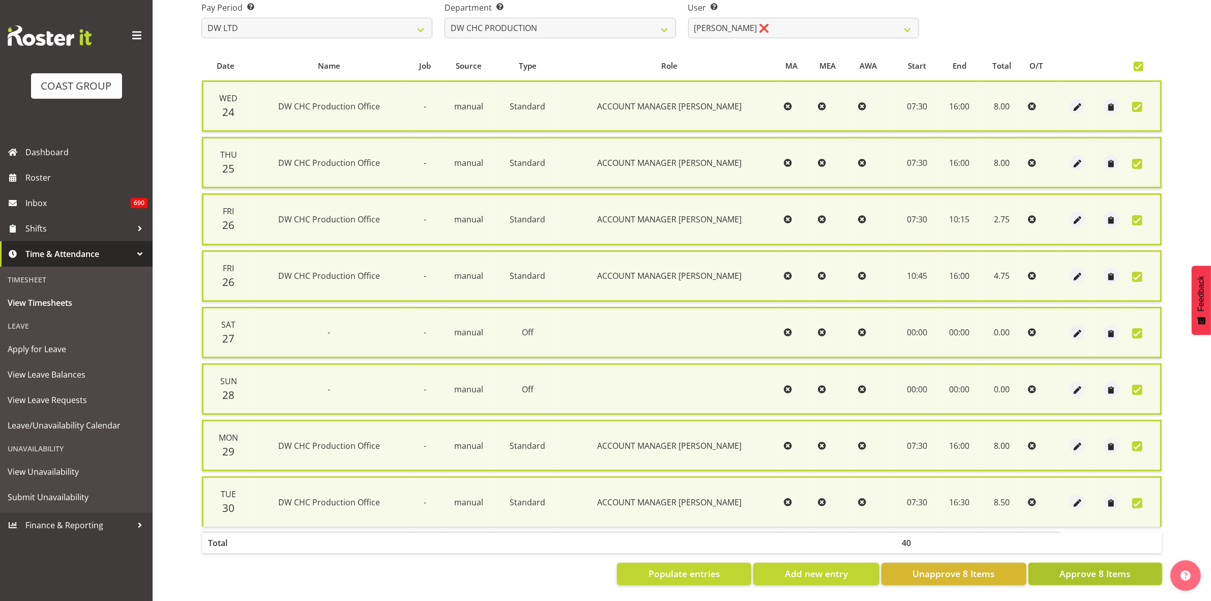
click at [1102, 567] on span "Approve 8 Items" at bounding box center [1095, 573] width 71 height 13
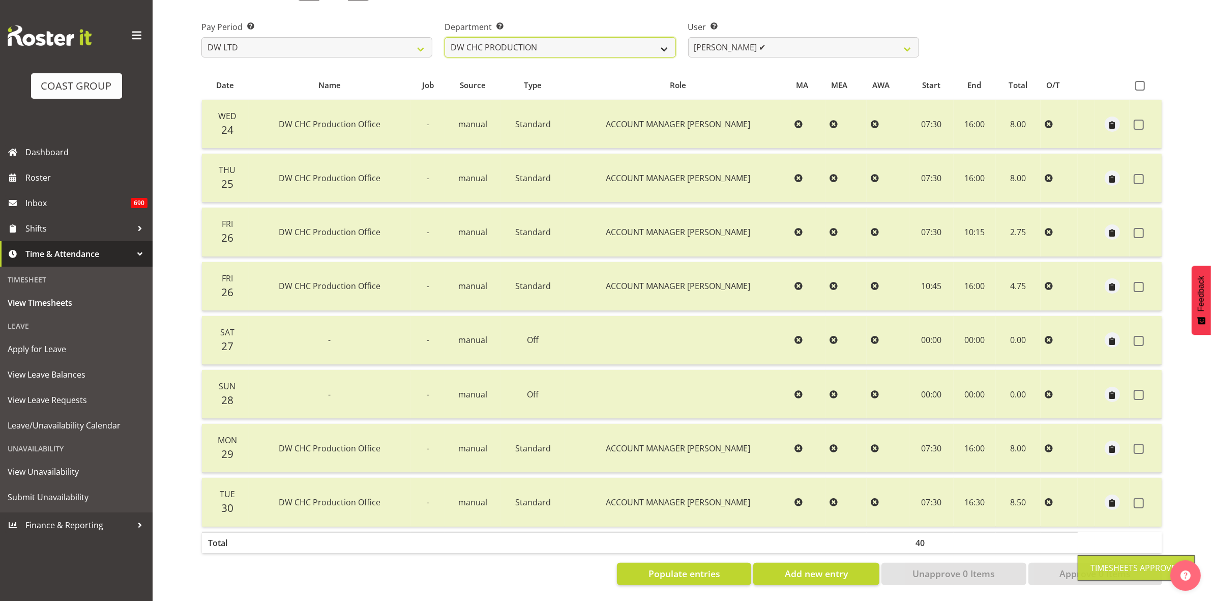
click at [665, 39] on select "DW AKL DW AKL ACCOUNTS/OFFICE DW CHC DW CHC DESIGN DW CHC PRODUCTION DW CHC SAL…" at bounding box center [560, 47] width 231 height 20
click at [445, 37] on select "DW AKL DW AKL ACCOUNTS/OFFICE DW CHC DW CHC DESIGN DW CHC PRODUCTION DW CHC SAL…" at bounding box center [560, 47] width 231 height 20
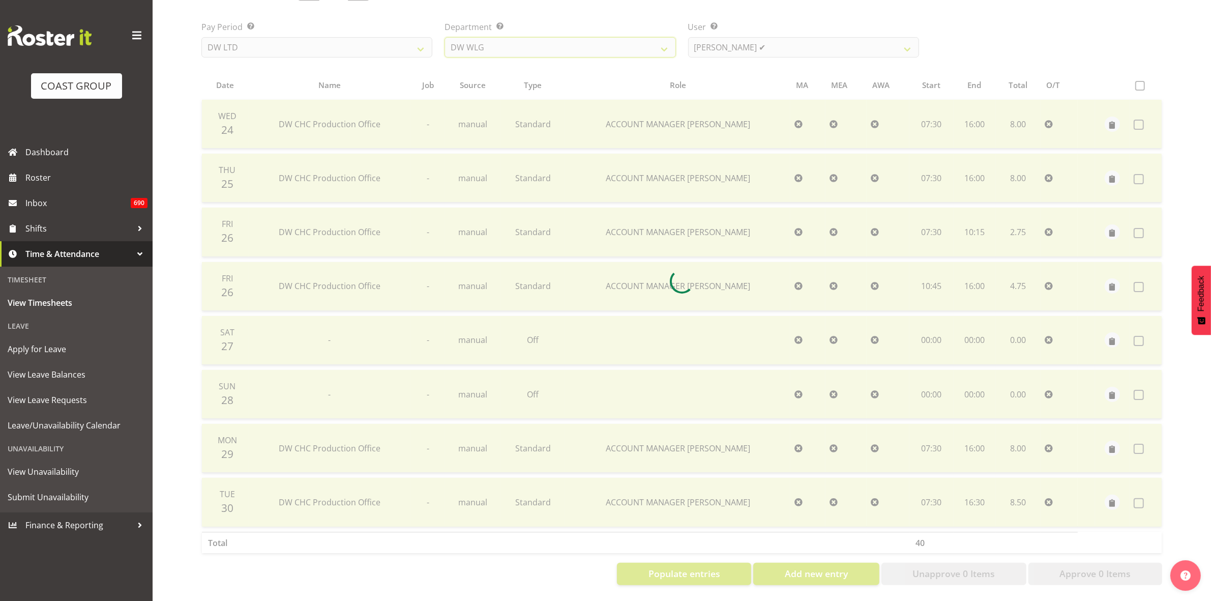
scroll to position [98, 0]
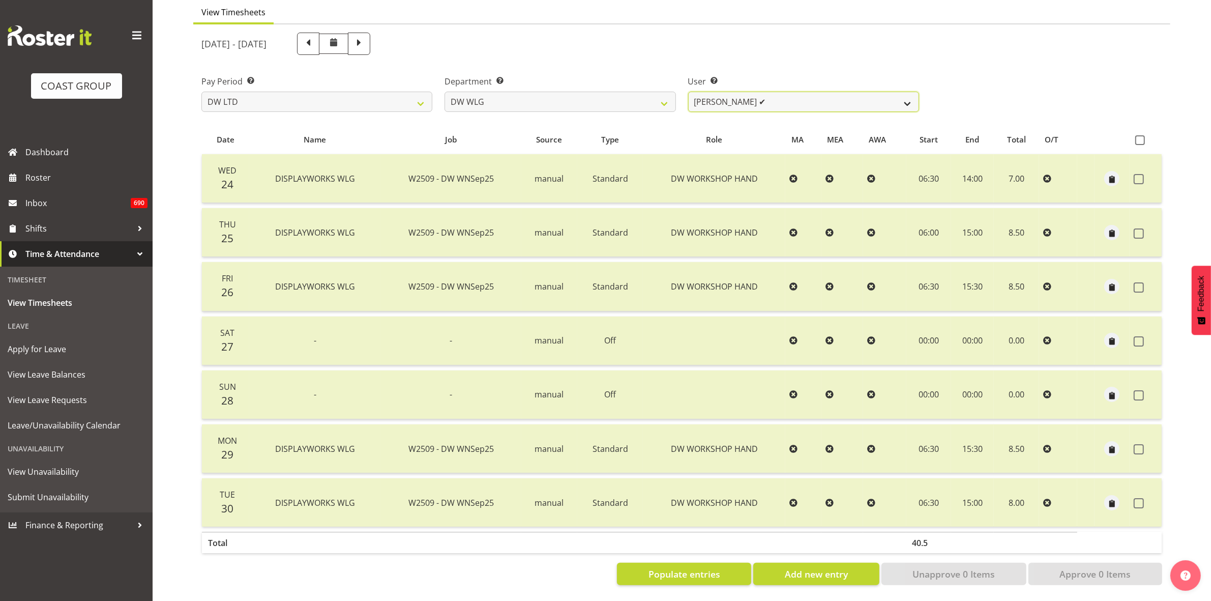
click at [906, 92] on select "Cassie Phillips ✔ Darryl Dickinson ✔ Josh Provoost ✔ Ken Barnden ✔ Stanley Elli…" at bounding box center [803, 102] width 231 height 20
click at [662, 92] on select "DW AKL DW AKL ACCOUNTS/OFFICE DW CHC DW CHC DESIGN DW CHC PRODUCTION DW CHC SAL…" at bounding box center [560, 102] width 231 height 20
click at [445, 92] on select "DW AKL DW AKL ACCOUNTS/OFFICE DW CHC DW CHC DESIGN DW CHC PRODUCTION DW CHC SAL…" at bounding box center [560, 102] width 231 height 20
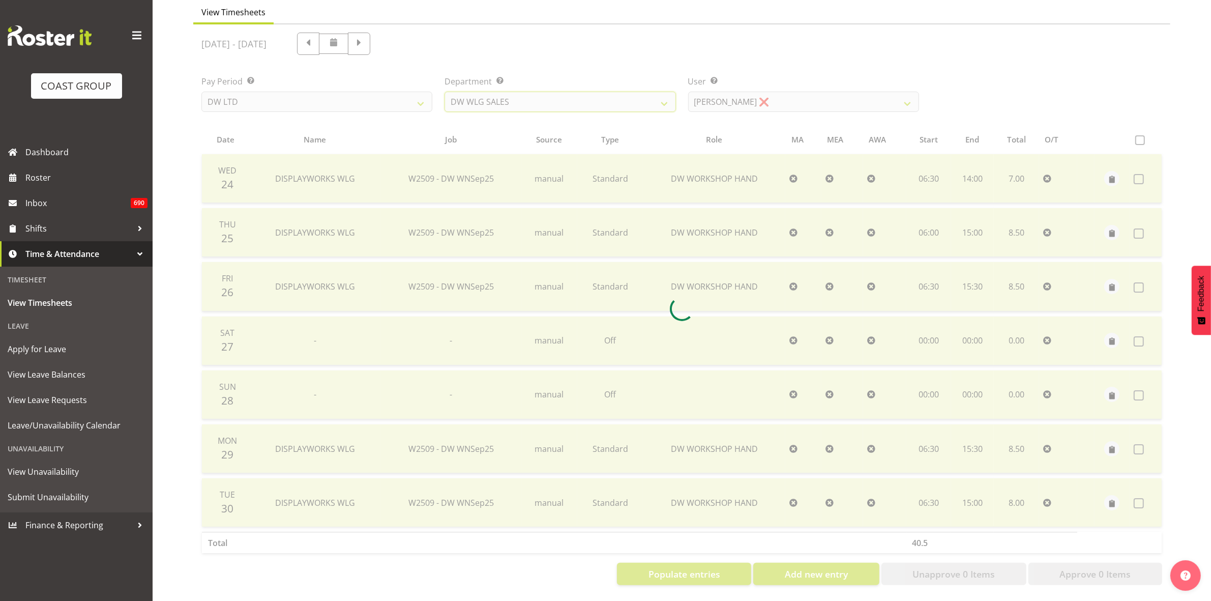
scroll to position [0, 0]
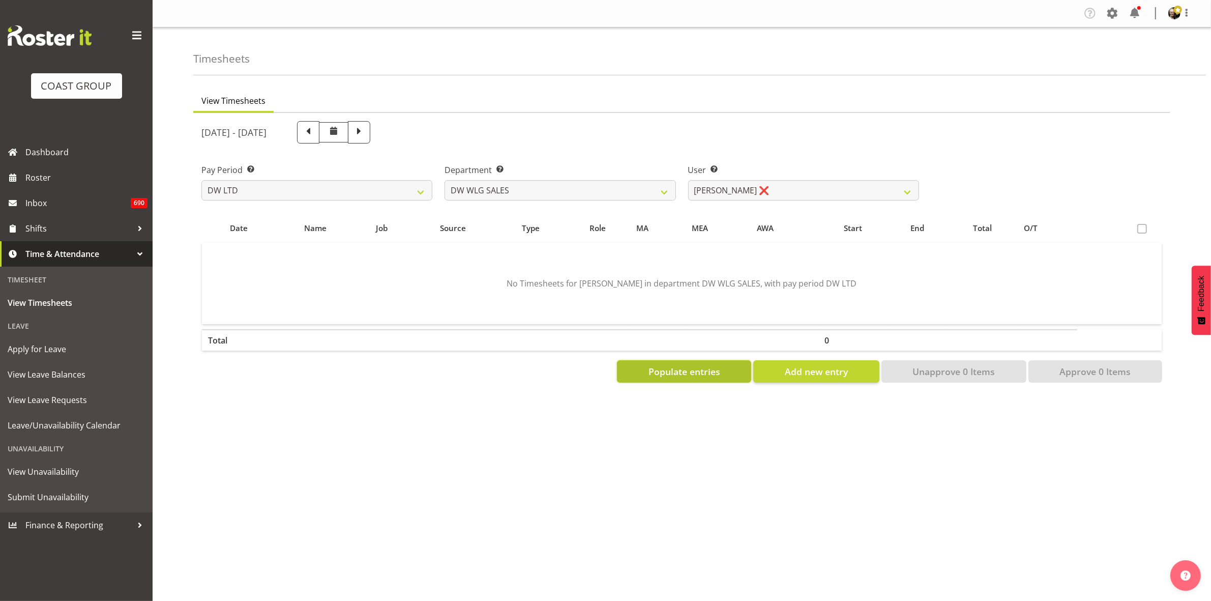
click at [708, 369] on span "Populate entries" at bounding box center [685, 371] width 72 height 13
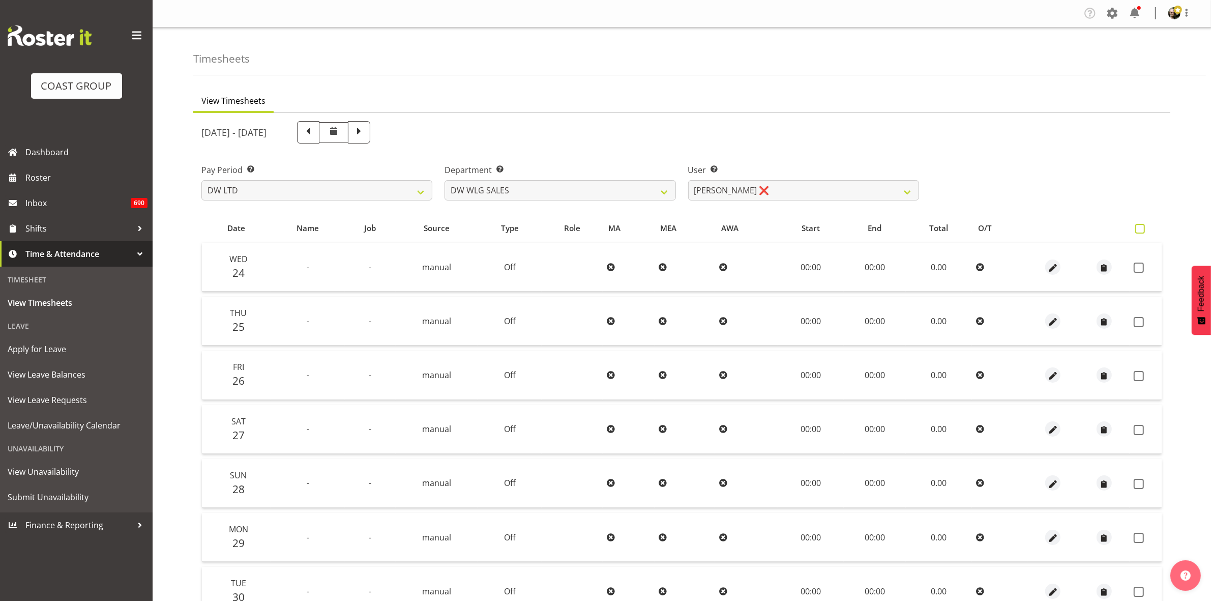
click at [1140, 225] on span at bounding box center [1140, 229] width 10 height 10
click at [1140, 225] on input "checkbox" at bounding box center [1138, 228] width 7 height 7
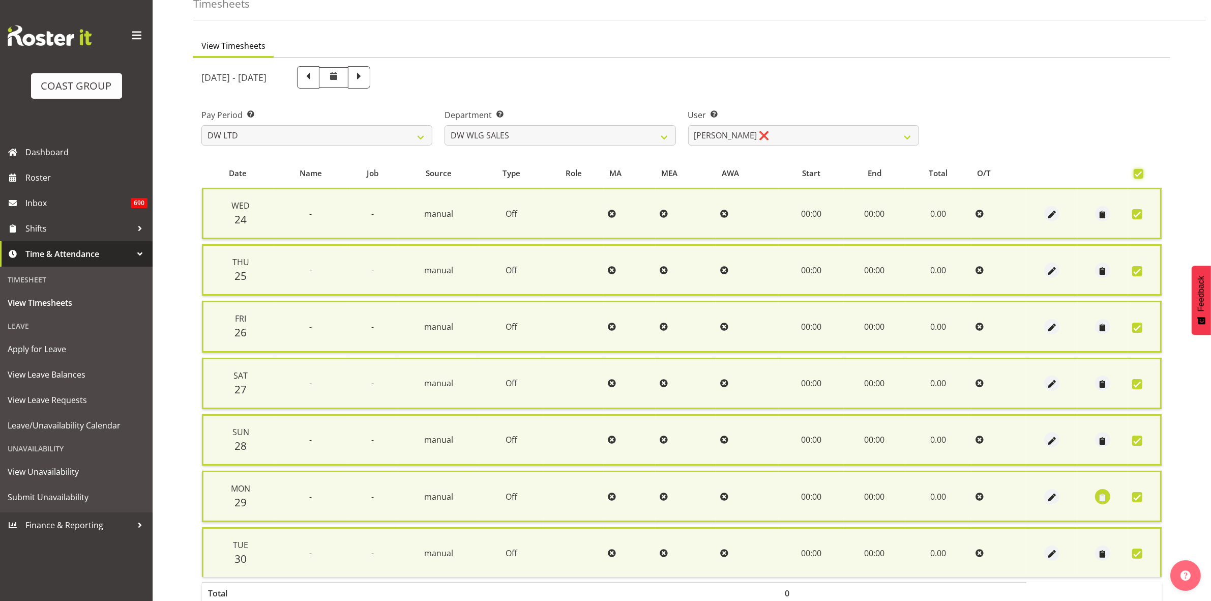
scroll to position [111, 0]
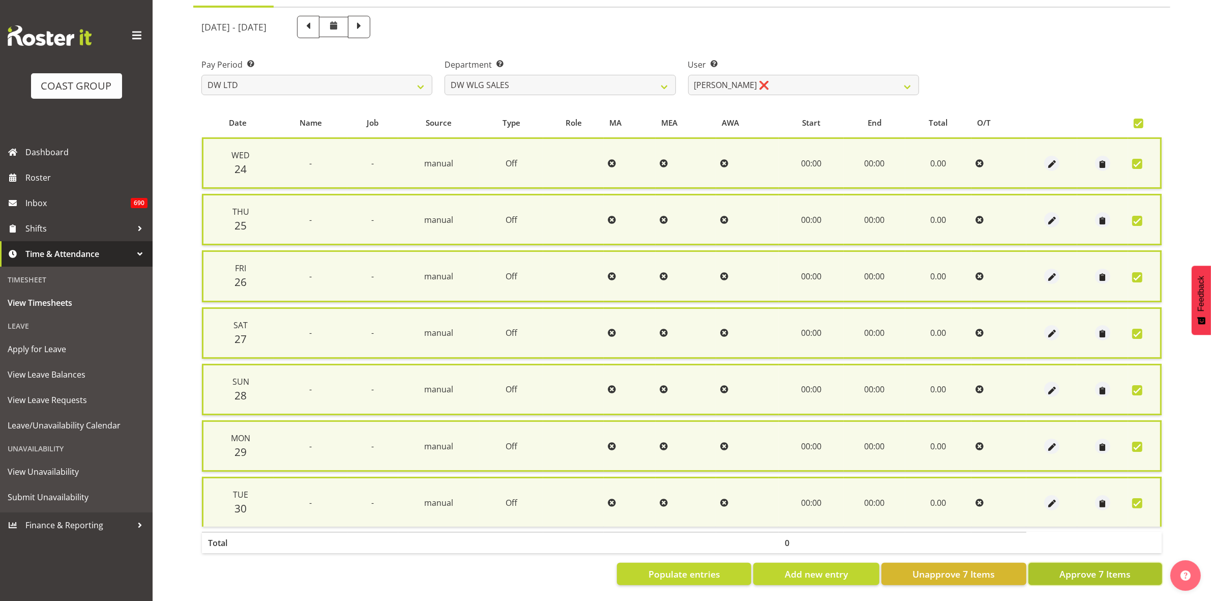
click at [1118, 568] on span "Approve 7 Items" at bounding box center [1095, 573] width 71 height 13
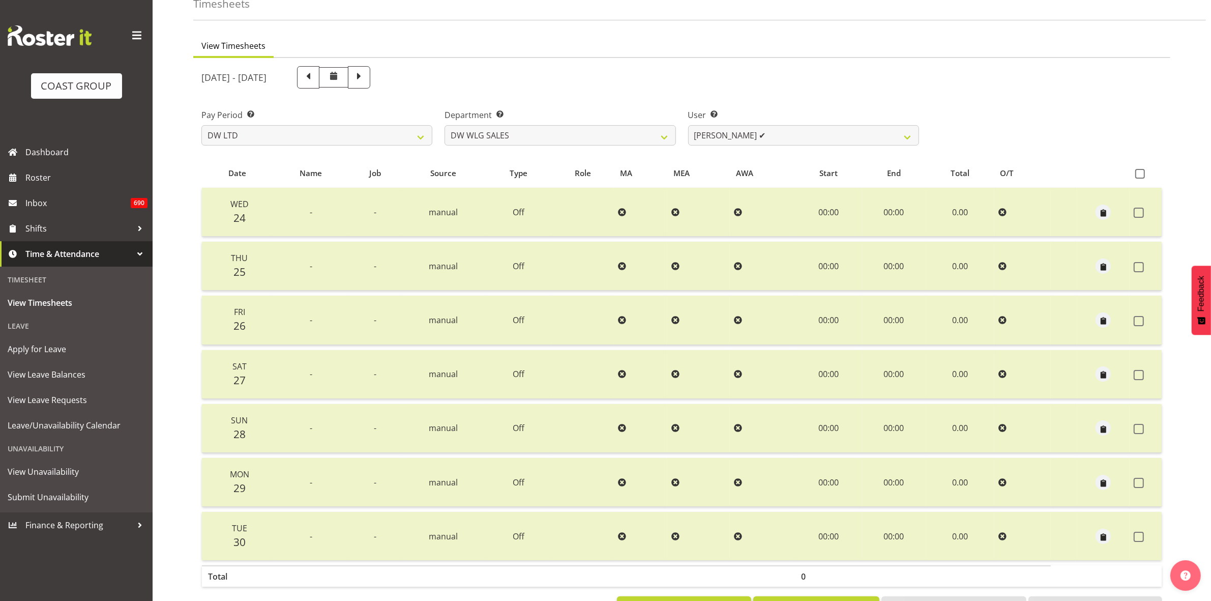
scroll to position [0, 0]
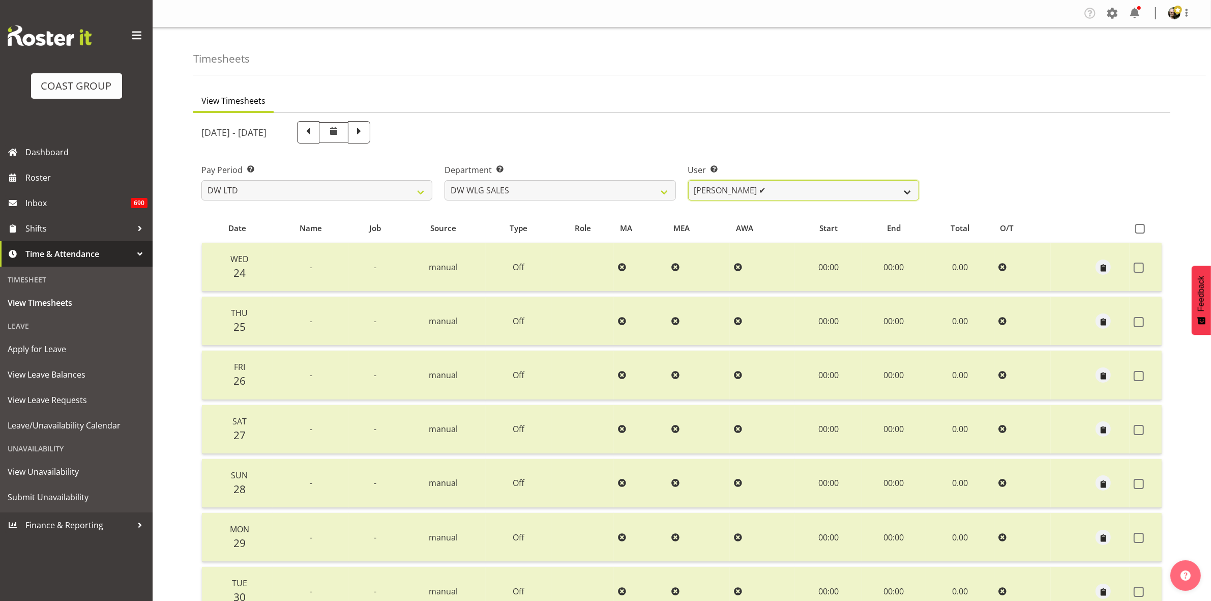
click at [912, 189] on select "Wayne Eathorne ✔" at bounding box center [803, 190] width 231 height 20
click at [671, 194] on select "DW AKL DW AKL ACCOUNTS/OFFICE DW CHC DW CHC DESIGN DW CHC PRODUCTION DW CHC SAL…" at bounding box center [560, 190] width 231 height 20
click at [445, 180] on select "DW AKL DW AKL ACCOUNTS/OFFICE DW CHC DW CHC DESIGN DW CHC PRODUCTION DW CHC SAL…" at bounding box center [560, 190] width 231 height 20
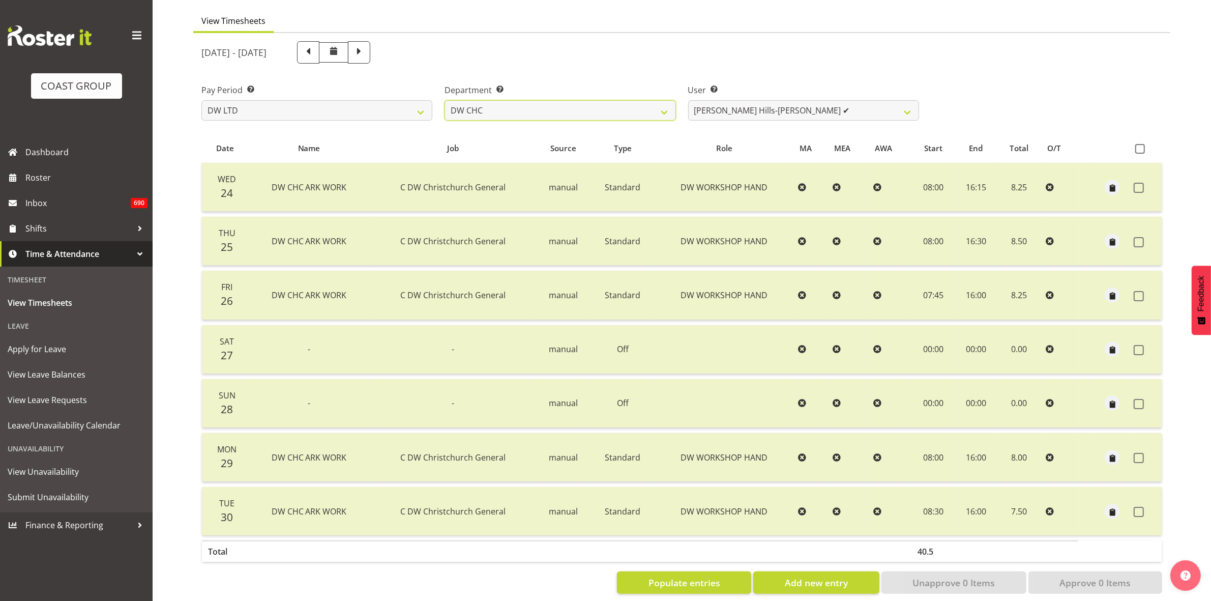
scroll to position [98, 0]
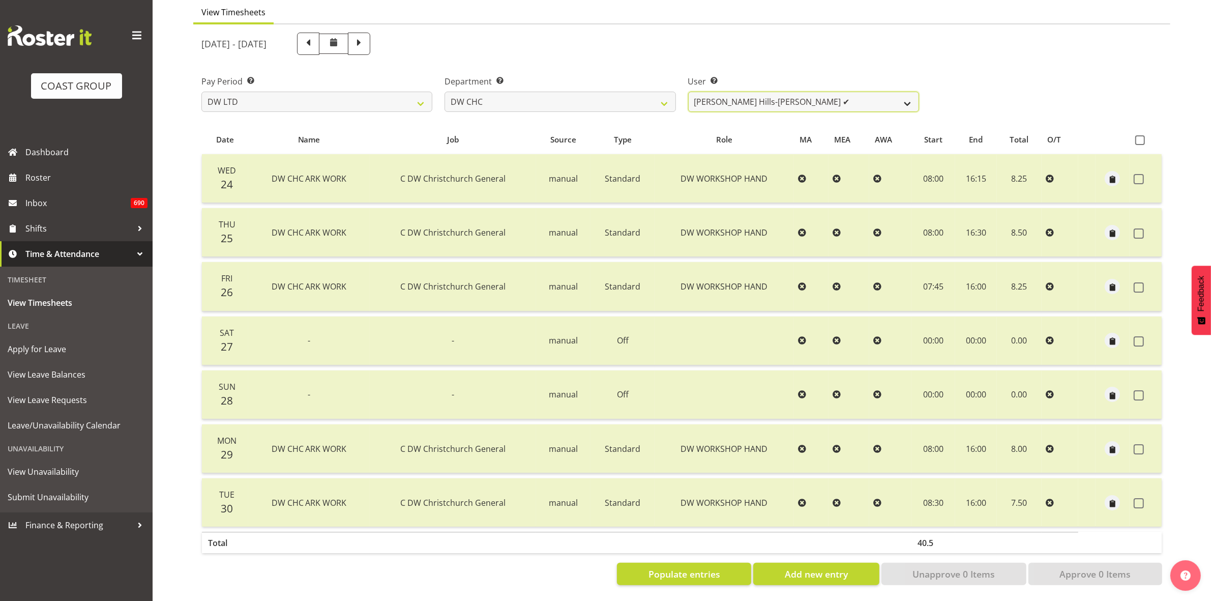
click at [912, 95] on select "Ambrose Hills-Simonsen ✔ Brad Tweedy ✔ Bryan Humprhries ❌ Callum Jack O'Leary S…" at bounding box center [803, 102] width 231 height 20
click at [688, 92] on select "Ambrose Hills-Simonsen ✔ Brad Tweedy ✔ Bryan Humprhries ❌ Callum Jack O'Leary S…" at bounding box center [803, 102] width 231 height 20
